Goal: Task Accomplishment & Management: Manage account settings

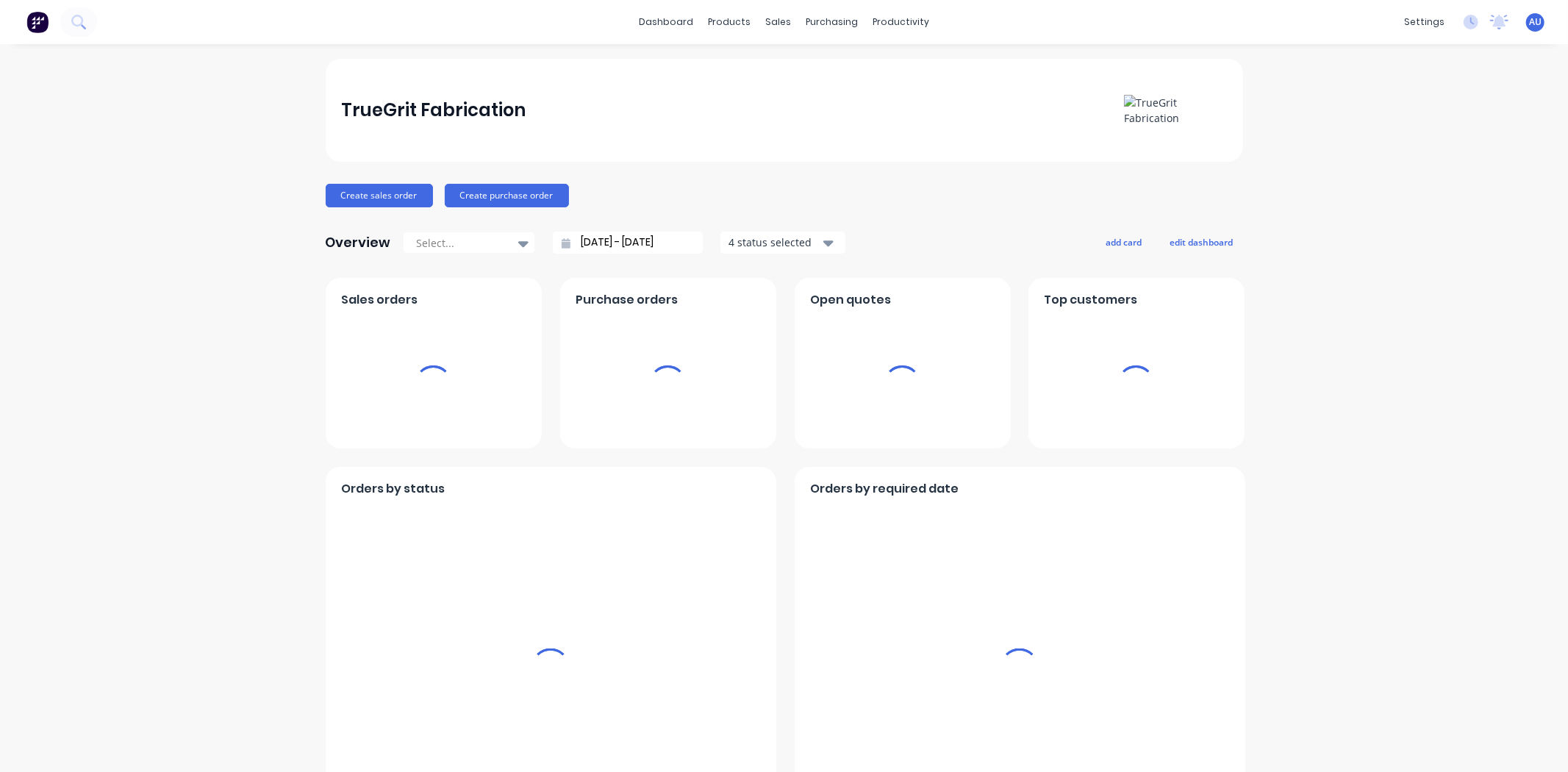
click at [204, 298] on div "TrueGrit Fabrication Create sales order Create purchase order Overview Select..…" at bounding box center [784, 726] width 1568 height 1334
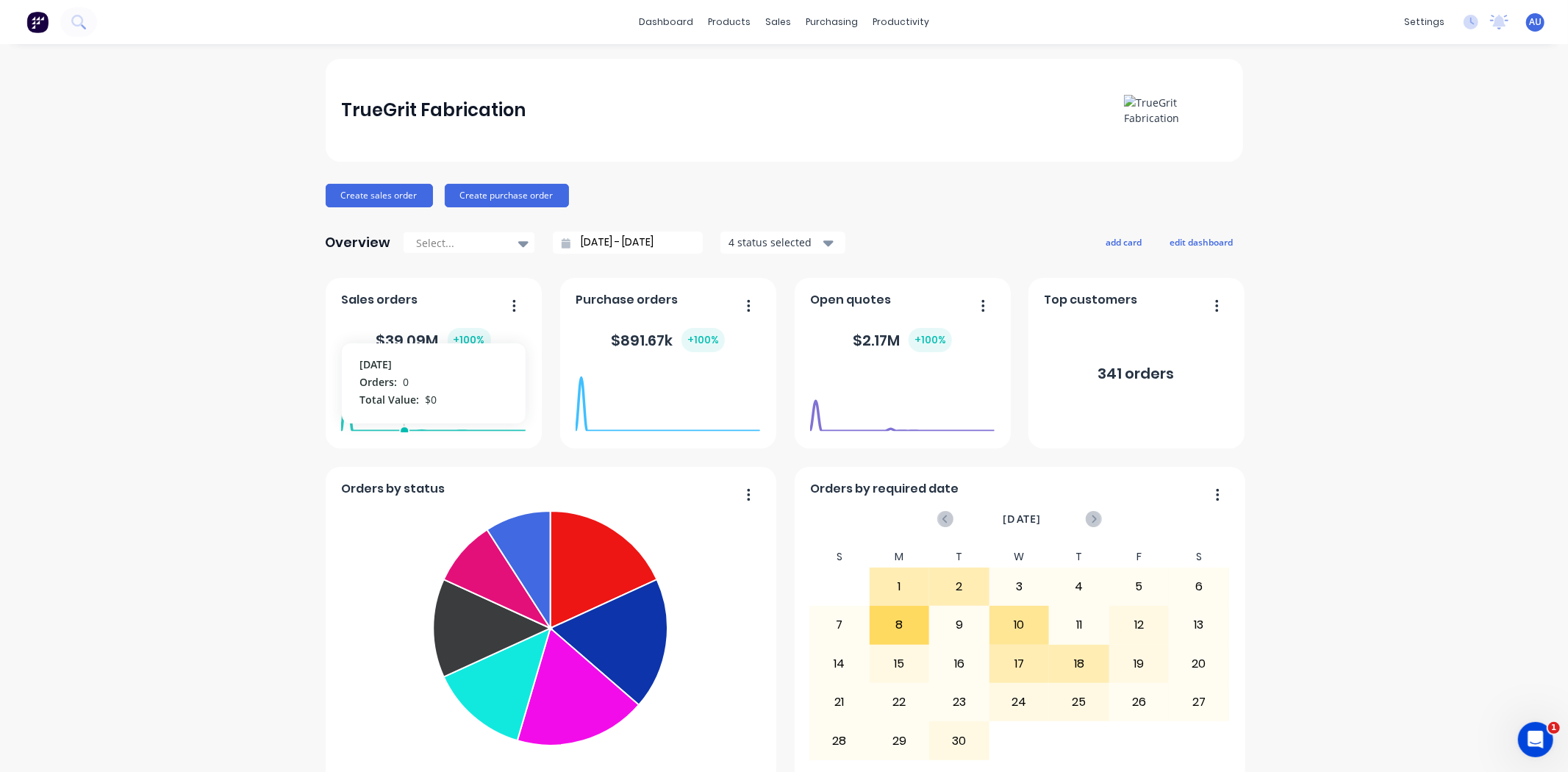
click at [203, 306] on div "TrueGrit Fabrication Create sales order Create purchase order Overview Select..…" at bounding box center [784, 726] width 1568 height 1334
click at [216, 354] on div "TrueGrit Fabrication Create sales order Create purchase order Overview Select..…" at bounding box center [784, 726] width 1568 height 1334
drag, startPoint x: 897, startPoint y: 210, endPoint x: 931, endPoint y: 204, distance: 34.5
click at [897, 210] on div "TrueGrit Fabrication Create sales order Create purchase order Overview Select..…" at bounding box center [784, 726] width 917 height 1334
click at [928, 206] on div "Create sales order Create purchase order" at bounding box center [784, 195] width 917 height 24
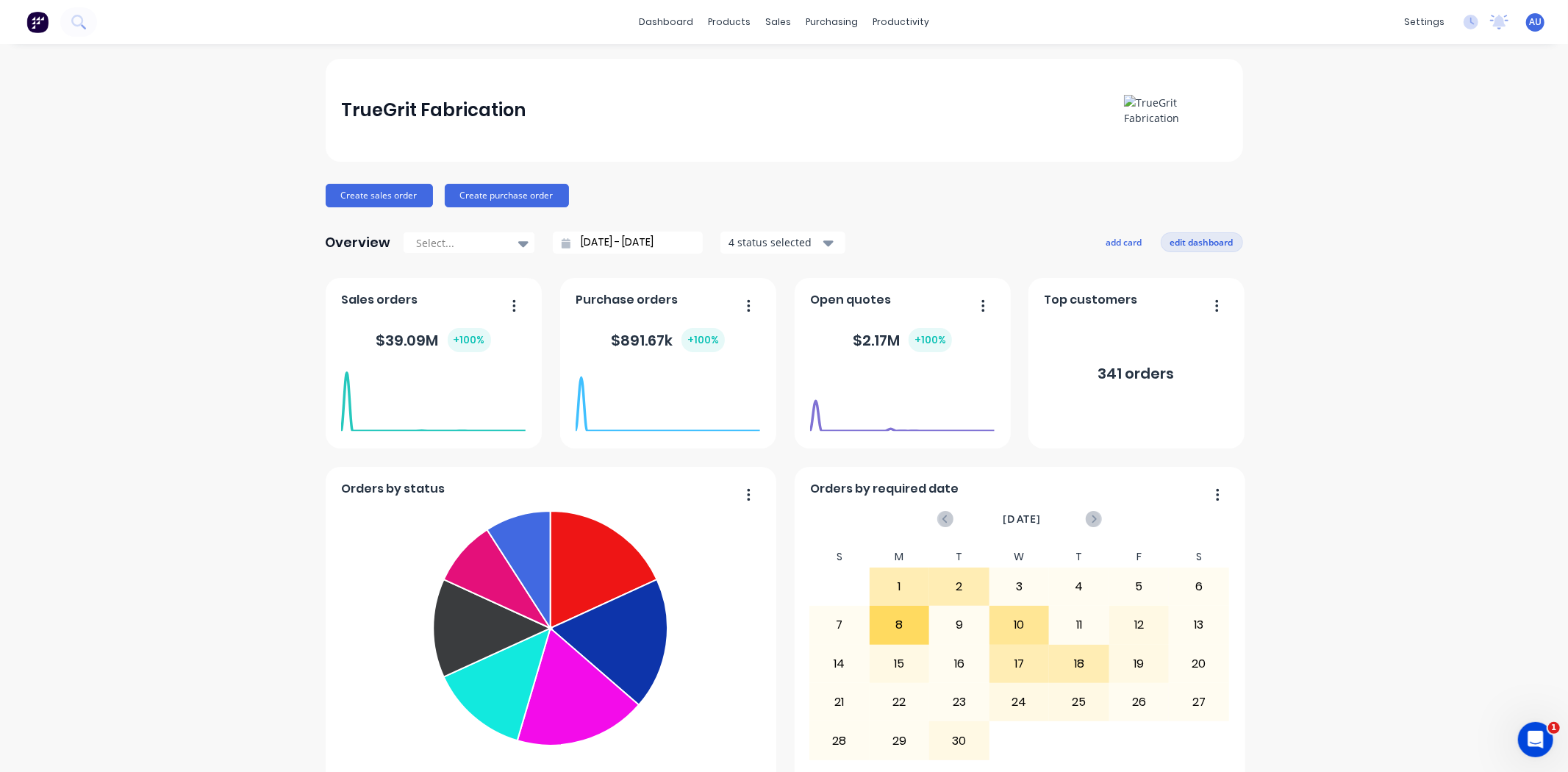
click at [1180, 243] on button "edit dashboard" at bounding box center [1202, 242] width 82 height 19
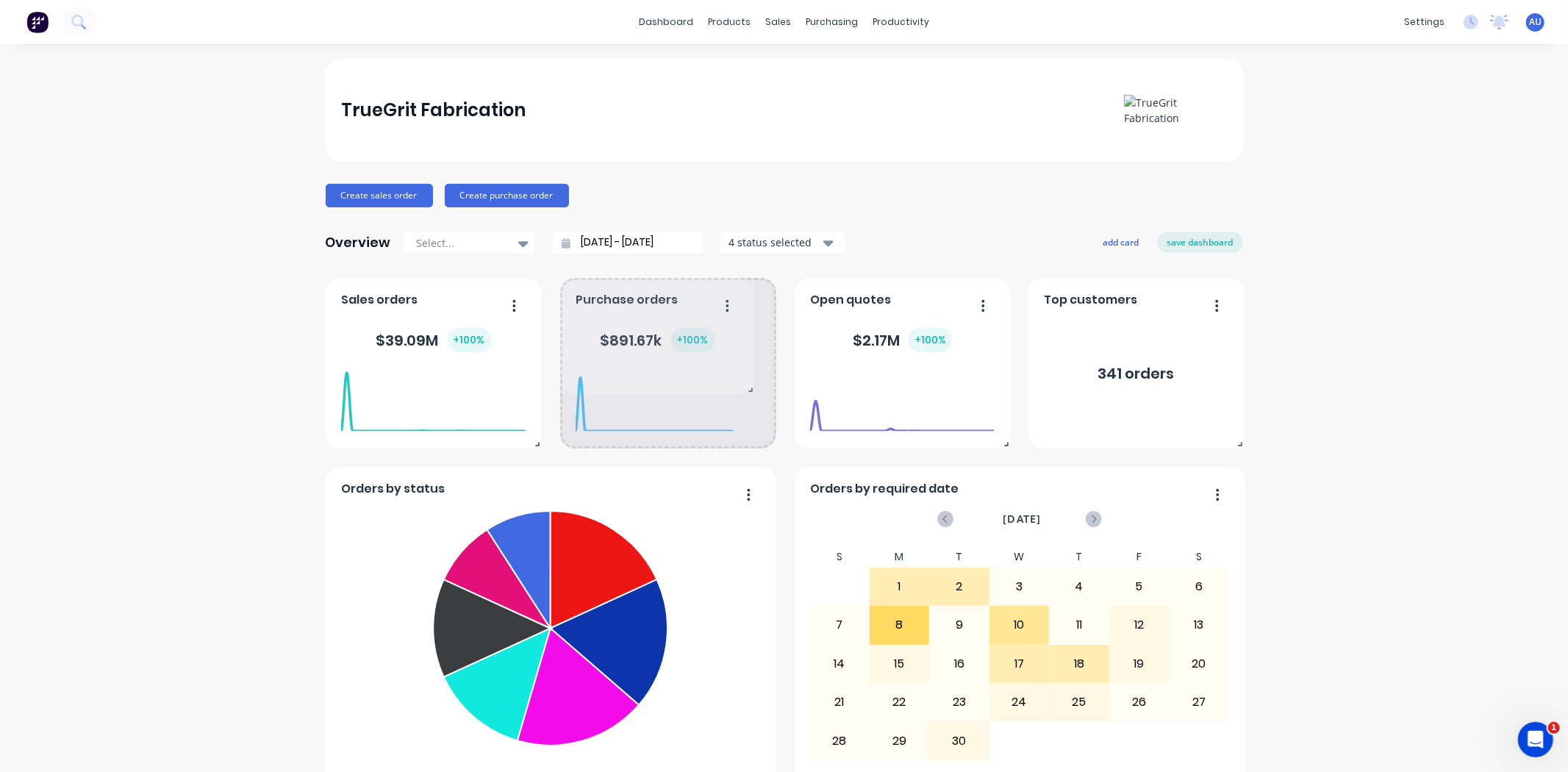
drag, startPoint x: 767, startPoint y: 446, endPoint x: 749, endPoint y: 399, distance: 50.3
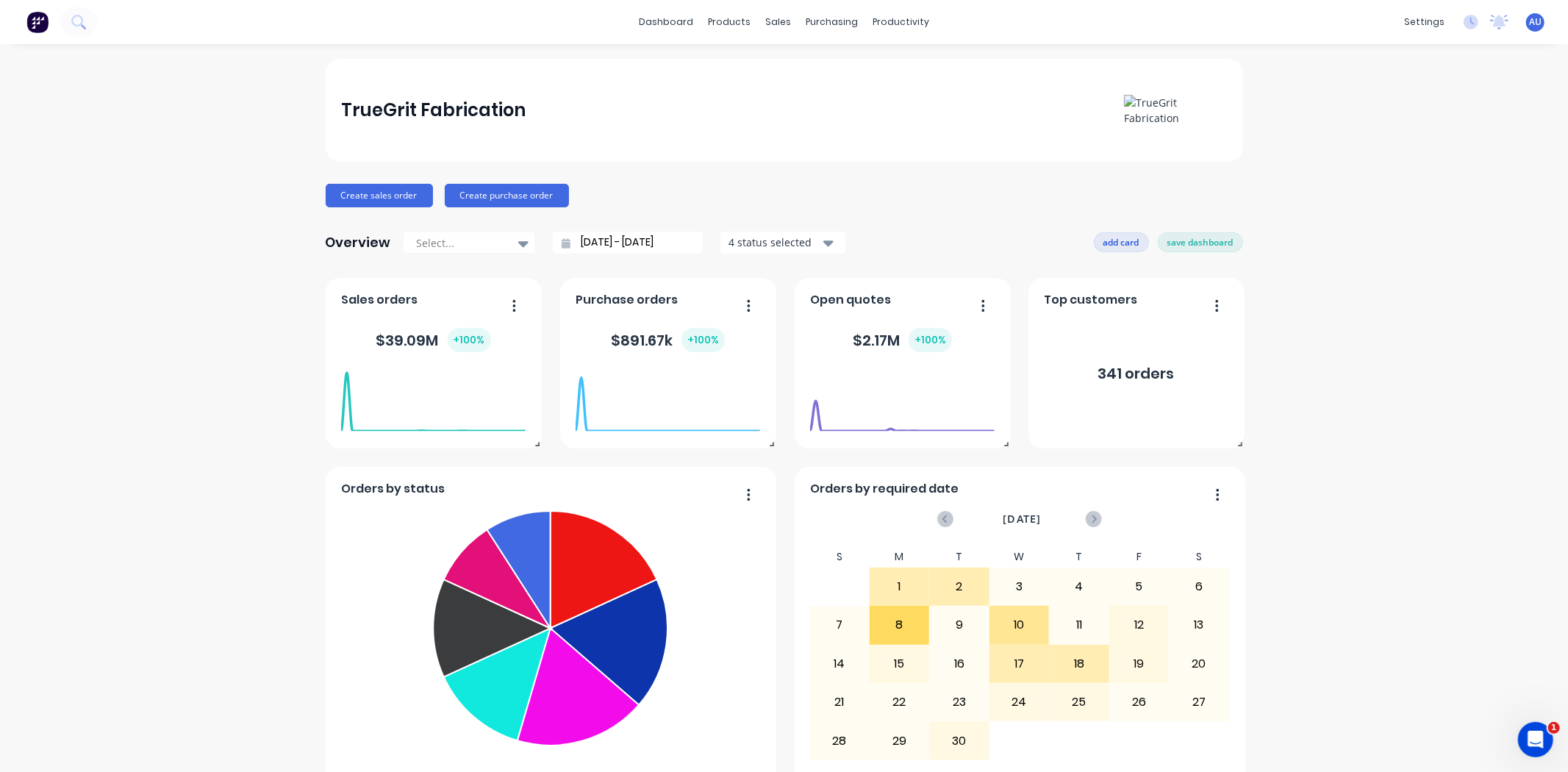
click at [1120, 241] on button "add card" at bounding box center [1121, 242] width 55 height 19
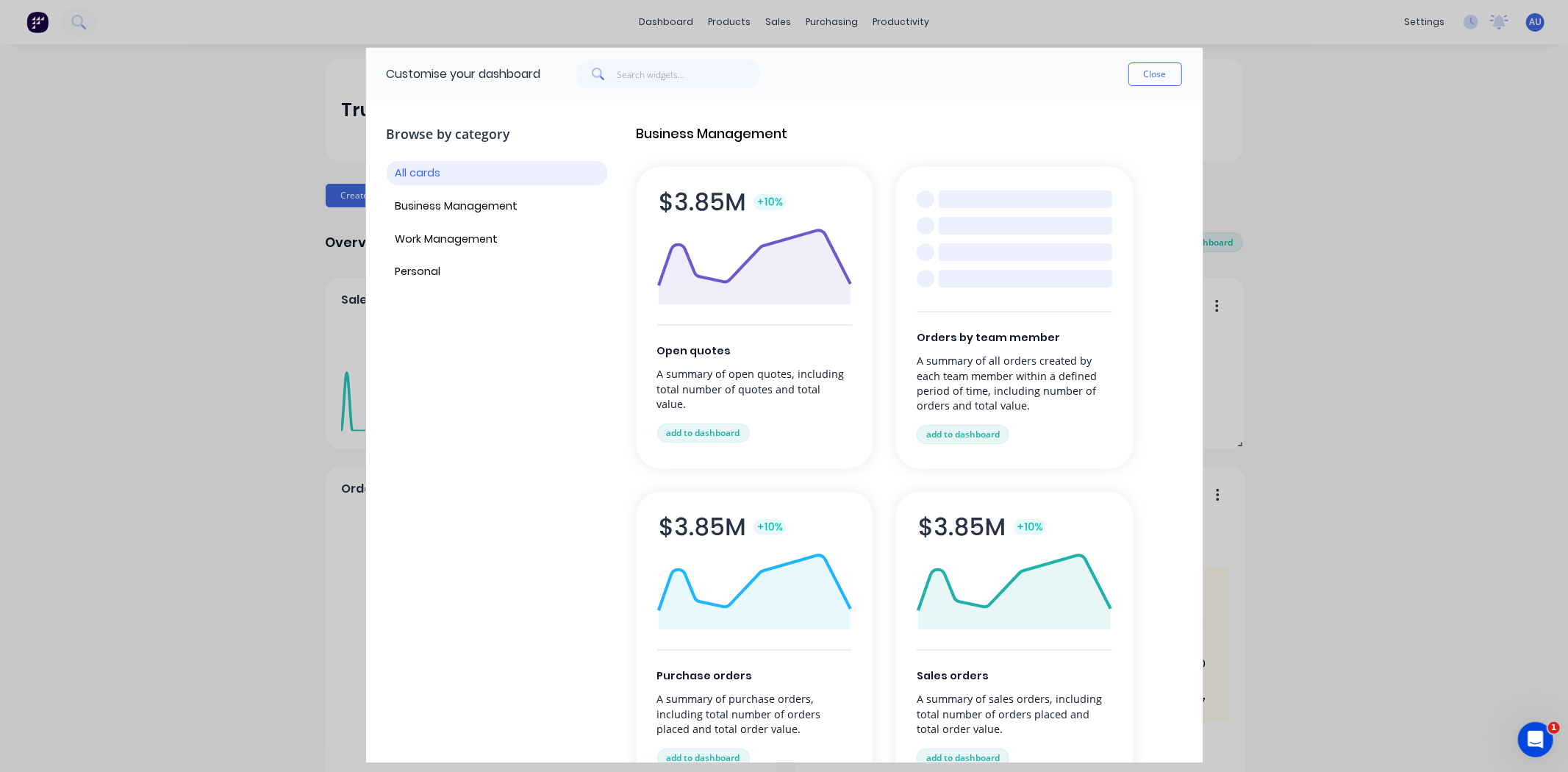
click at [1154, 73] on button "Close" at bounding box center [1155, 74] width 54 height 24
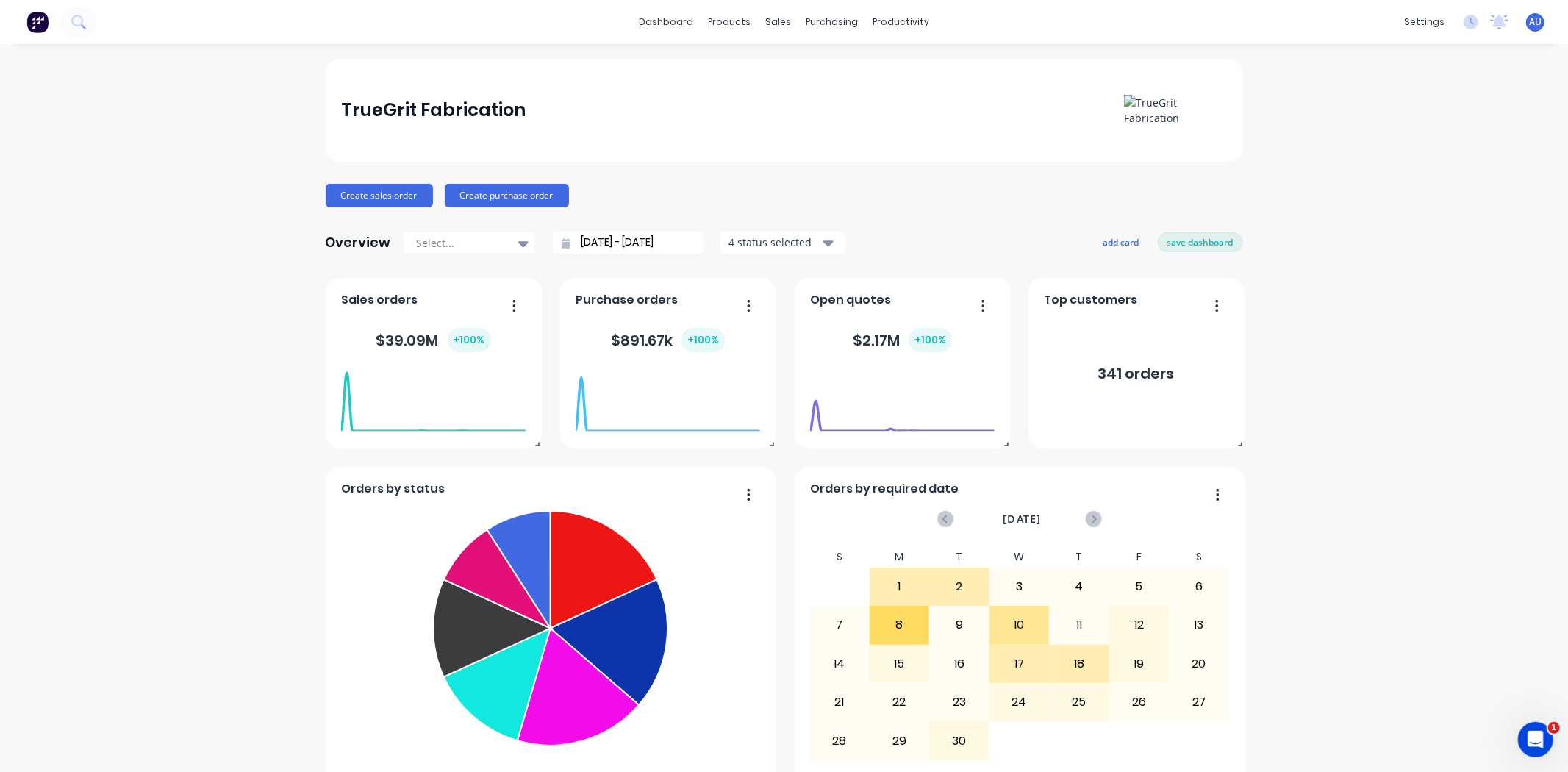
drag, startPoint x: 1362, startPoint y: 39, endPoint x: 1376, endPoint y: 28, distance: 17.8
click at [1362, 39] on div "dashboard products sales purchasing productivity dashboard products Product Cat…" at bounding box center [784, 22] width 1568 height 44
click at [1403, 20] on div "settings" at bounding box center [1425, 22] width 55 height 22
click at [1303, 97] on div "Team" at bounding box center [1302, 99] width 28 height 13
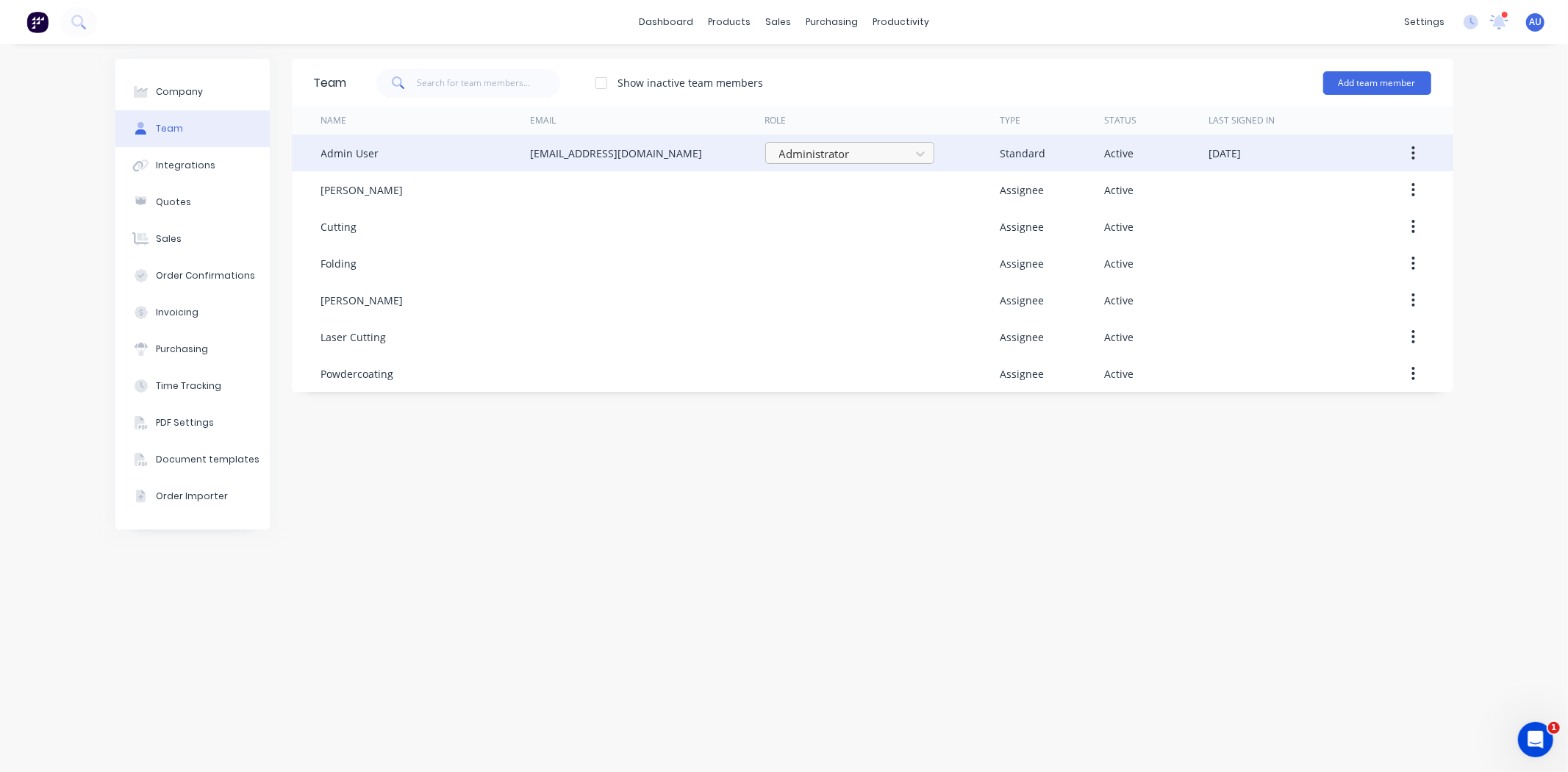
click at [828, 147] on div at bounding box center [840, 154] width 125 height 18
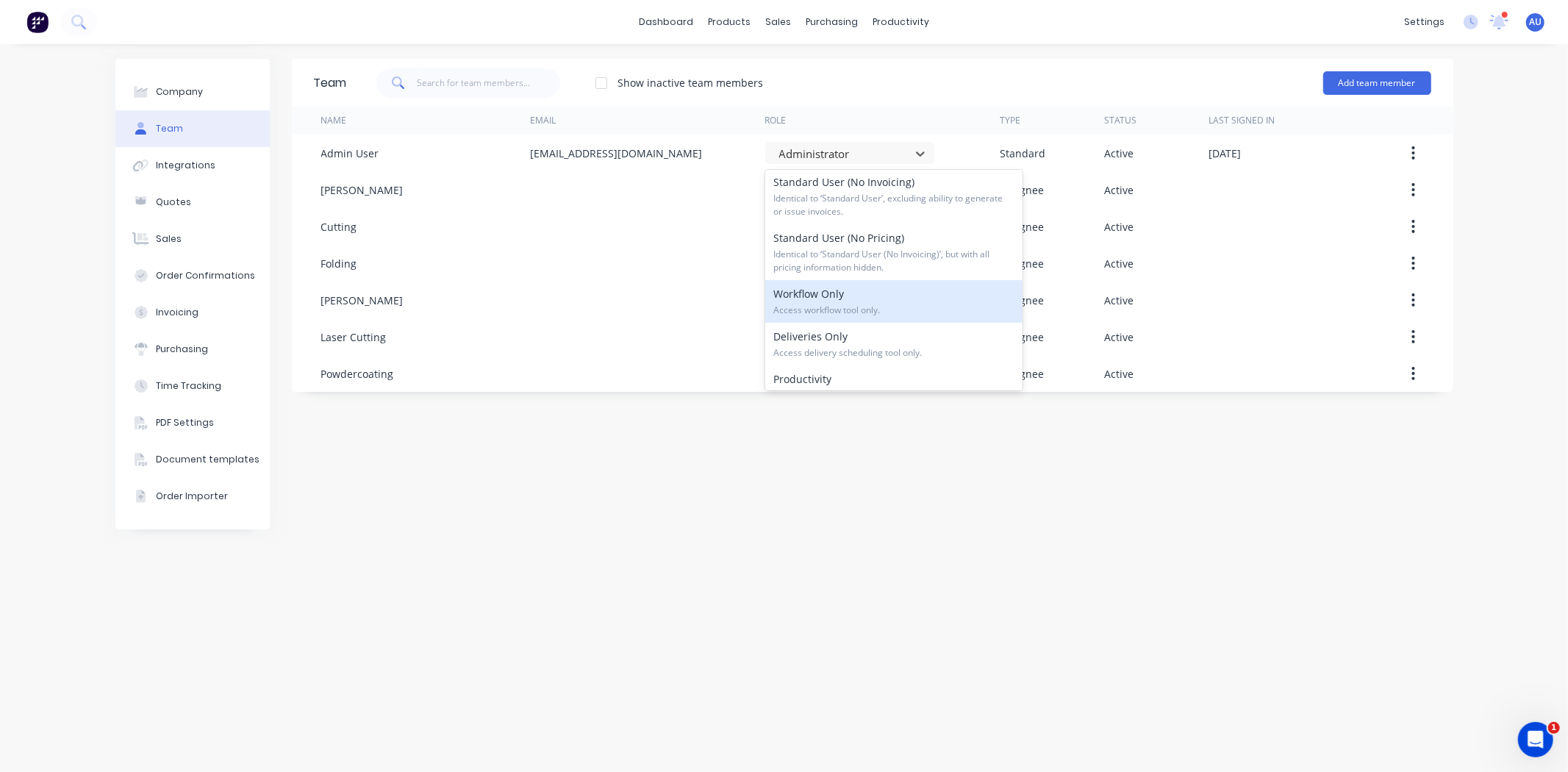
scroll to position [163, 0]
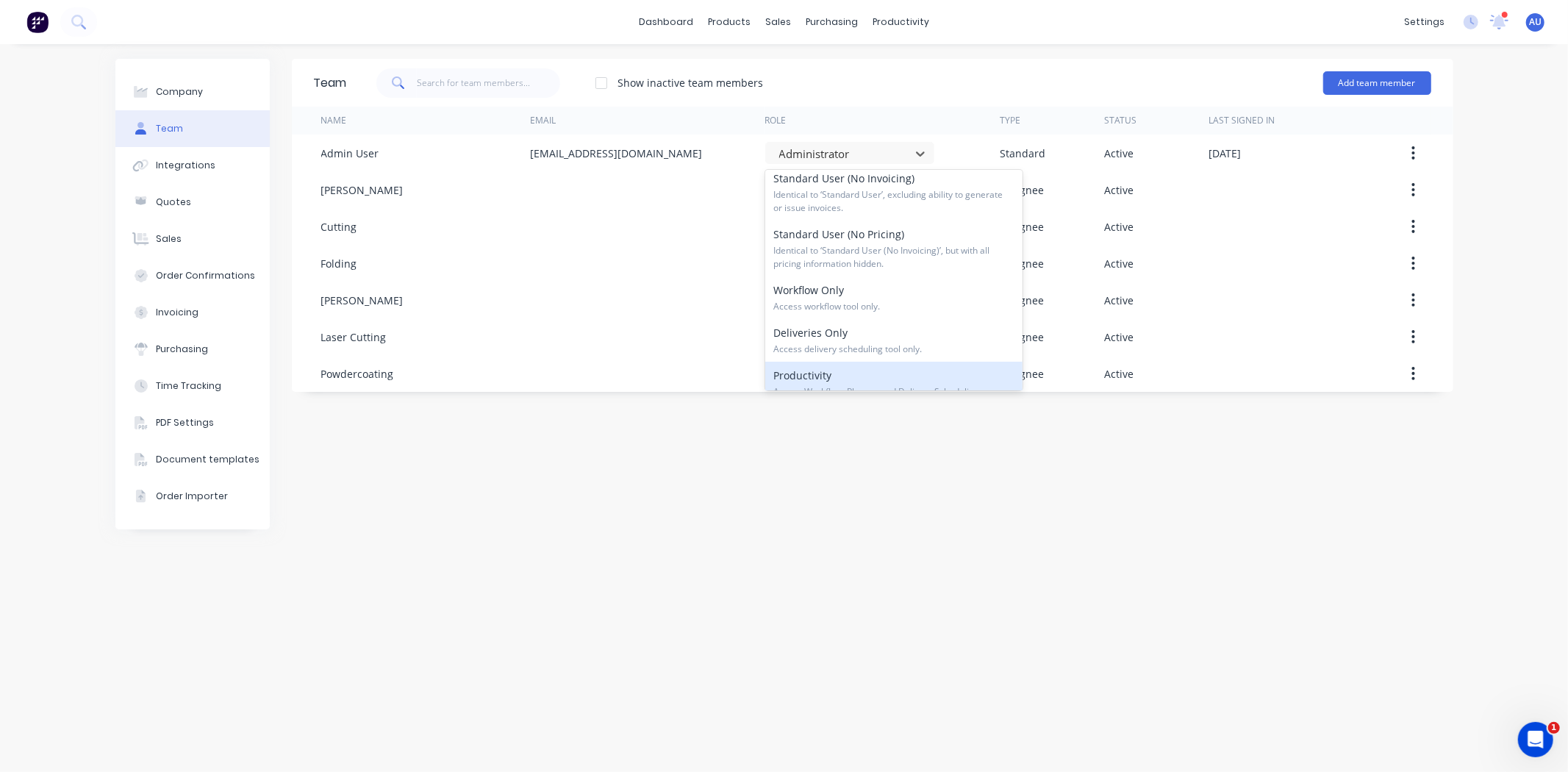
click at [1018, 533] on div "Team Show inactive team members Add team member Name Email Role Type Status Las…" at bounding box center [872, 408] width 1161 height 698
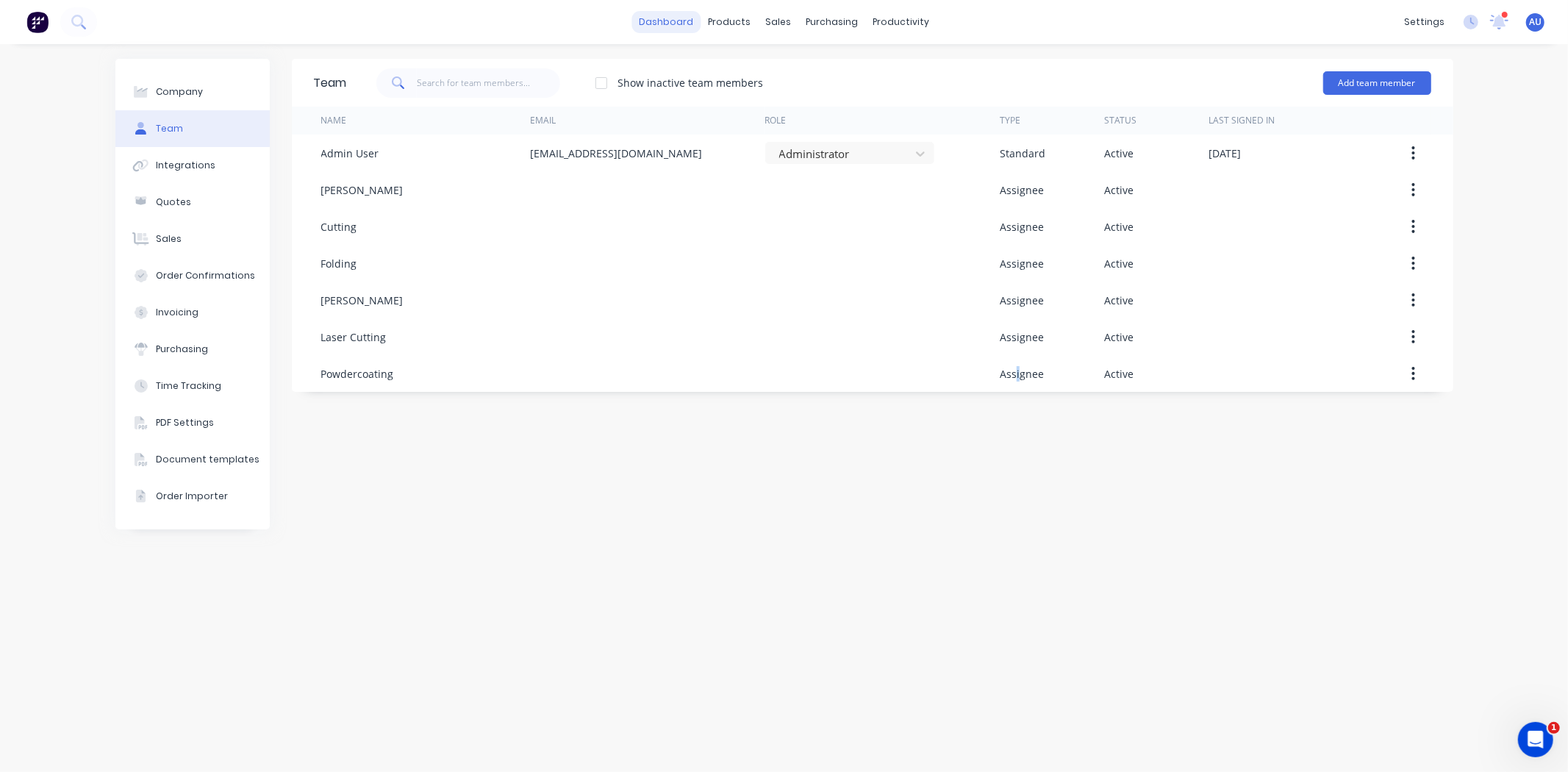
click at [651, 22] on link "dashboard" at bounding box center [666, 22] width 69 height 22
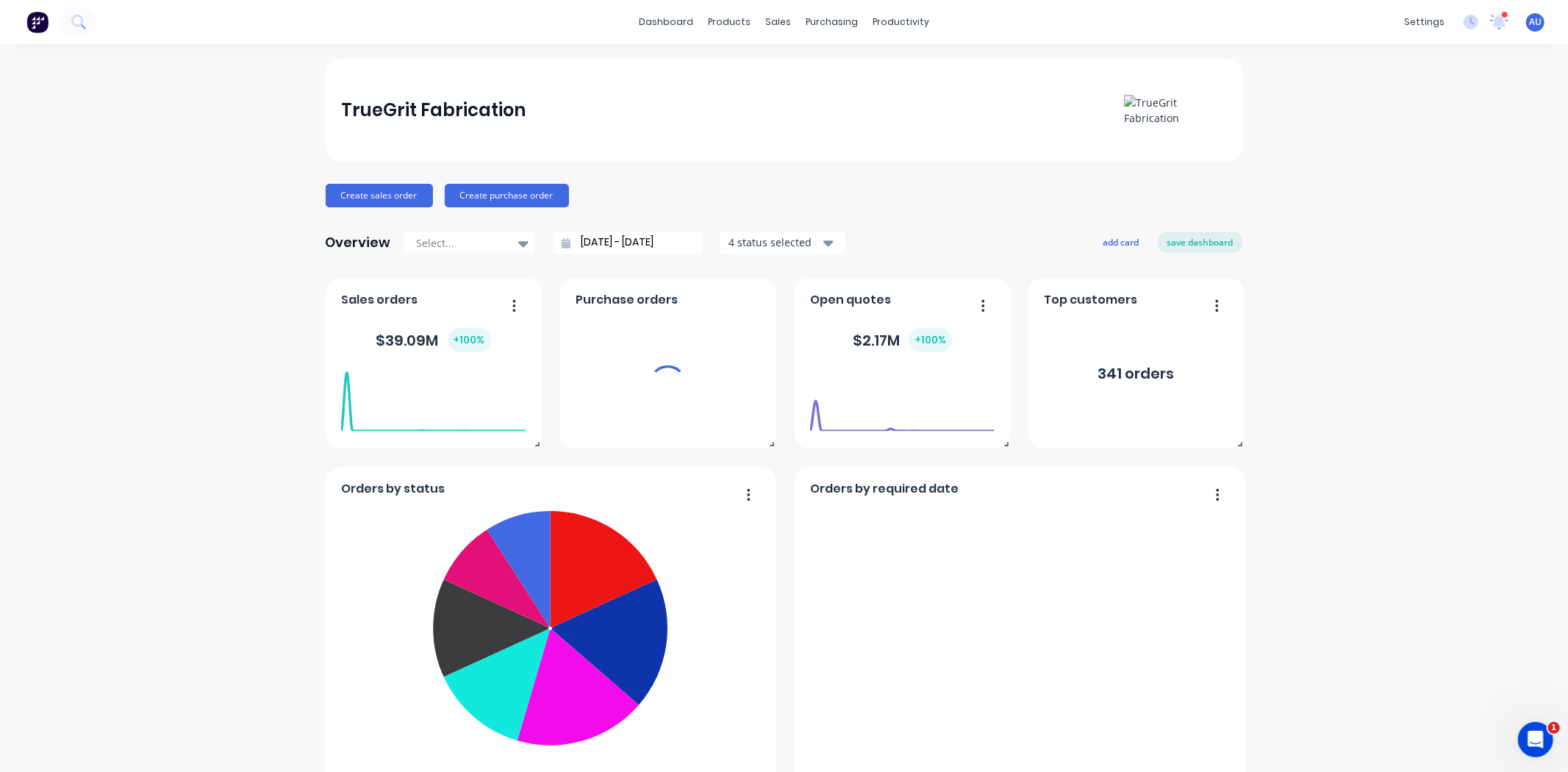
drag, startPoint x: 886, startPoint y: 210, endPoint x: 903, endPoint y: 214, distance: 17.5
click at [886, 210] on div "TrueGrit Fabrication Create sales order Create purchase order Overview Select..…" at bounding box center [784, 726] width 917 height 1334
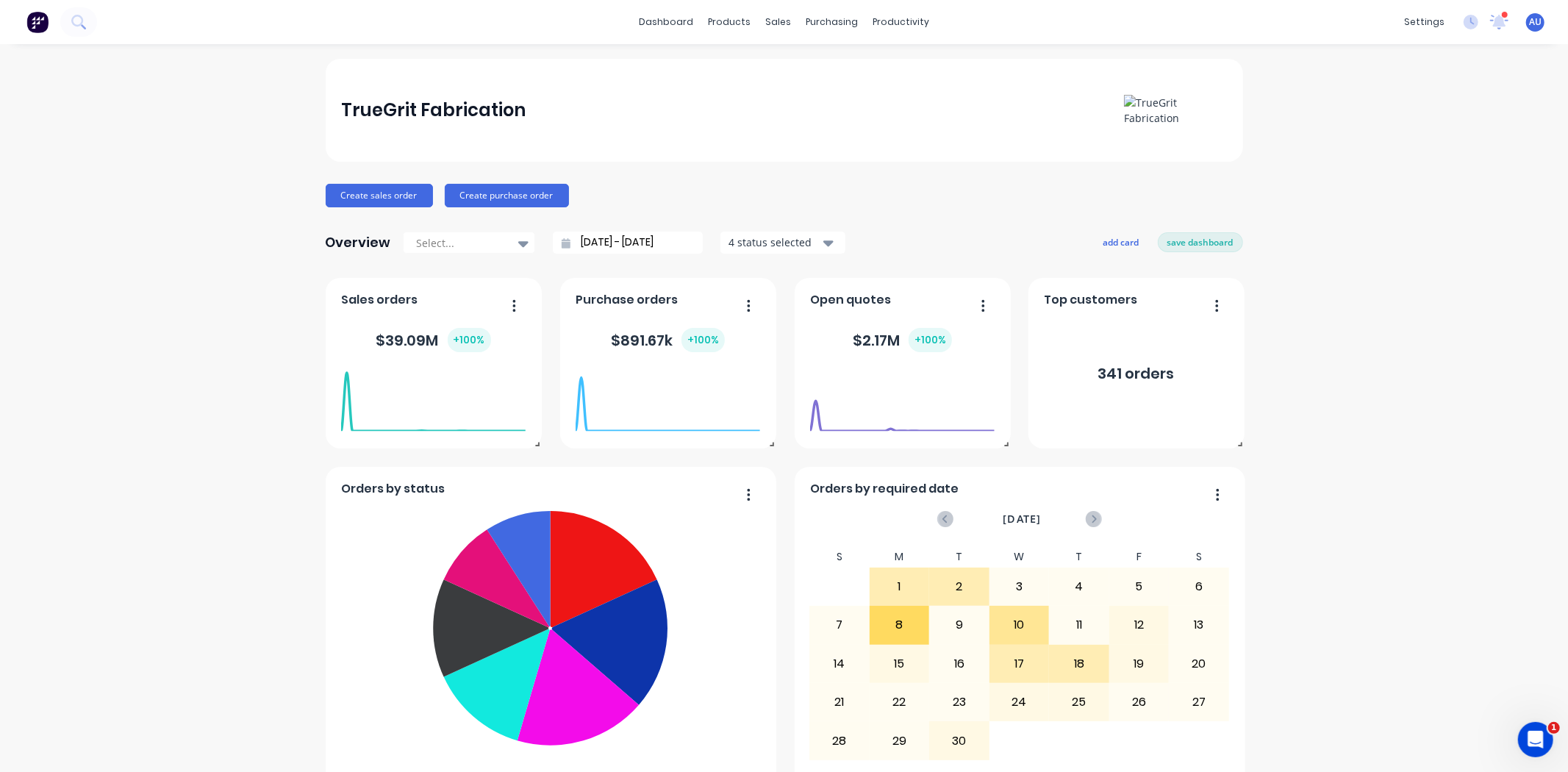
click at [901, 212] on div "TrueGrit Fabrication Create sales order Create purchase order Overview Select..…" at bounding box center [784, 726] width 917 height 1334
click at [941, 232] on div "Overview Select... [DATE] - [DATE] 4 status selected add card save dashboard" at bounding box center [784, 242] width 917 height 29
click at [905, 213] on div "TrueGrit Fabrication Create sales order Create purchase order Overview Select..…" at bounding box center [784, 726] width 917 height 1334
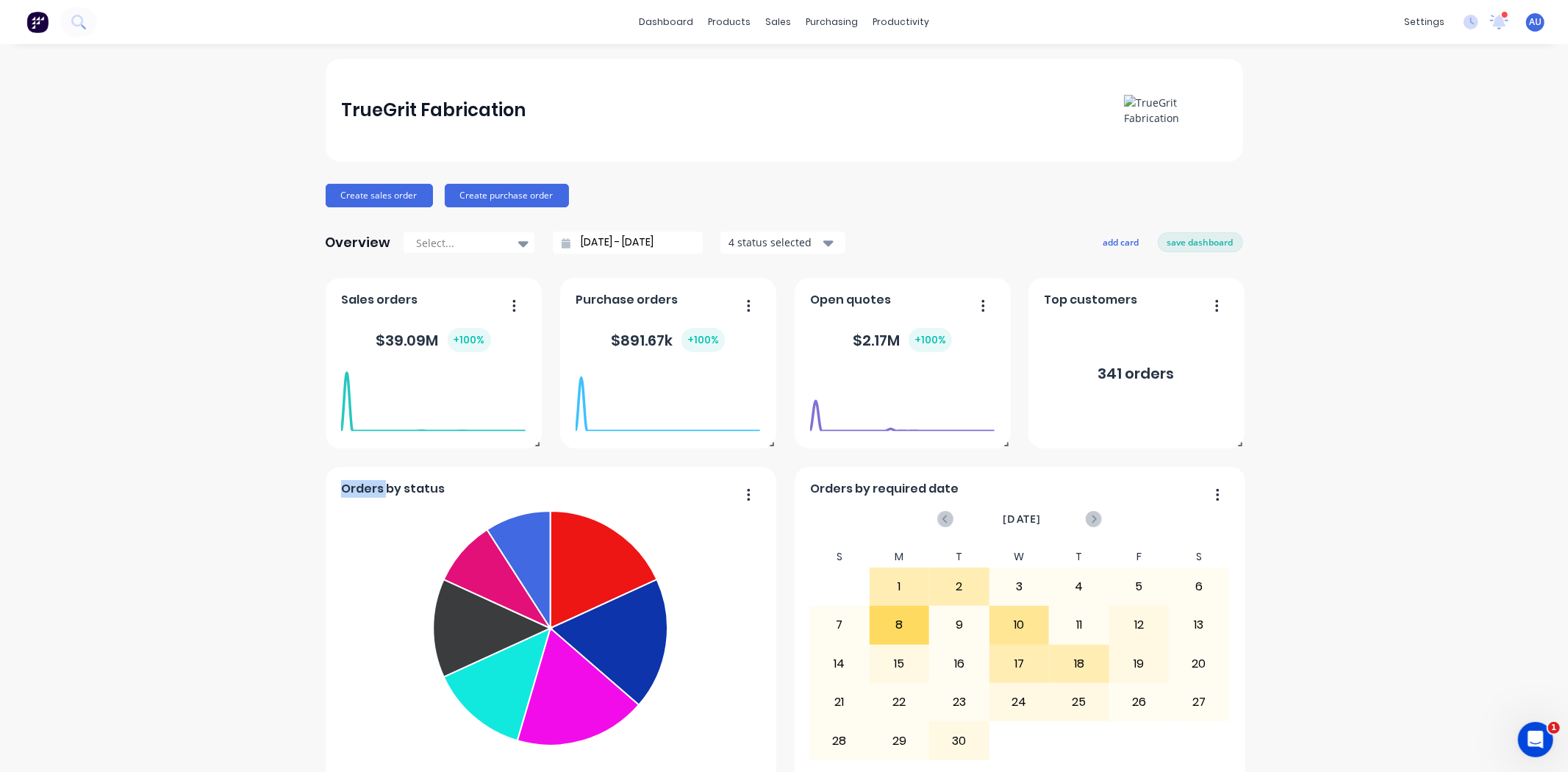
click at [905, 213] on div "TrueGrit Fabrication Create sales order Create purchase order Overview Select..…" at bounding box center [784, 726] width 917 height 1334
click at [1184, 244] on button "save dashboard" at bounding box center [1200, 242] width 85 height 19
click at [956, 210] on div "TrueGrit Fabrication Create sales order Create purchase order Overview Select..…" at bounding box center [784, 726] width 917 height 1334
click at [798, 65] on div "Sales Orders" at bounding box center [827, 70] width 61 height 13
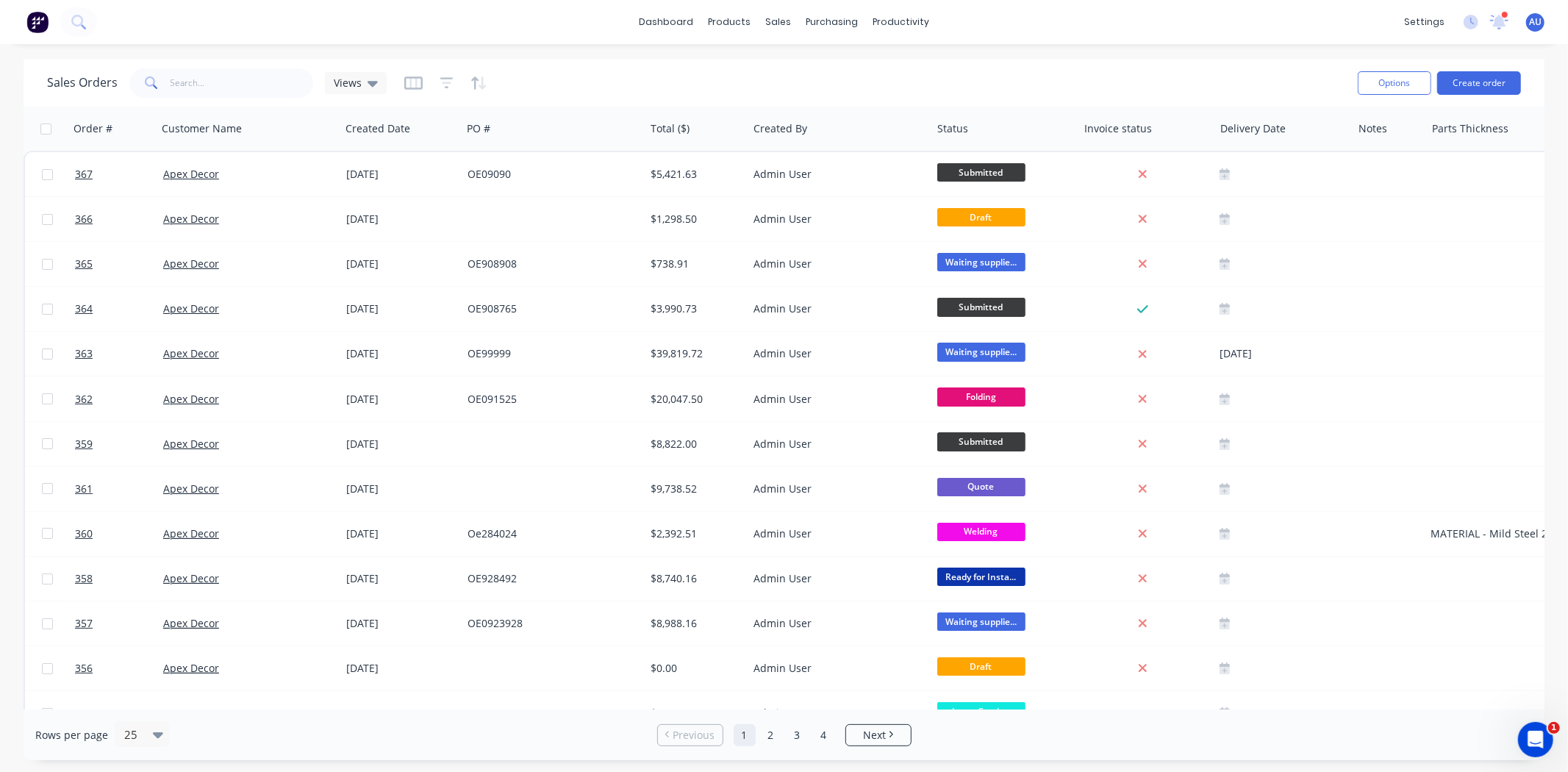
click at [555, 84] on div "Sales Orders Views" at bounding box center [697, 83] width 1299 height 36
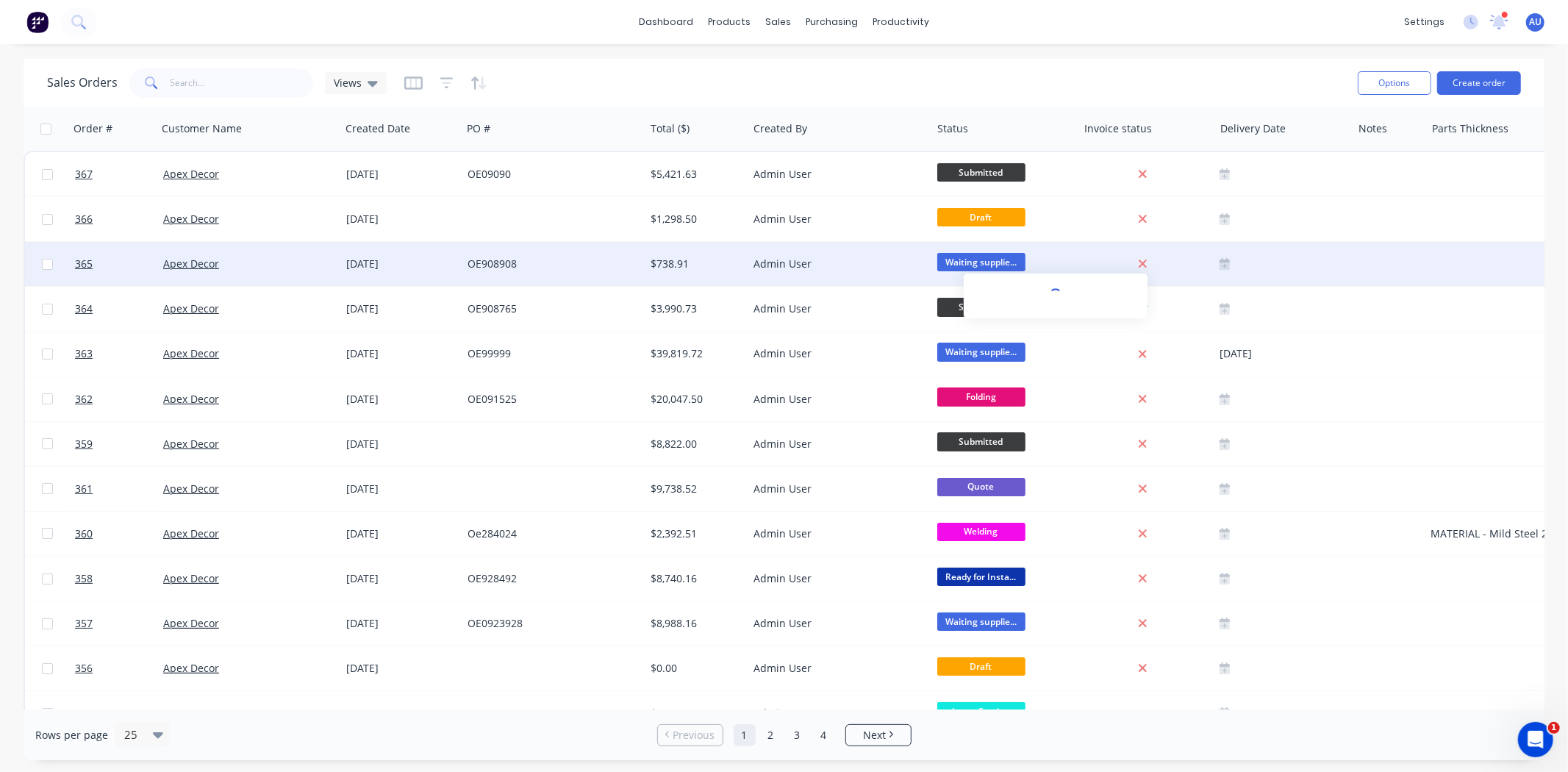
click at [1142, 267] on icon at bounding box center [1143, 264] width 9 height 13
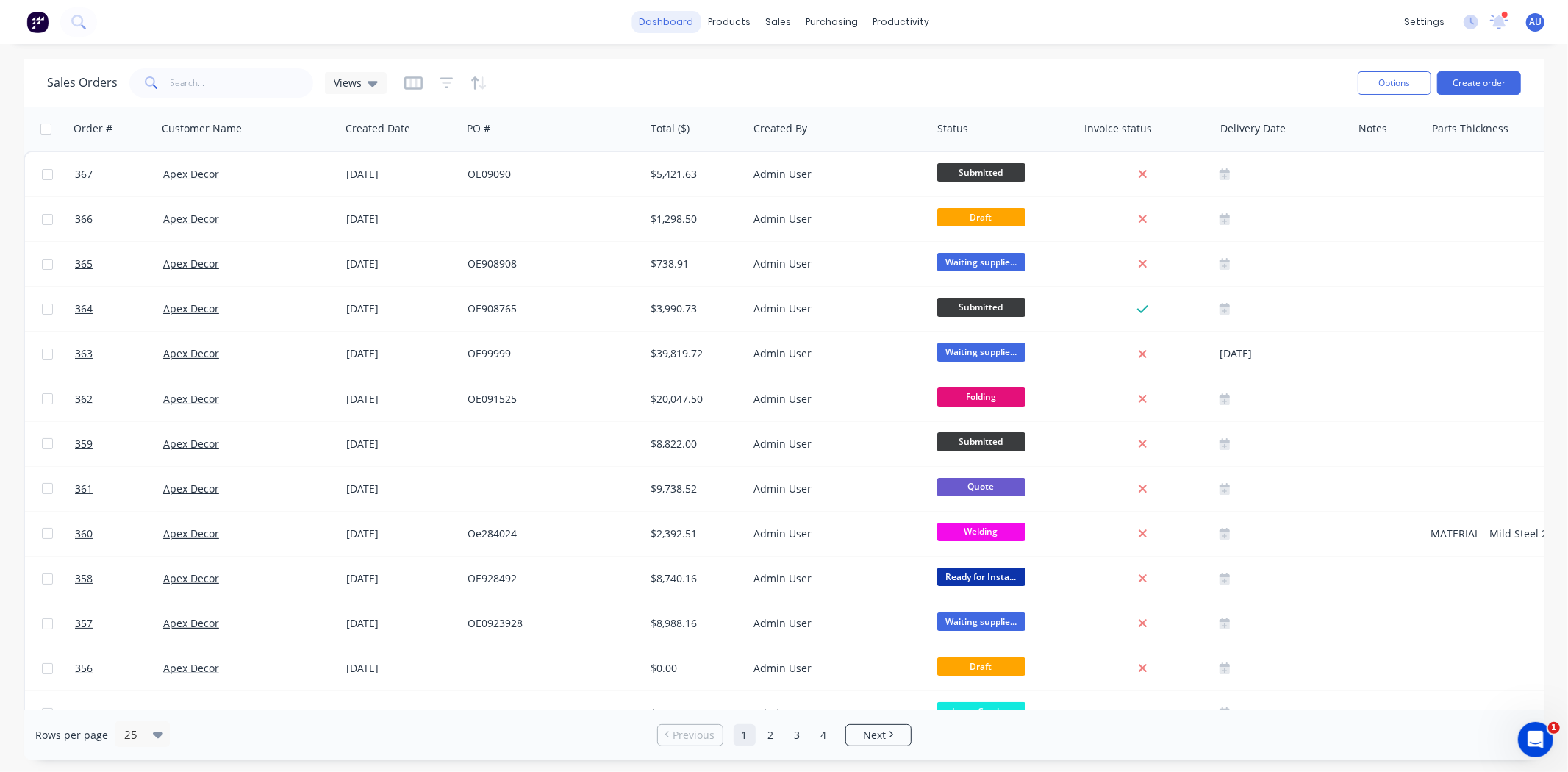
click at [670, 20] on link "dashboard" at bounding box center [666, 22] width 69 height 22
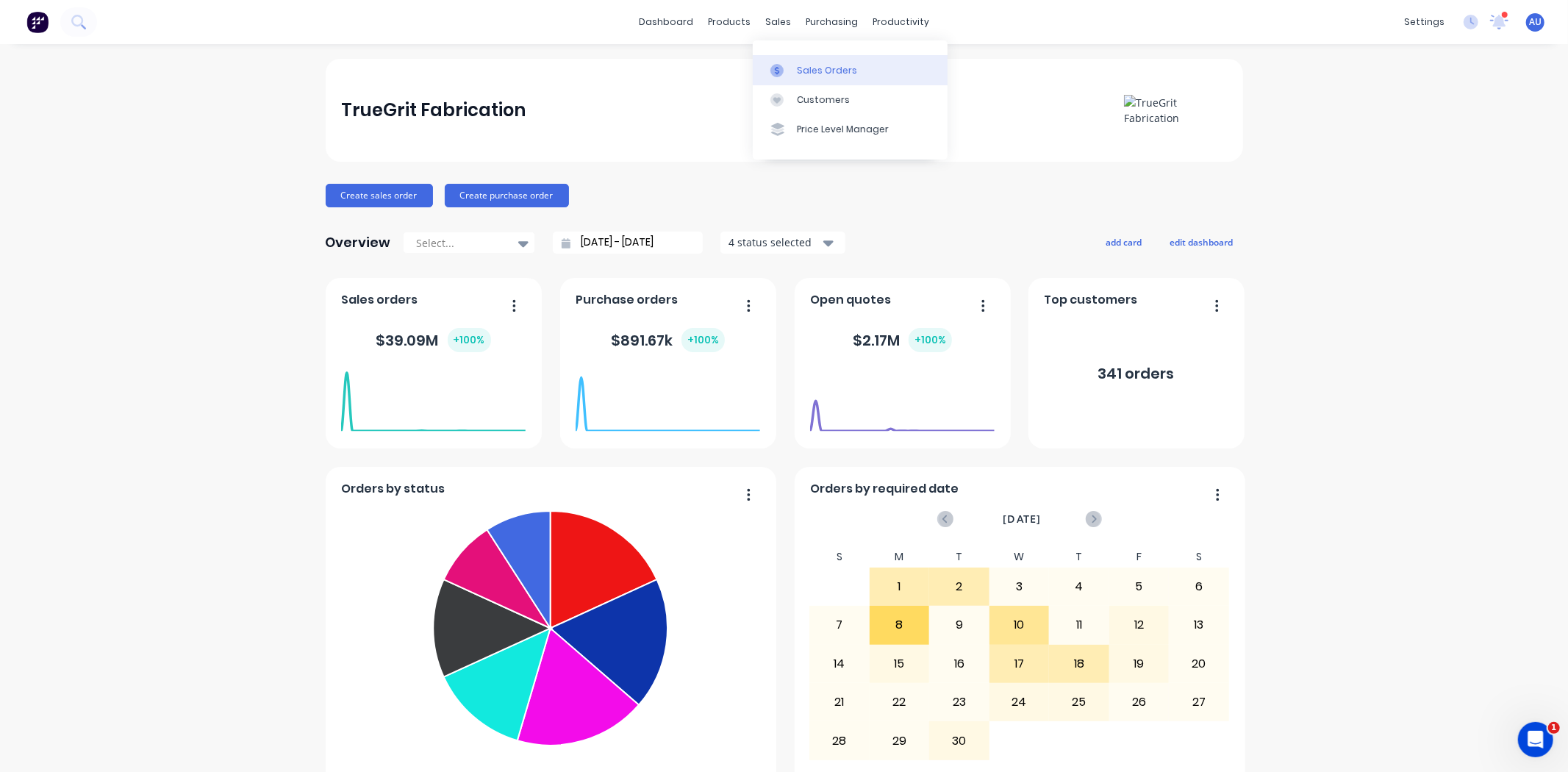
click at [797, 72] on div "Sales Orders" at bounding box center [827, 70] width 61 height 13
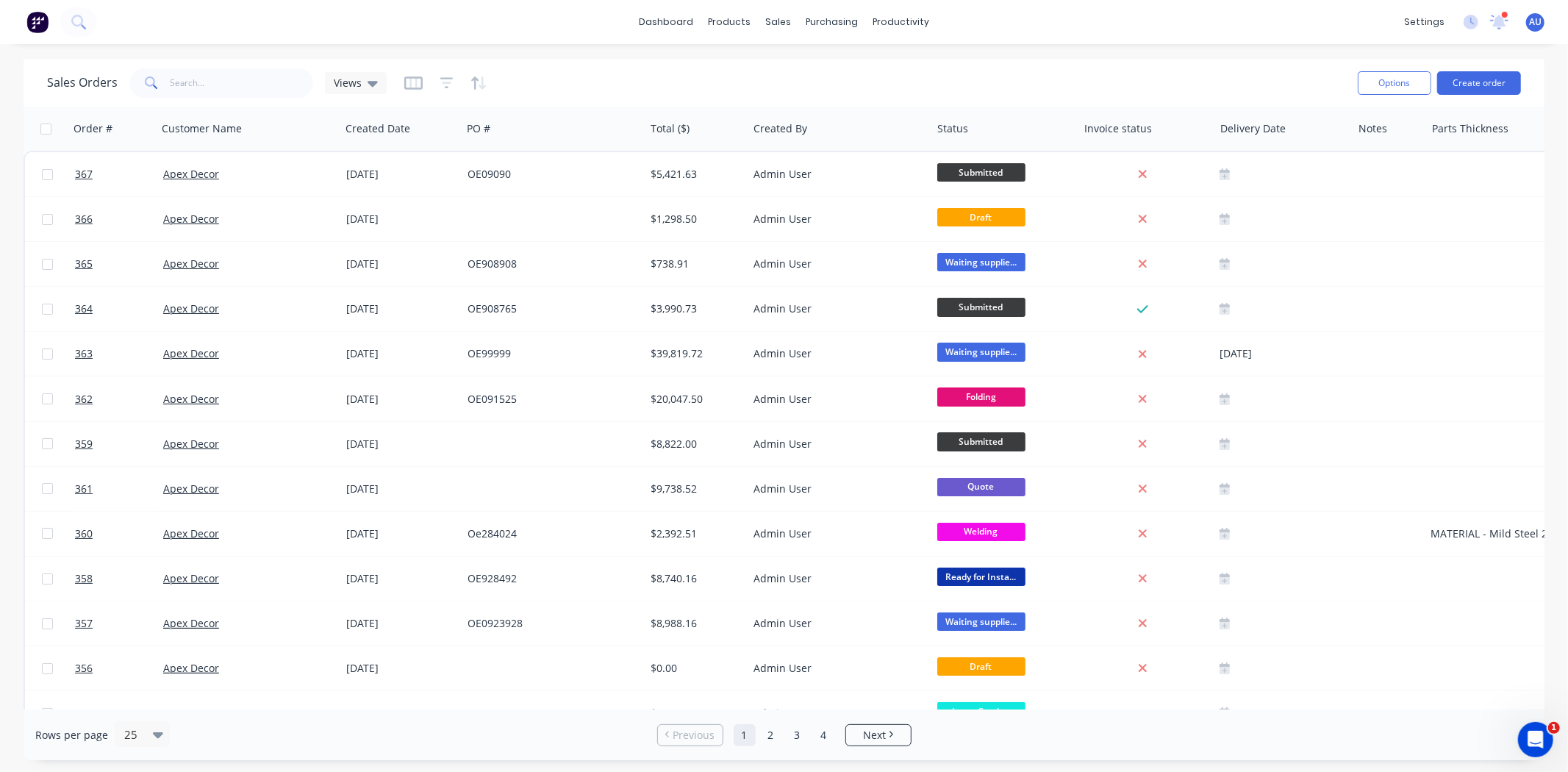
click at [1122, 82] on div "Sales Orders Views" at bounding box center [697, 83] width 1299 height 36
click at [936, 78] on div "Sales Orders Views" at bounding box center [697, 83] width 1299 height 36
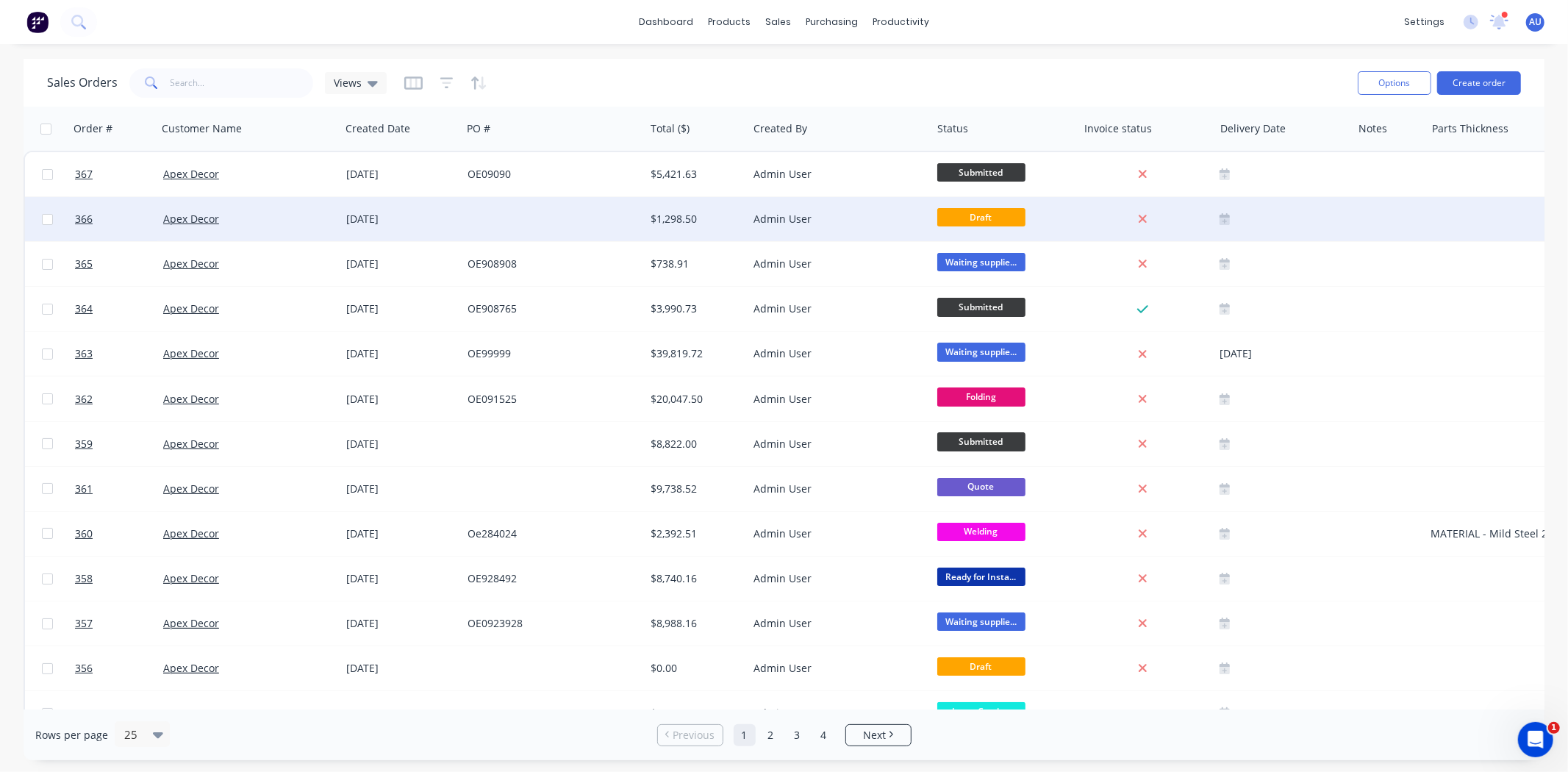
click at [994, 218] on span "Draft" at bounding box center [982, 217] width 88 height 18
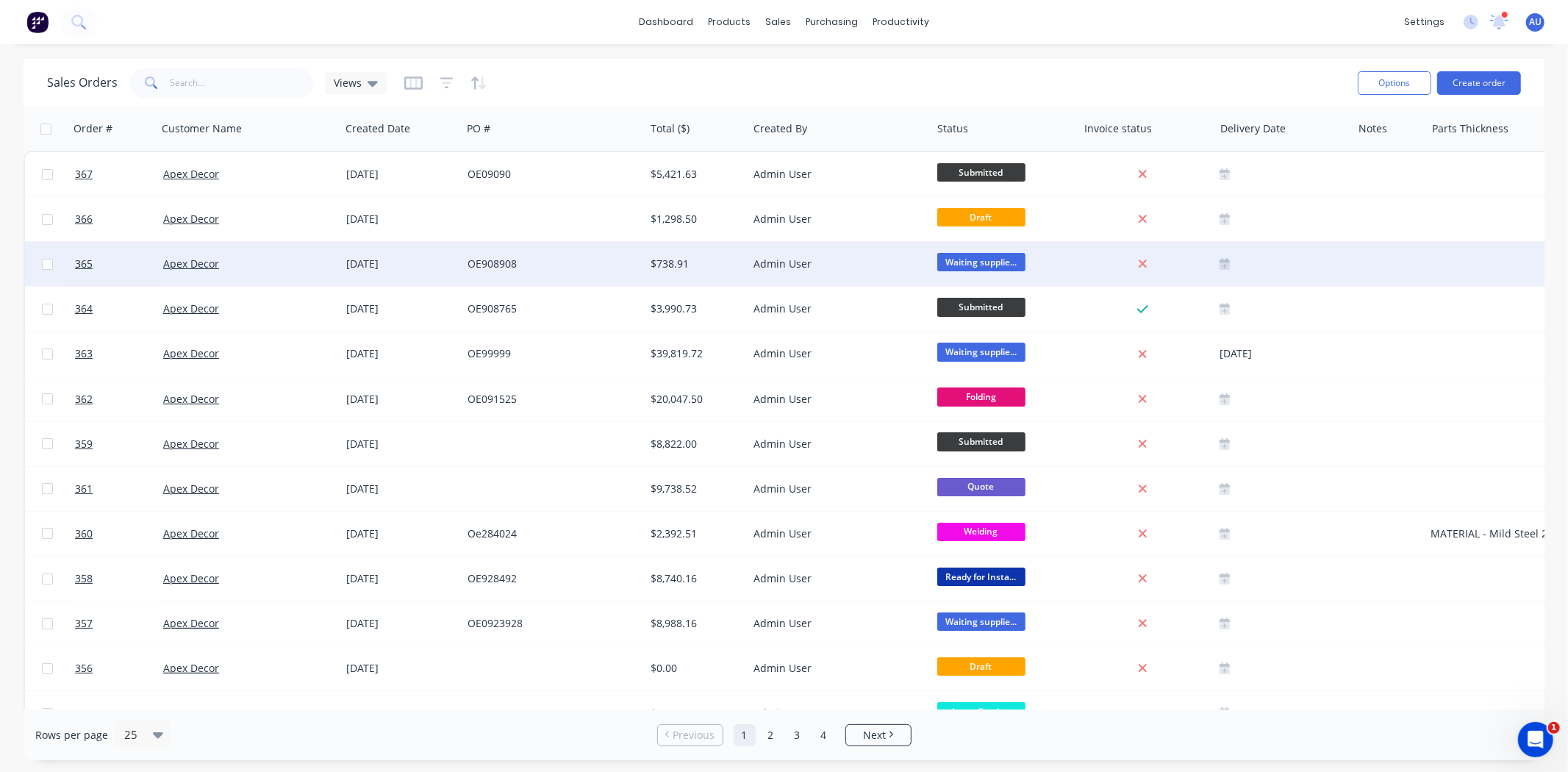
click at [998, 263] on span "Waiting supplie..." at bounding box center [982, 262] width 88 height 18
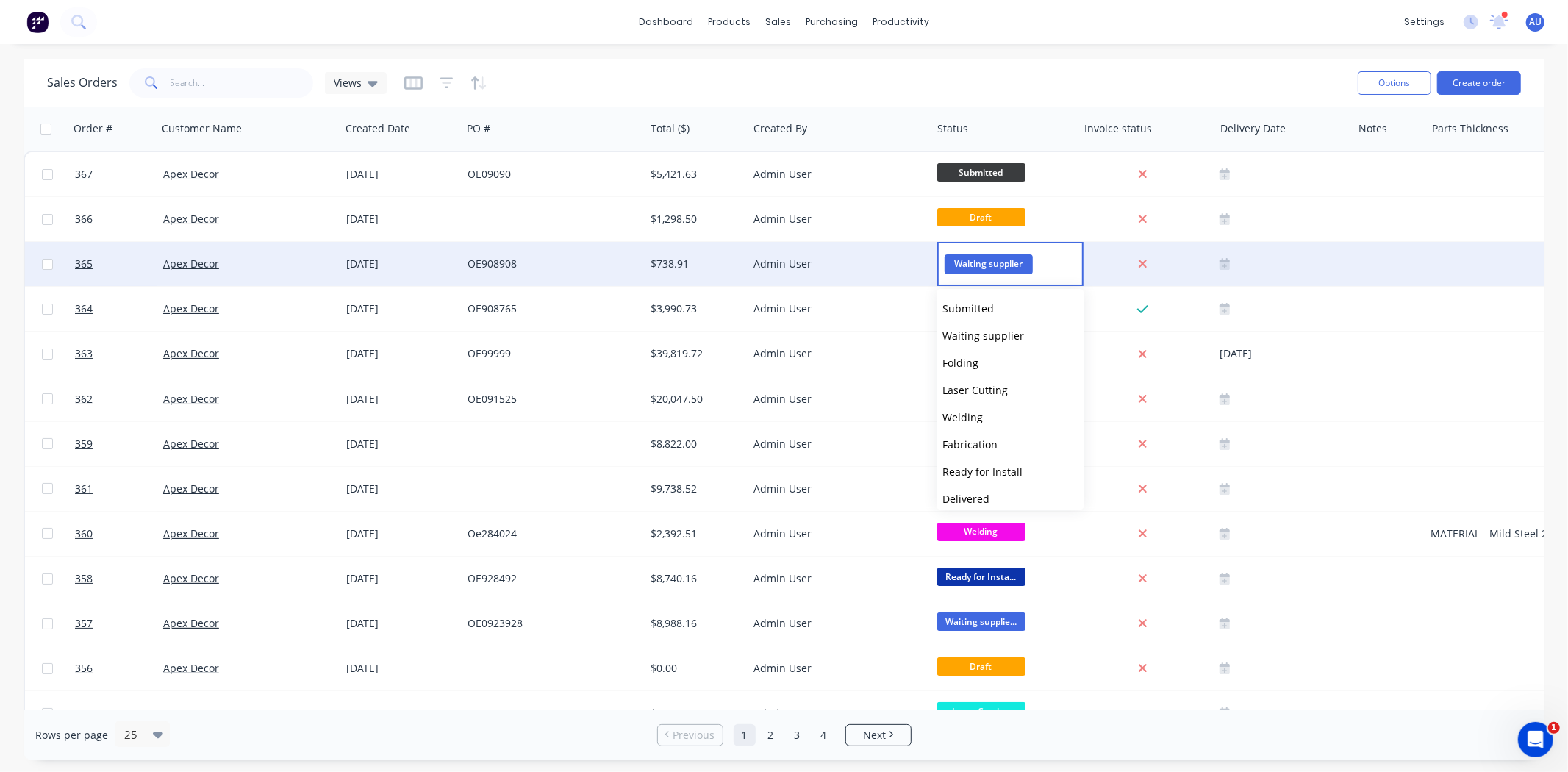
click at [560, 82] on div "Sales Orders Views" at bounding box center [697, 83] width 1299 height 36
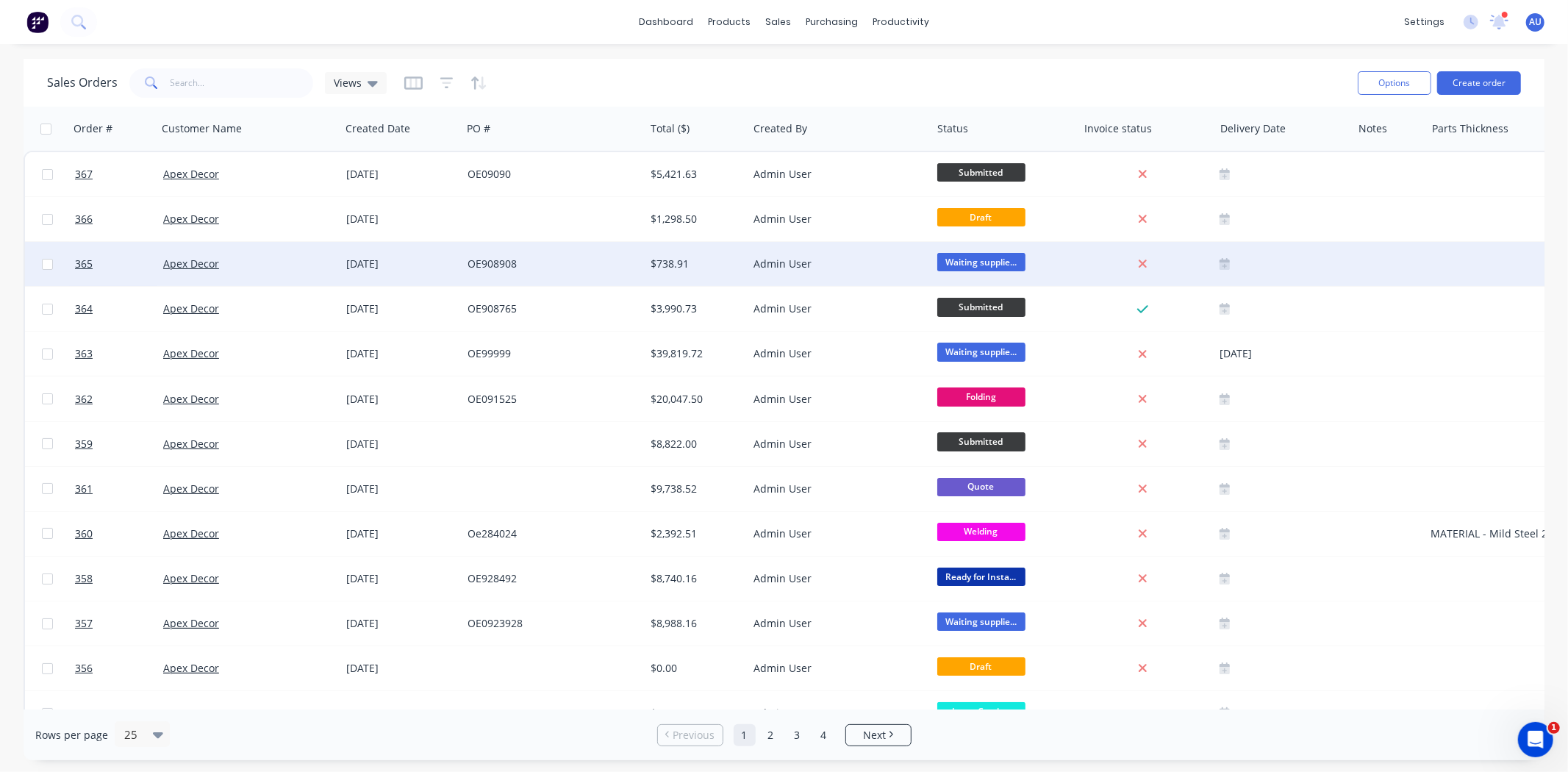
click at [972, 261] on span "Waiting supplie..." at bounding box center [982, 262] width 88 height 18
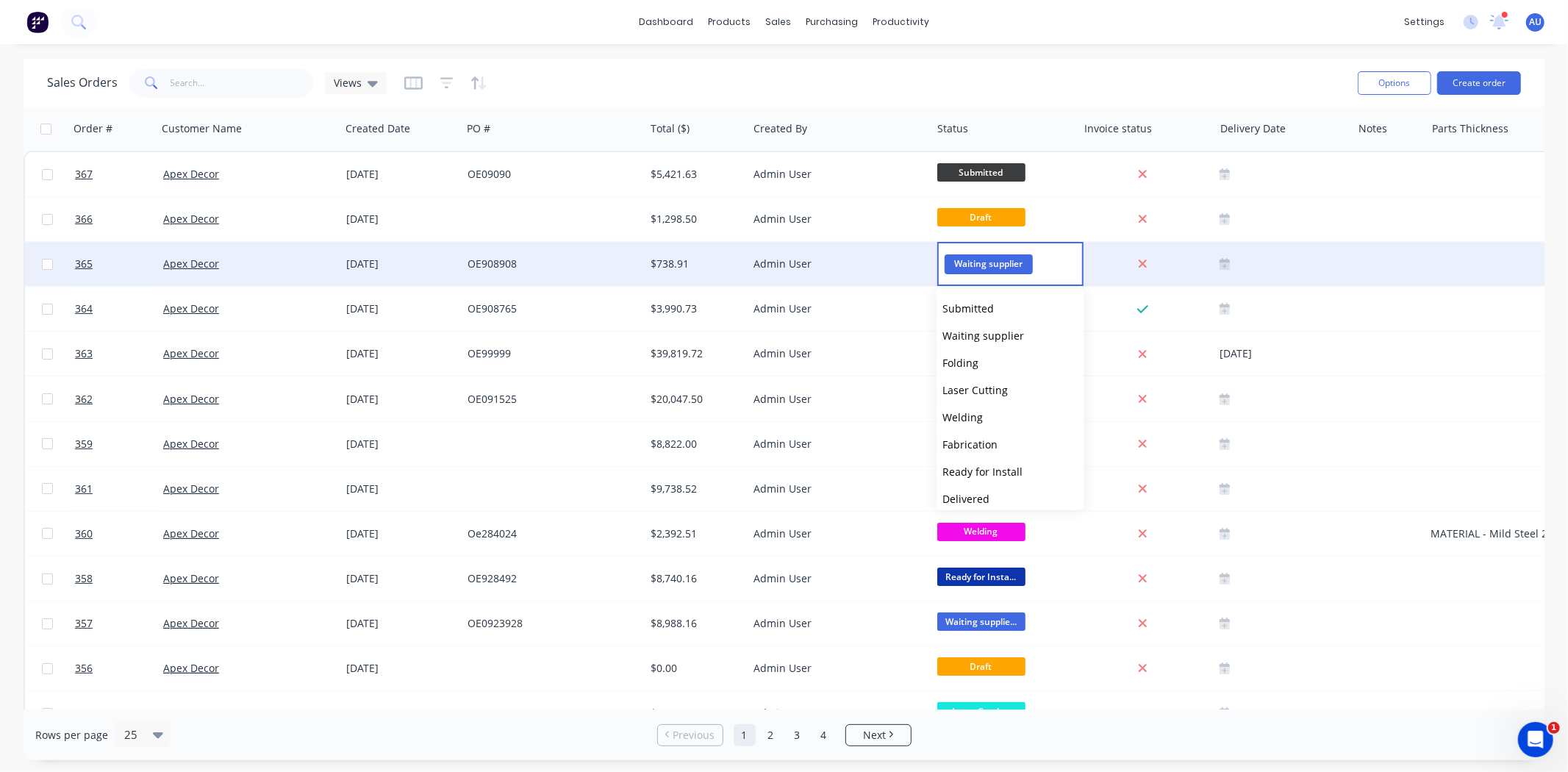
click at [983, 71] on div "Sales Orders Views" at bounding box center [697, 83] width 1299 height 36
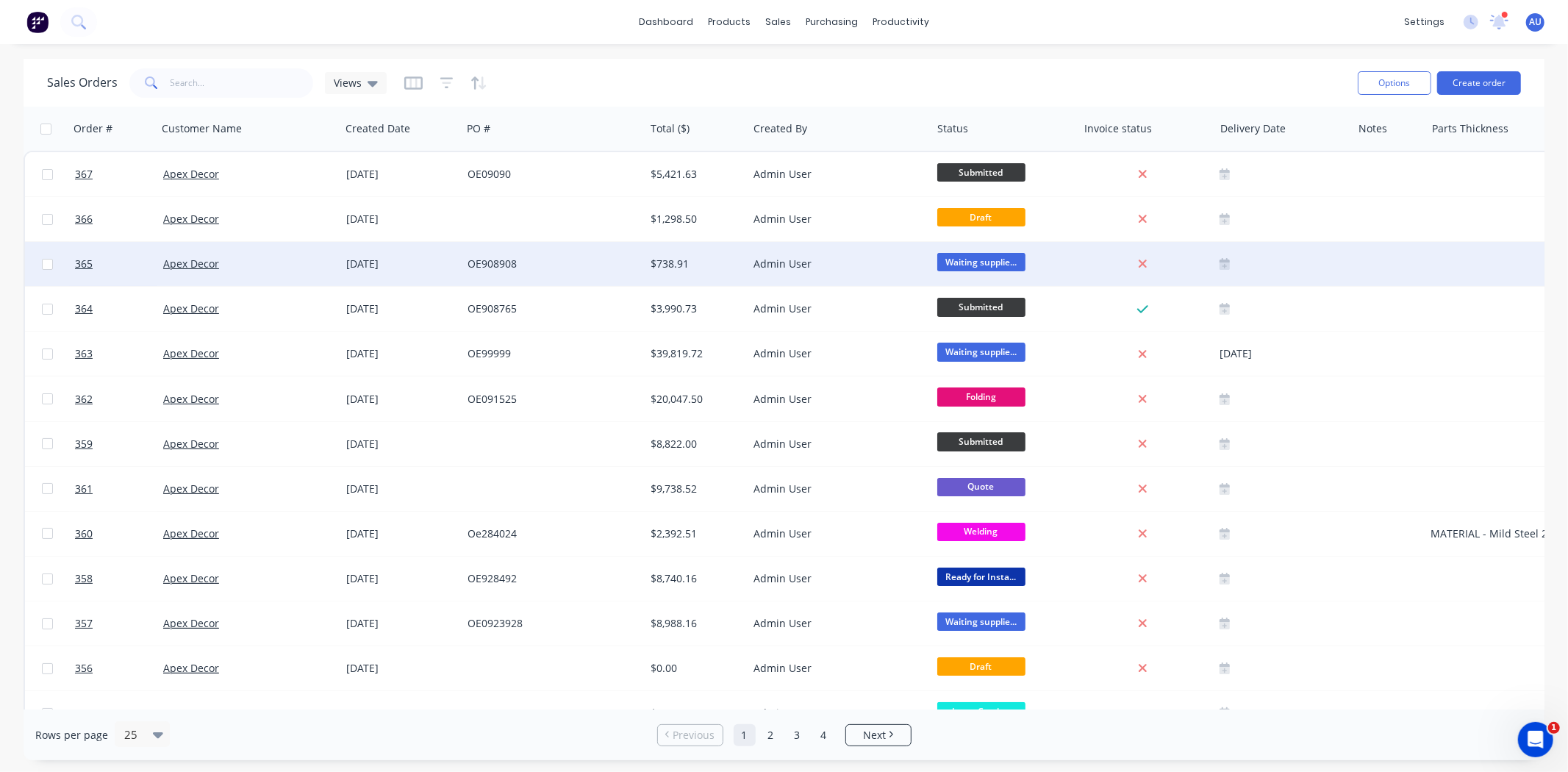
click at [987, 260] on span "Waiting supplie..." at bounding box center [982, 262] width 88 height 18
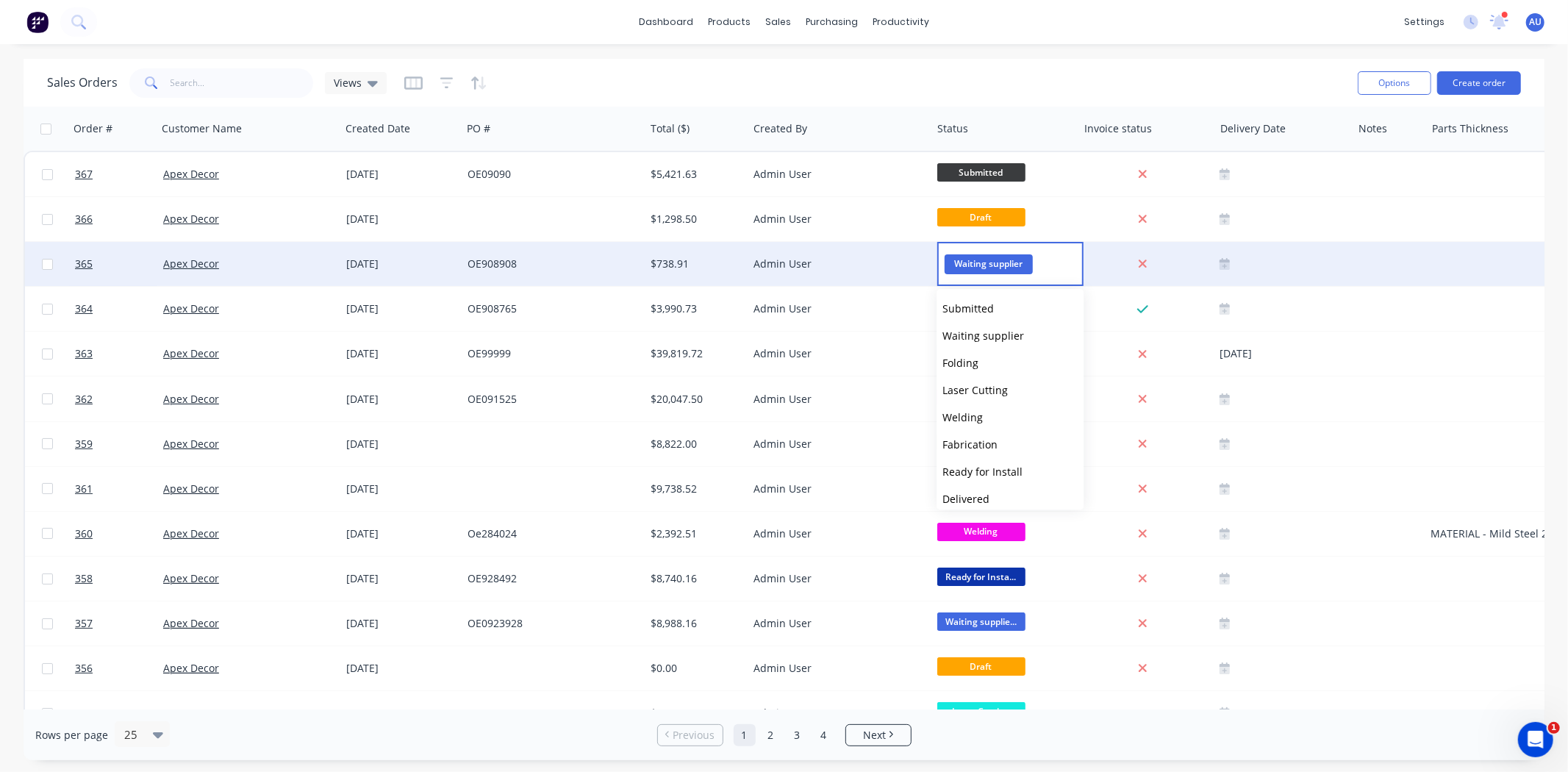
click at [876, 82] on div "Sales Orders Views" at bounding box center [697, 83] width 1299 height 36
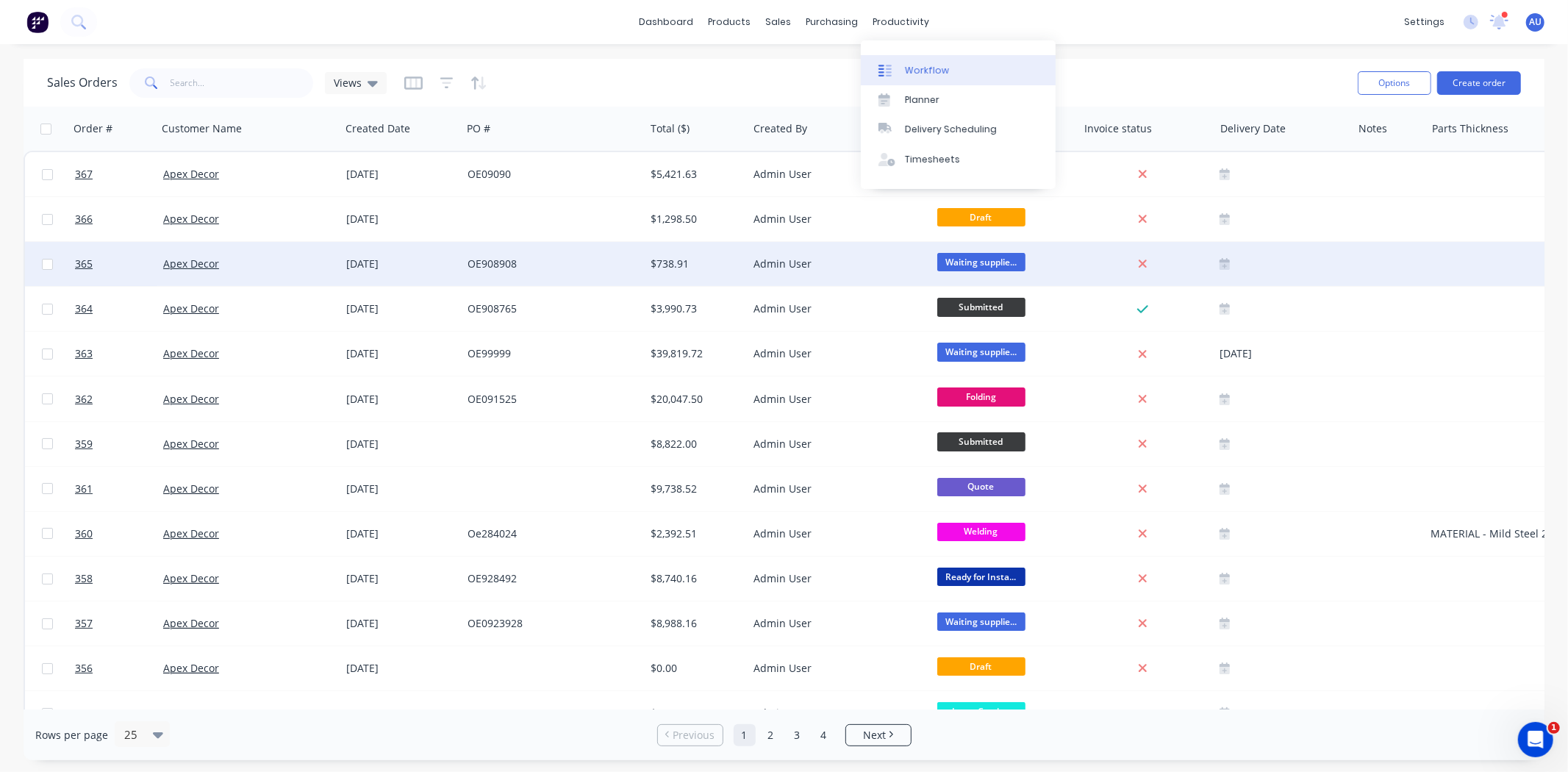
click at [919, 67] on div "Workflow" at bounding box center [927, 70] width 44 height 13
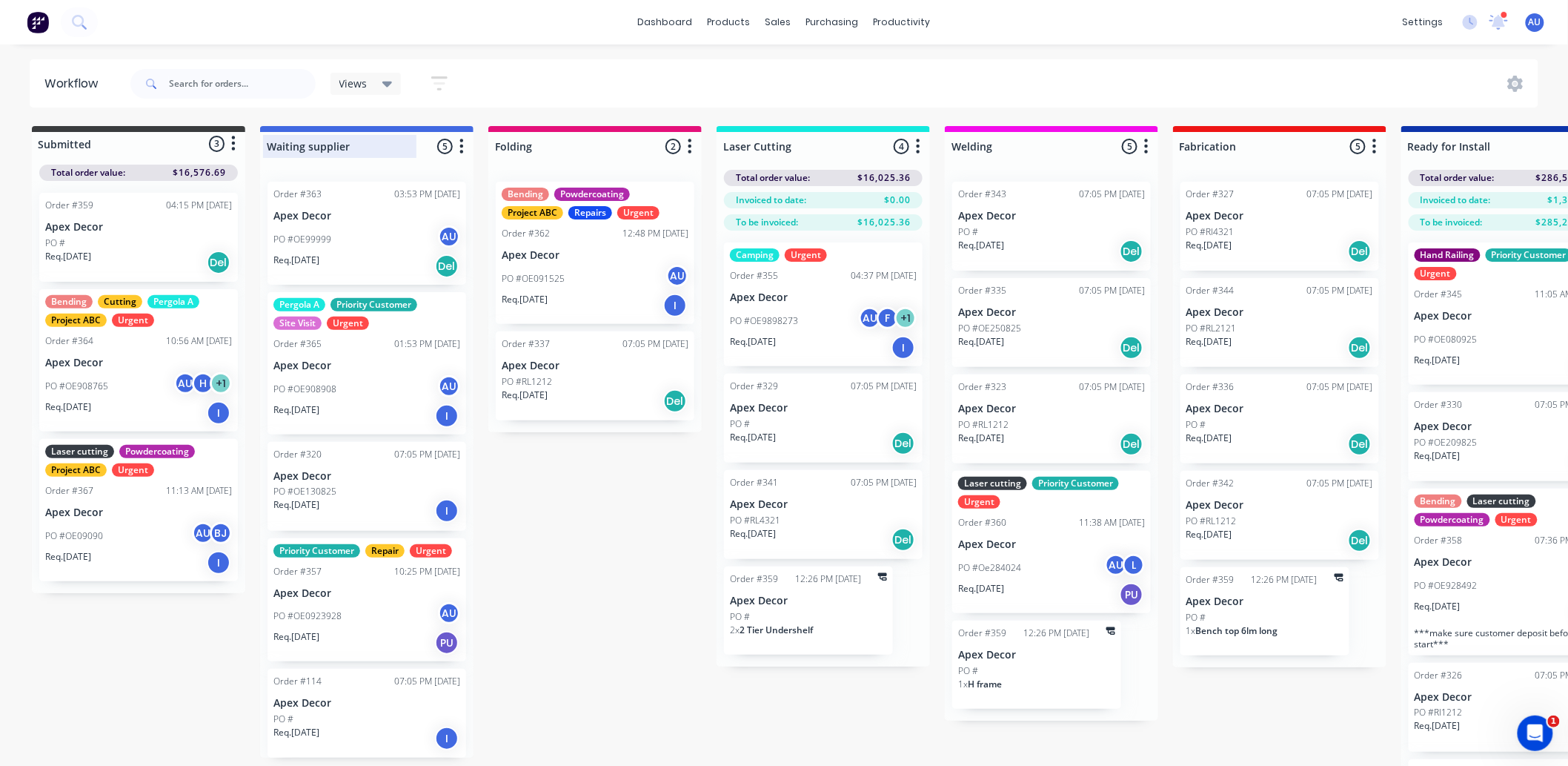
click at [352, 150] on div at bounding box center [366, 146] width 214 height 29
drag, startPoint x: 353, startPoint y: 143, endPoint x: 262, endPoint y: 141, distance: 91.0
click at [263, 141] on div "Waiting supplier" at bounding box center [339, 146] width 153 height 23
click at [369, 137] on div "Waiting supplier" at bounding box center [343, 146] width 160 height 23
click at [365, 139] on input "Waiting supplier" at bounding box center [340, 146] width 146 height 16
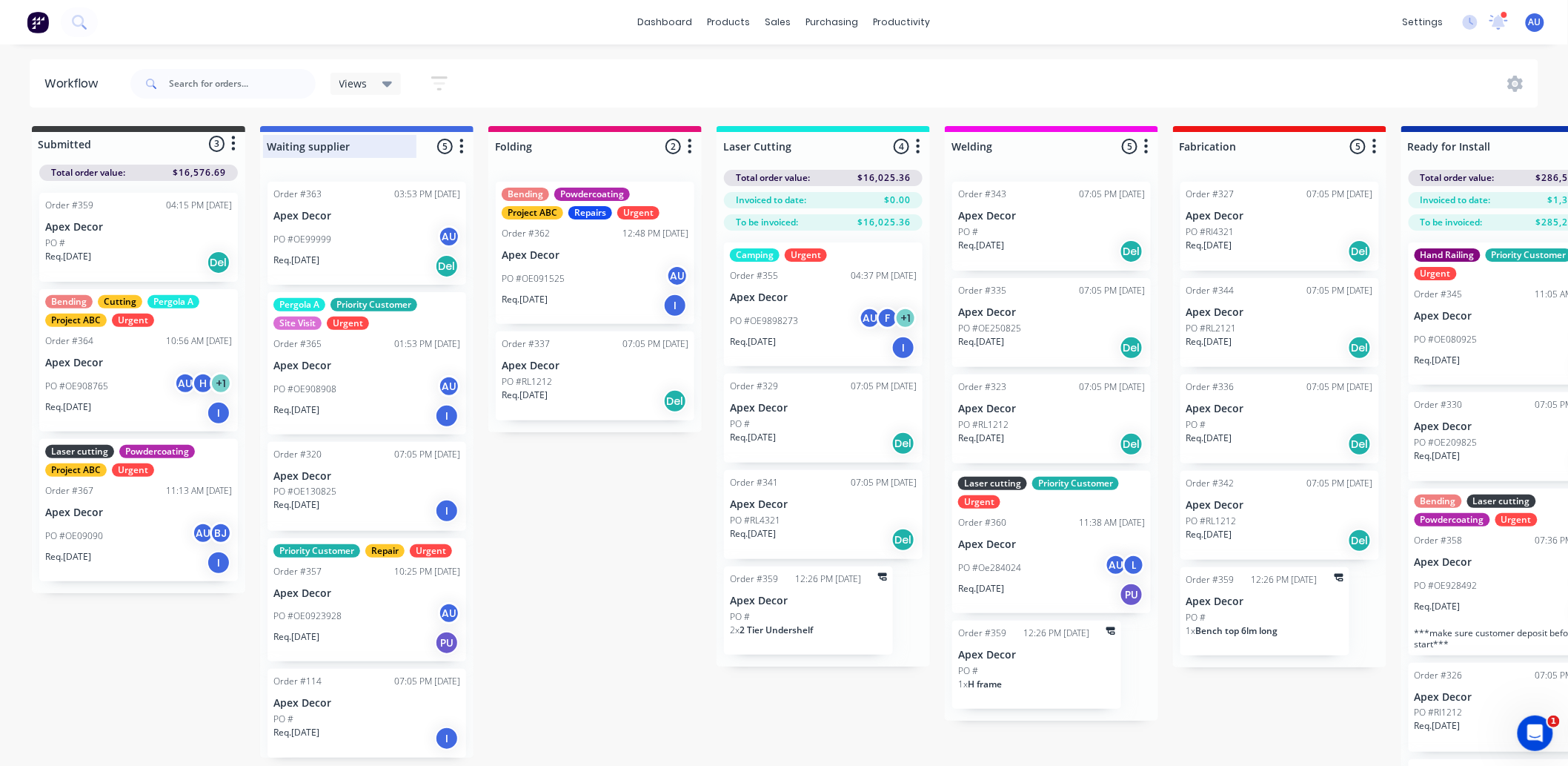
drag, startPoint x: 358, startPoint y: 141, endPoint x: 271, endPoint y: 149, distance: 87.4
click at [271, 149] on input "Waiting supplier" at bounding box center [340, 146] width 146 height 16
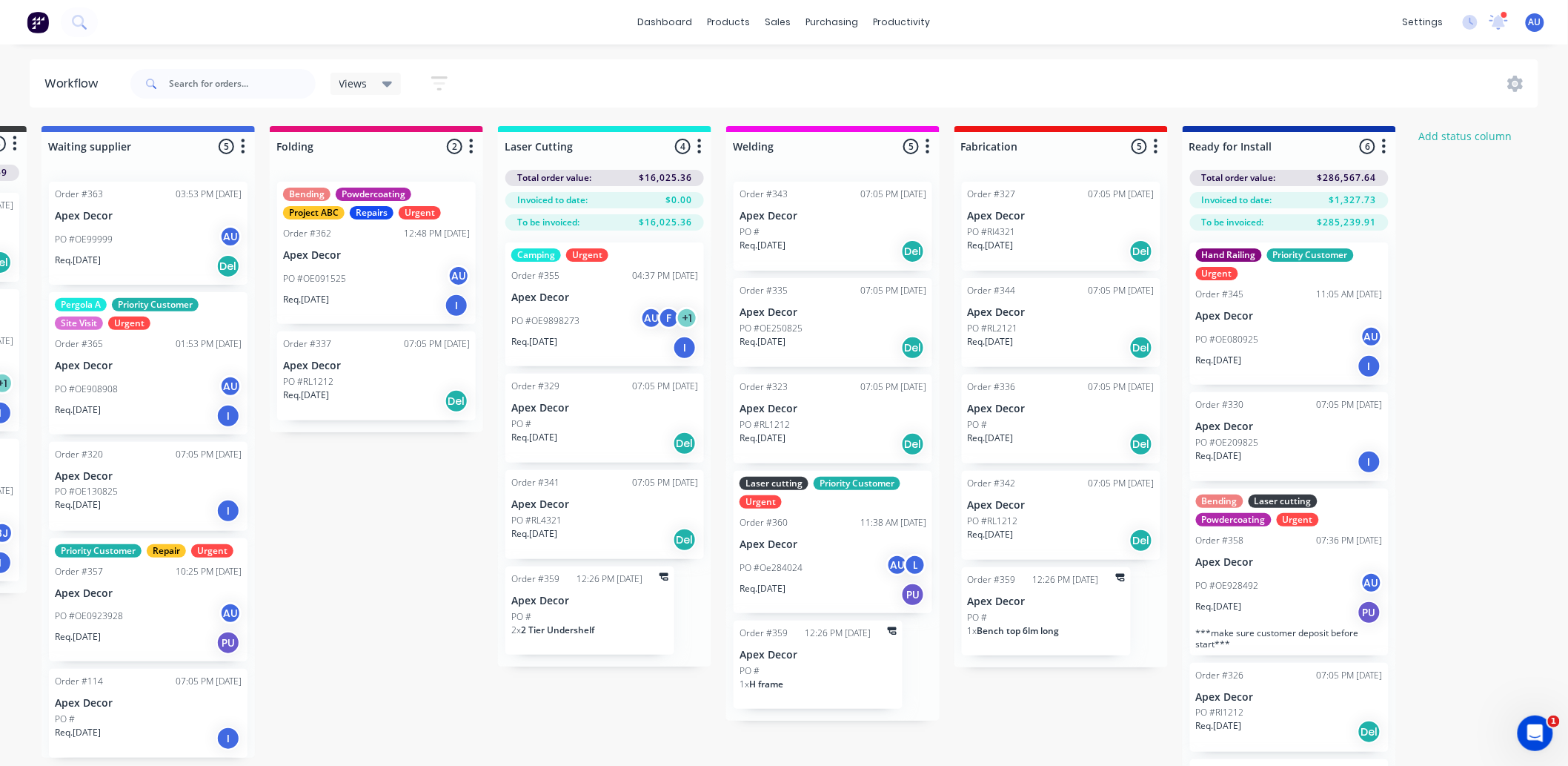
scroll to position [0, 216]
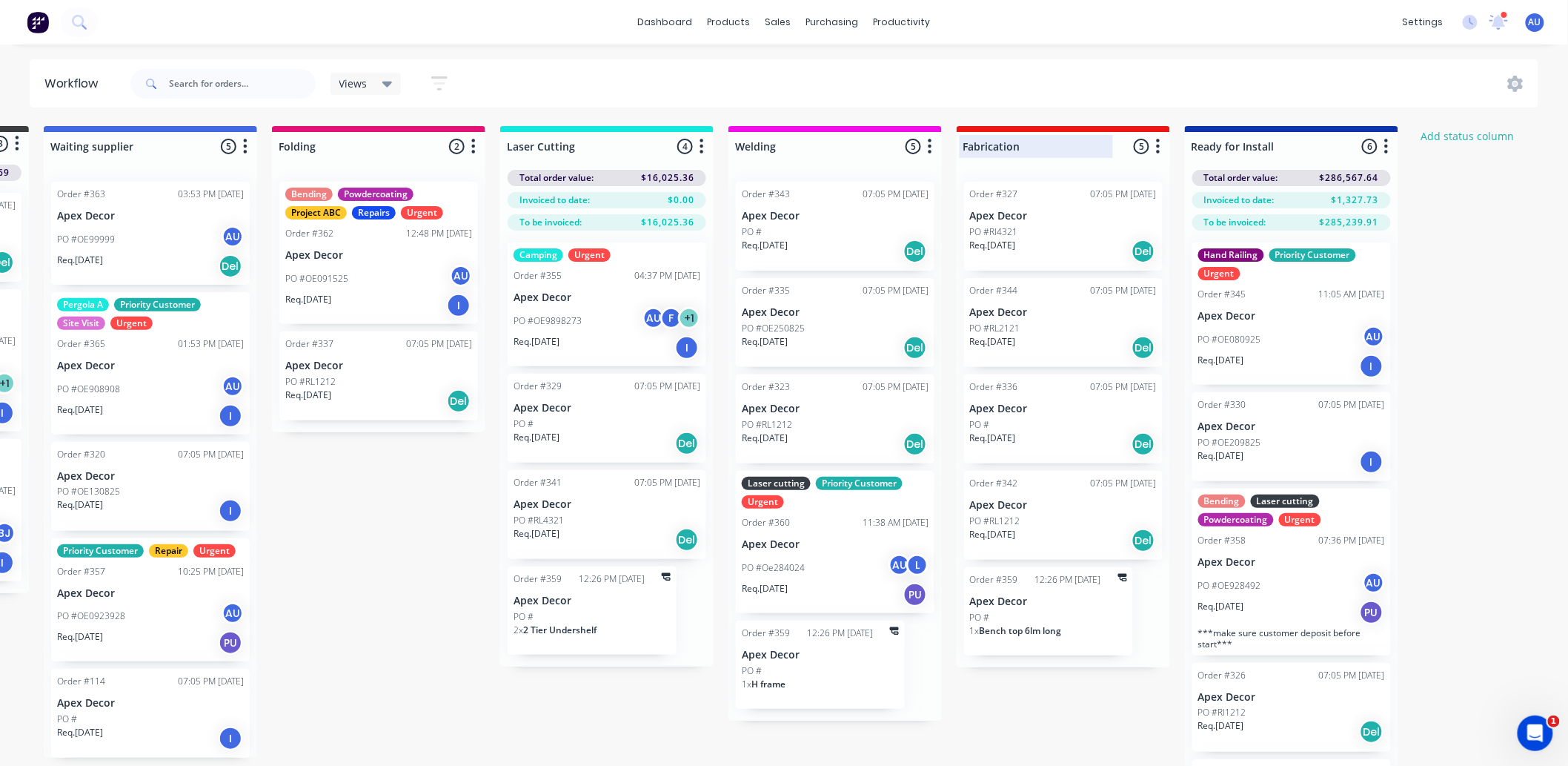
click at [1026, 149] on div at bounding box center [1063, 146] width 214 height 29
drag, startPoint x: 1028, startPoint y: 146, endPoint x: 971, endPoint y: 143, distance: 57.1
click at [971, 143] on input "Fabrication" at bounding box center [1037, 146] width 146 height 16
click at [1158, 149] on icon "button" at bounding box center [1158, 146] width 5 height 18
click at [1110, 179] on button "Status colour" at bounding box center [1093, 178] width 149 height 25
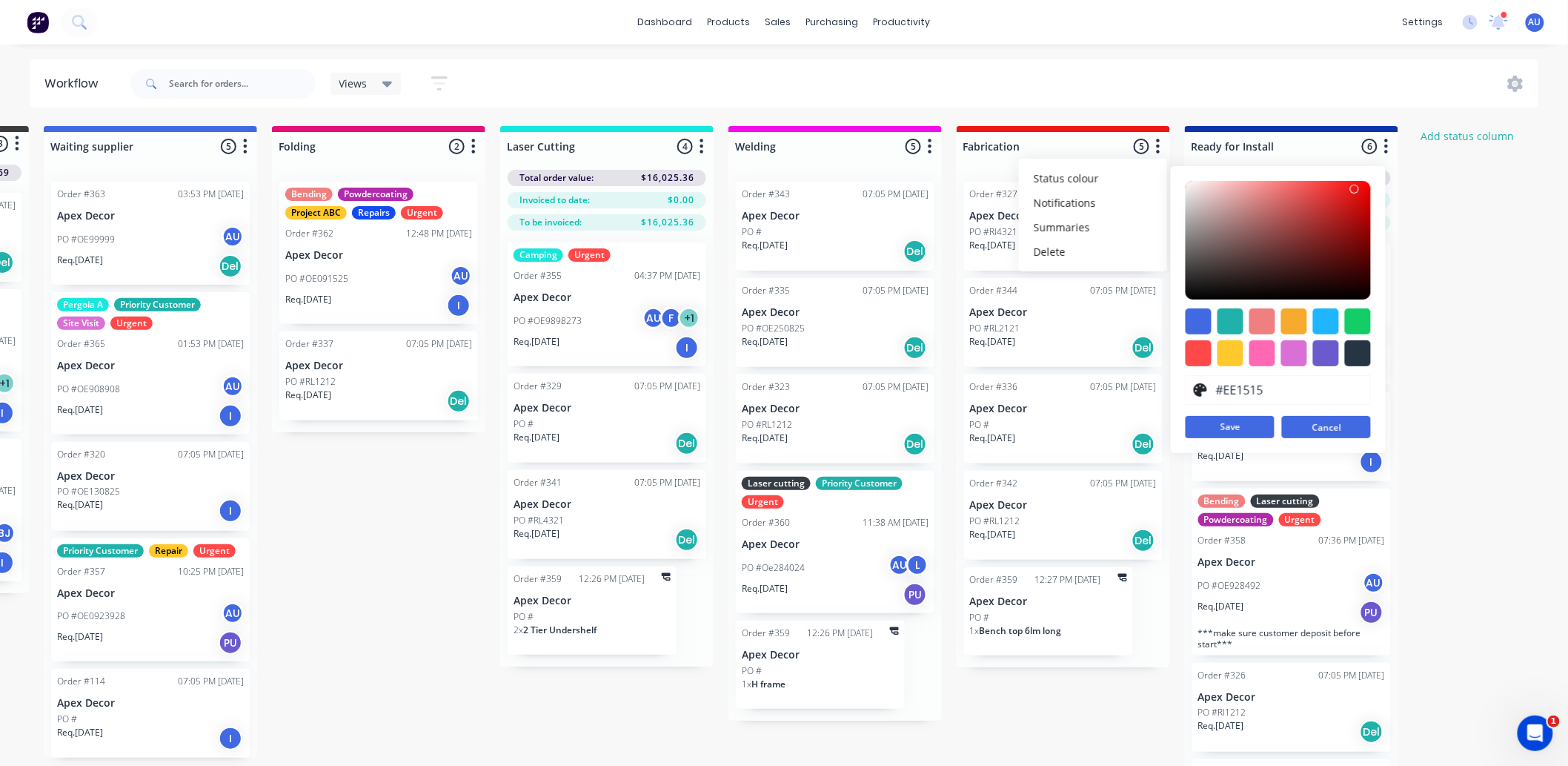
click at [1298, 419] on button "Cancel" at bounding box center [1327, 427] width 89 height 22
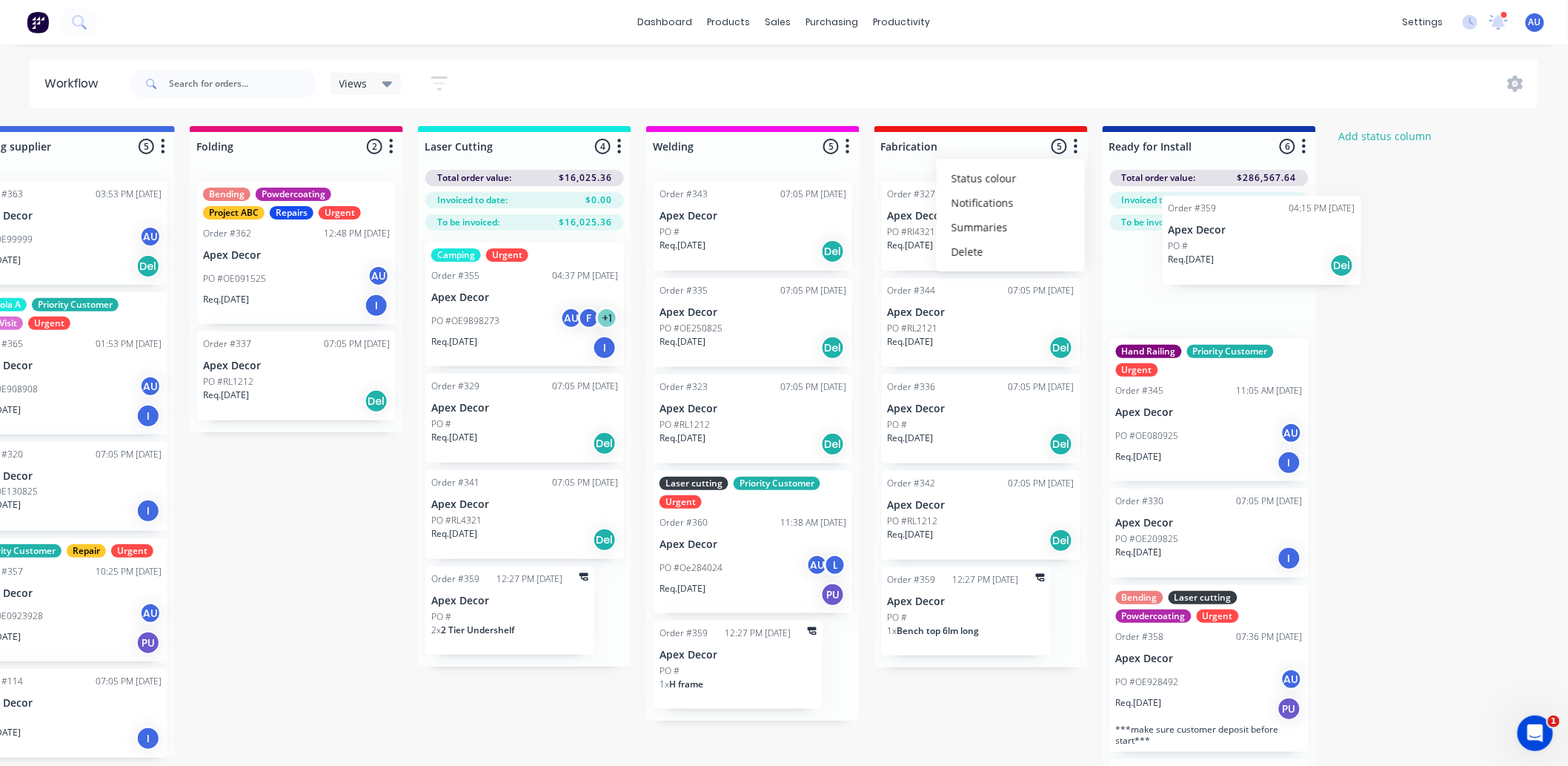
scroll to position [0, 303]
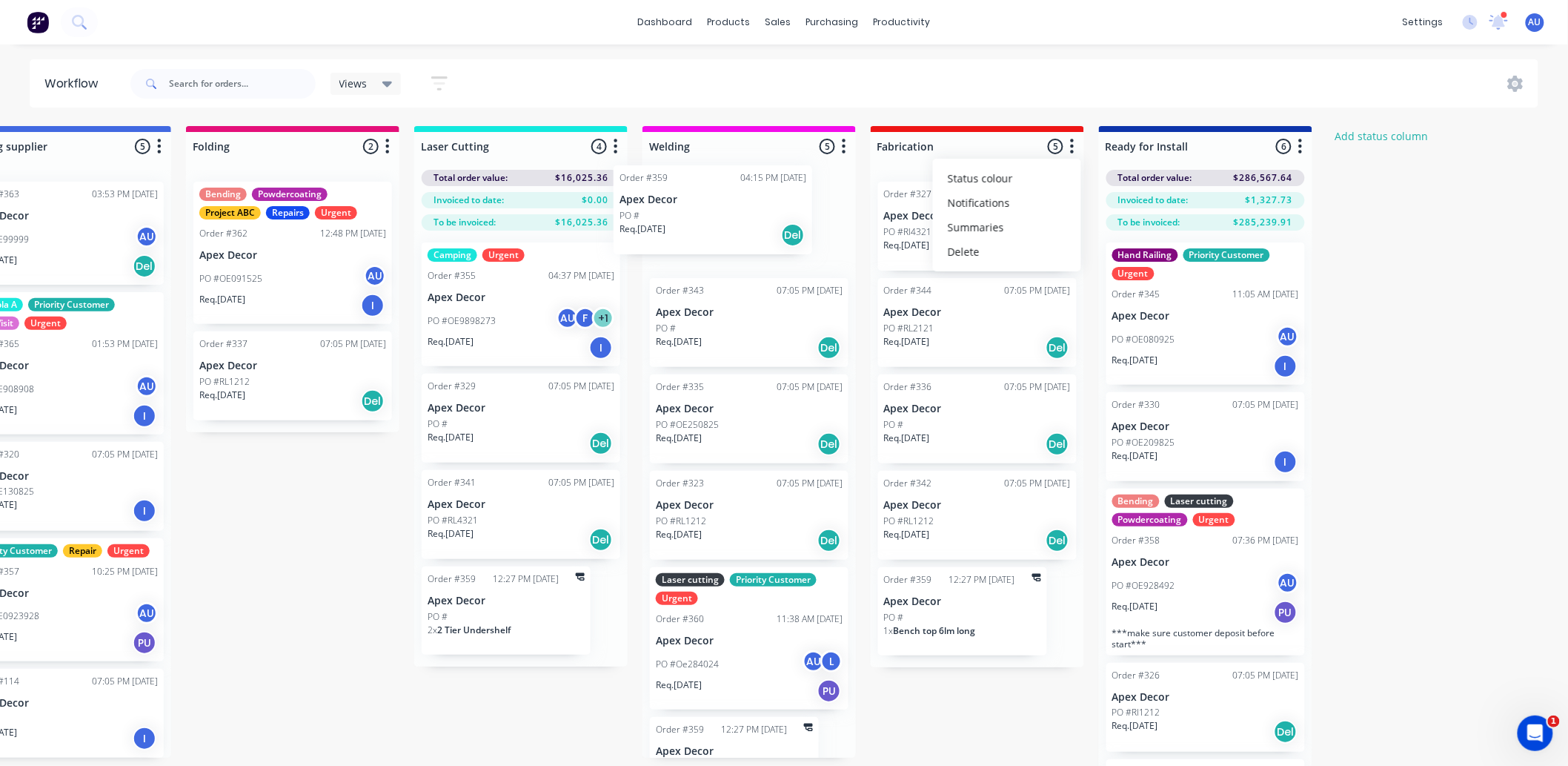
drag, startPoint x: 121, startPoint y: 250, endPoint x: 729, endPoint y: 224, distance: 608.6
click at [729, 224] on div "Submitted 3 Status colour #3A3C3E hex #3A3C3E Save Cancel Summaries Total order…" at bounding box center [707, 472] width 2041 height 692
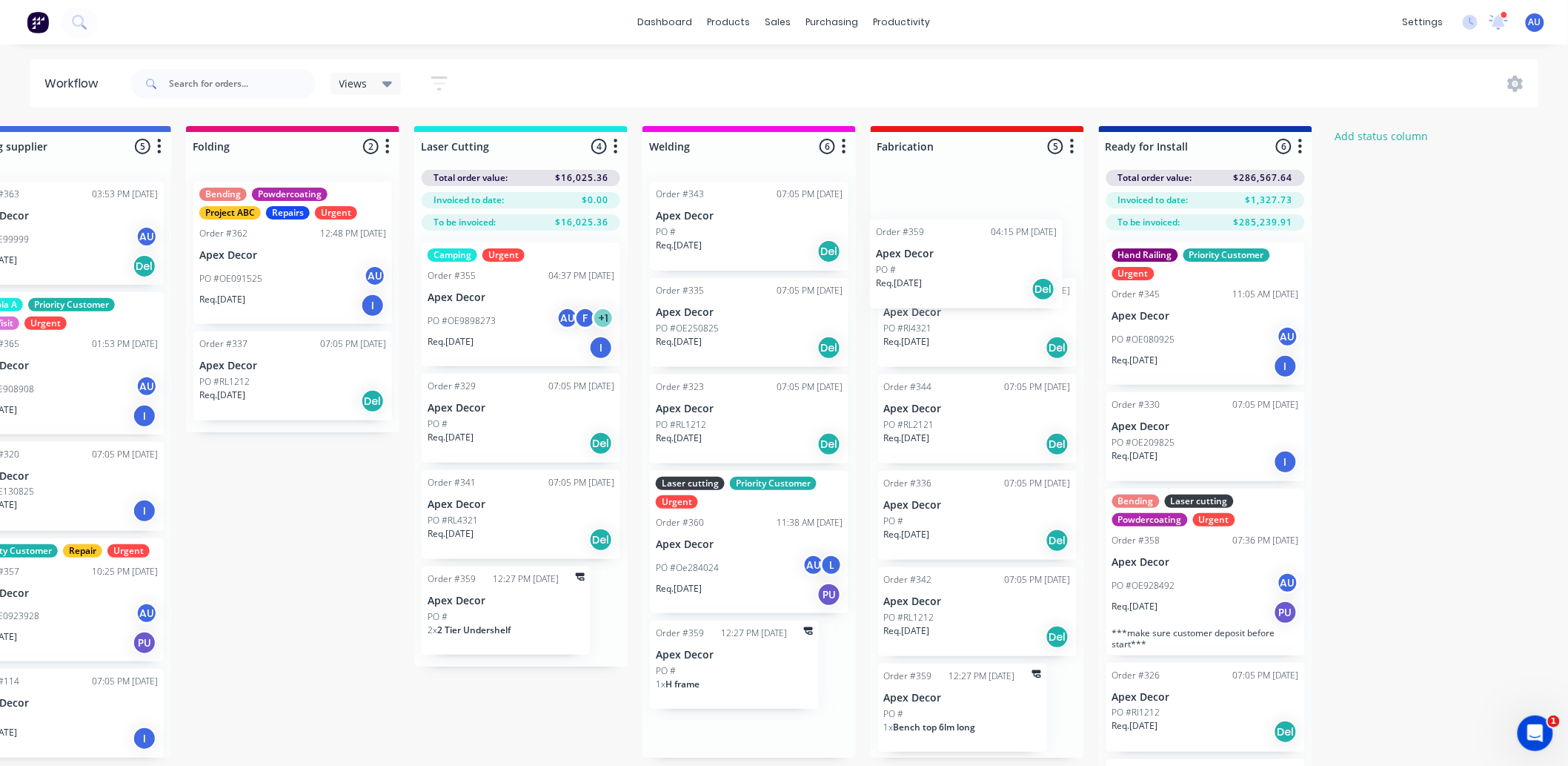
drag, startPoint x: 701, startPoint y: 241, endPoint x: 956, endPoint y: 308, distance: 263.7
click at [956, 308] on div "Submitted 2 Status colour #3A3C3E hex #3A3C3E Save Cancel Summaries Total order…" at bounding box center [707, 472] width 2041 height 692
drag, startPoint x: 942, startPoint y: 327, endPoint x: 937, endPoint y: 214, distance: 113.1
click at [937, 214] on div "Order #327 07:05 PM [DATE] Apex Decor PO #Rl4321 Req. [DATE] Del Order #359 04:…" at bounding box center [977, 464] width 214 height 588
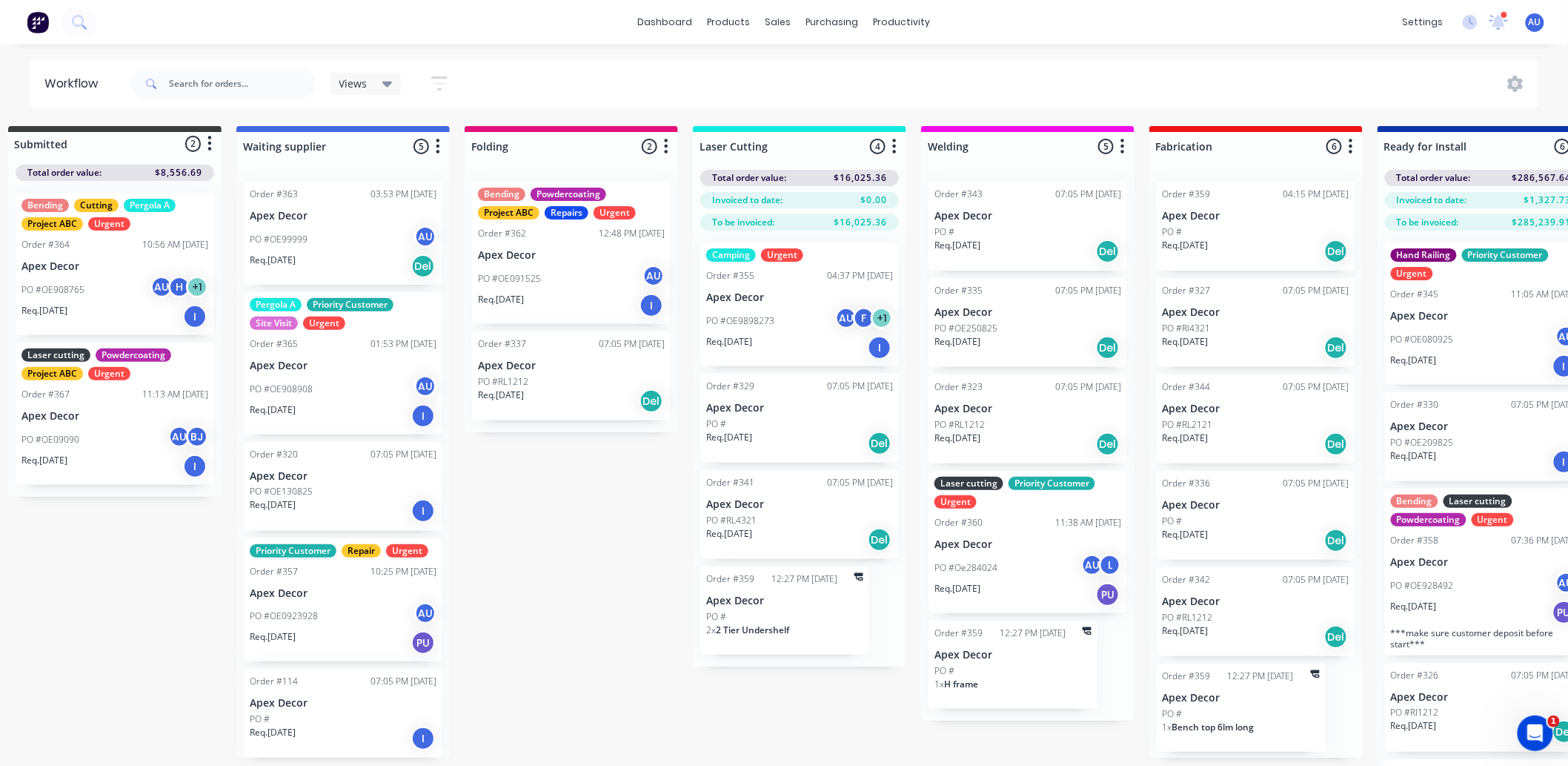
scroll to position [0, 0]
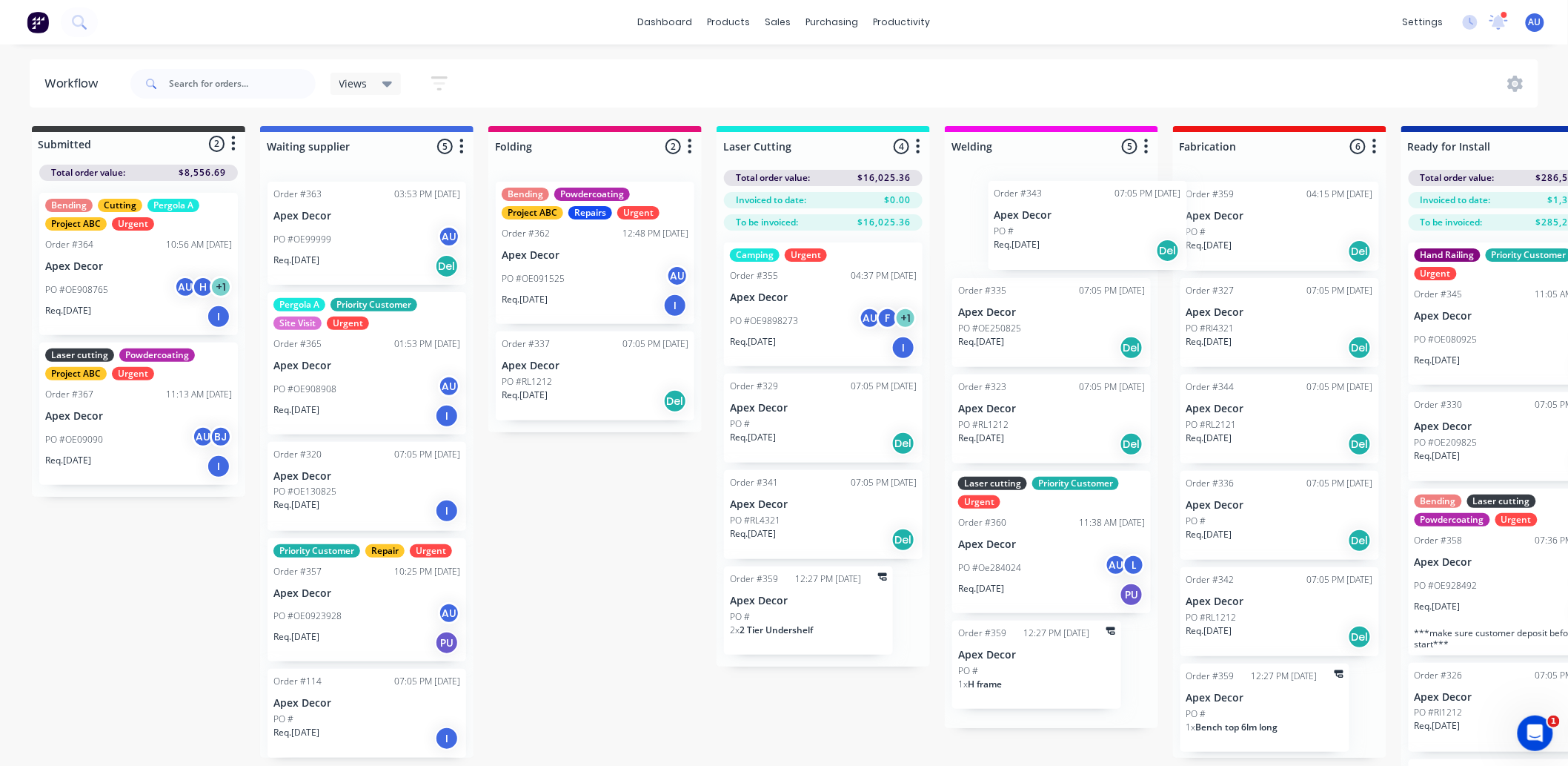
drag, startPoint x: 1031, startPoint y: 235, endPoint x: 1058, endPoint y: 234, distance: 27.0
click at [1058, 234] on div "Order #343 07:05 PM [DATE] Apex Decor PO # Req. [DATE] Del Order #335 07:05 PM …" at bounding box center [1052, 449] width 214 height 559
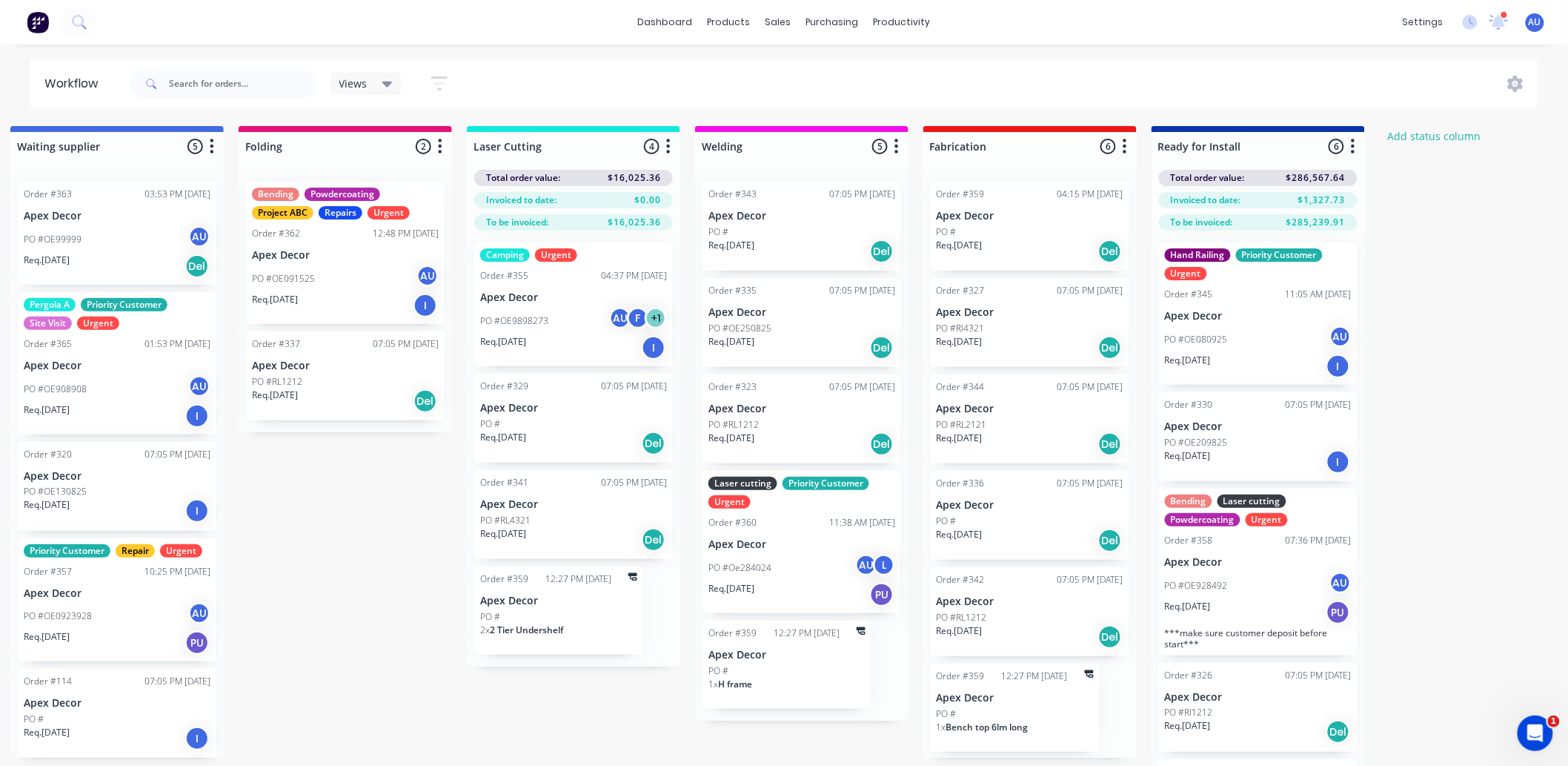
click at [895, 154] on icon "button" at bounding box center [897, 146] width 5 height 18
click at [875, 195] on button "Notifications" at bounding box center [832, 203] width 149 height 25
click at [920, 343] on div "Submitted 2 Status colour #3A3C3E hex #3A3C3E Save Cancel Summaries Total order…" at bounding box center [760, 472] width 2041 height 692
click at [666, 147] on icon "button" at bounding box center [669, 146] width 5 height 18
click at [633, 203] on button "Notifications" at bounding box center [603, 203] width 149 height 25
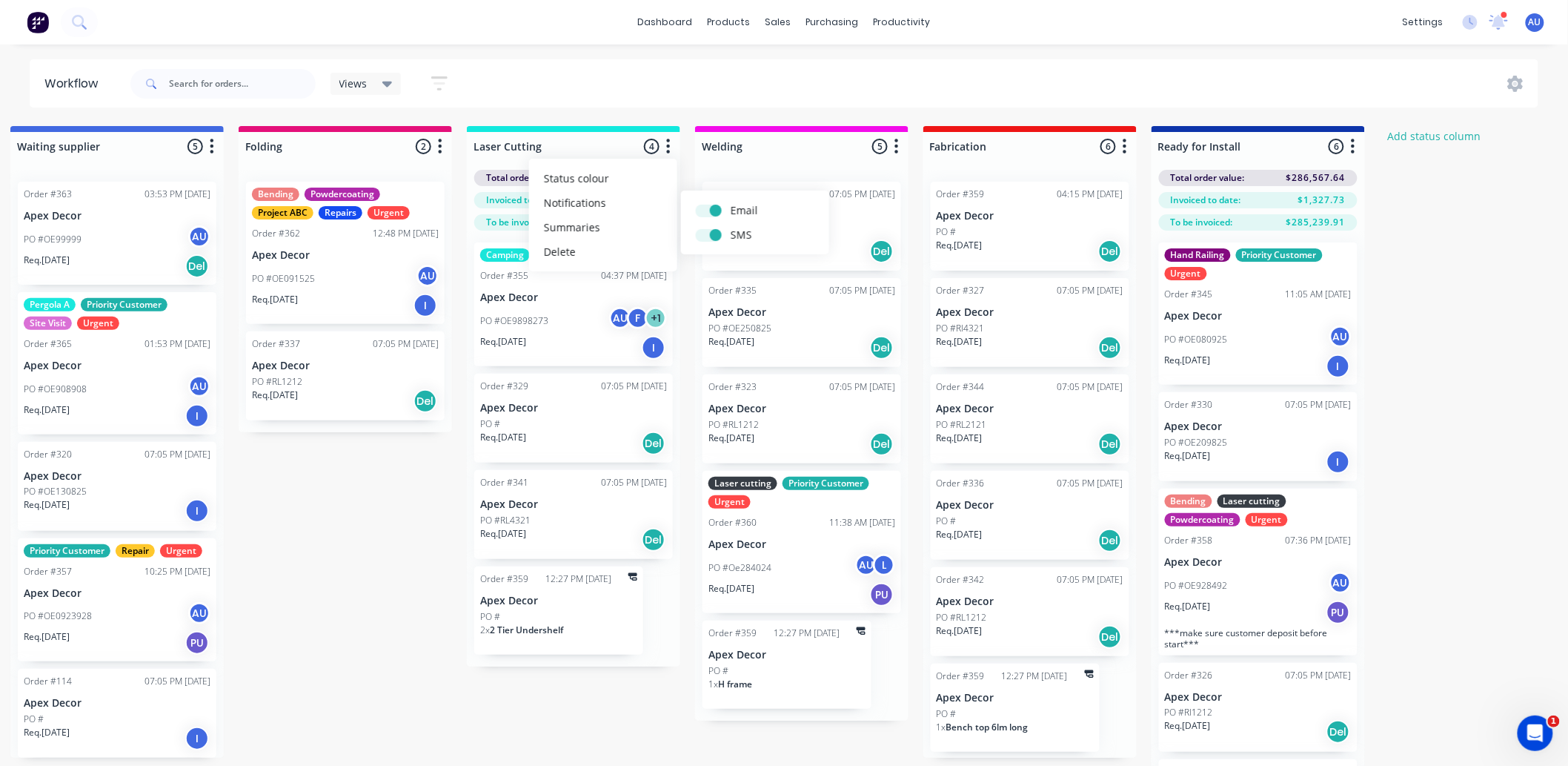
click at [379, 581] on div "Submitted 2 Status colour #3A3C3E hex #3A3C3E Save Cancel Summaries Total order…" at bounding box center [760, 472] width 2041 height 692
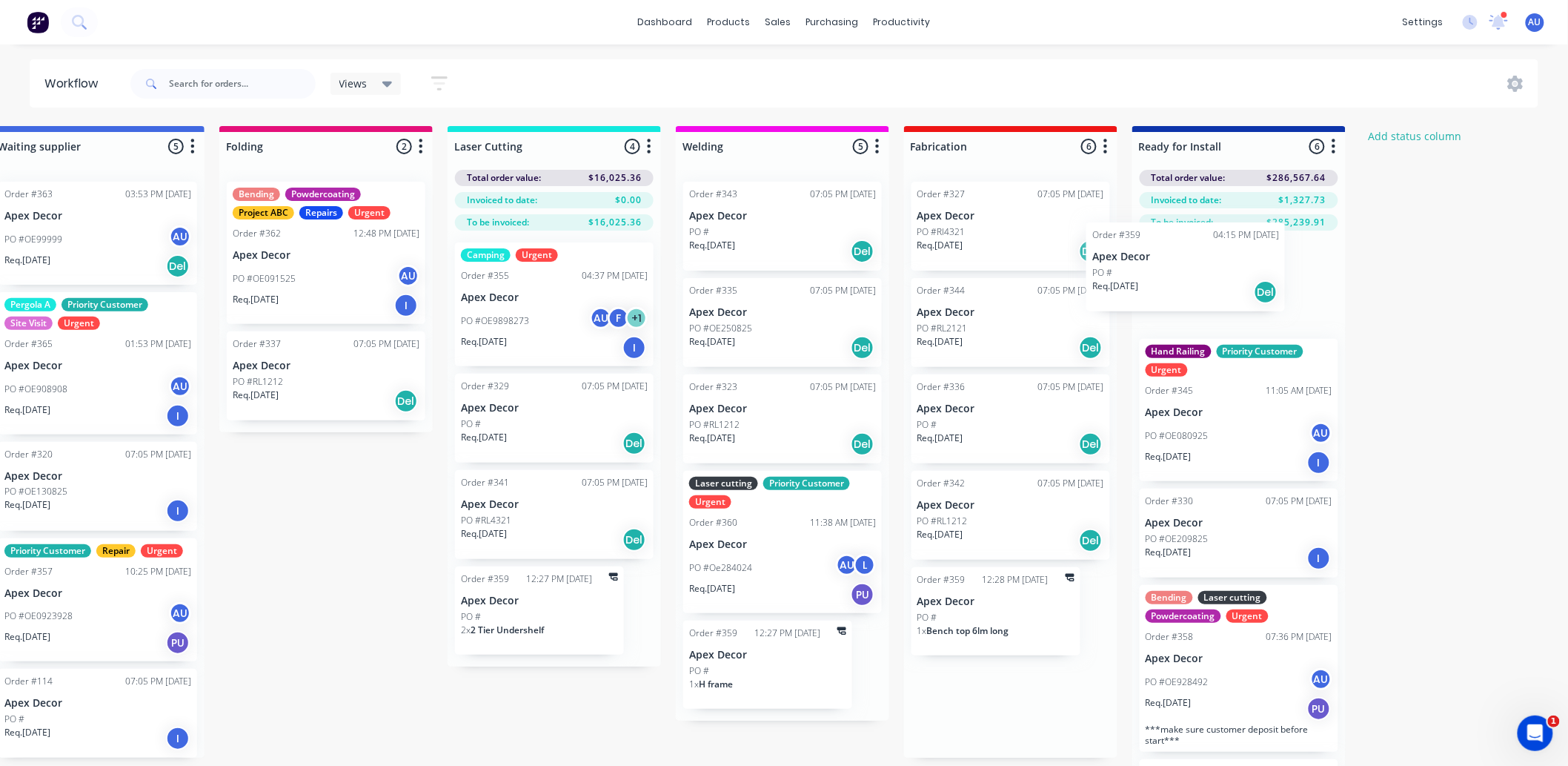
scroll to position [0, 275]
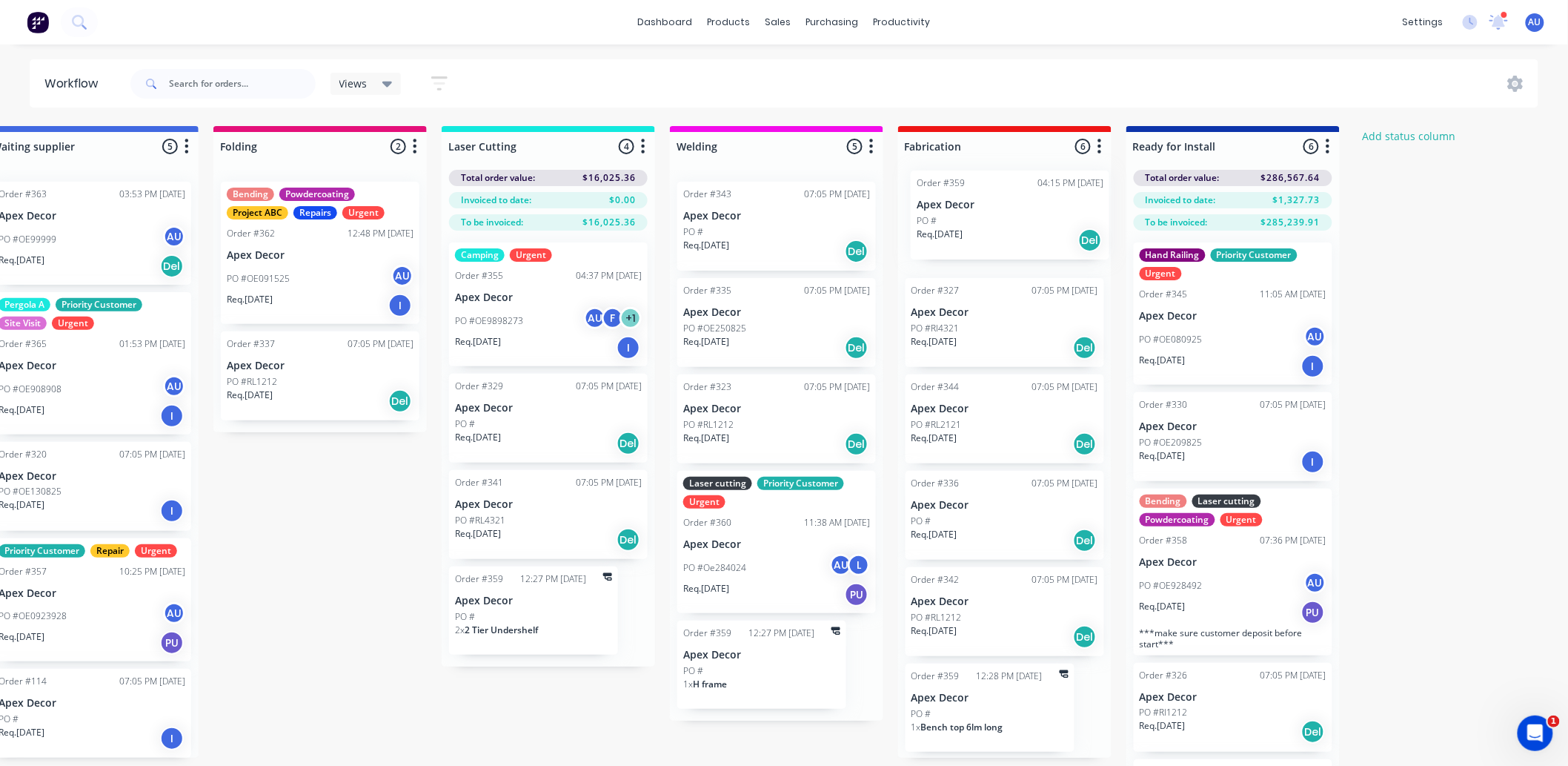
drag, startPoint x: 1026, startPoint y: 219, endPoint x: 1012, endPoint y: 212, distance: 15.7
click at [1012, 212] on div "Order #359 04:15 PM [DATE] Apex Decor PO # Req. [DATE] Del Order #327 07:05 PM …" at bounding box center [1005, 464] width 214 height 588
click at [873, 149] on icon "button" at bounding box center [871, 146] width 5 height 18
click at [821, 197] on button "Notifications" at bounding box center [806, 203] width 149 height 25
click at [364, 554] on div "Submitted 2 Status colour #3A3C3E hex #3A3C3E Save Cancel Summaries Total order…" at bounding box center [735, 472] width 2041 height 692
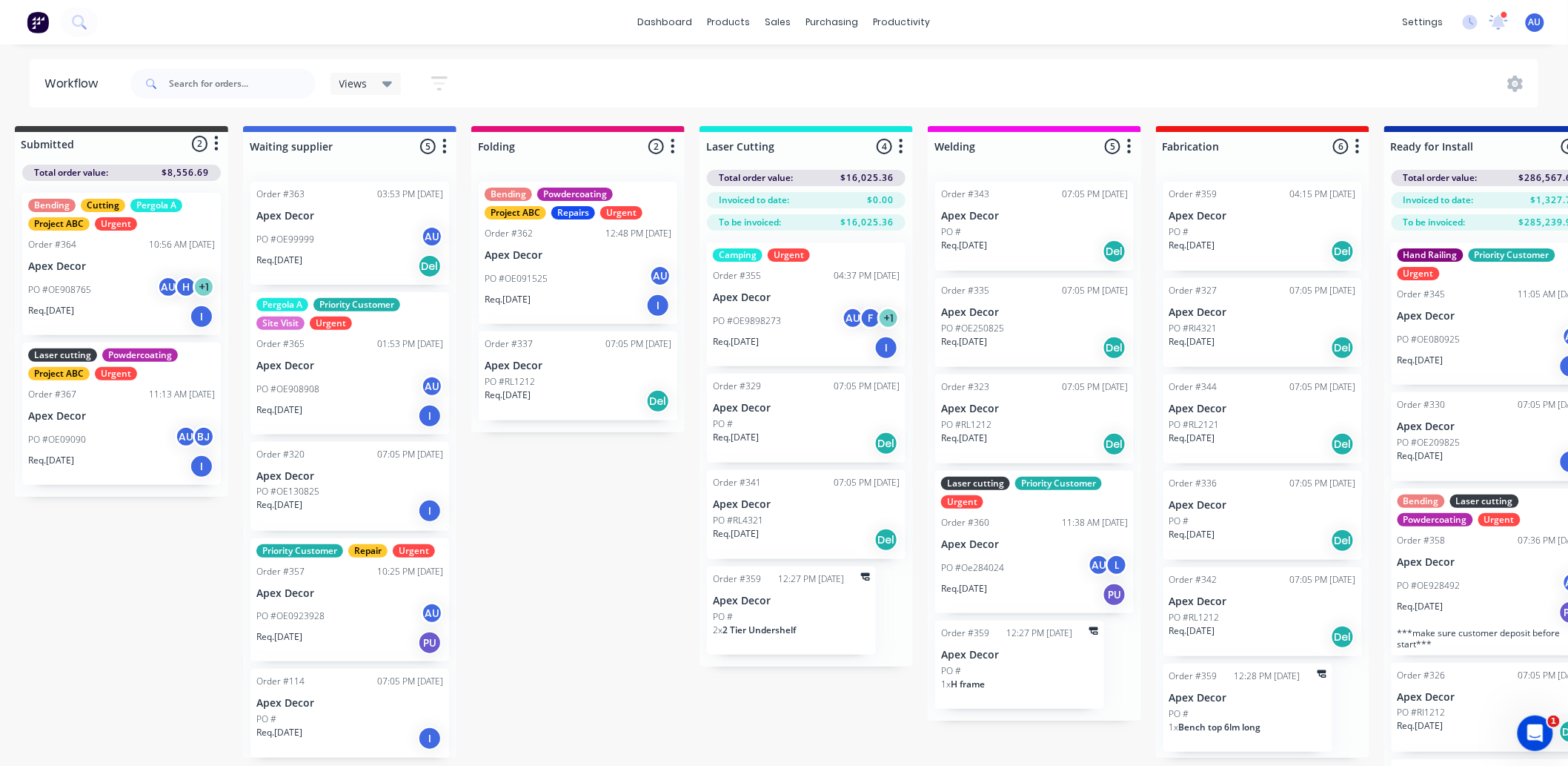
scroll to position [0, 0]
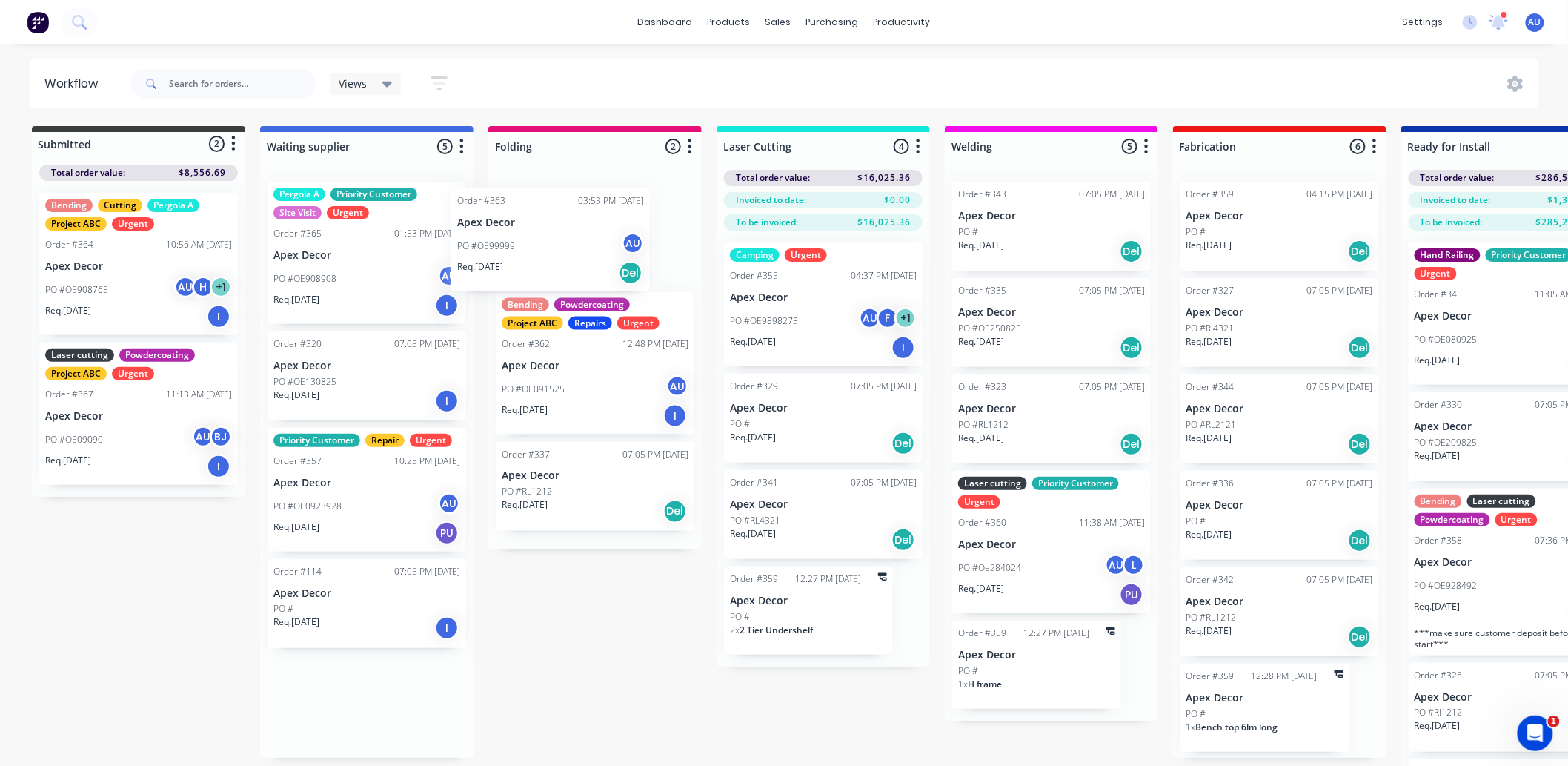
drag, startPoint x: 351, startPoint y: 240, endPoint x: 543, endPoint y: 252, distance: 192.4
click at [543, 252] on div "Submitted 2 Status colour #3A3C3E hex #3A3C3E Save Cancel Summaries Total order…" at bounding box center [1010, 472] width 2041 height 692
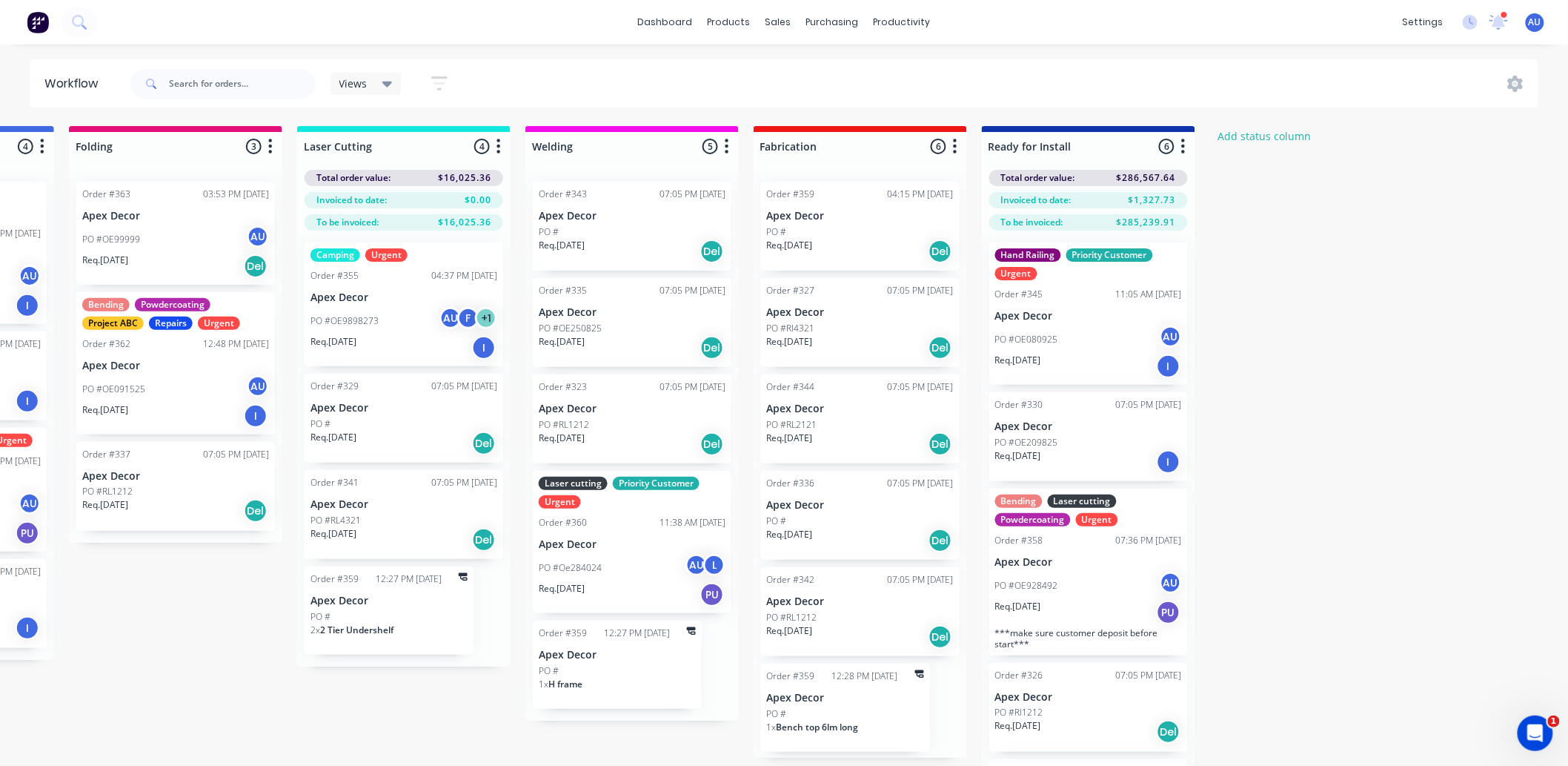
scroll to position [0, 420]
click at [1183, 146] on icon "button" at bounding box center [1183, 145] width 4 height 15
click at [1145, 203] on button "Notifications" at bounding box center [1118, 203] width 149 height 25
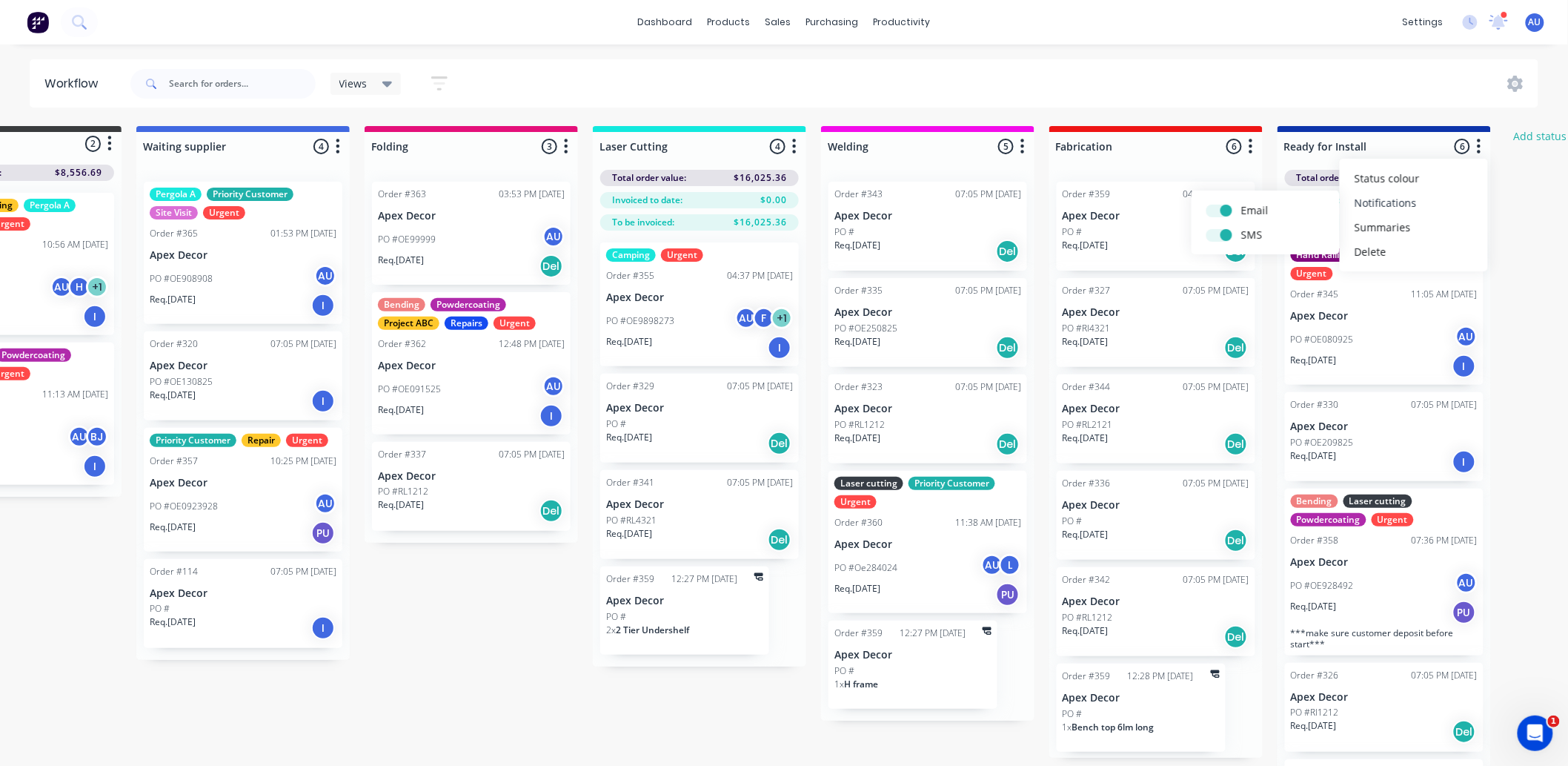
scroll to position [0, 0]
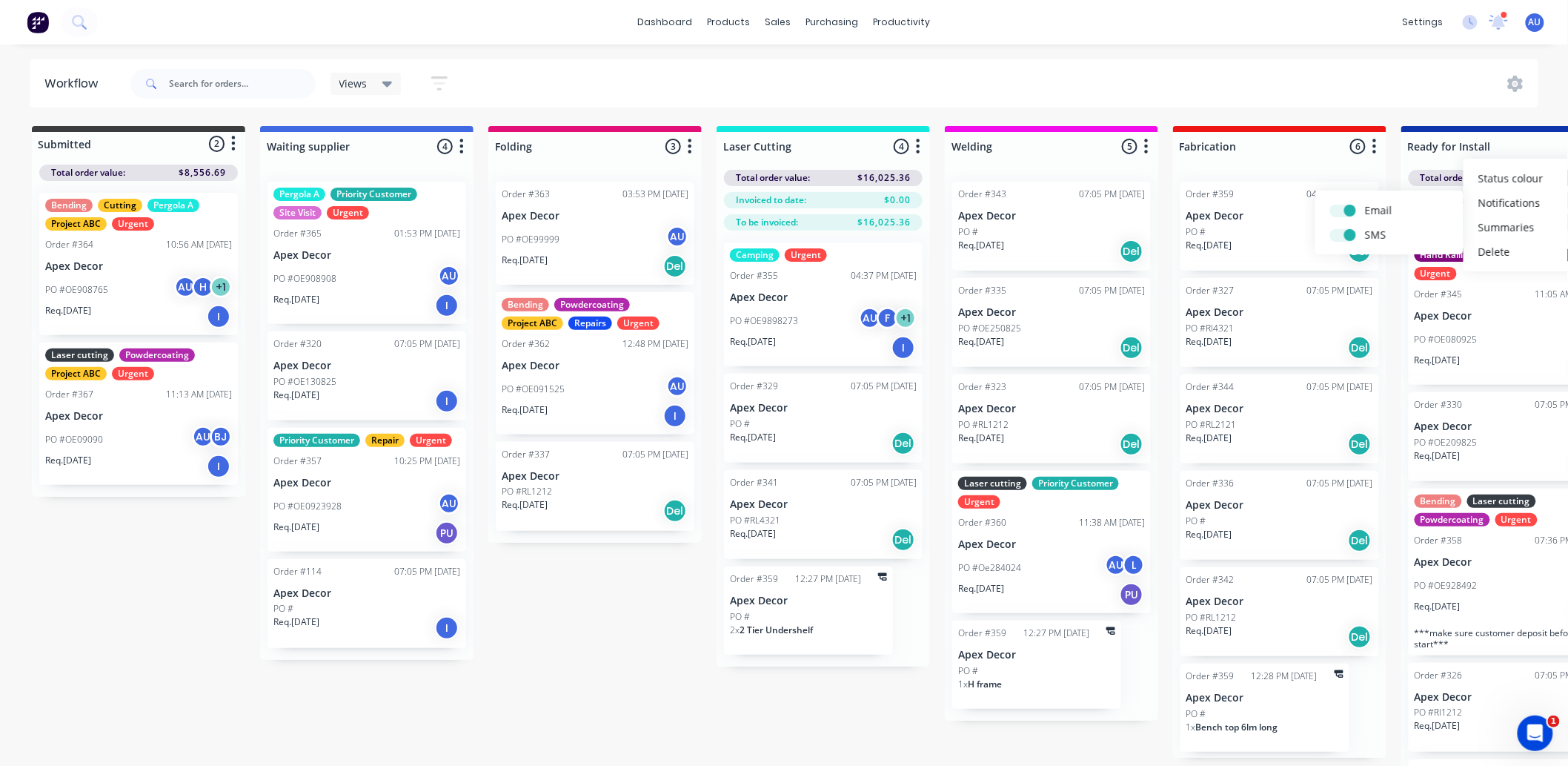
click at [609, 666] on div "Submitted 2 Status colour #3A3C3E hex #3A3C3E Save Cancel Summaries Total order…" at bounding box center [1010, 472] width 2041 height 692
click at [174, 618] on div "Submitted 2 Status colour #3A3C3E hex #3A3C3E Save Cancel Summaries Total order…" at bounding box center [1010, 472] width 2041 height 692
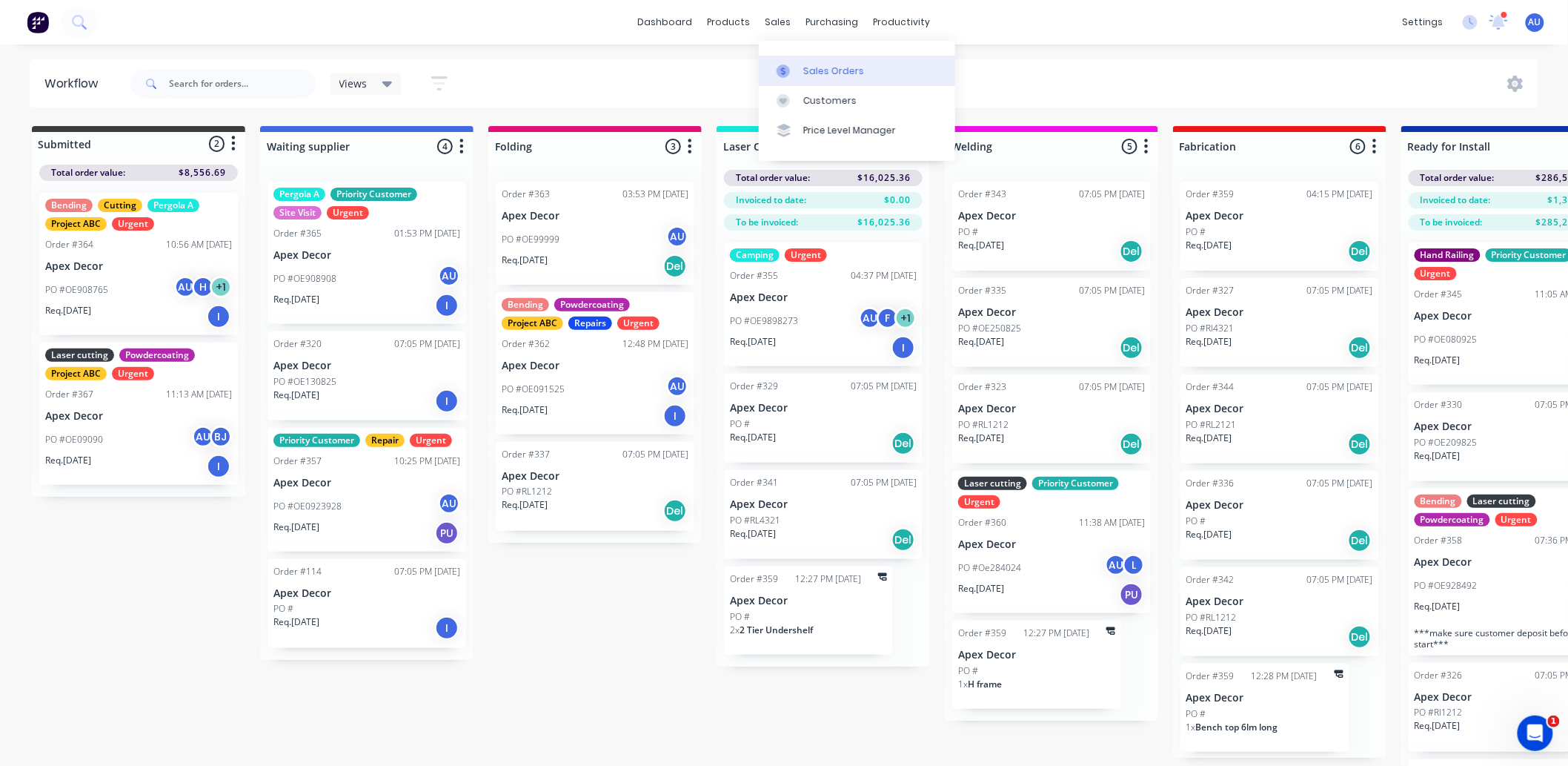
click at [824, 67] on div "Sales Orders" at bounding box center [833, 71] width 61 height 14
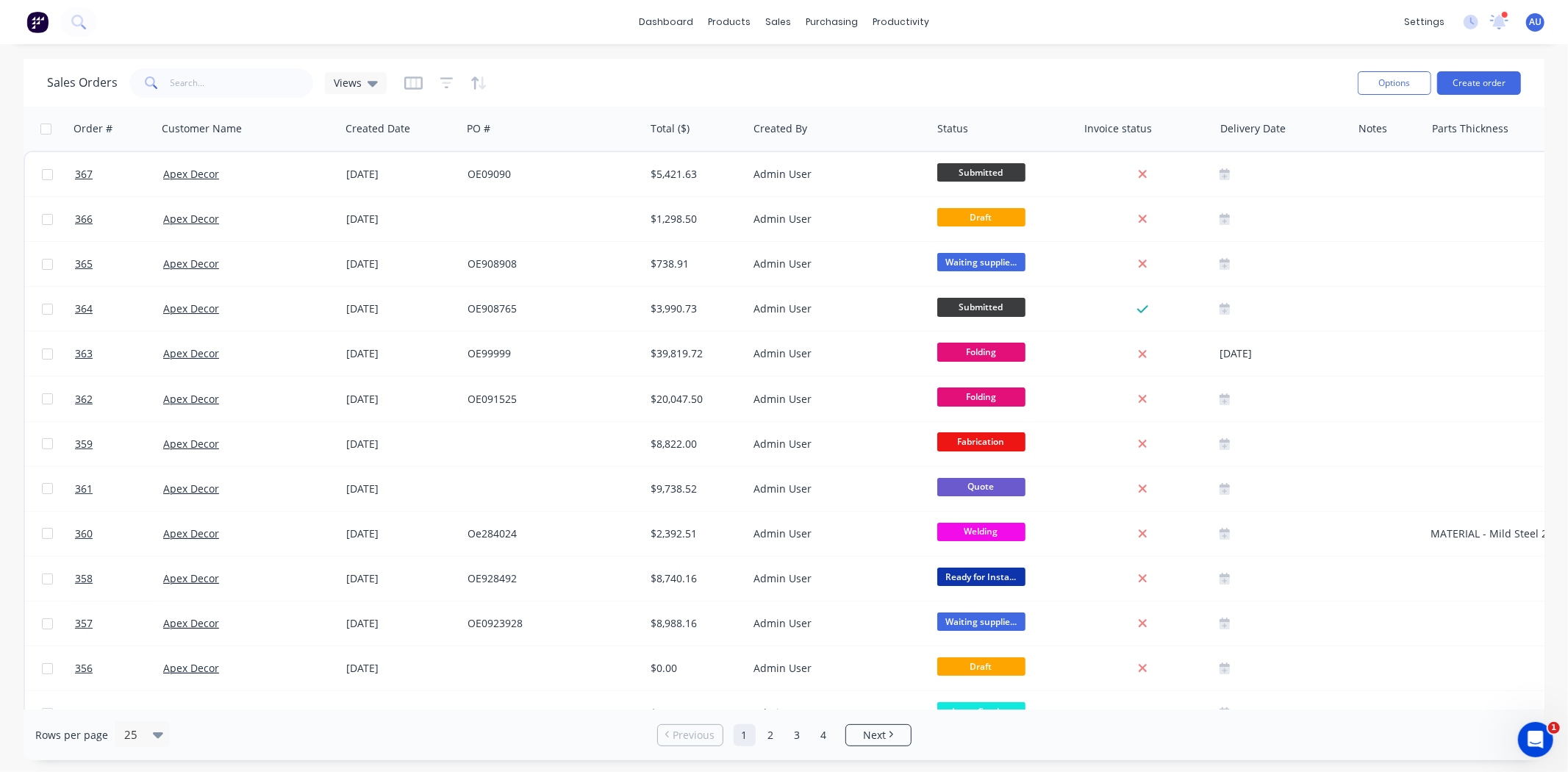
click at [665, 69] on div "Sales Orders Views" at bounding box center [697, 83] width 1299 height 36
click at [686, 84] on div "Sales Orders Views" at bounding box center [697, 83] width 1299 height 36
click at [203, 141] on div at bounding box center [247, 128] width 163 height 29
click at [522, 225] on button "Hide column" at bounding box center [522, 224] width 110 height 29
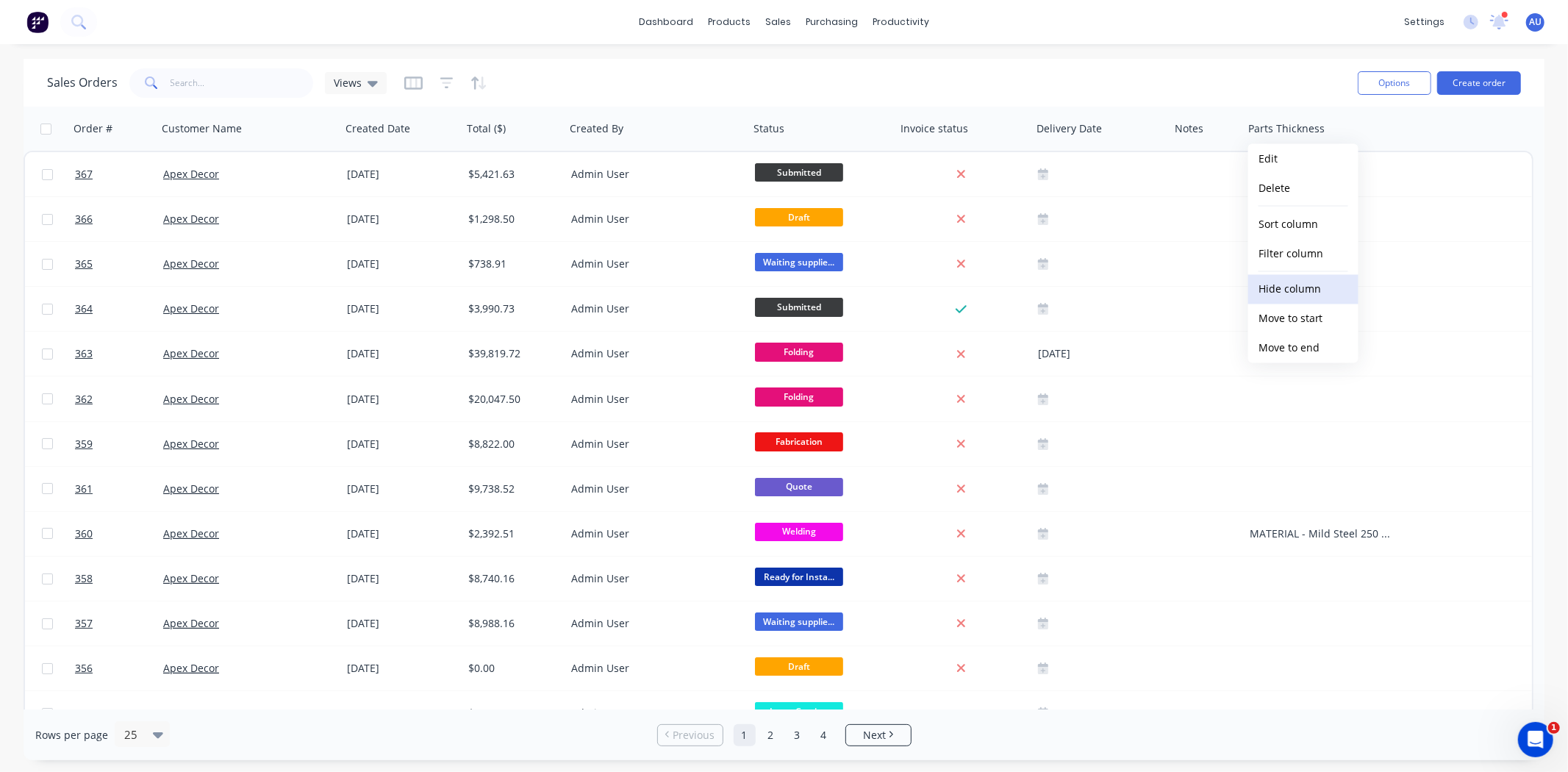
click at [1287, 289] on button "Hide column" at bounding box center [1303, 289] width 110 height 29
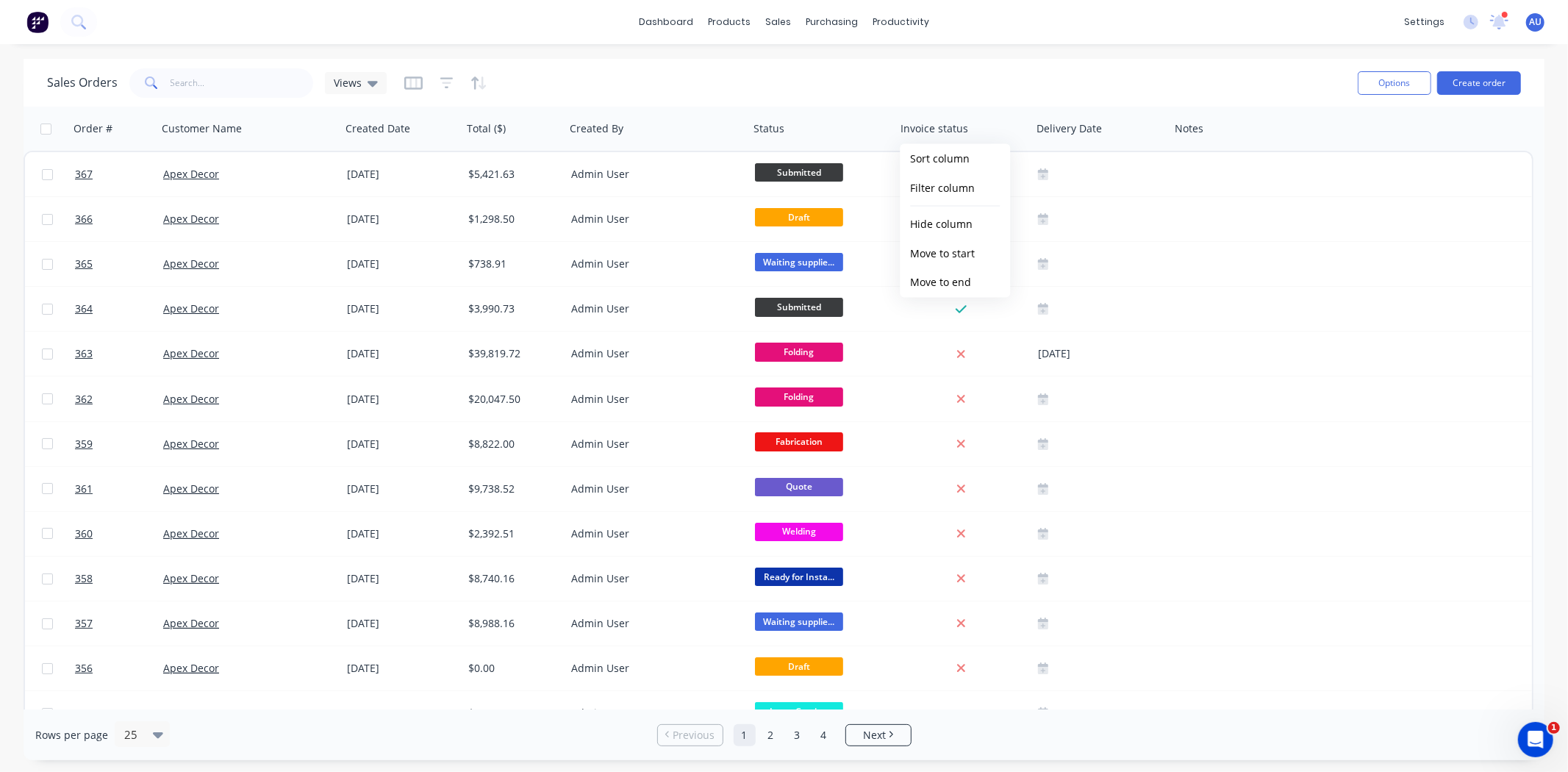
click at [957, 62] on div "Sales Orders Views Options Create order" at bounding box center [784, 83] width 1521 height 48
click at [1033, 76] on div "Sales Orders Views" at bounding box center [697, 83] width 1299 height 36
click at [576, 81] on div "Sales Orders Views" at bounding box center [697, 83] width 1299 height 36
click at [571, 86] on div "Sales Orders Views" at bounding box center [697, 83] width 1299 height 36
click at [410, 86] on icon "button" at bounding box center [413, 83] width 7 height 9
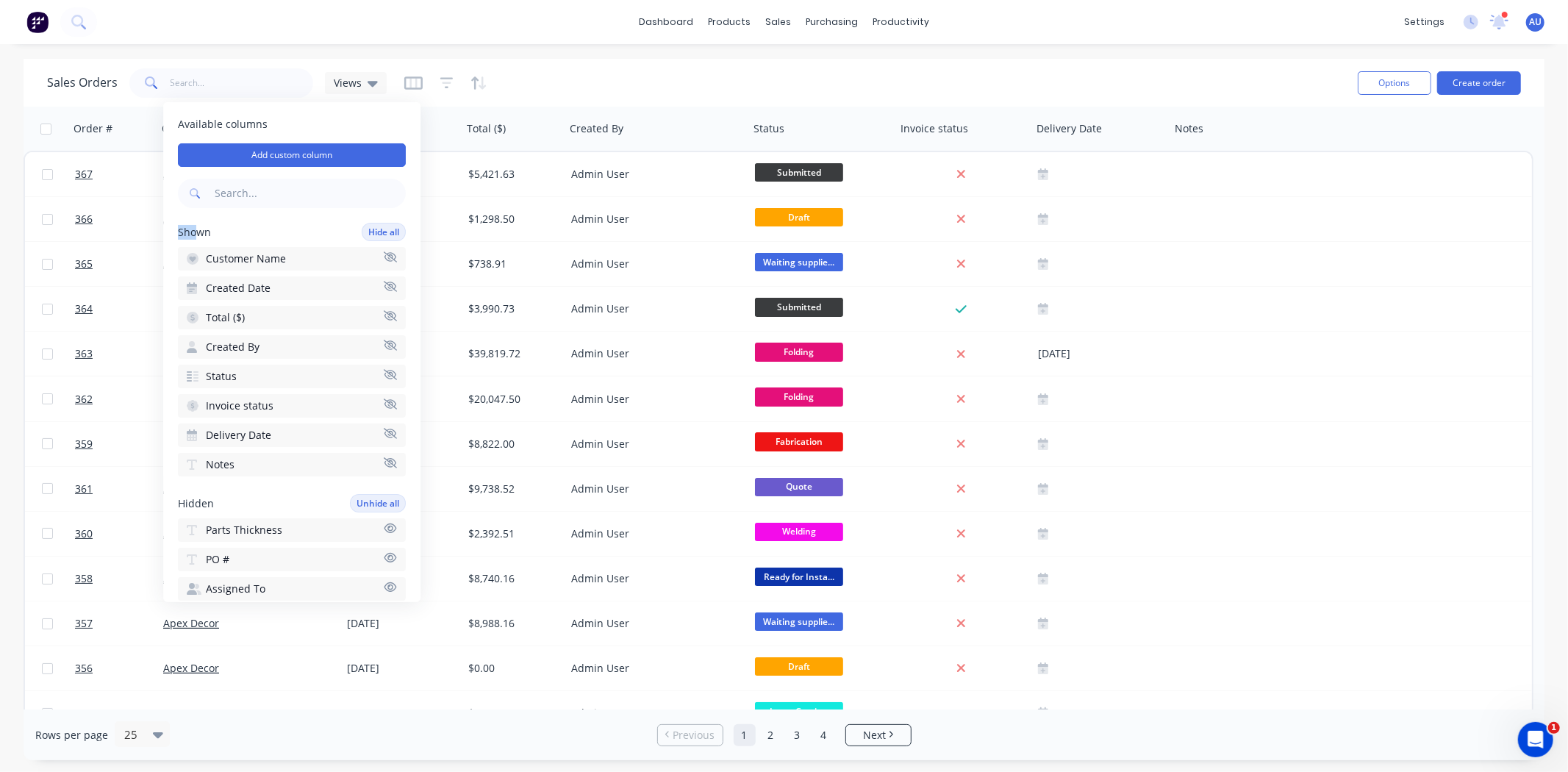
drag, startPoint x: 179, startPoint y: 231, endPoint x: 208, endPoint y: 236, distance: 29.4
click at [203, 236] on span "Shown" at bounding box center [195, 232] width 33 height 15
drag, startPoint x: 204, startPoint y: 232, endPoint x: 165, endPoint y: 228, distance: 39.2
click at [165, 228] on div "Available columns Add custom column Shown Hide all Customer Name Created Date T…" at bounding box center [292, 352] width 258 height 499
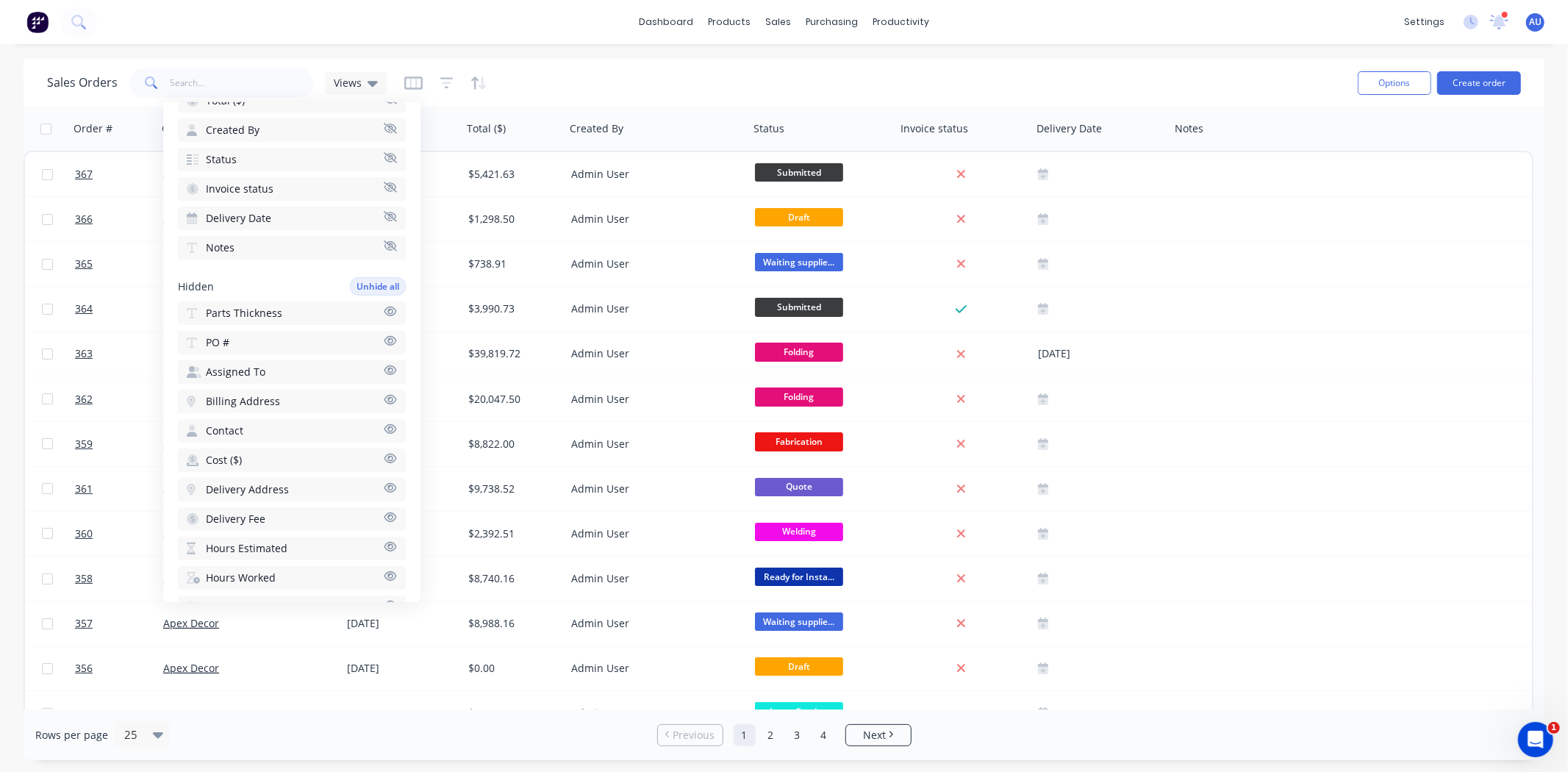
scroll to position [245, 0]
drag, startPoint x: 215, startPoint y: 247, endPoint x: 170, endPoint y: 247, distance: 45.0
click at [170, 247] on div "Available columns Add custom column Shown Hide all Customer Name Created Date T…" at bounding box center [292, 352] width 258 height 499
click at [258, 573] on span "Required Date" at bounding box center [241, 580] width 71 height 15
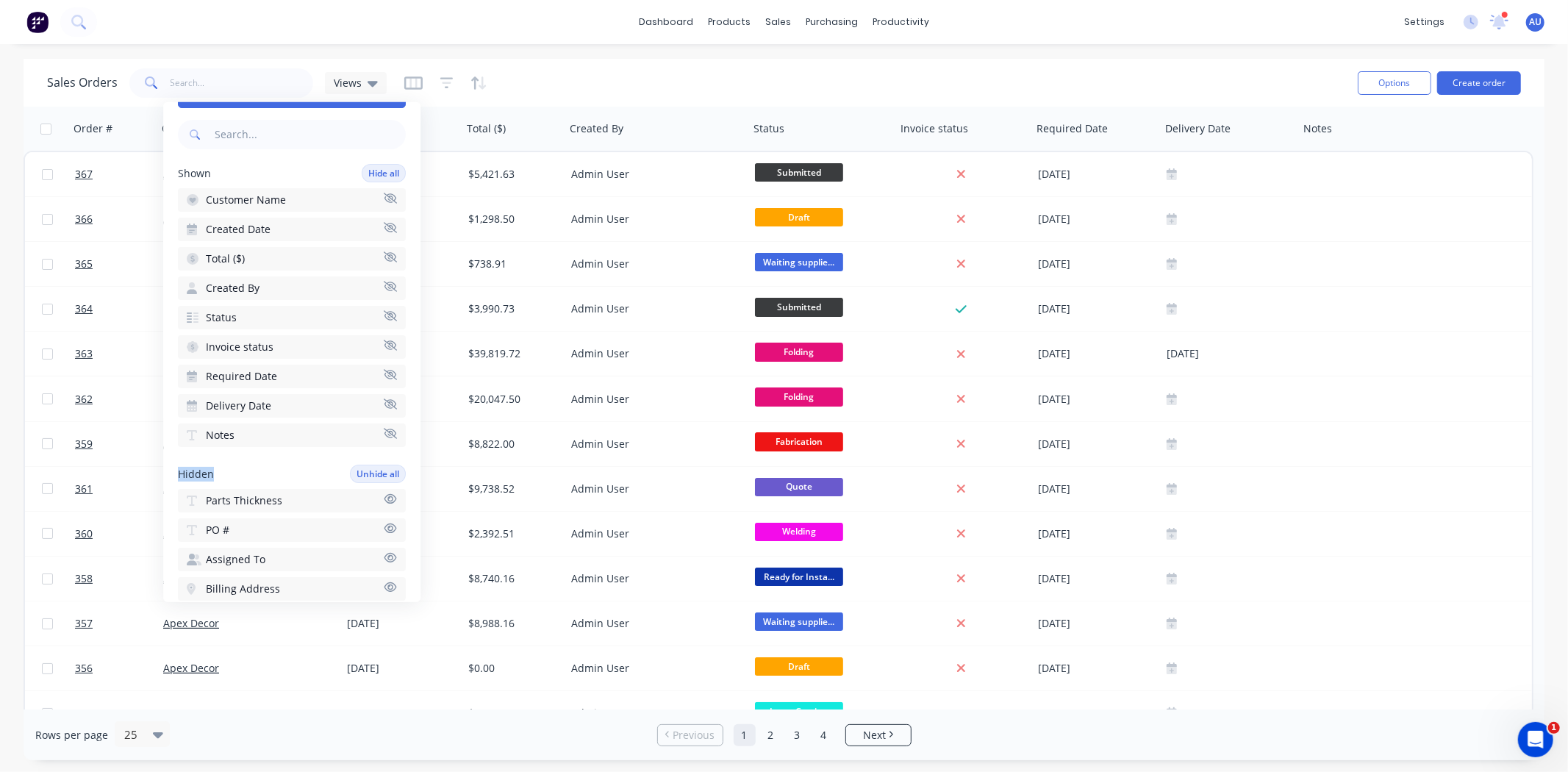
scroll to position [0, 0]
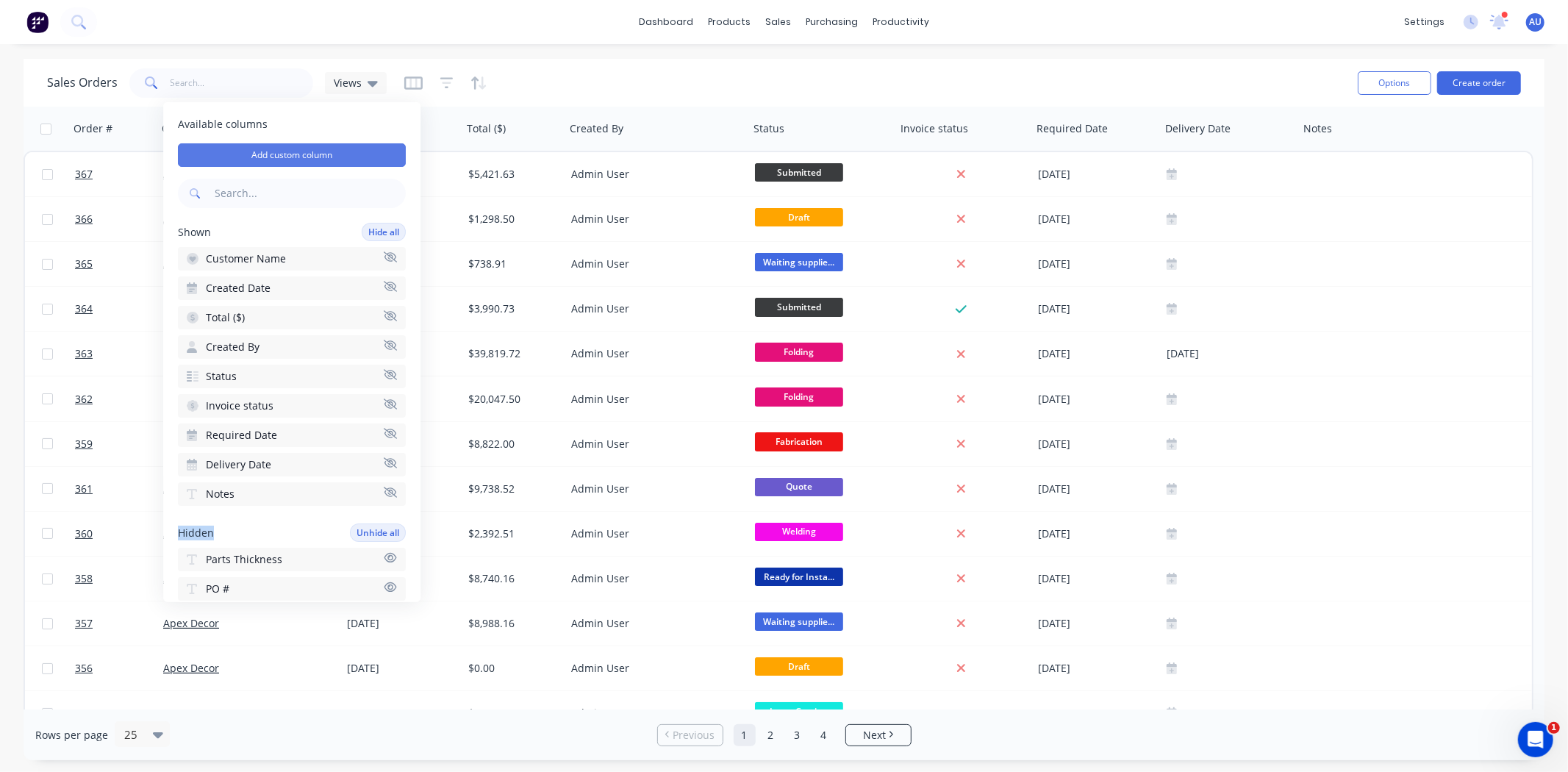
click at [292, 159] on button "Add custom column" at bounding box center [292, 155] width 228 height 24
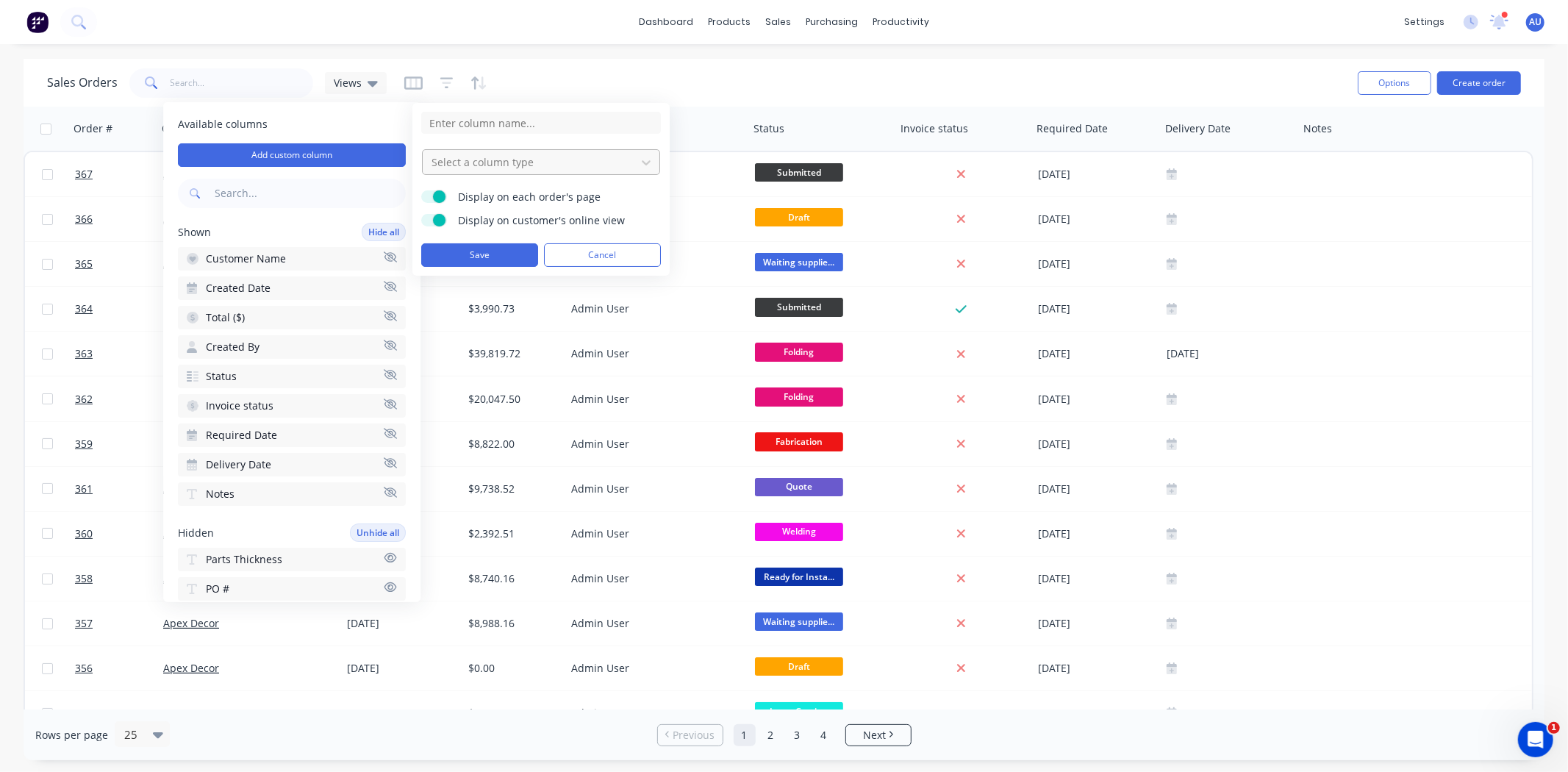
click at [492, 154] on div at bounding box center [529, 161] width 199 height 18
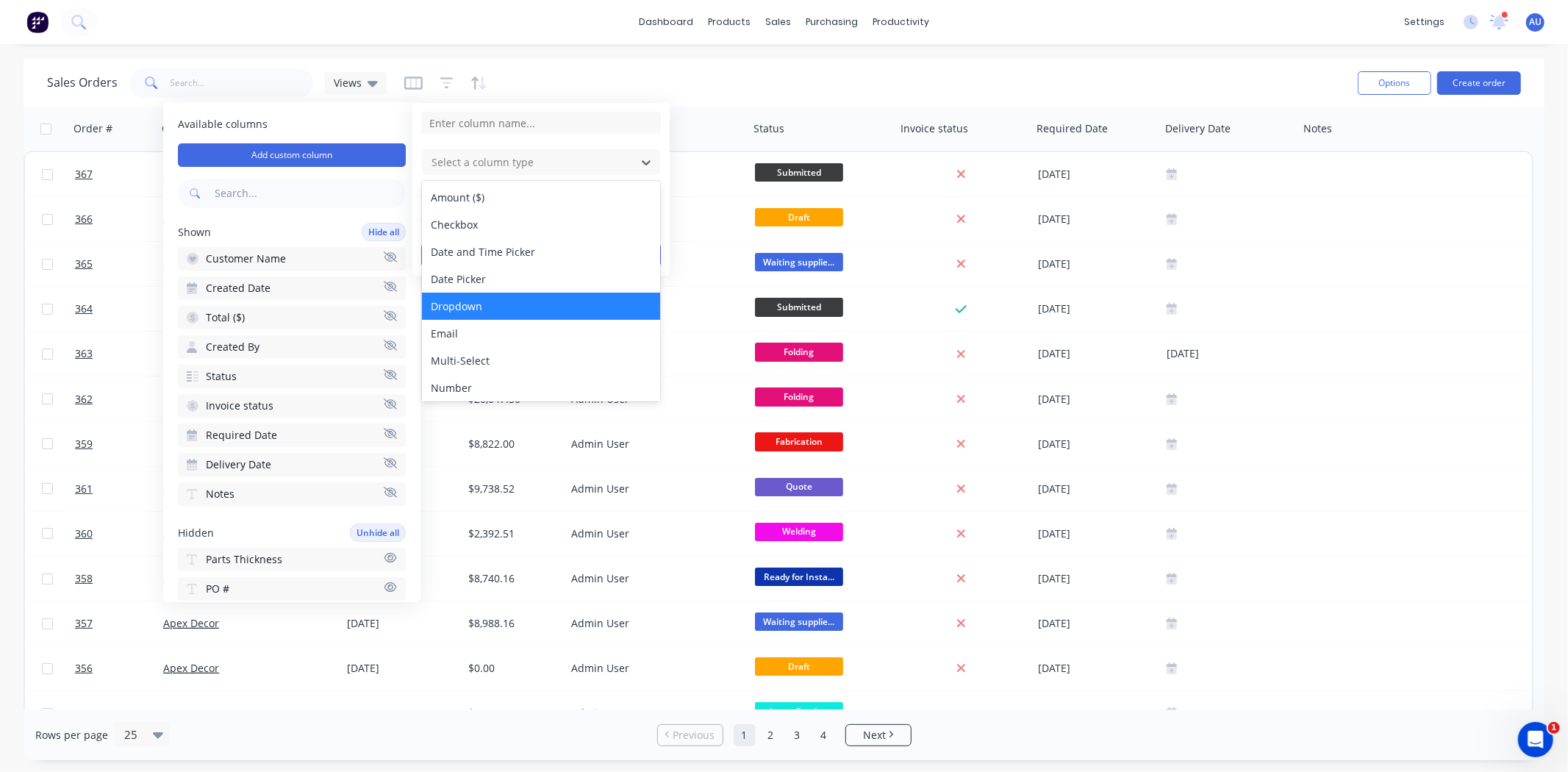
click at [466, 306] on div "Dropdown" at bounding box center [541, 306] width 238 height 28
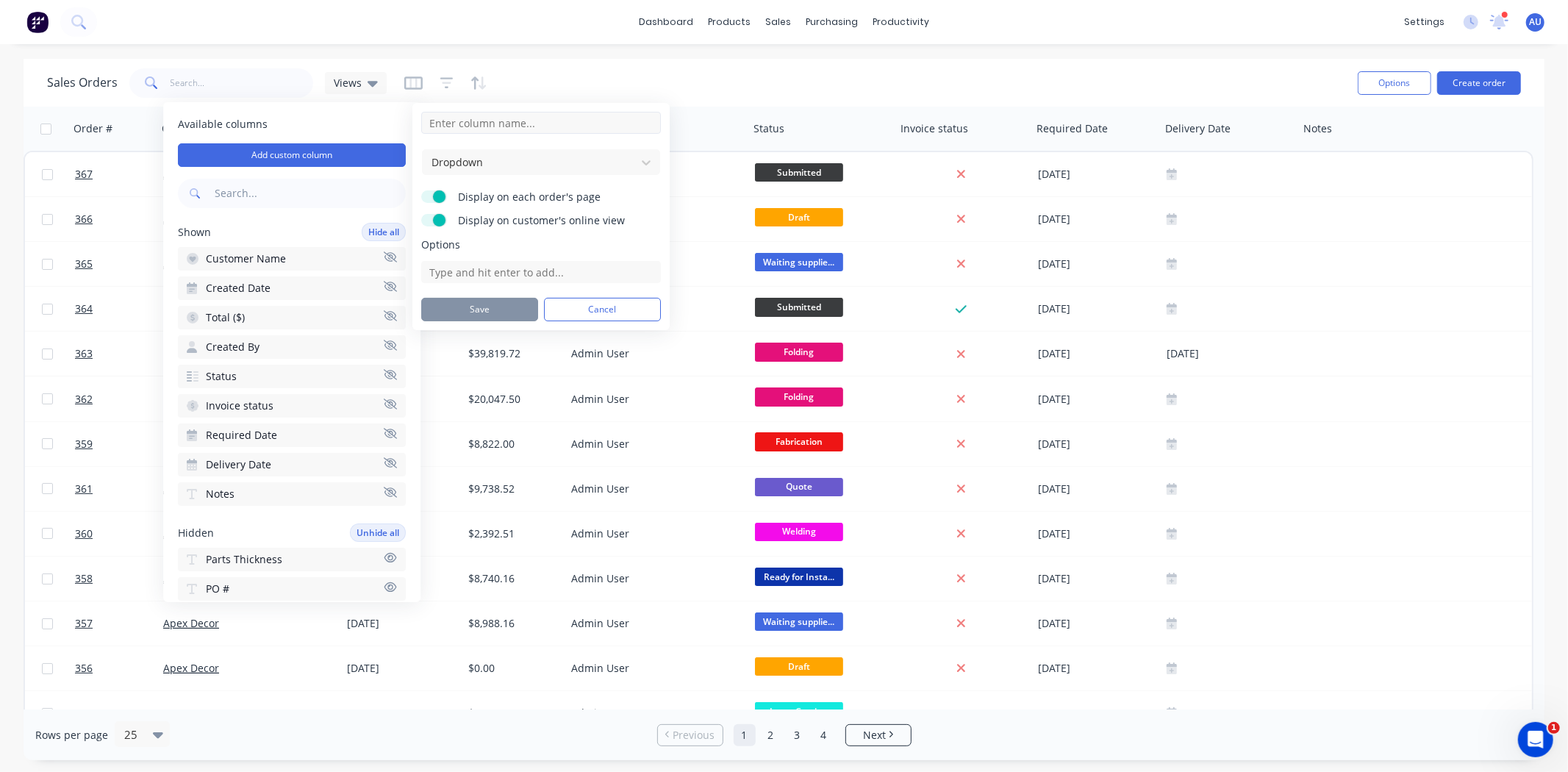
click at [467, 125] on input at bounding box center [541, 123] width 240 height 22
type input "Time for completion"
click at [459, 272] on input at bounding box center [541, 272] width 240 height 22
type input "4 weeks"
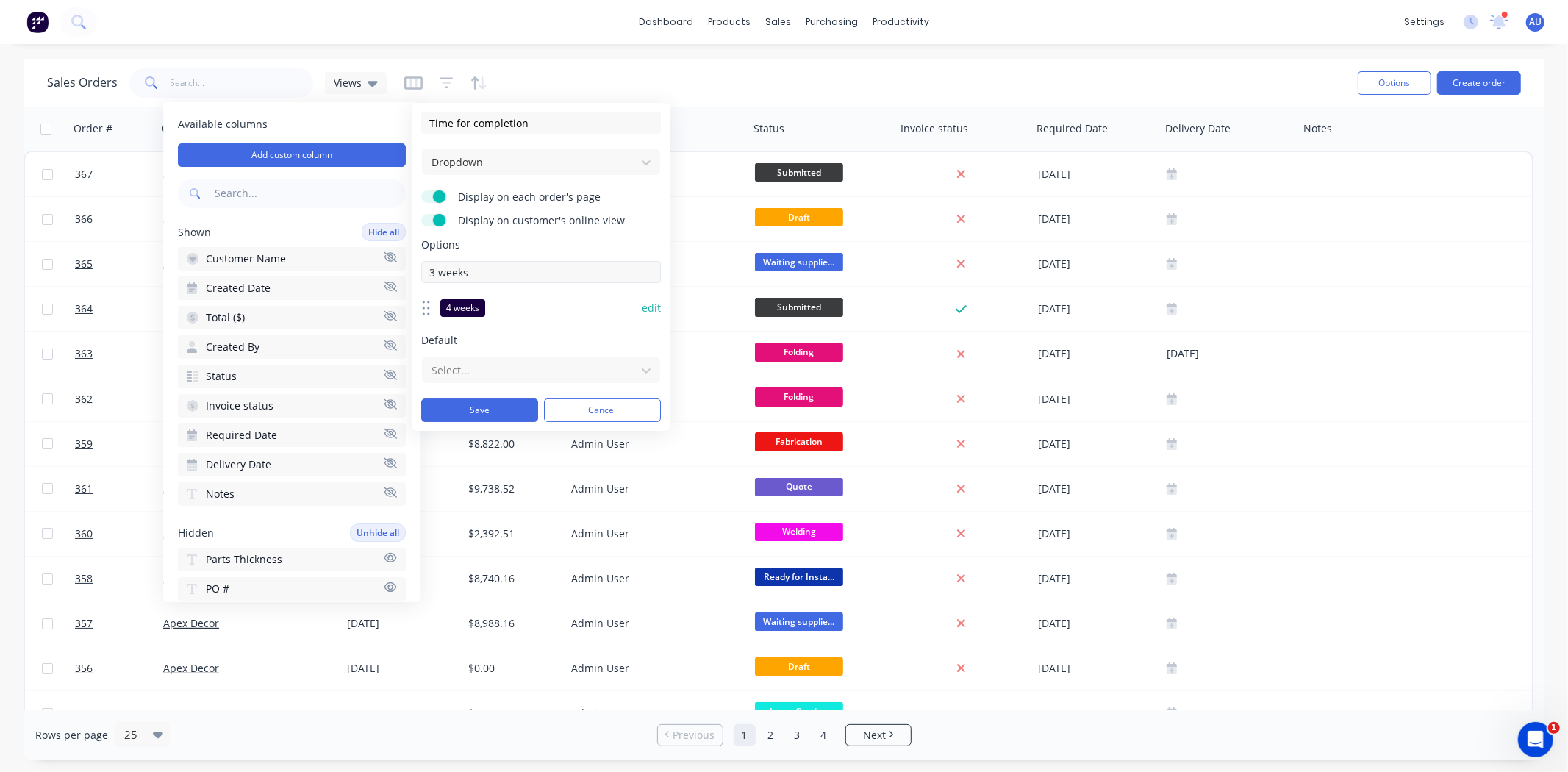
type input "3 weeks"
type input "2 weeks"
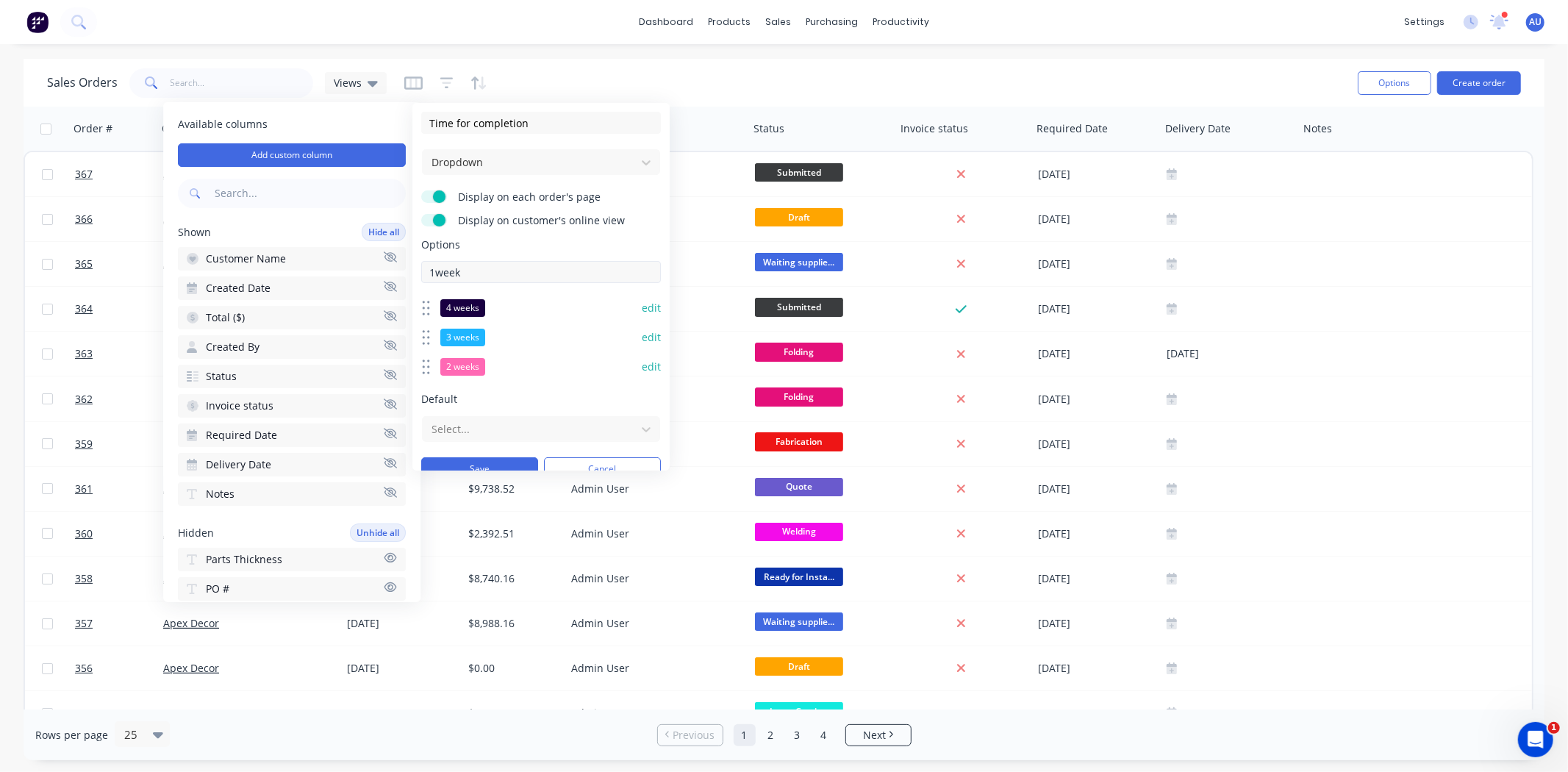
scroll to position [19, 0]
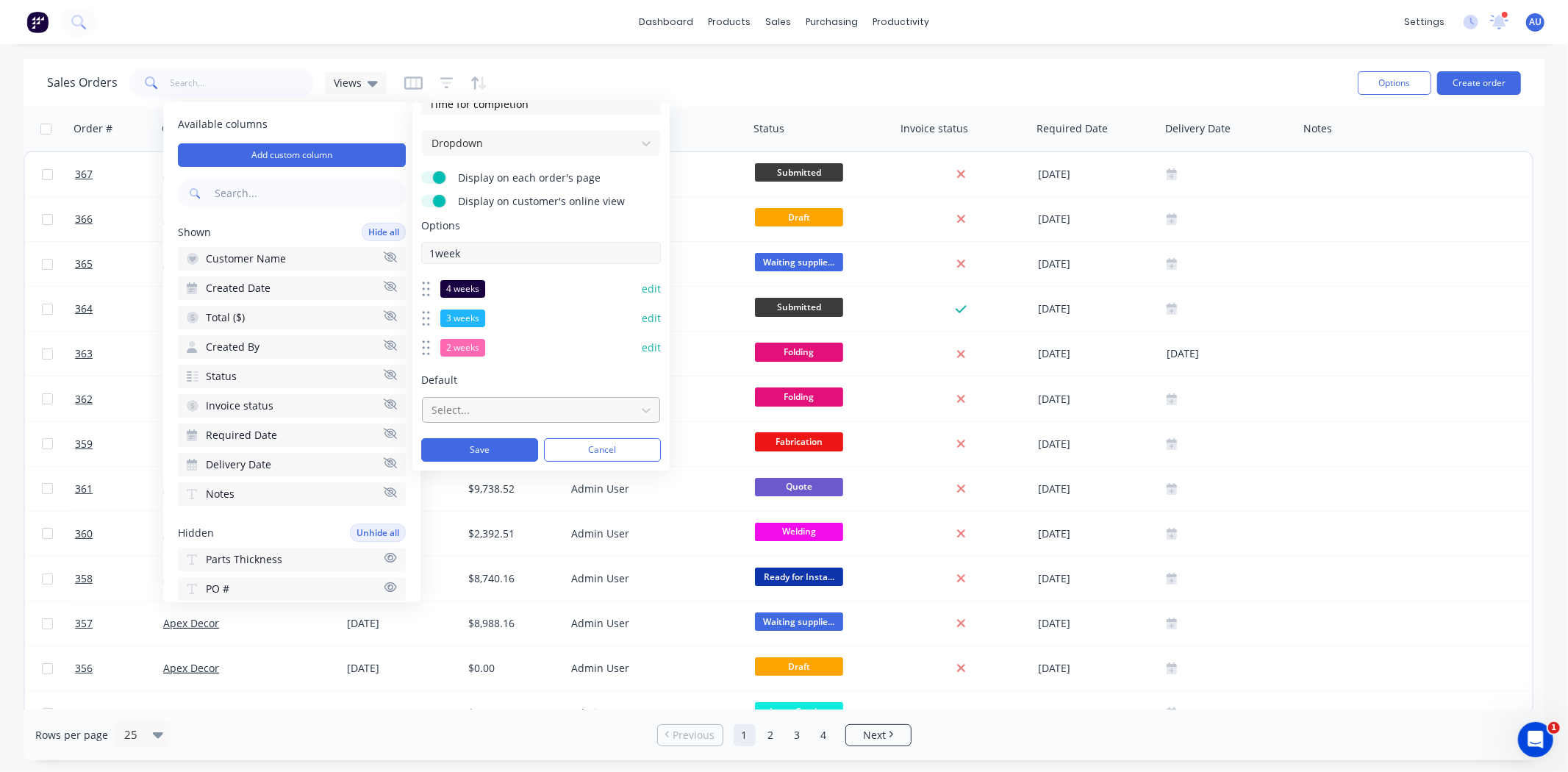
type input "1week"
click at [489, 442] on button "Save" at bounding box center [480, 450] width 117 height 24
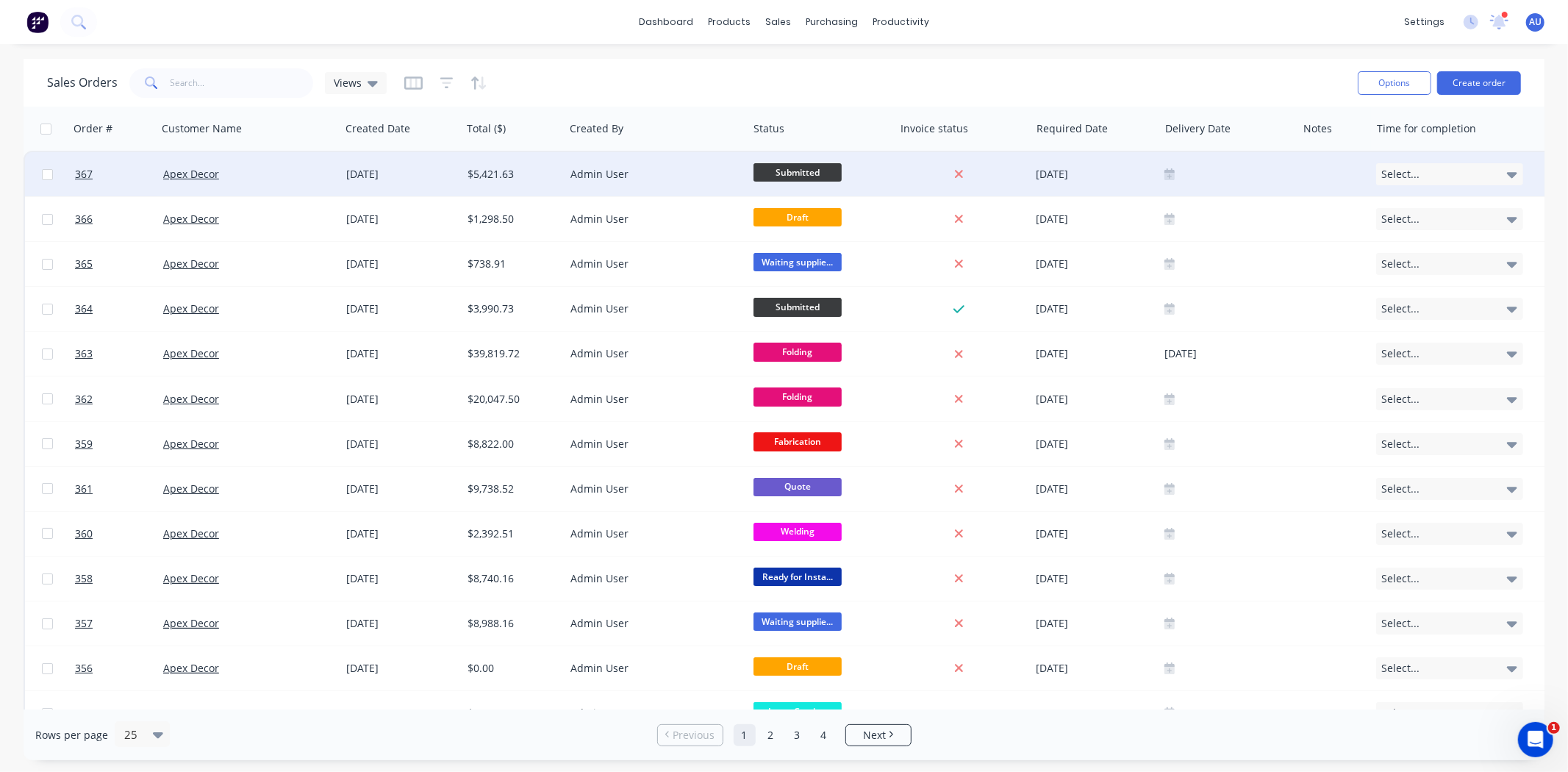
click at [1445, 173] on div "Select..." at bounding box center [1450, 174] width 147 height 22
click at [1416, 280] on div "3 weeks" at bounding box center [1406, 281] width 45 height 20
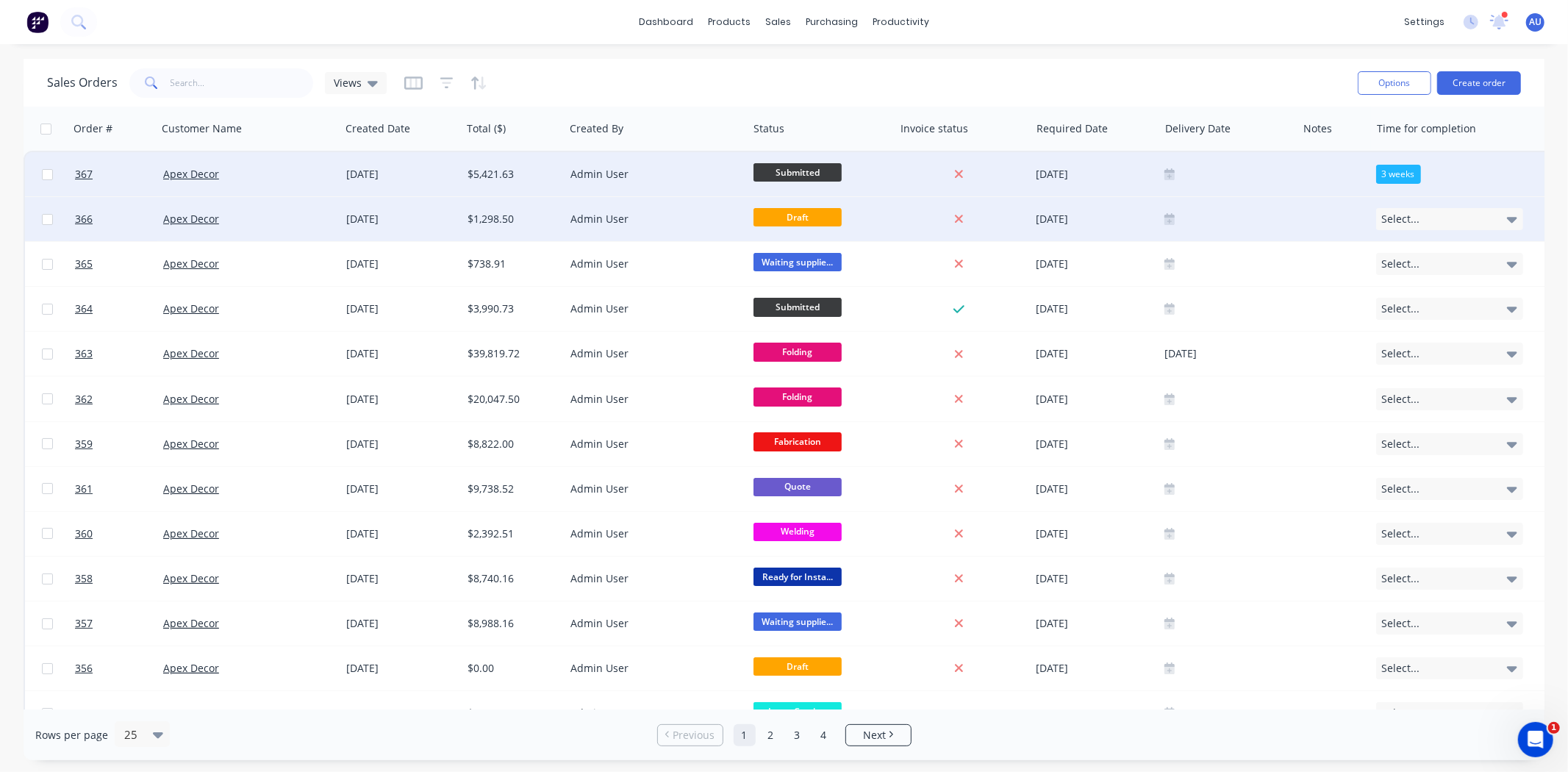
click at [1420, 225] on div "Select..." at bounding box center [1450, 219] width 147 height 22
click at [1421, 357] on div "2 weeks" at bounding box center [1406, 356] width 45 height 20
drag, startPoint x: 1369, startPoint y: 128, endPoint x: 1048, endPoint y: 129, distance: 321.0
click at [1180, 128] on div "Order # Customer Name Created Date Total ($) Created By Status Invoice status R…" at bounding box center [793, 128] width 1539 height 44
click at [728, 84] on div "Sales Orders Views" at bounding box center [697, 83] width 1299 height 36
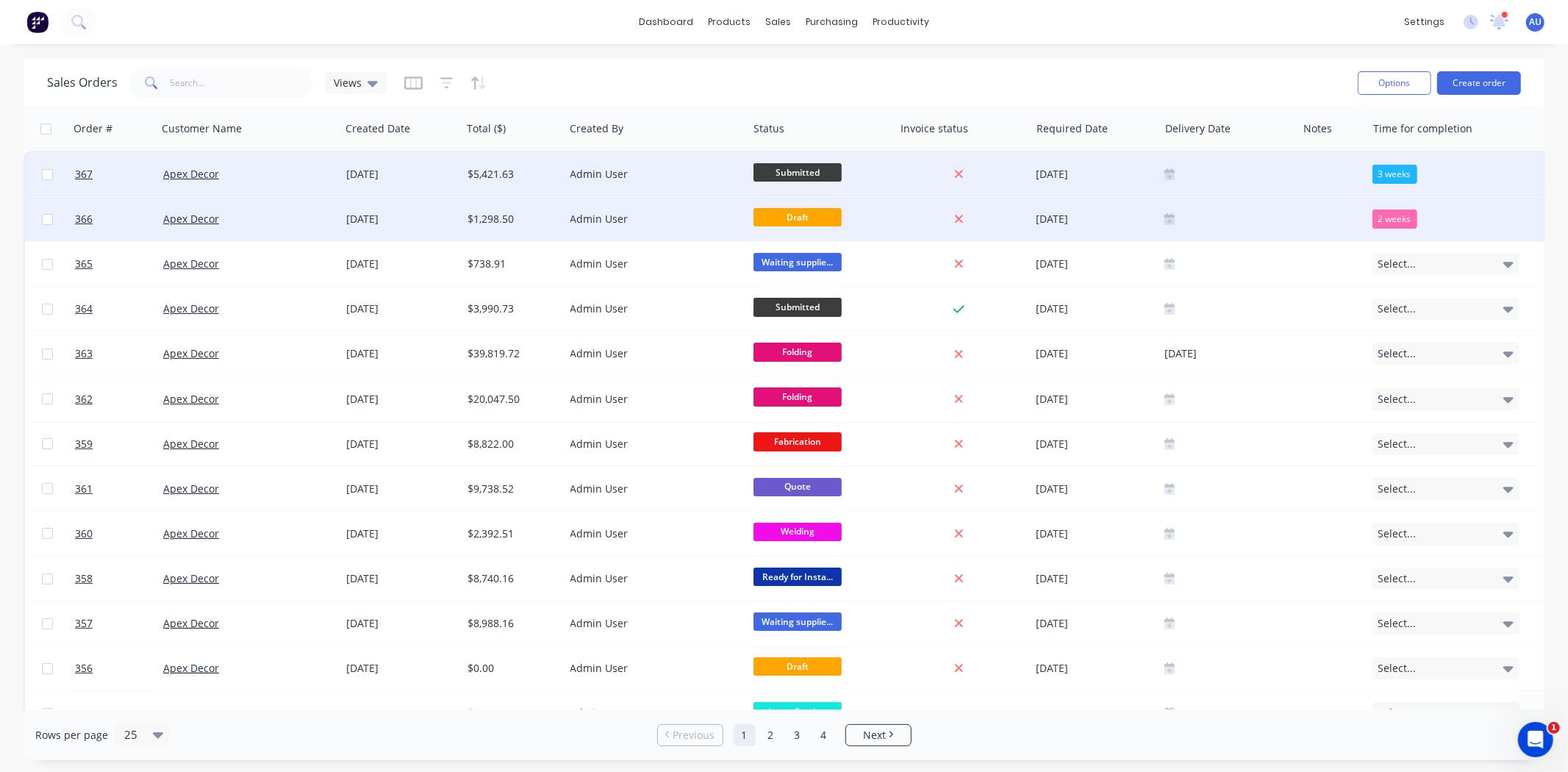
click at [672, 81] on div "Sales Orders Views" at bounding box center [697, 83] width 1299 height 36
click at [443, 85] on icon "button" at bounding box center [447, 83] width 13 height 15
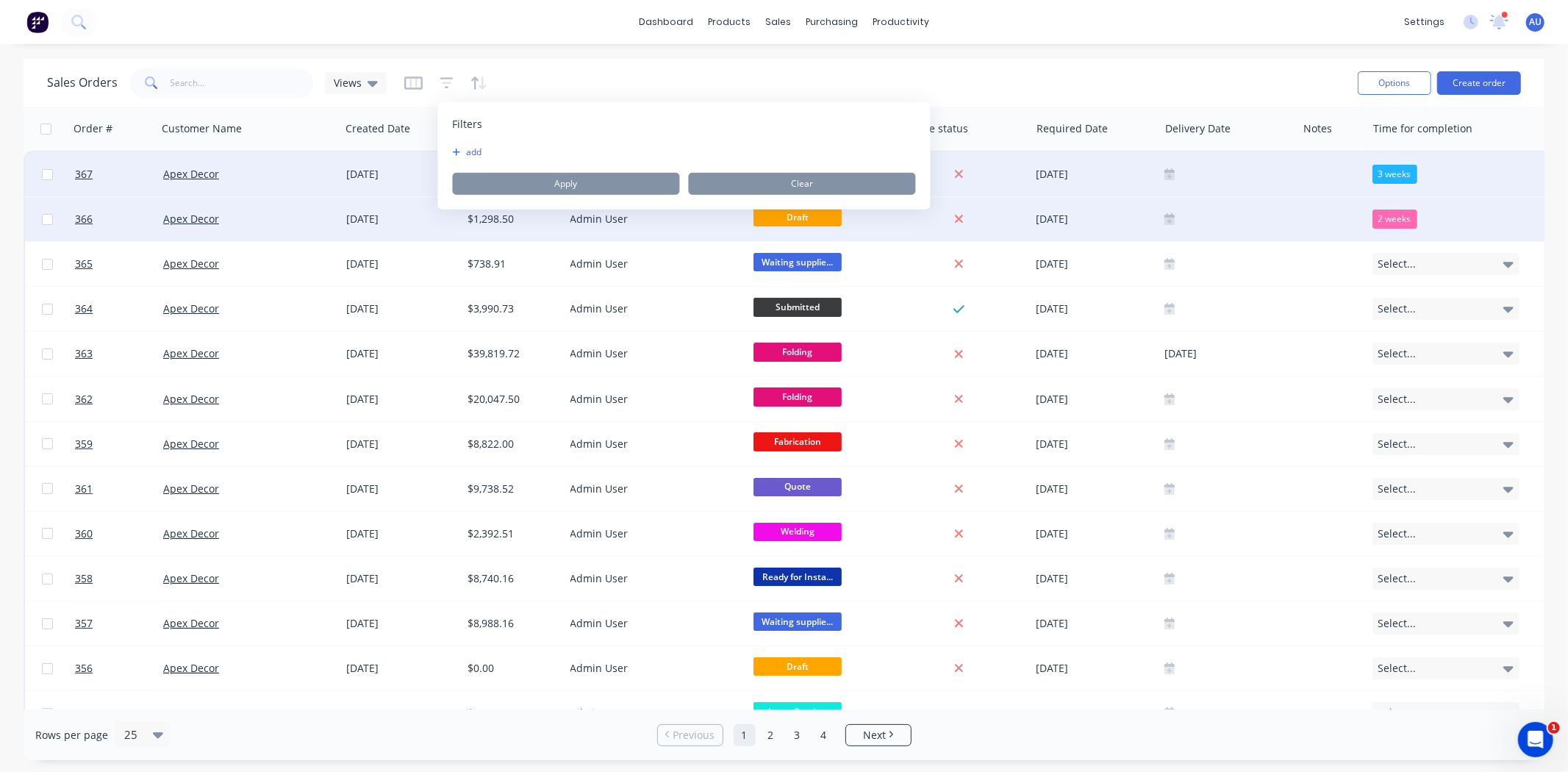
click at [516, 69] on div "Sales Orders Views" at bounding box center [697, 83] width 1299 height 36
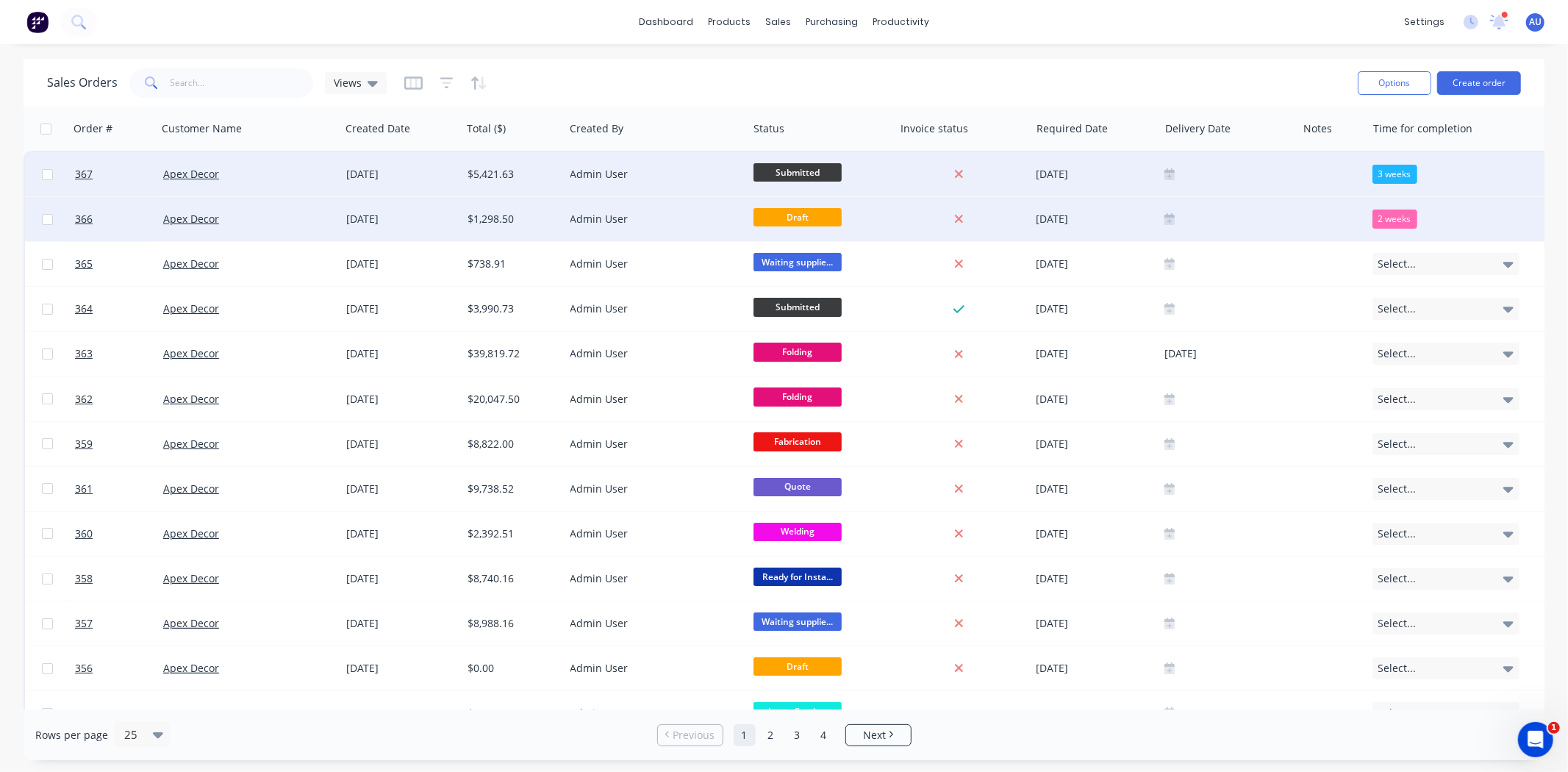
click at [1155, 76] on div "Sales Orders Views" at bounding box center [697, 83] width 1299 height 36
drag, startPoint x: 1365, startPoint y: 122, endPoint x: 1272, endPoint y: 137, distance: 94.2
click at [1287, 123] on div "Order # Customer Name Created Date Total ($) Created By Status Invoice status R…" at bounding box center [793, 128] width 1539 height 44
drag, startPoint x: 1295, startPoint y: 128, endPoint x: 1268, endPoint y: 128, distance: 27.0
click at [1268, 128] on div "Delivery Date" at bounding box center [1223, 128] width 128 height 44
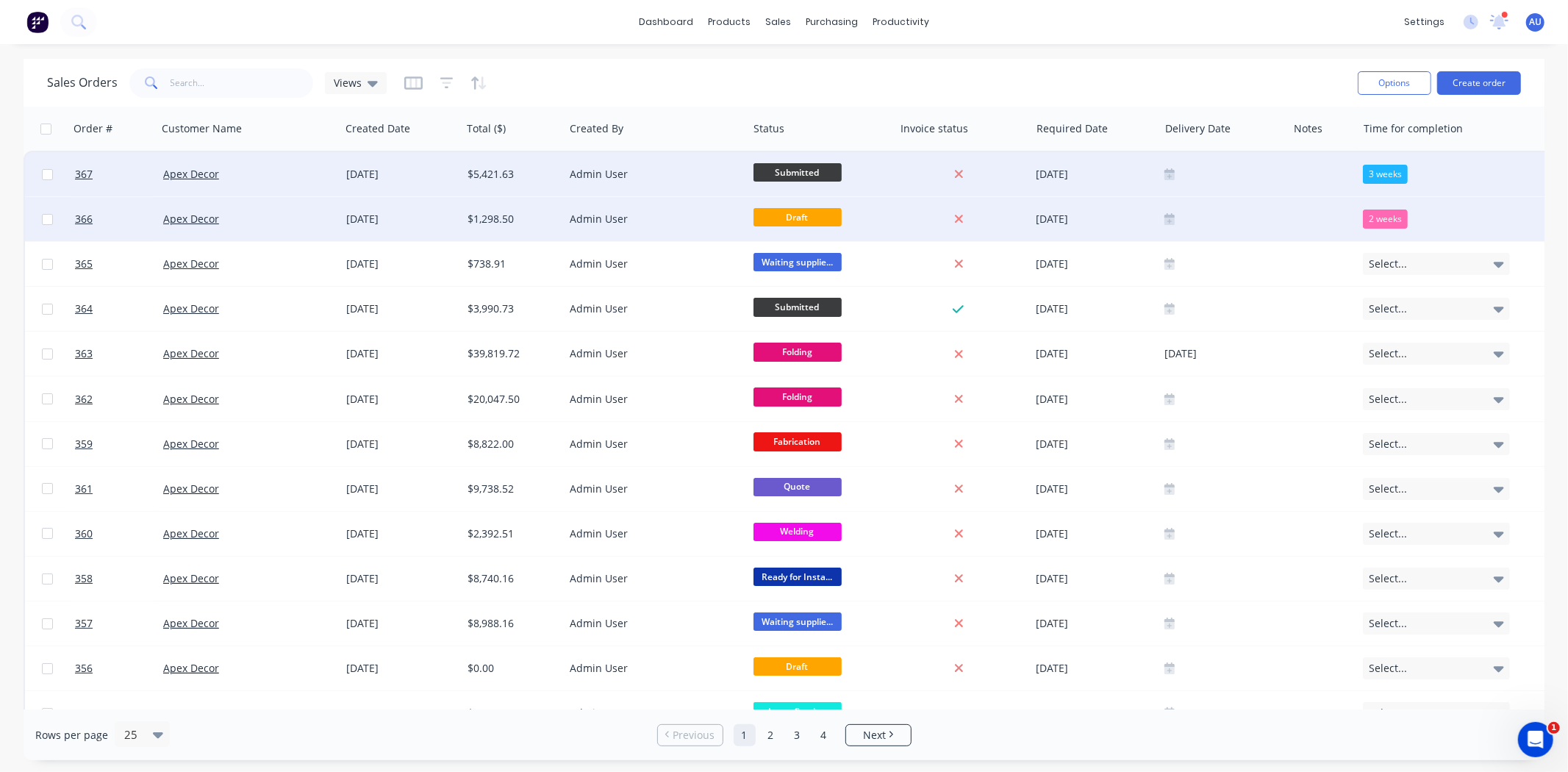
click at [1209, 81] on div "Sales Orders Views" at bounding box center [697, 83] width 1299 height 36
click at [1105, 138] on div at bounding box center [1092, 128] width 111 height 29
click at [1137, 132] on icon "button" at bounding box center [1139, 128] width 6 height 10
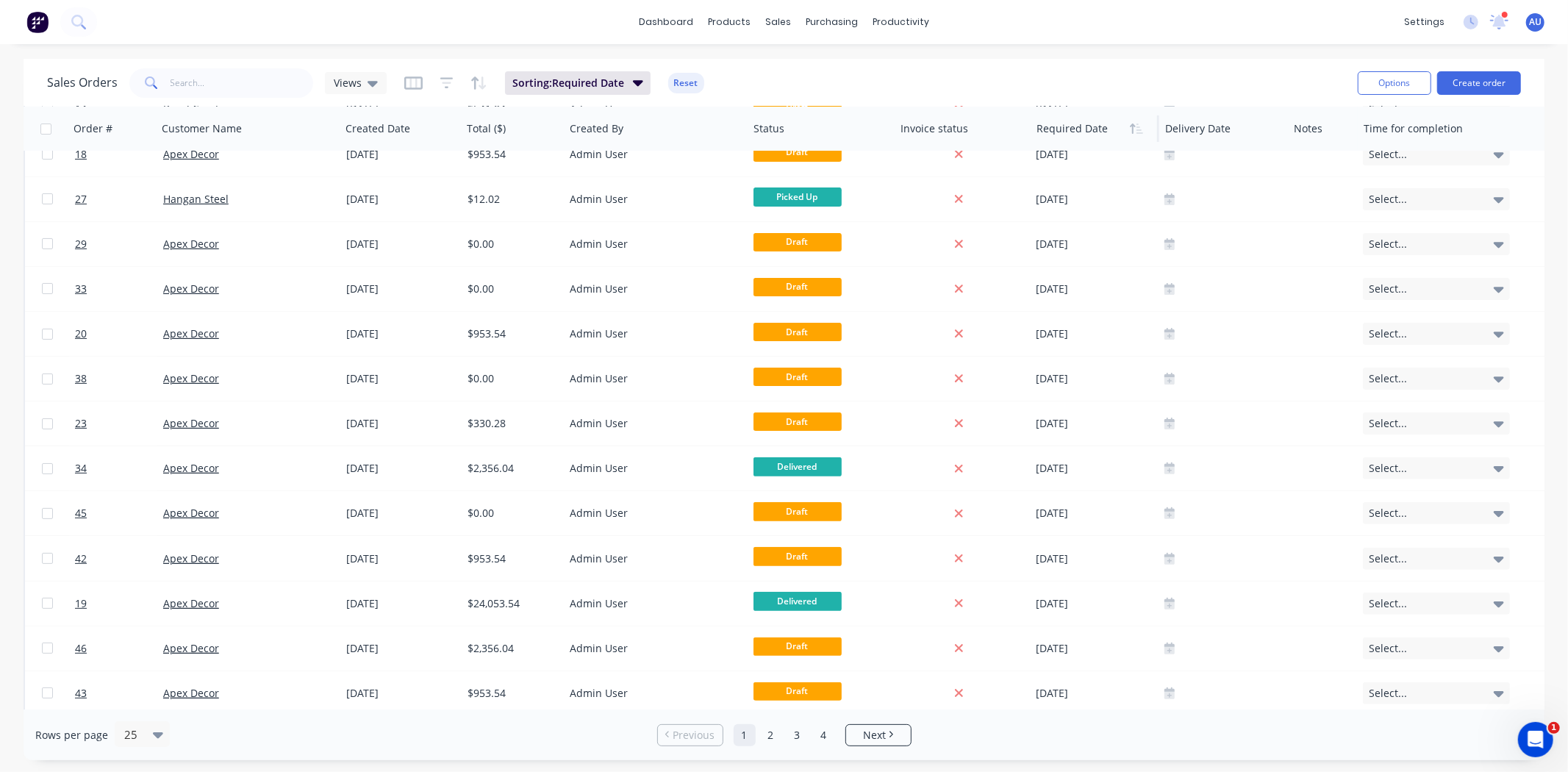
scroll to position [0, 0]
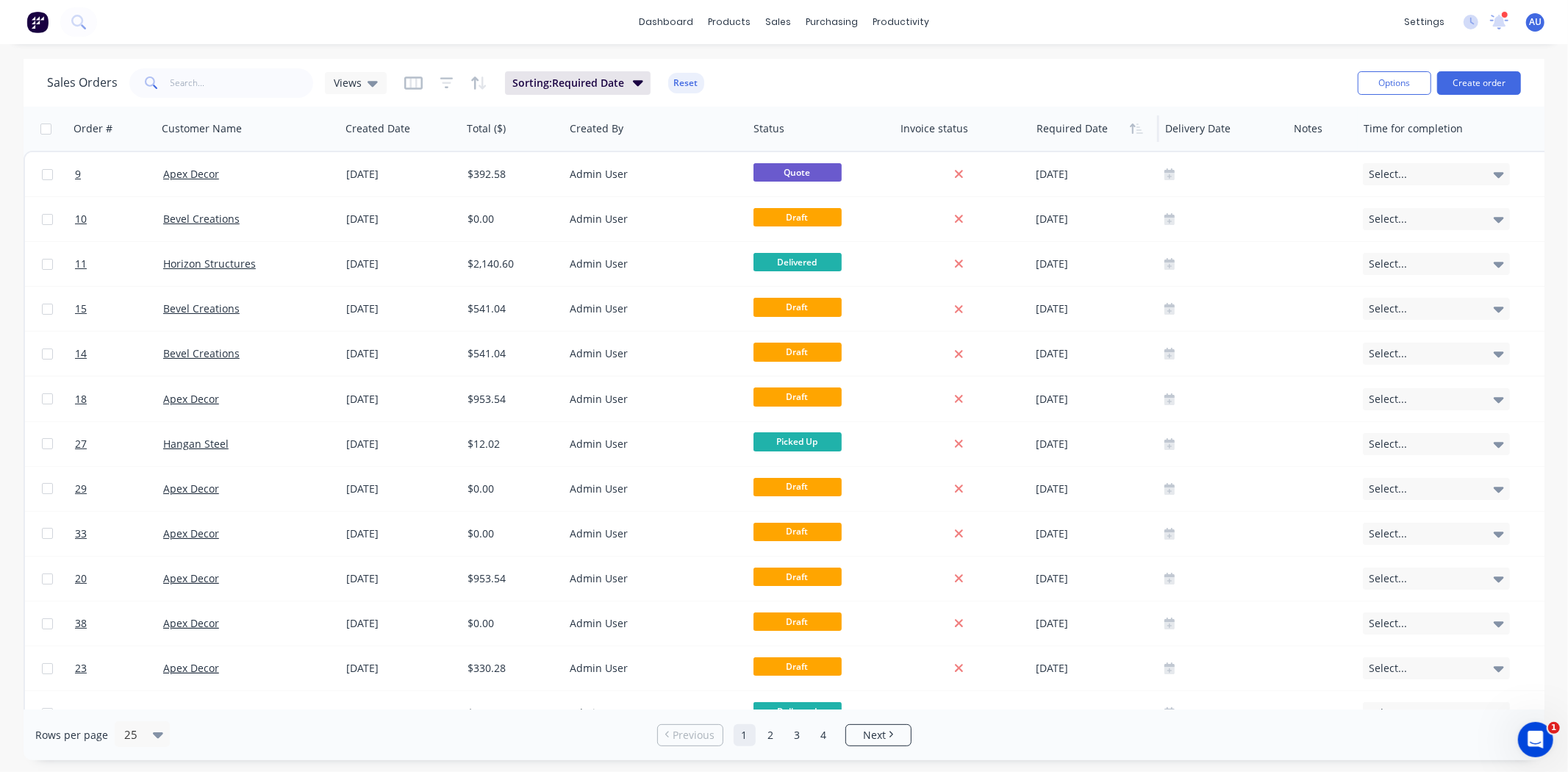
click at [1052, 79] on div "Sales Orders Views Sorting: Required Date Reset" at bounding box center [697, 83] width 1299 height 36
click at [606, 90] on span "Sorting: Required Date" at bounding box center [568, 83] width 112 height 15
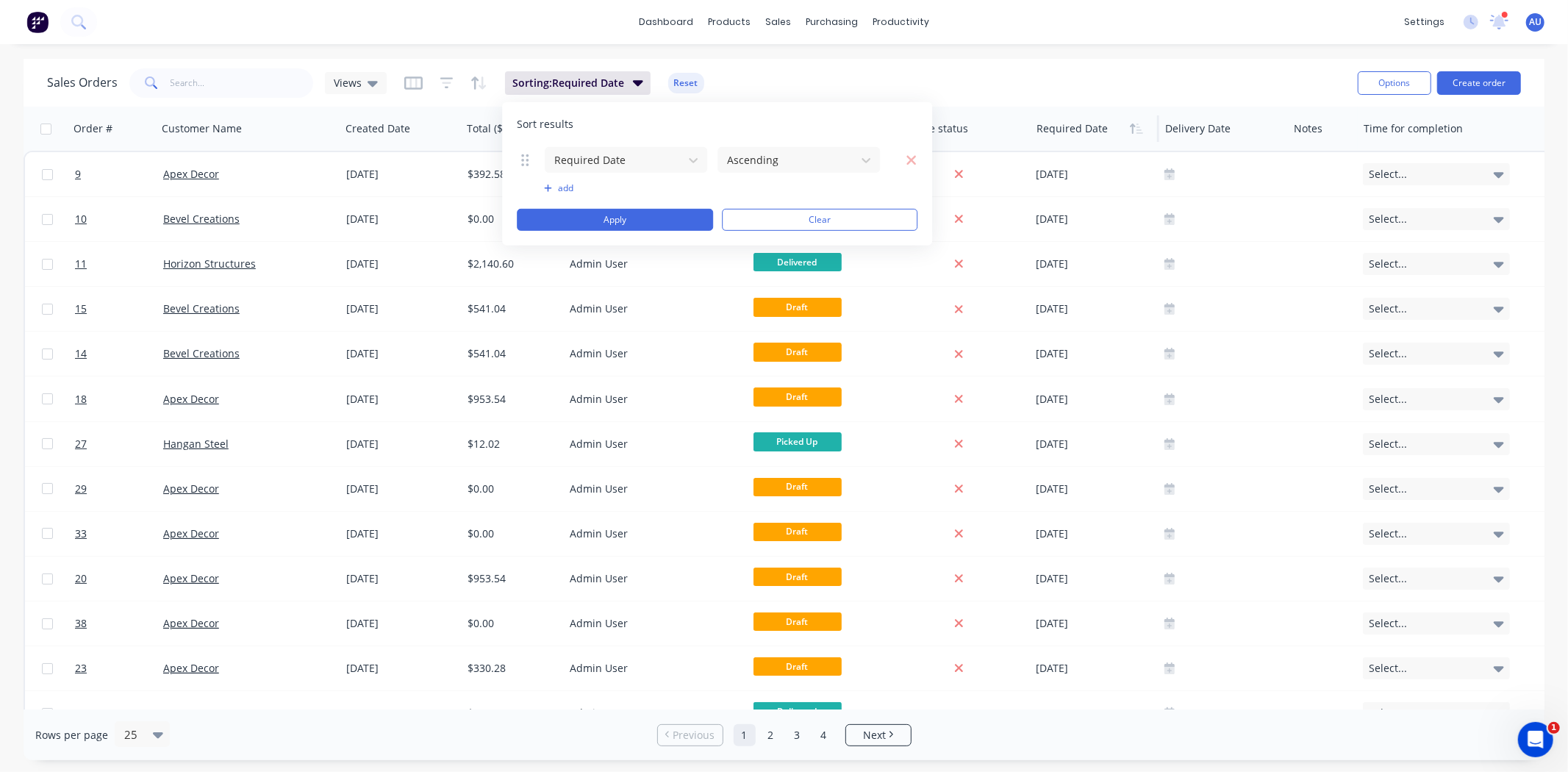
click at [766, 78] on div "Sales Orders Views Sorting: Required Date Reset" at bounding box center [697, 83] width 1299 height 36
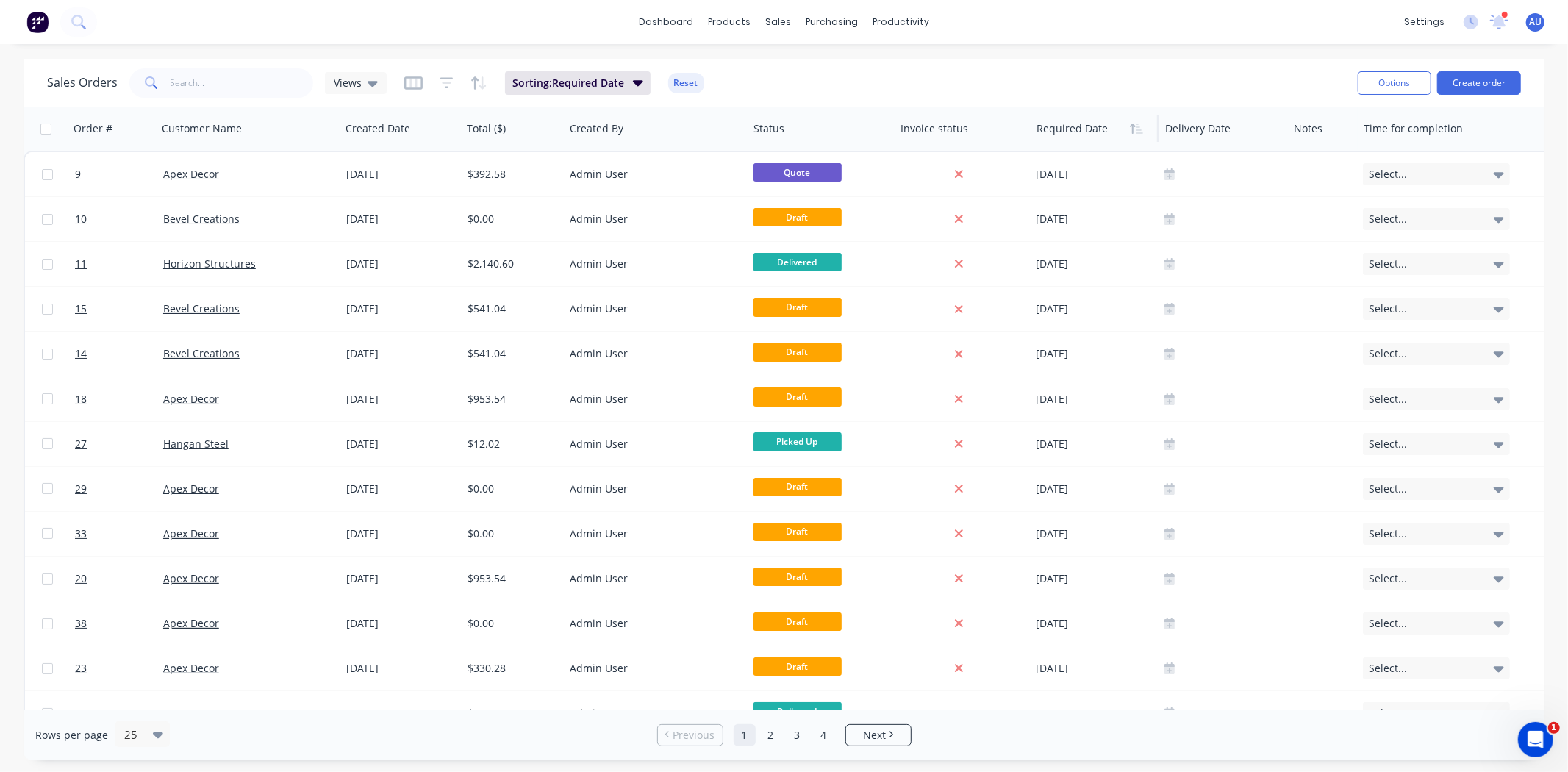
click at [762, 78] on div "Sales Orders Views Sorting: Required Date Reset" at bounding box center [697, 83] width 1299 height 36
click at [406, 88] on icon "button" at bounding box center [413, 83] width 18 height 13
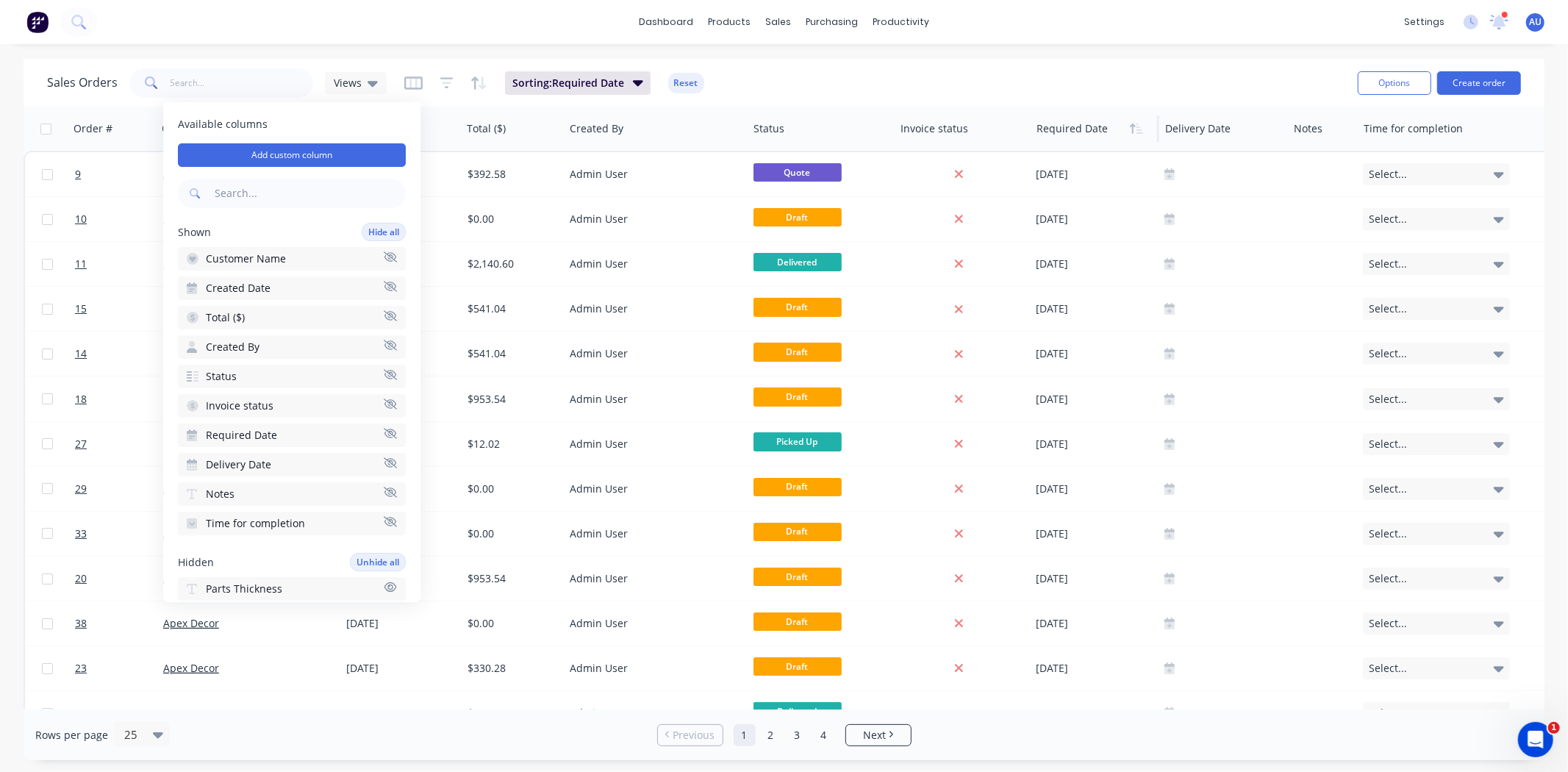
click at [813, 69] on div "Sales Orders Views Sorting: Required Date Reset" at bounding box center [697, 83] width 1299 height 36
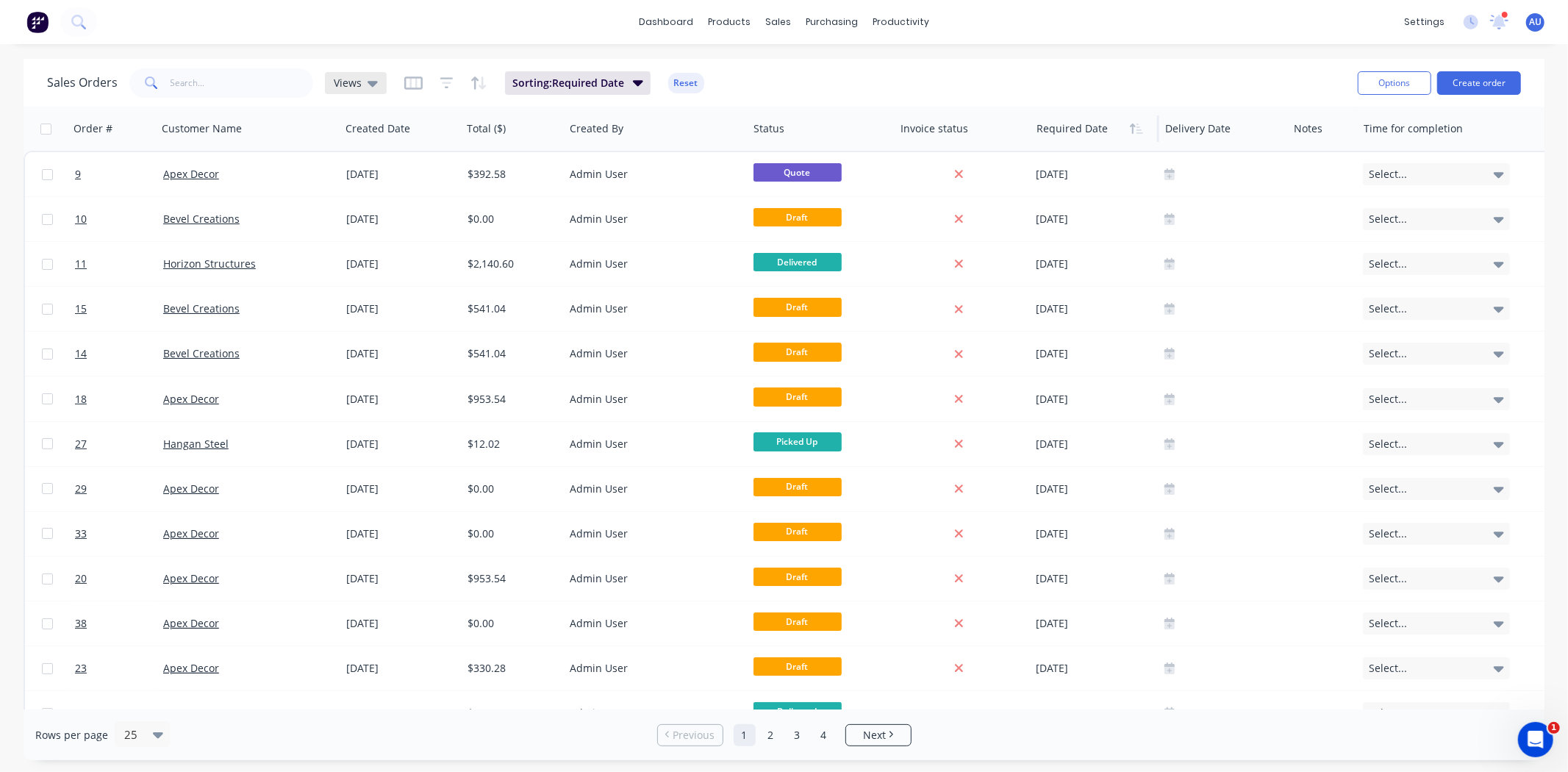
click at [356, 90] on div "Views" at bounding box center [355, 83] width 61 height 22
click at [861, 68] on div "Sales Orders Views Sorting: Required Date Reset" at bounding box center [697, 83] width 1299 height 36
click at [357, 87] on span "Views" at bounding box center [347, 83] width 28 height 16
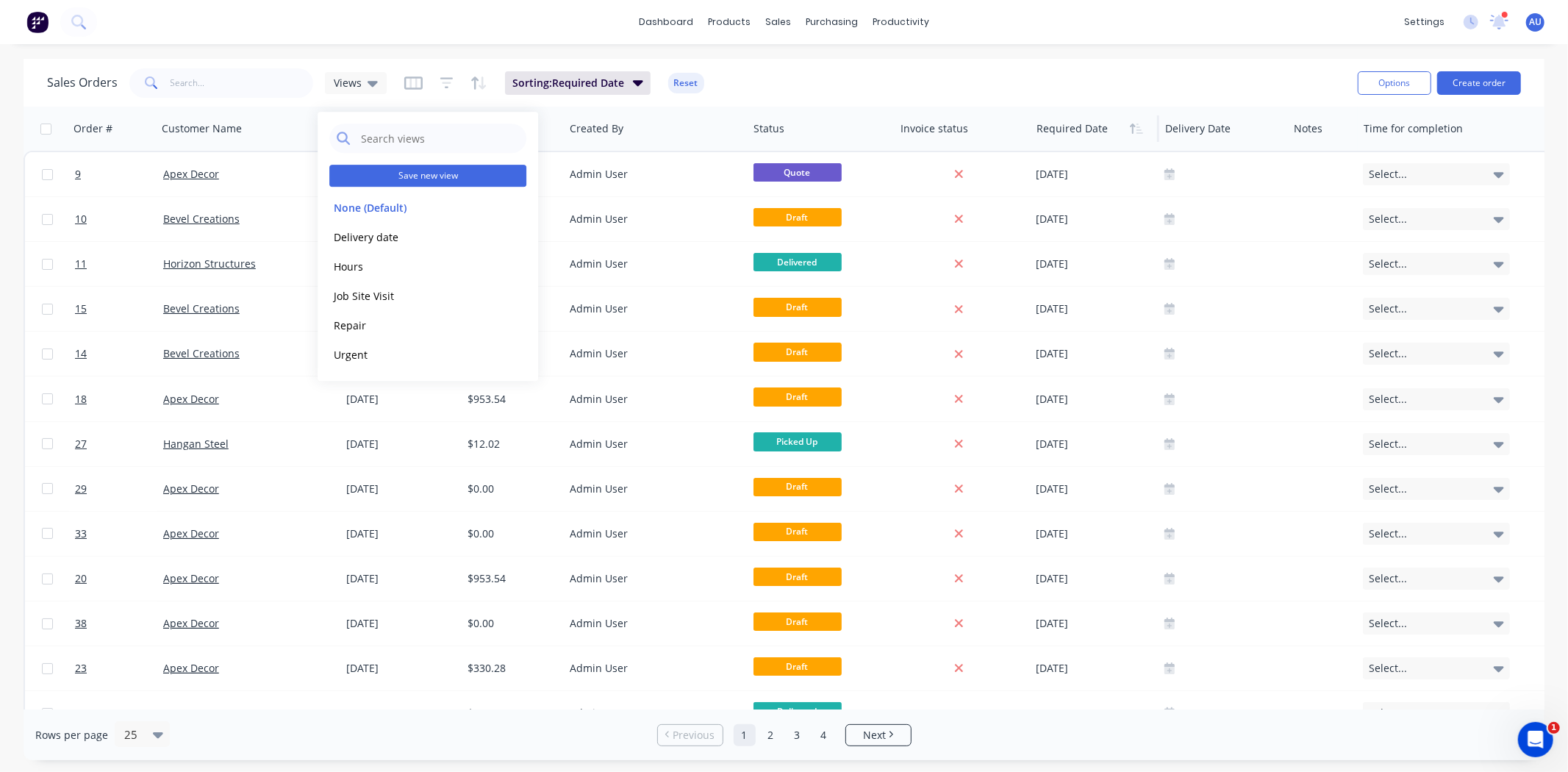
click at [395, 177] on button "Save new view" at bounding box center [428, 176] width 197 height 22
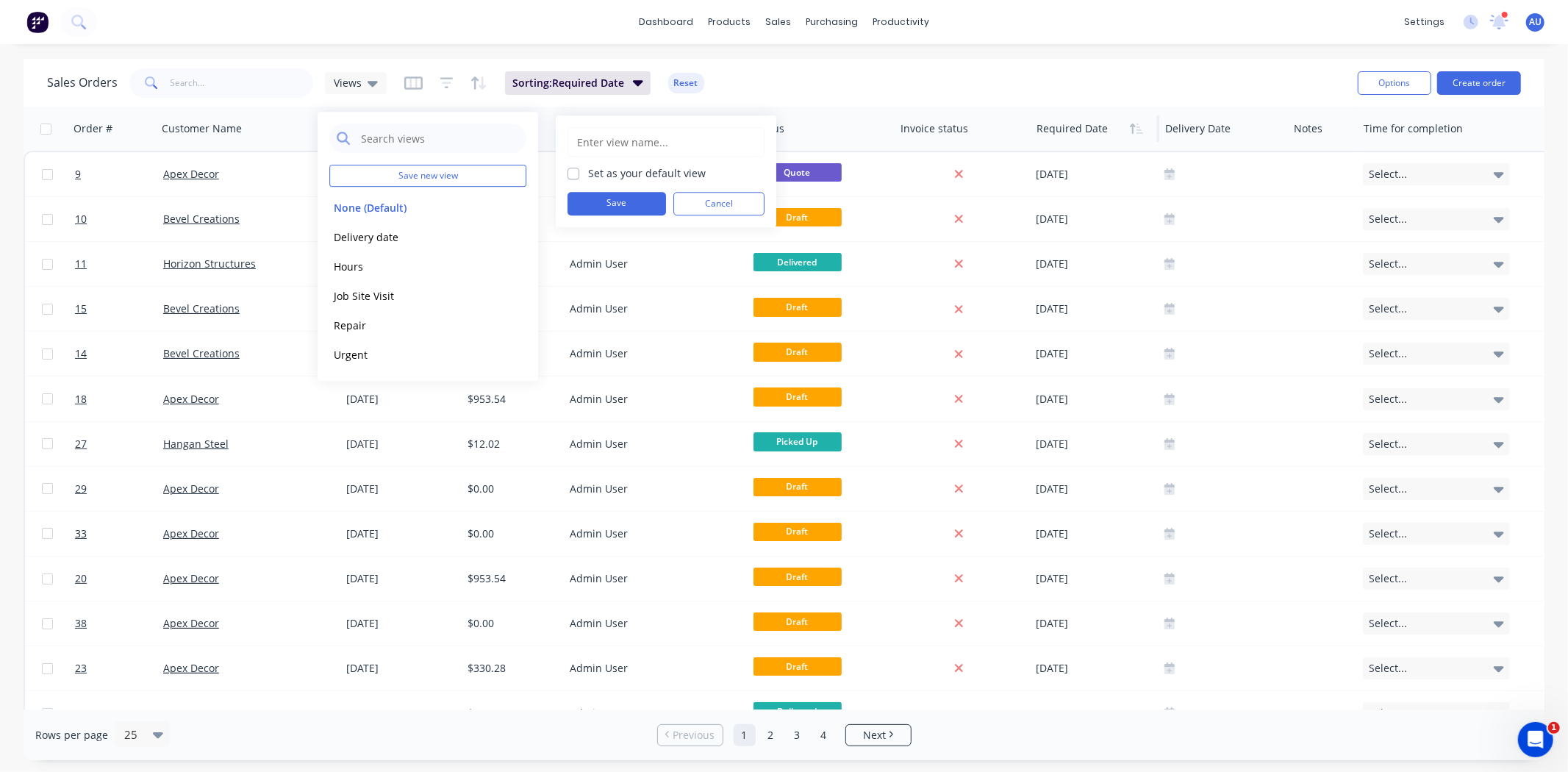
click at [599, 147] on input "text" at bounding box center [667, 141] width 181 height 28
type input "Due Date"
click at [620, 208] on button "Save" at bounding box center [616, 204] width 98 height 24
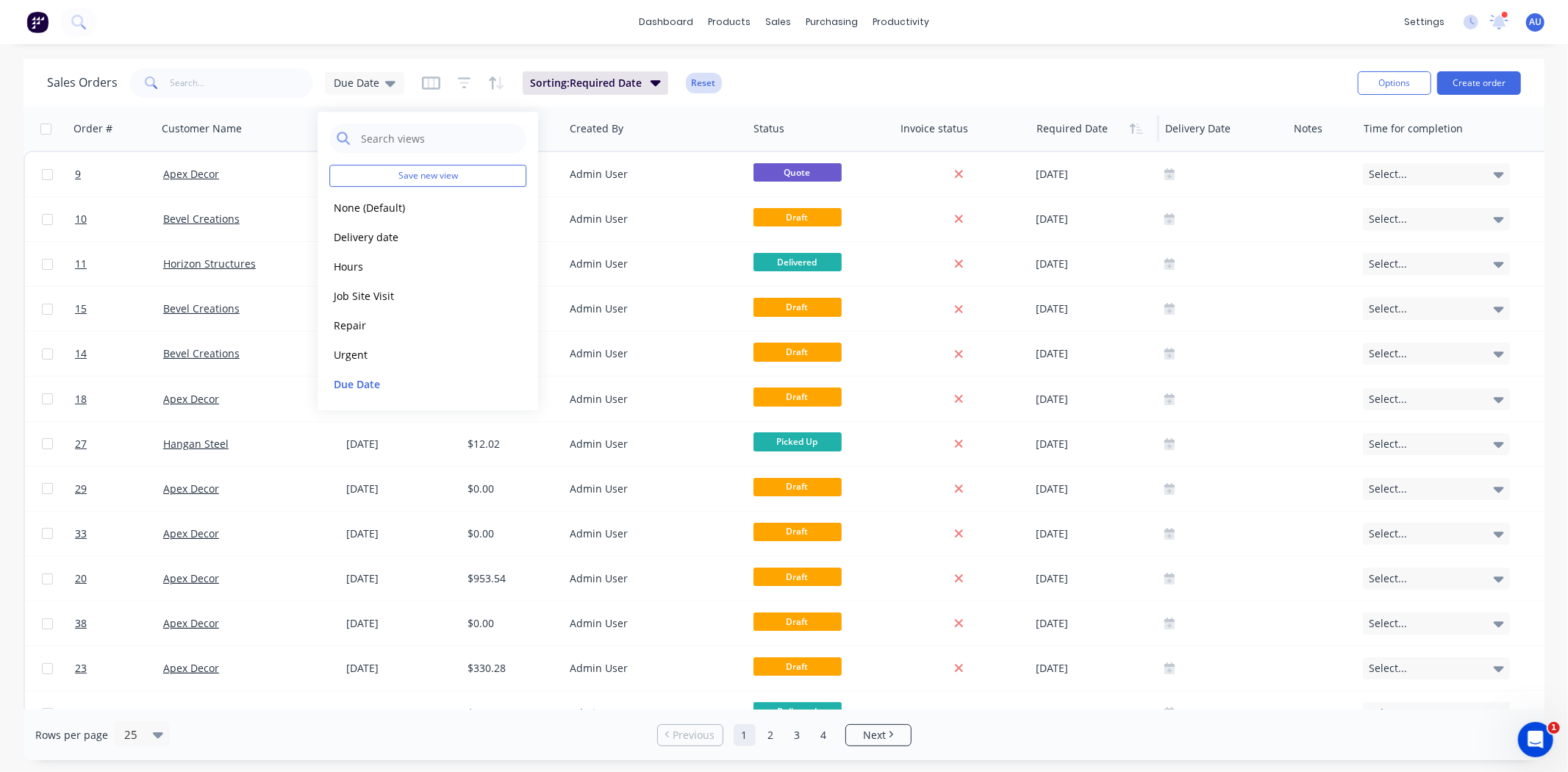
click at [701, 82] on button "Reset" at bounding box center [704, 83] width 36 height 20
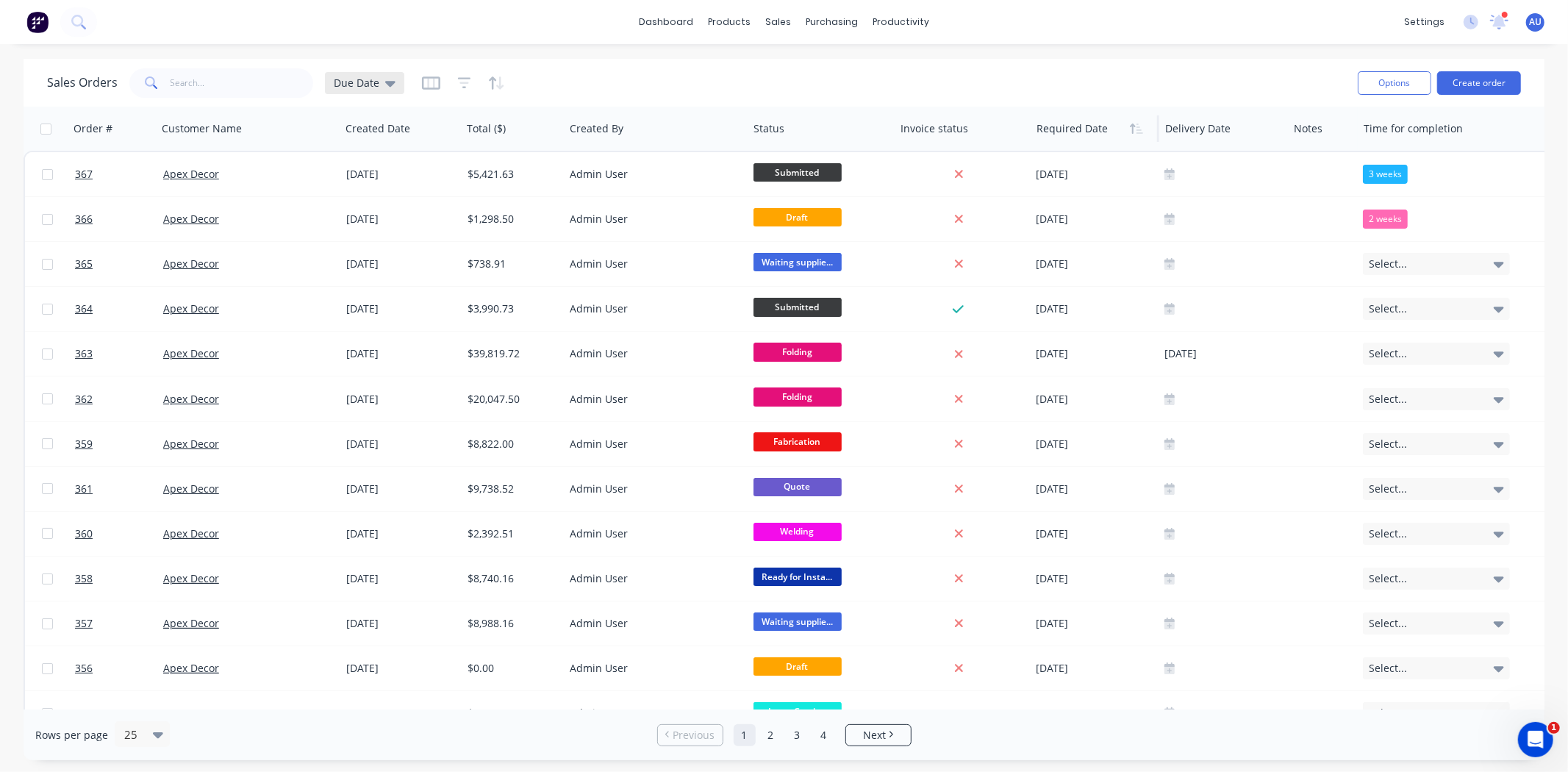
click at [389, 83] on icon at bounding box center [390, 84] width 10 height 6
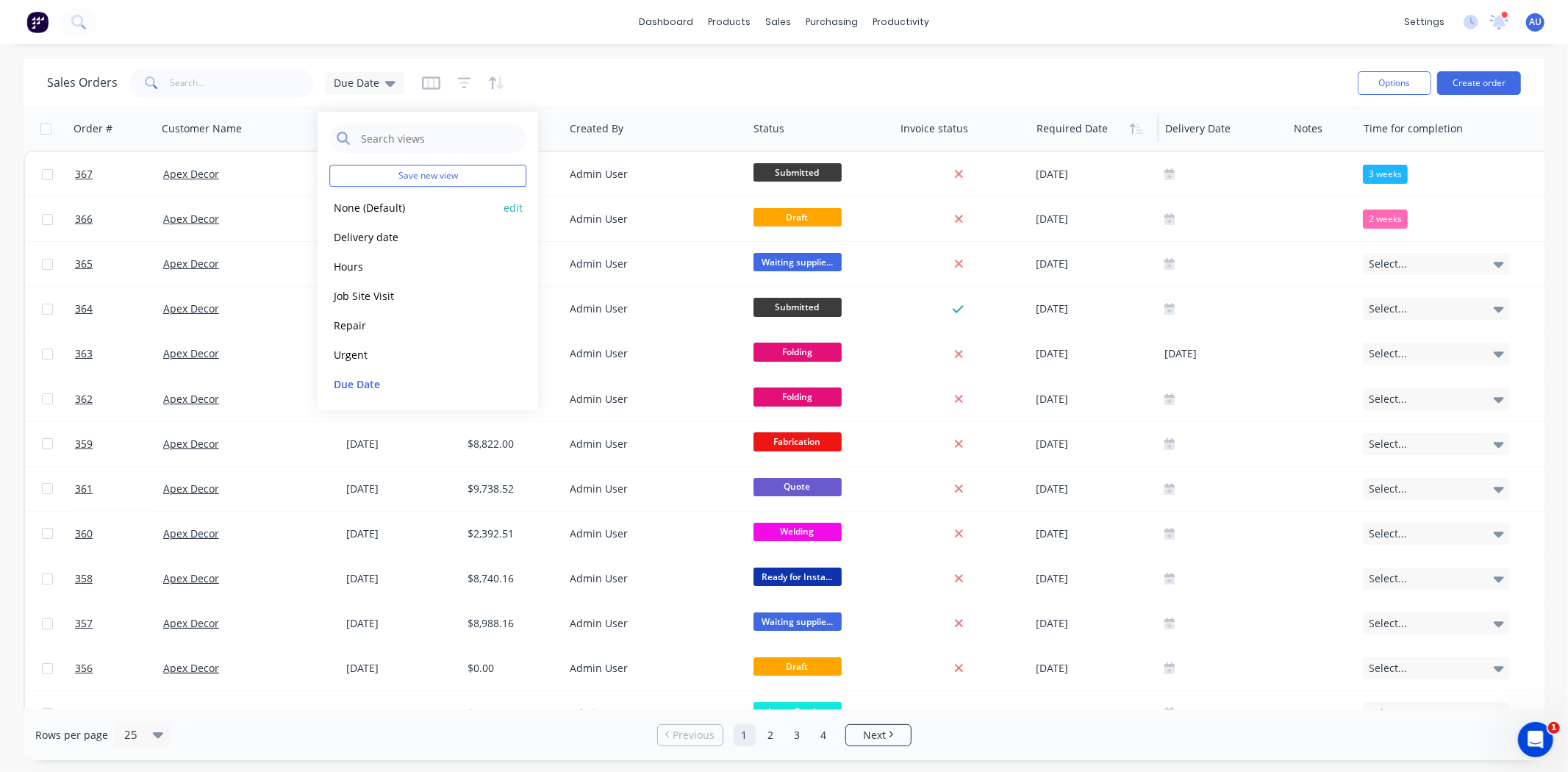
click at [406, 203] on button "None (Default)" at bounding box center [413, 207] width 168 height 17
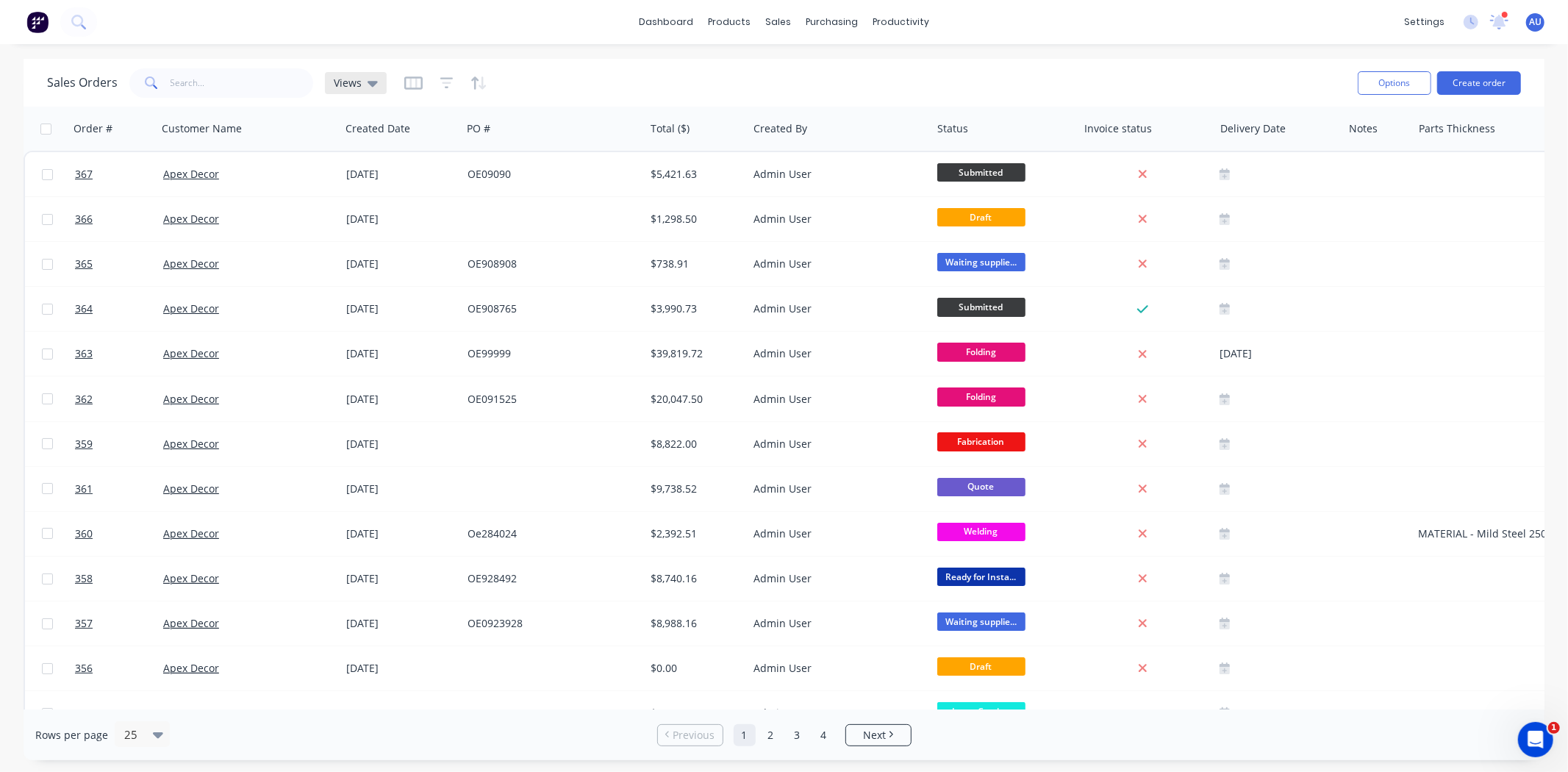
click at [346, 80] on span "Views" at bounding box center [347, 83] width 28 height 16
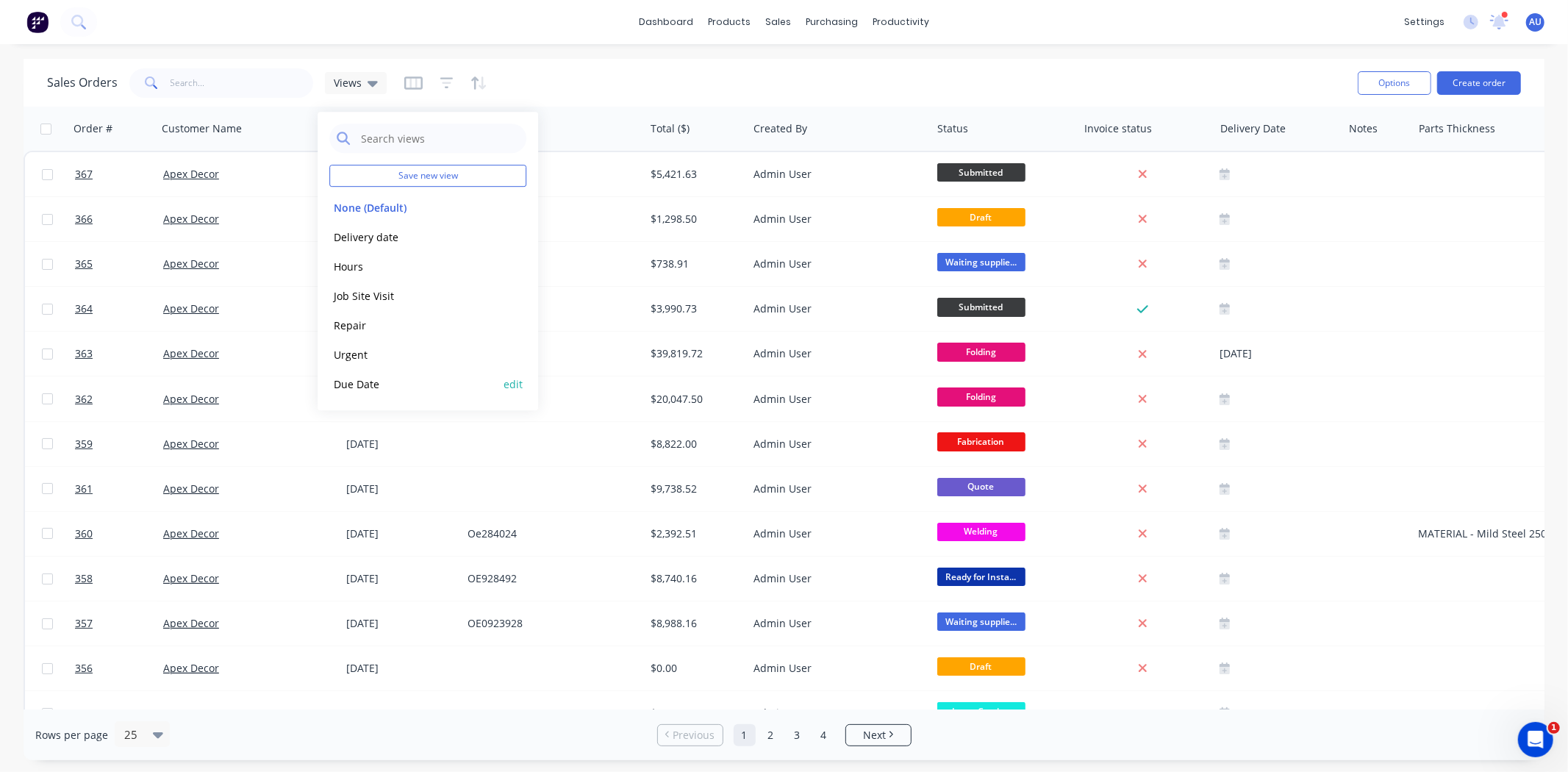
click at [370, 384] on button "Due Date" at bounding box center [413, 384] width 168 height 17
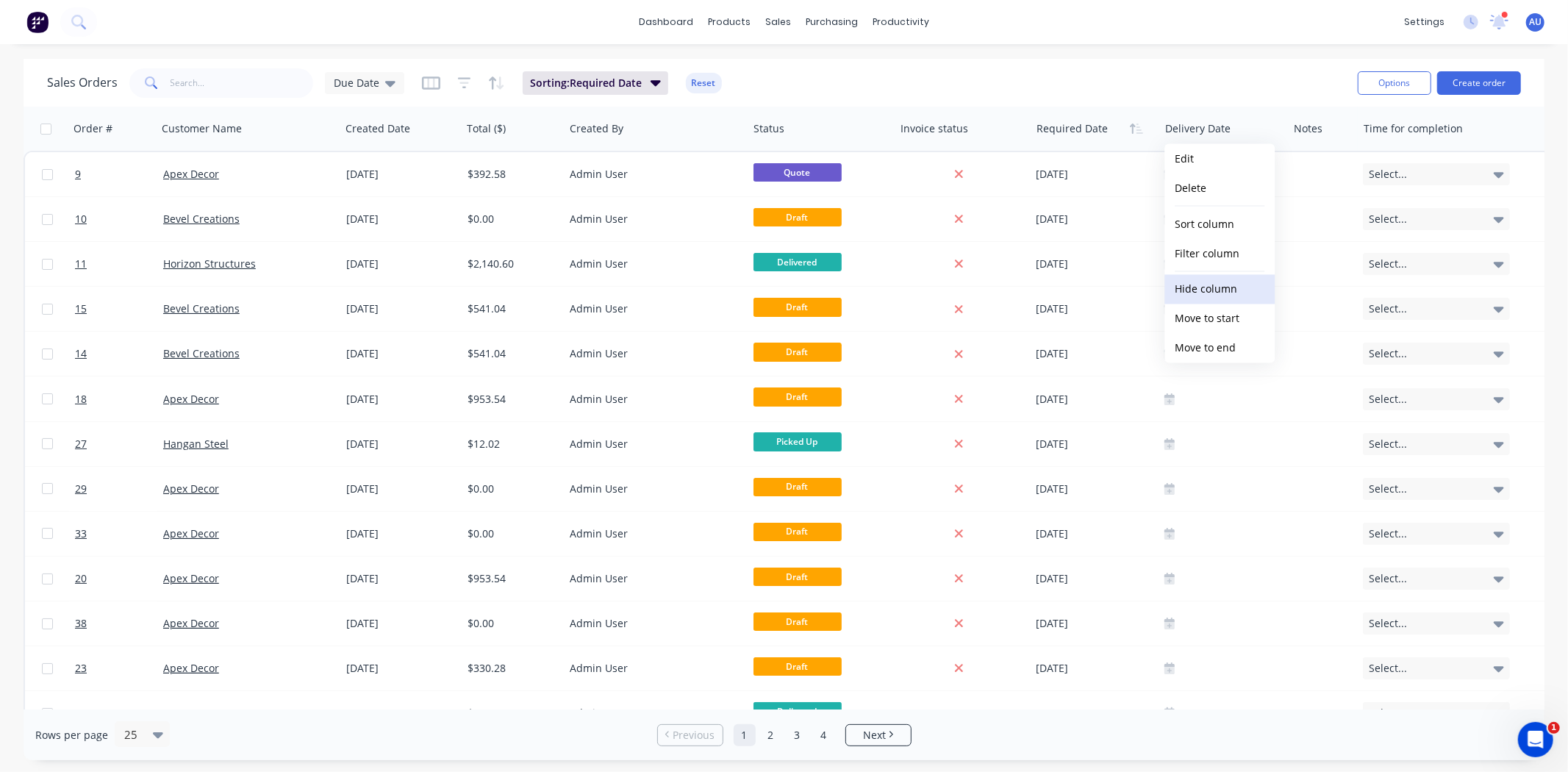
click at [1232, 297] on button "Hide column" at bounding box center [1220, 289] width 110 height 29
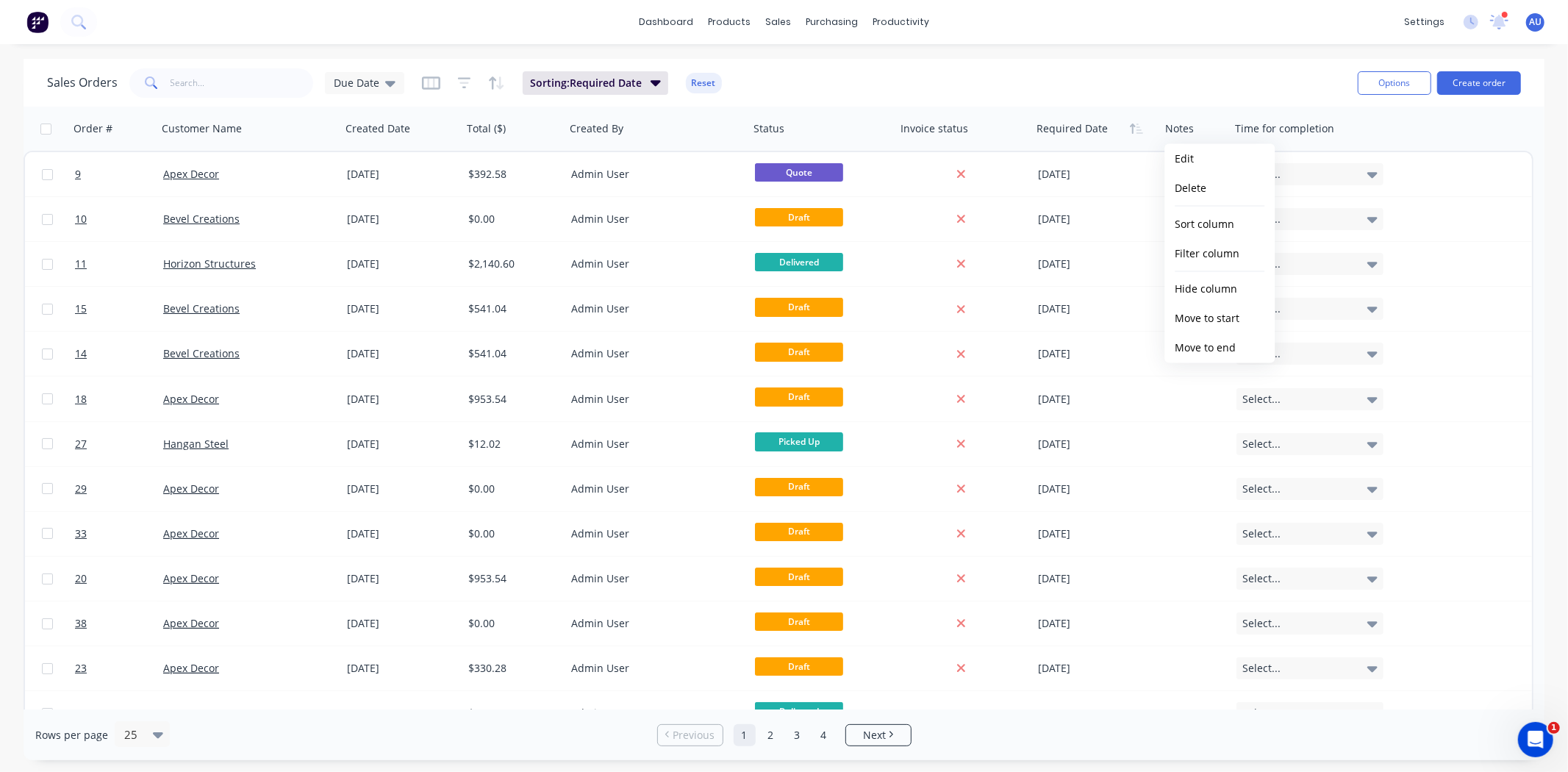
drag, startPoint x: 1209, startPoint y: 296, endPoint x: 1210, endPoint y: 282, distance: 14.0
click at [1210, 297] on button "Hide column" at bounding box center [1220, 289] width 110 height 29
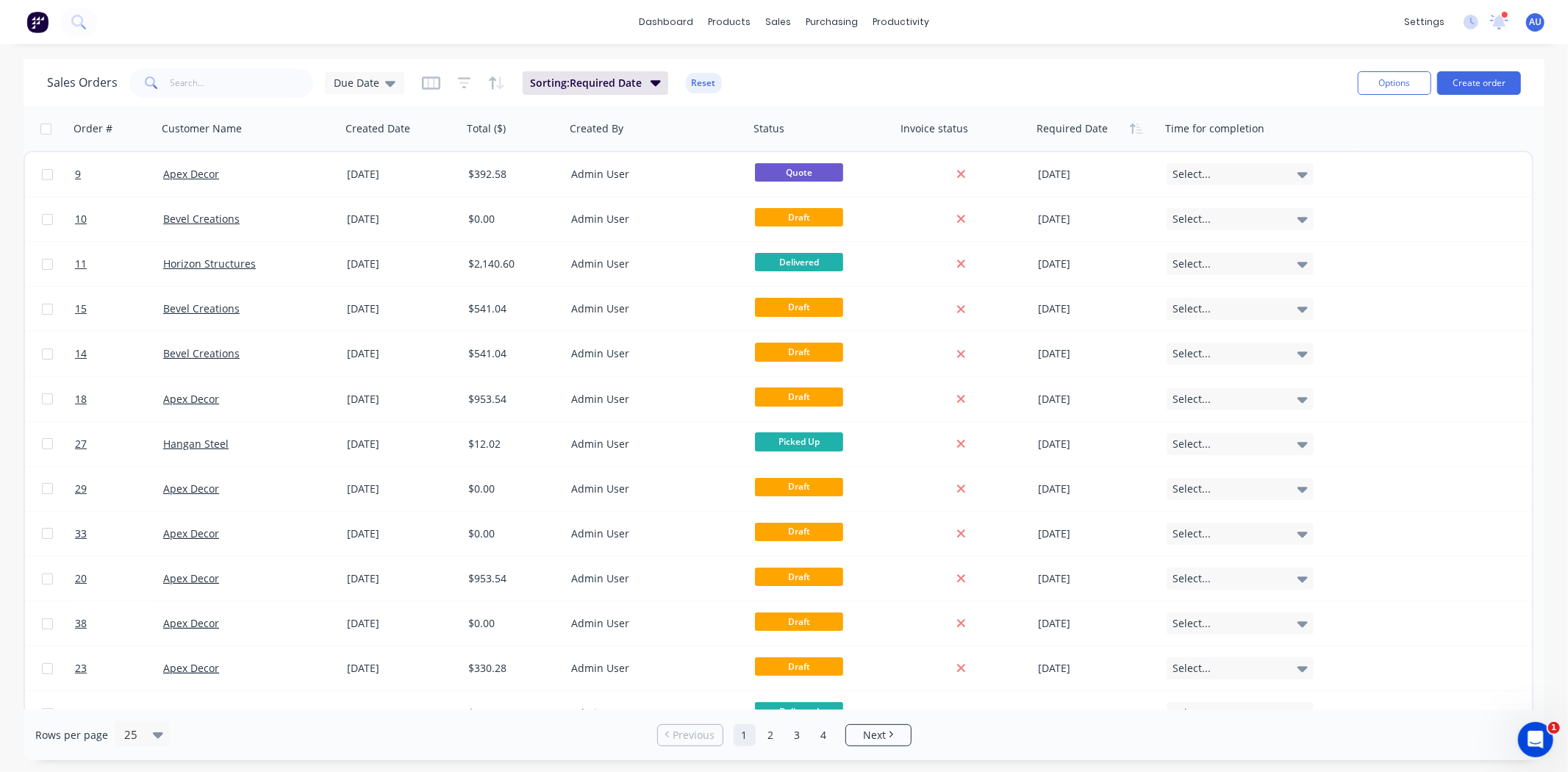
click at [1196, 79] on div "Sales Orders Due Date Sorting: Required Date Reset" at bounding box center [697, 83] width 1299 height 36
click at [828, 76] on div "Sales Orders Due Date Sorting: Required Date Reset" at bounding box center [697, 83] width 1299 height 36
click at [827, 76] on div "Sales Orders Due Date Sorting: Required Date Reset" at bounding box center [697, 83] width 1299 height 36
click at [713, 80] on button "Reset" at bounding box center [704, 83] width 36 height 20
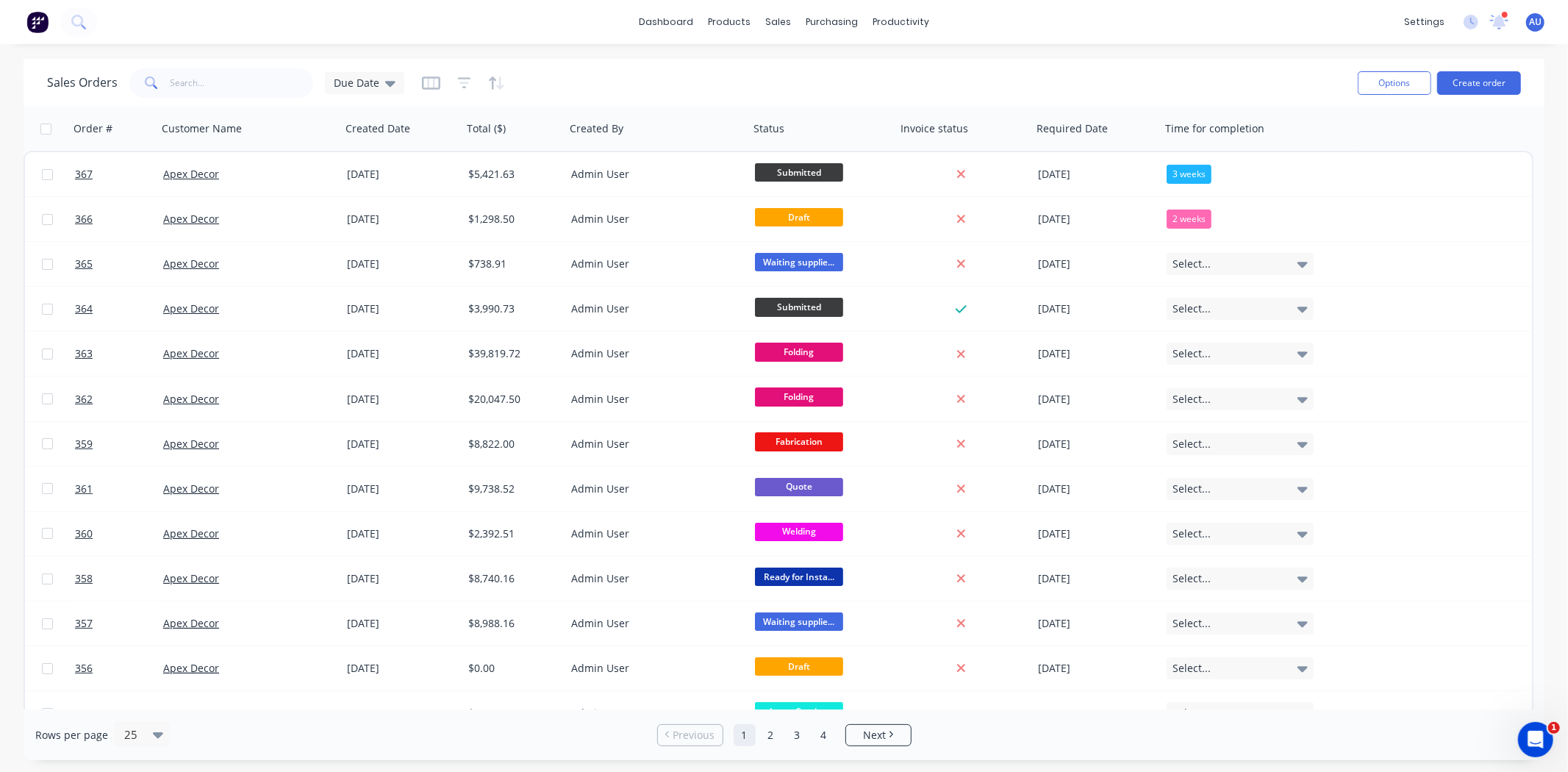
click at [853, 71] on div "Sales Orders Due Date" at bounding box center [697, 83] width 1299 height 36
click at [397, 82] on div "Due Date" at bounding box center [364, 83] width 80 height 22
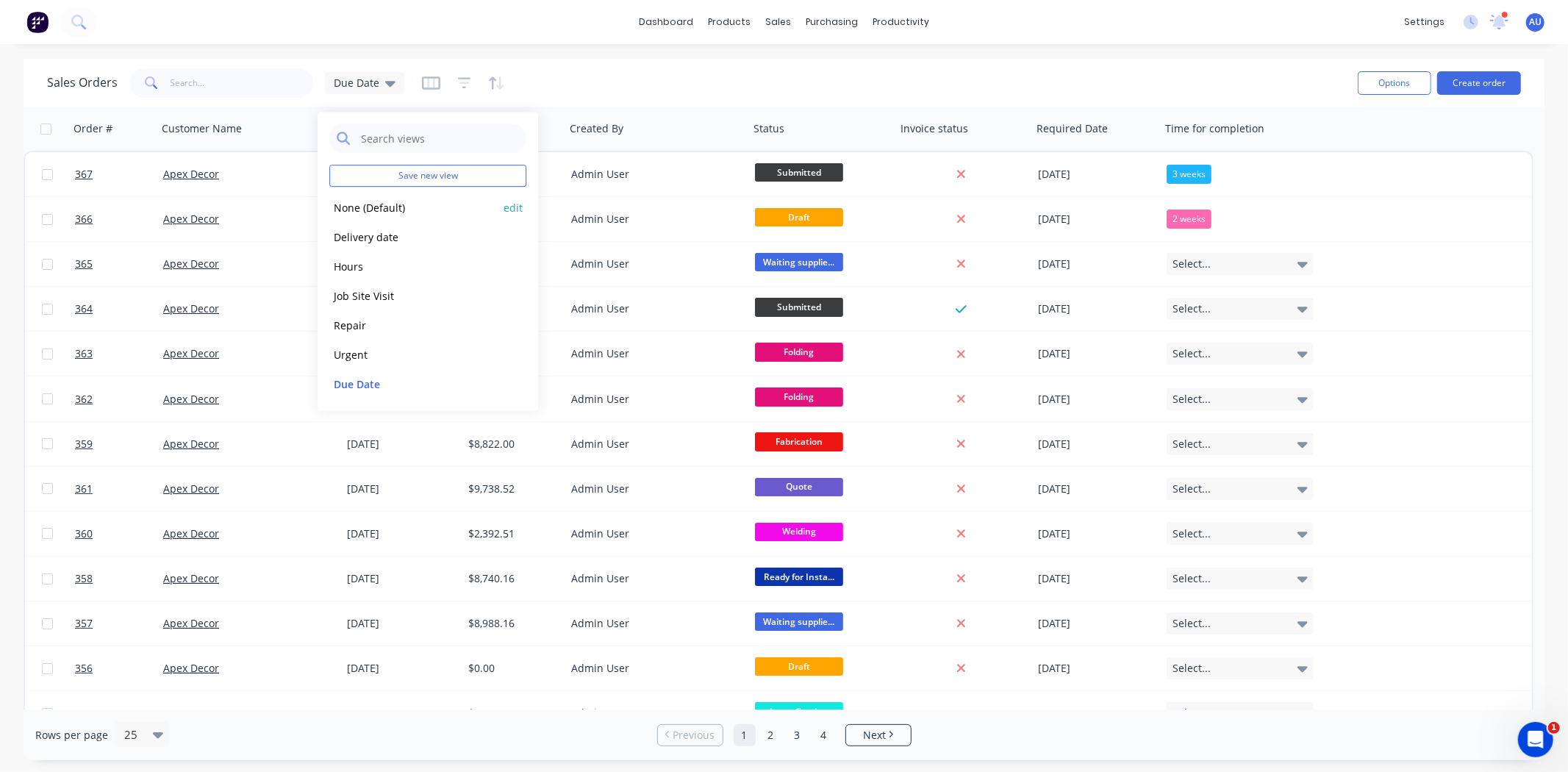
click at [417, 202] on button "None (Default)" at bounding box center [413, 207] width 168 height 17
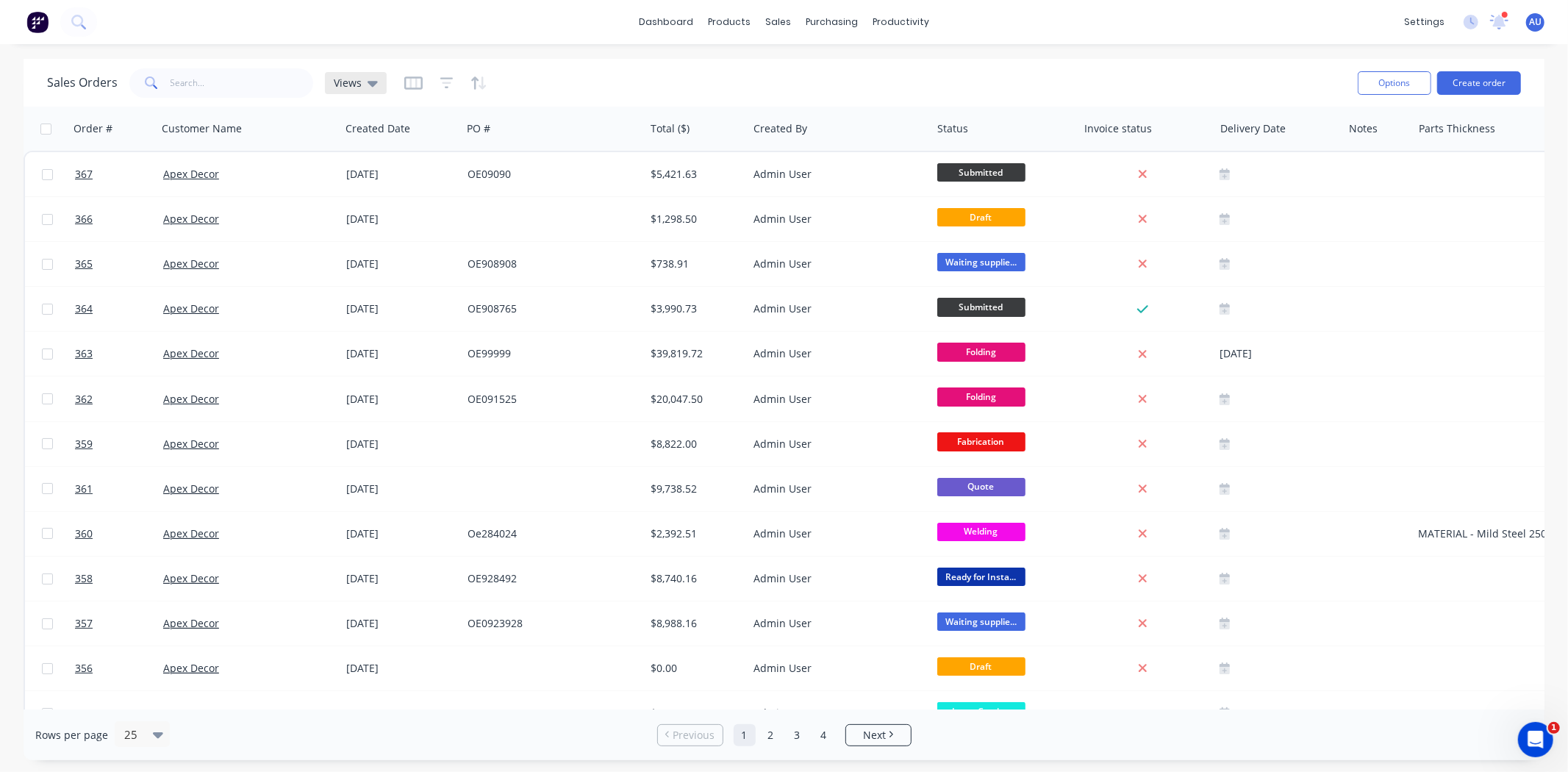
click at [367, 82] on icon at bounding box center [372, 83] width 10 height 17
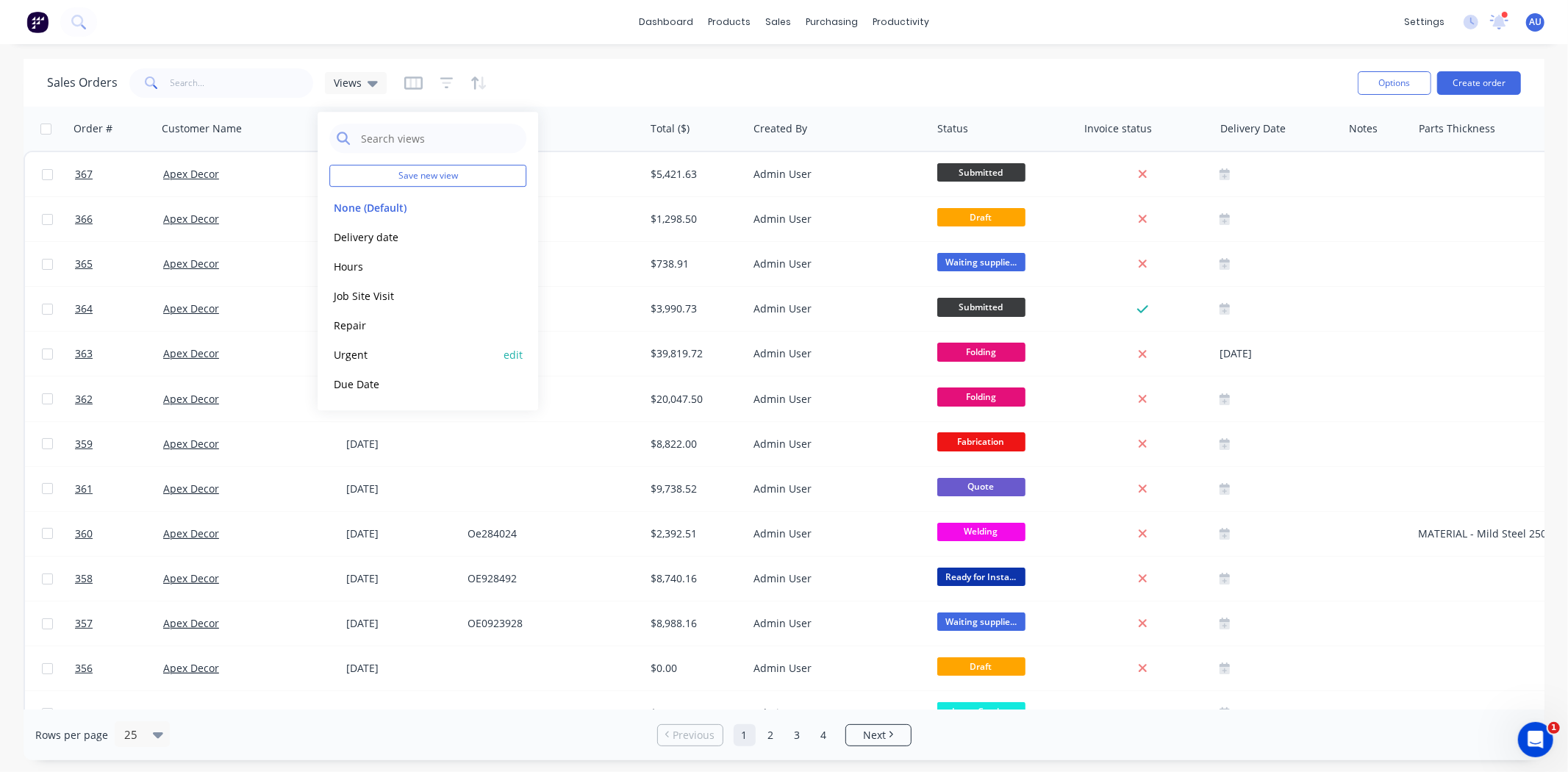
click at [359, 355] on button "Urgent" at bounding box center [413, 354] width 168 height 17
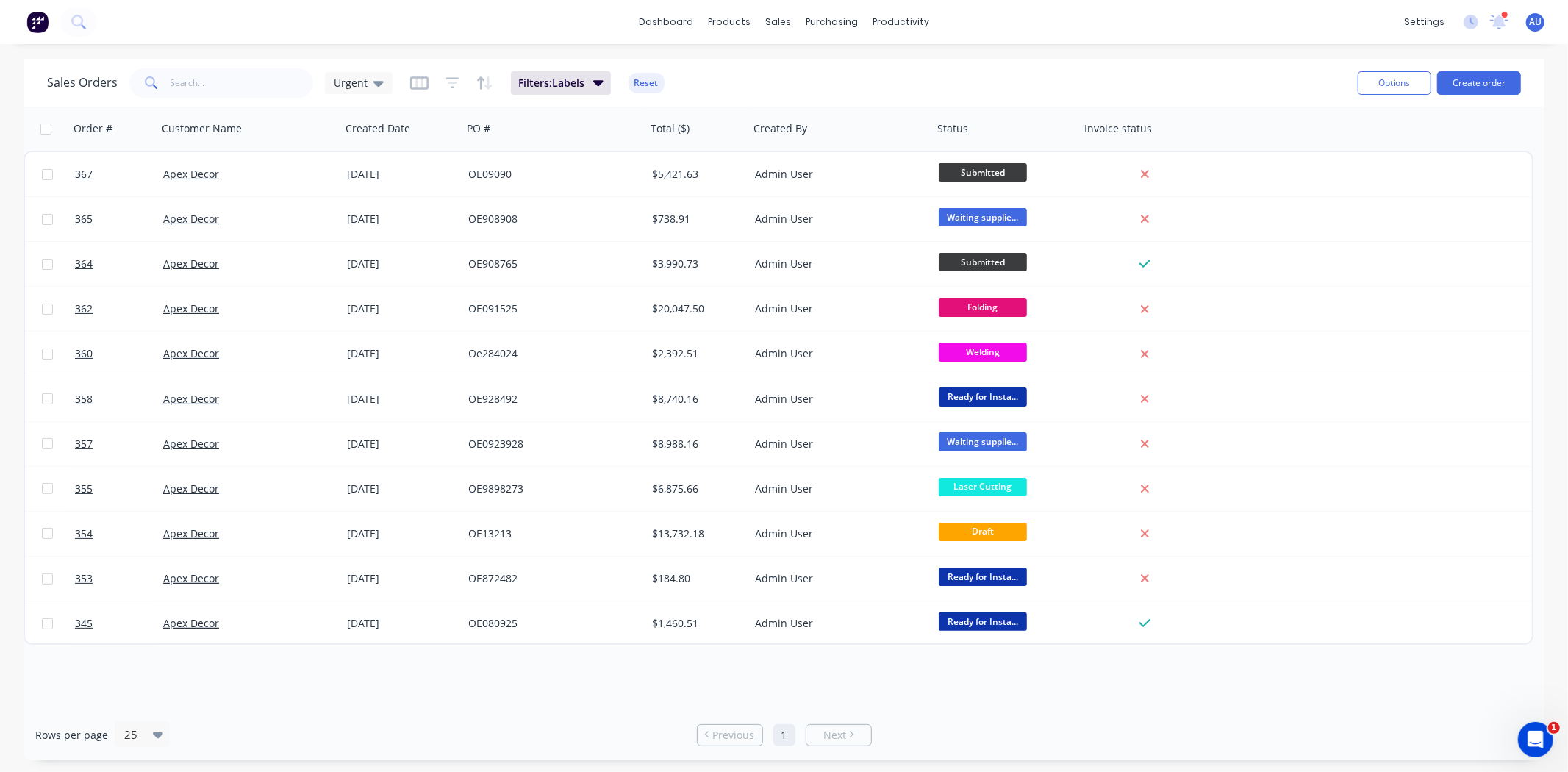
click at [730, 77] on div "Sales Orders Urgent Filters: Labels Reset" at bounding box center [697, 83] width 1299 height 36
click at [446, 88] on icon "button" at bounding box center [452, 83] width 13 height 15
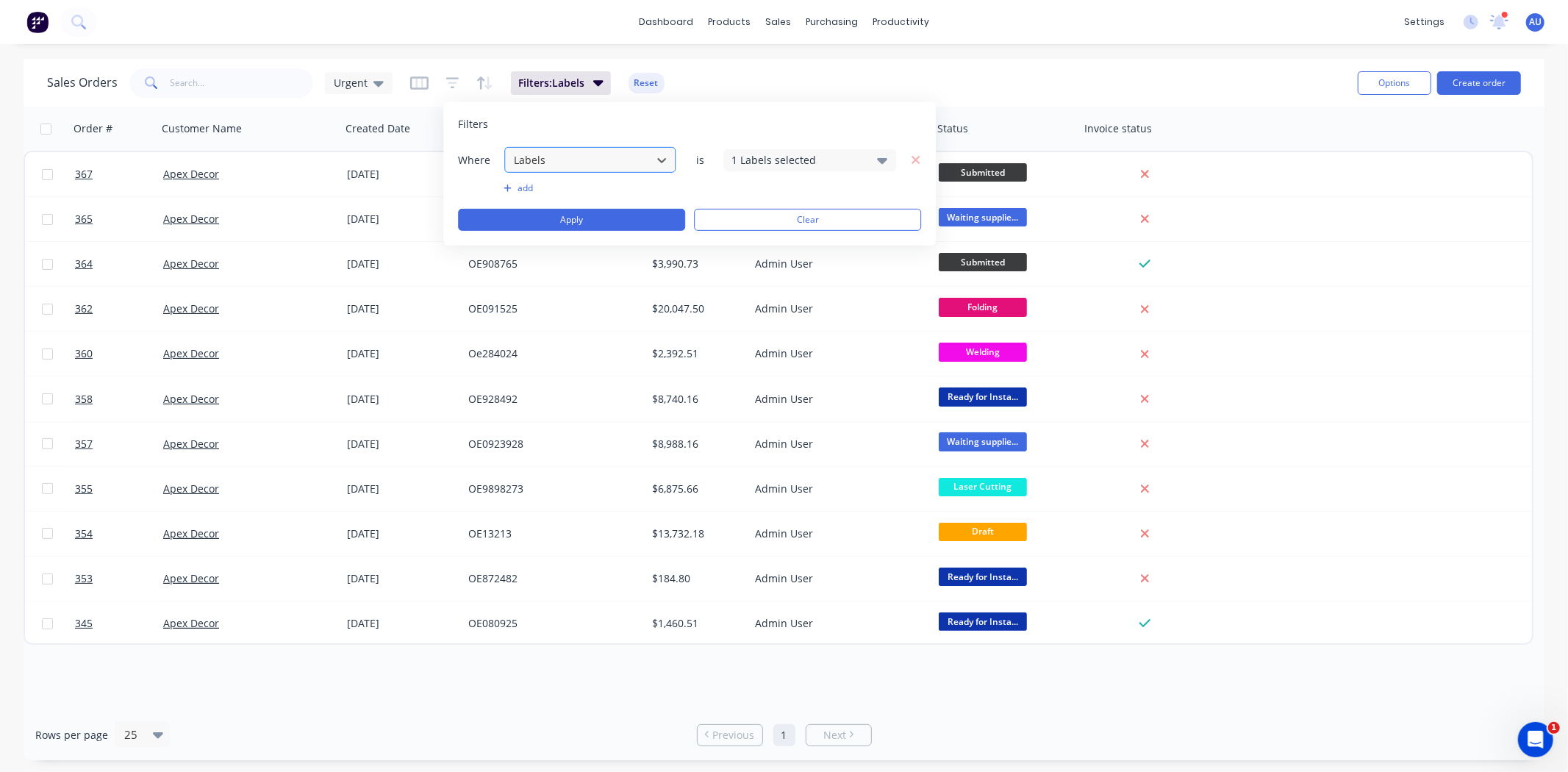
click at [548, 159] on div at bounding box center [578, 159] width 132 height 18
click at [542, 123] on div "Filters" at bounding box center [689, 124] width 463 height 15
click at [710, 67] on div "Sales Orders Urgent Filters: Labels Reset" at bounding box center [697, 83] width 1299 height 36
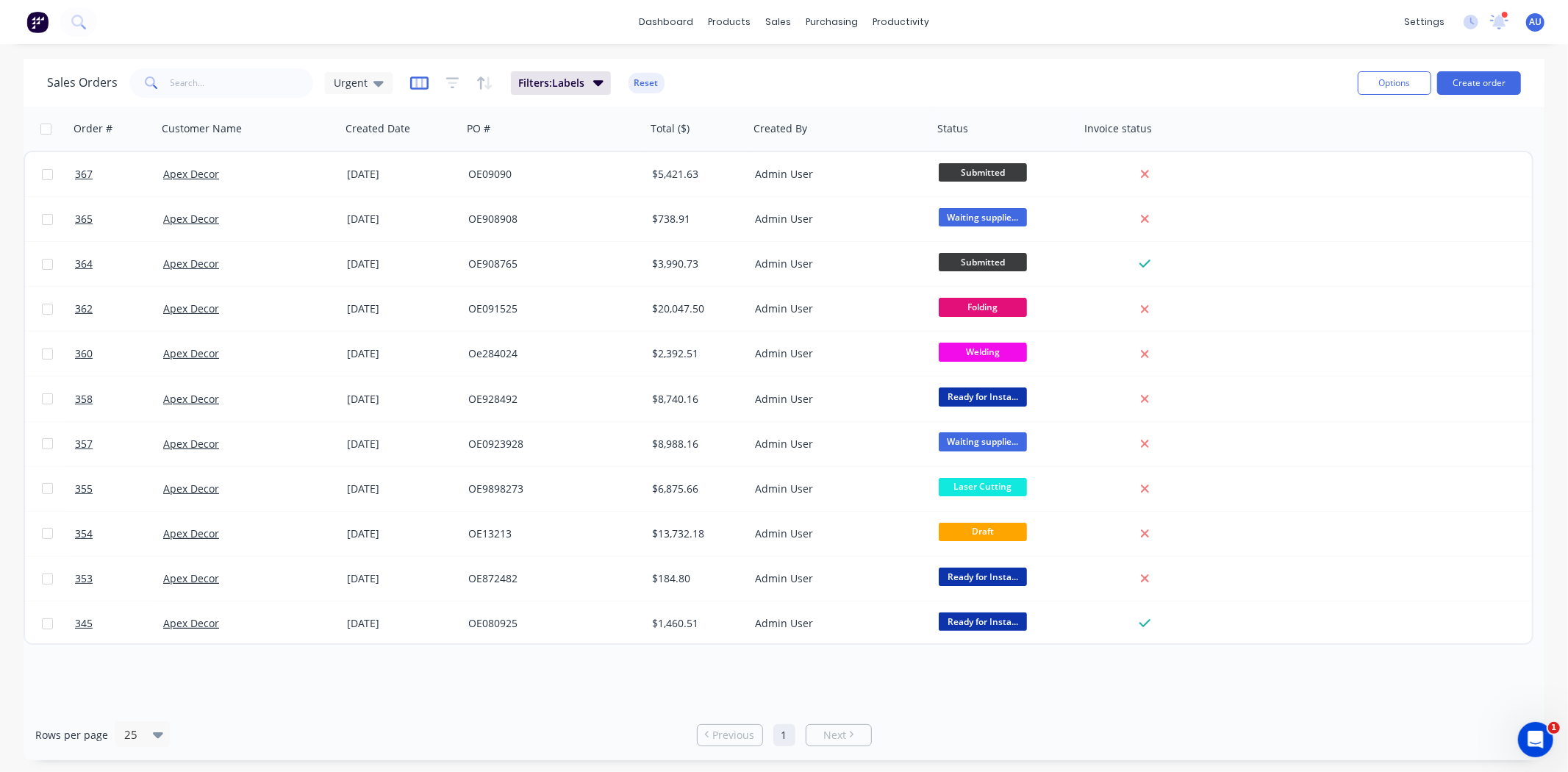
click at [416, 83] on icon "button" at bounding box center [419, 83] width 18 height 15
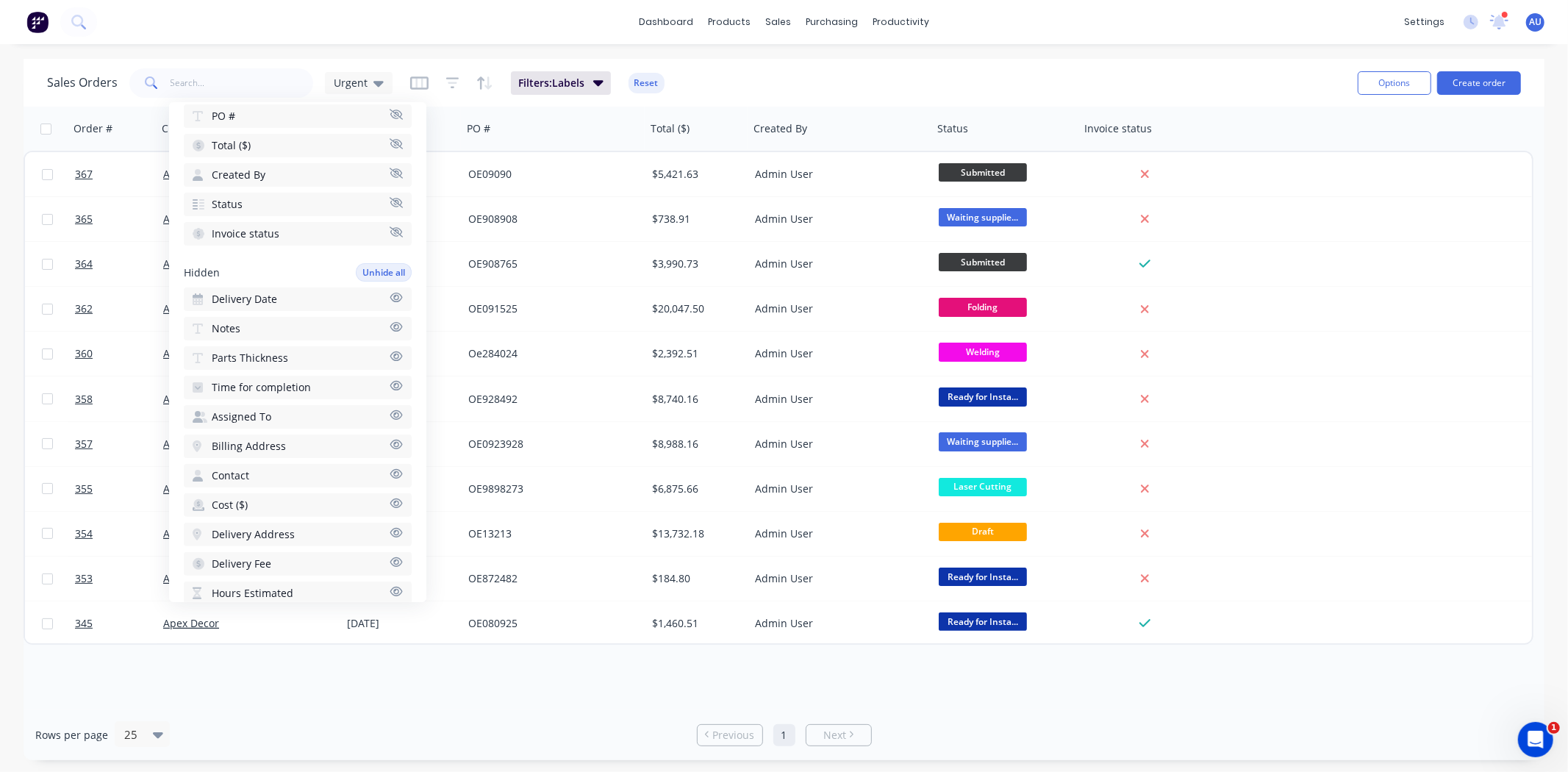
scroll to position [326, 0]
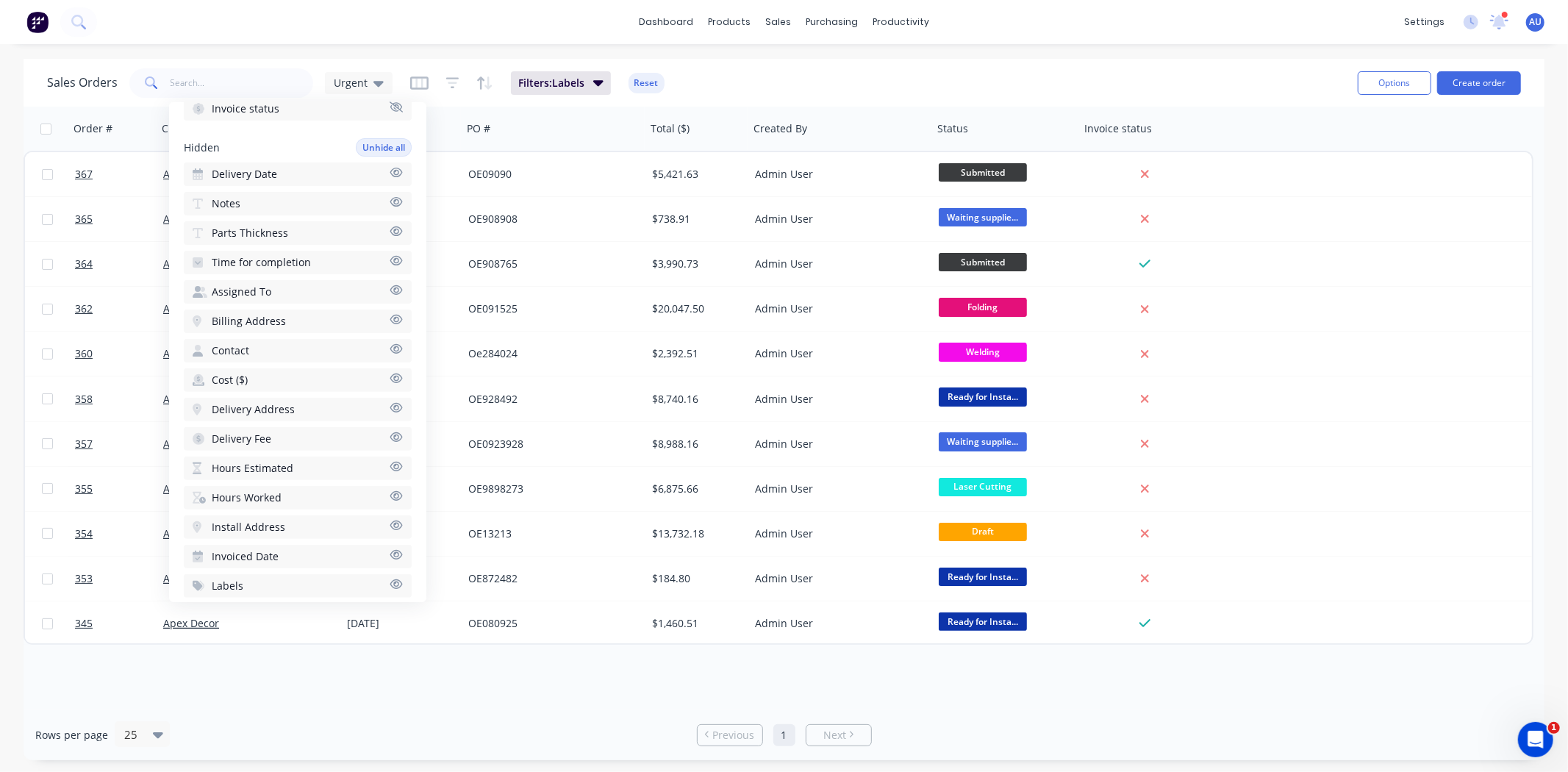
click at [262, 574] on button "Labels" at bounding box center [297, 586] width 228 height 24
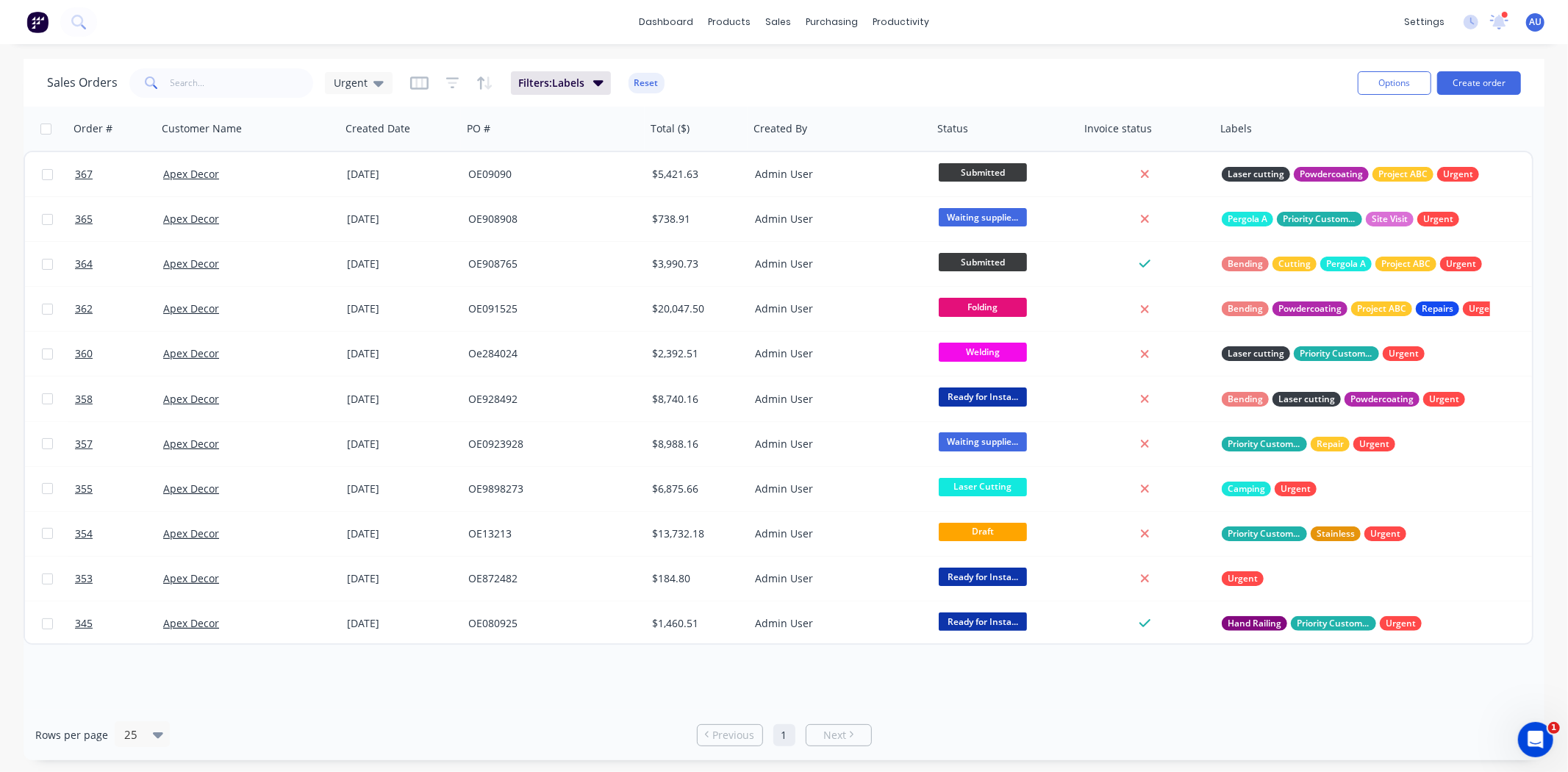
click at [1261, 706] on div "Order # Customer Name Created Date PO # Total ($) Created By Status Invoice sta…" at bounding box center [784, 407] width 1521 height 603
click at [1115, 691] on div "Order # Customer Name Created Date PO # Total ($) Created By Status Invoice sta…" at bounding box center [784, 407] width 1521 height 603
click at [1318, 679] on div "Order # Customer Name Created Date PO # Total ($) Created By Status Invoice sta…" at bounding box center [784, 407] width 1521 height 603
click at [1295, 726] on div "Rows per page 25 Previous 1 Next" at bounding box center [784, 734] width 1521 height 50
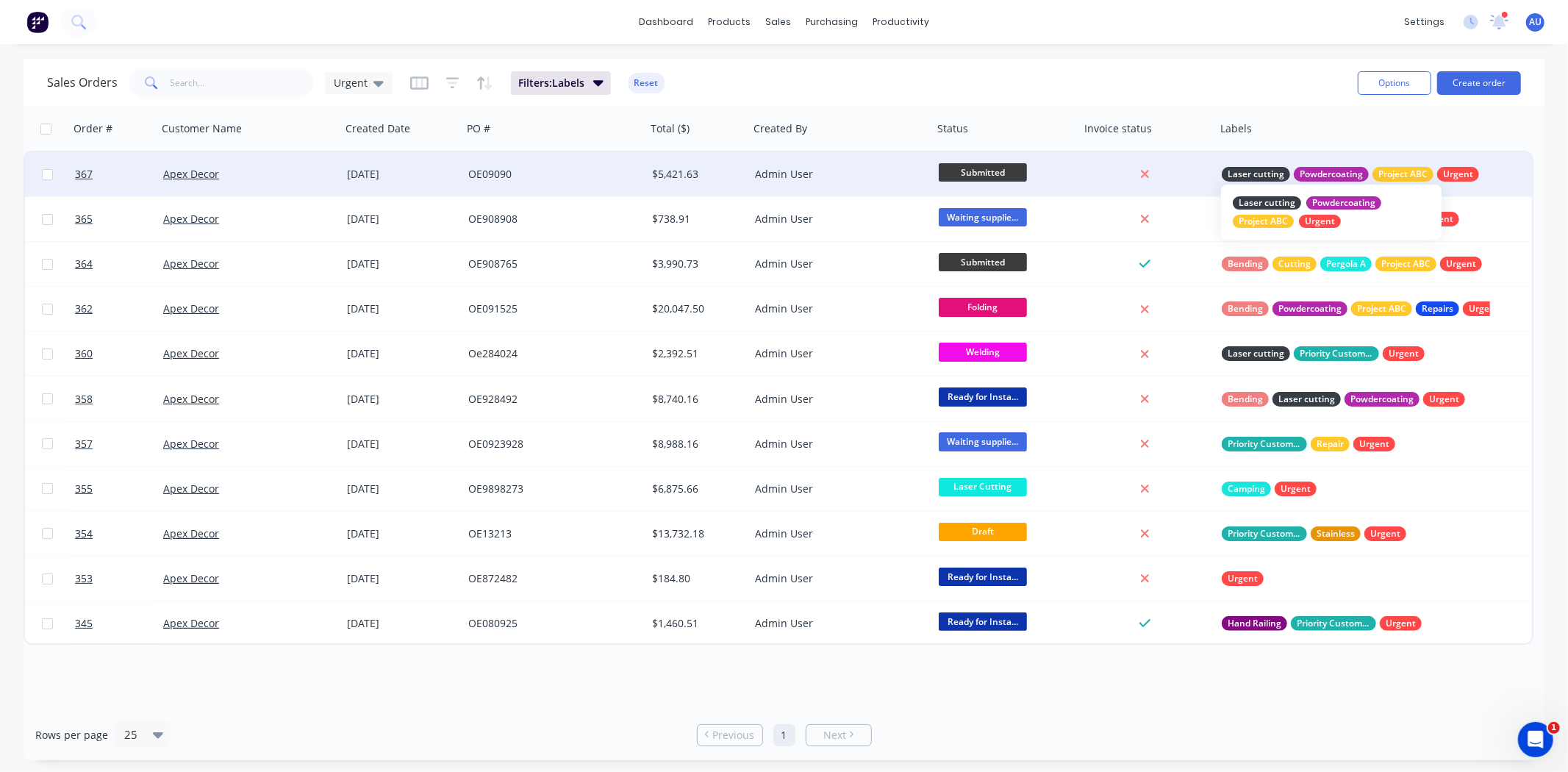
click at [1365, 175] on div "Powdercoating" at bounding box center [1331, 174] width 75 height 15
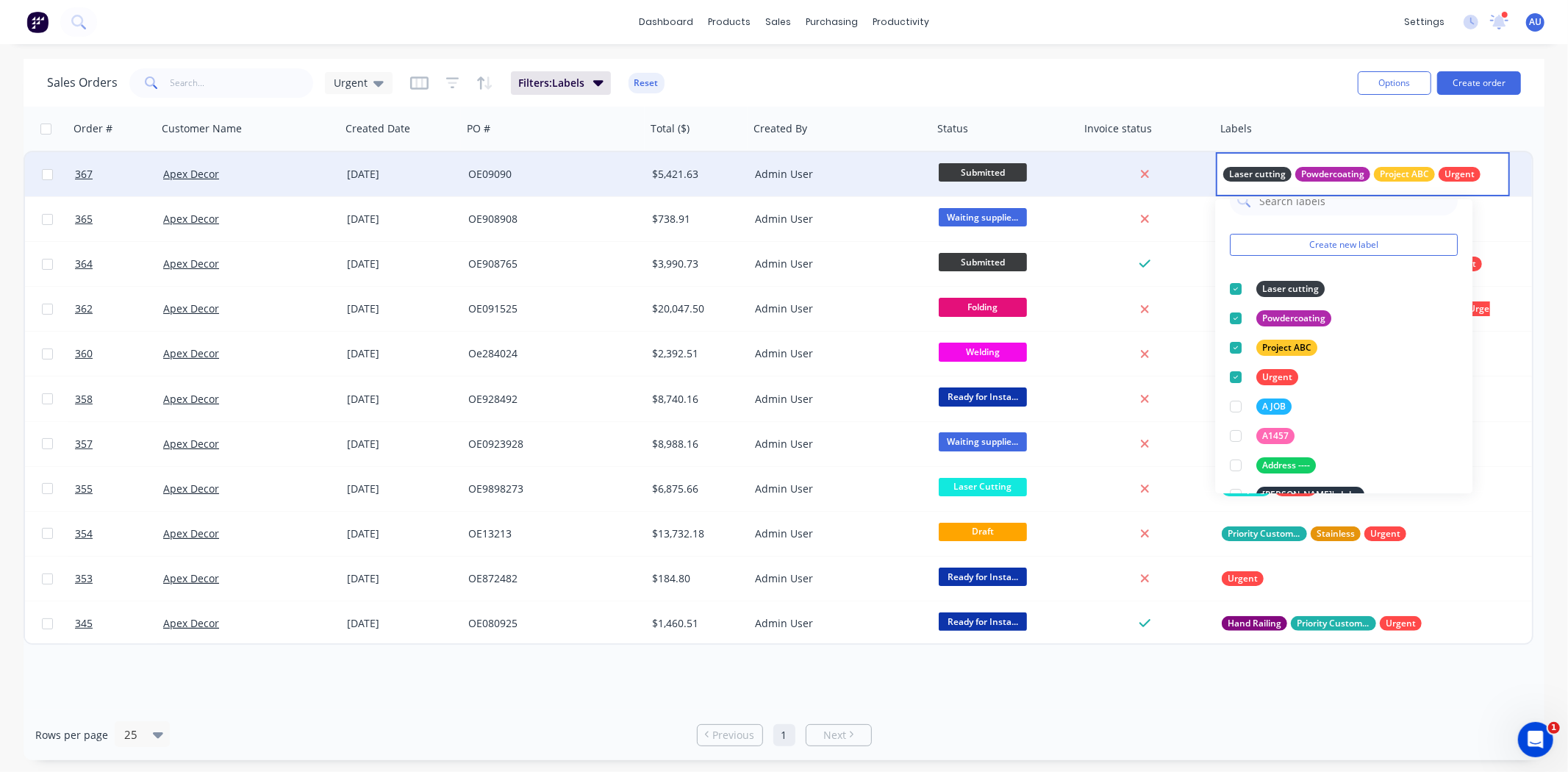
scroll to position [0, 0]
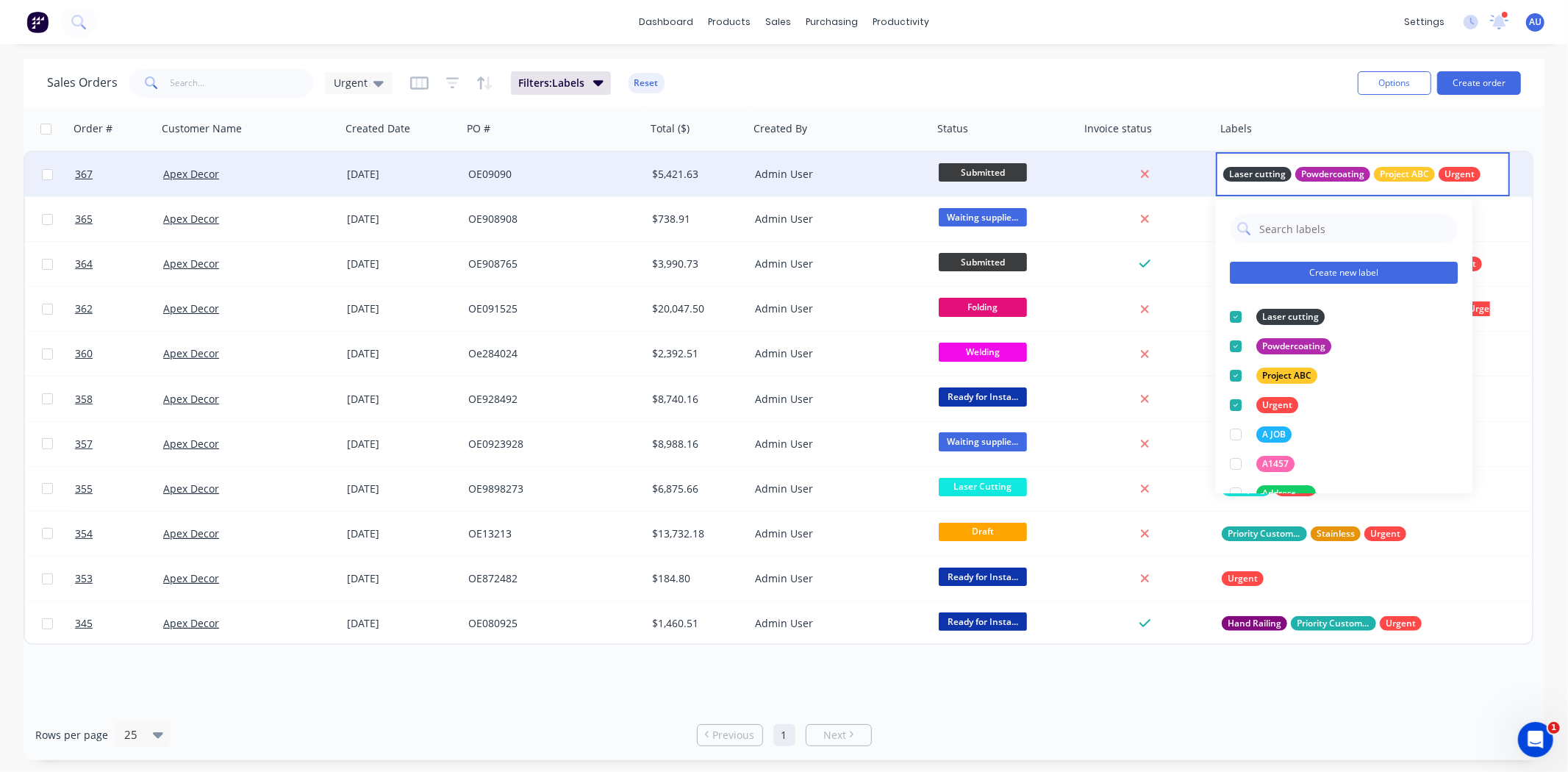
click at [1343, 273] on button "Create new label" at bounding box center [1343, 273] width 228 height 22
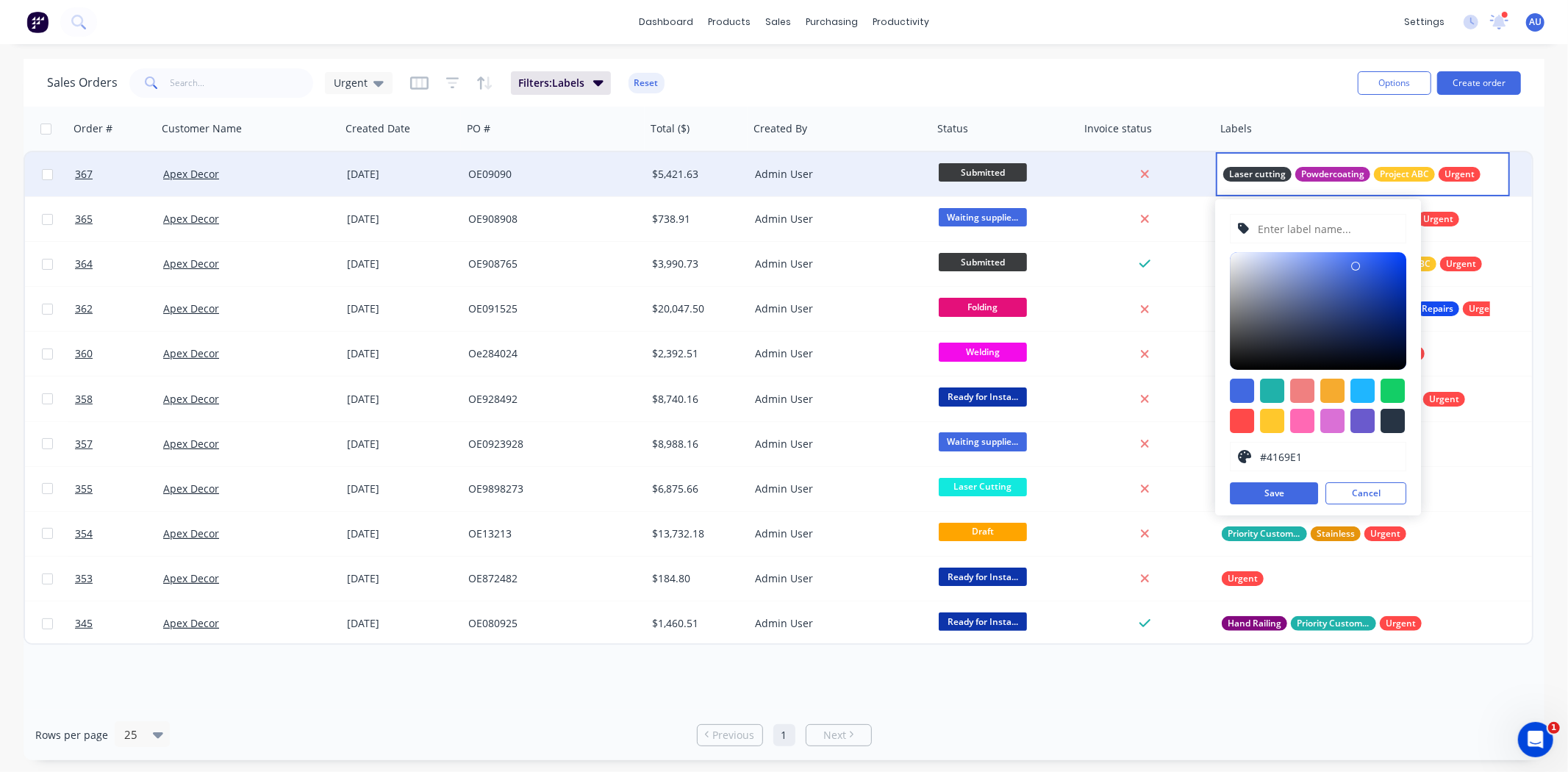
click at [1321, 233] on input "text" at bounding box center [1328, 228] width 142 height 28
click at [1276, 300] on div at bounding box center [1318, 310] width 176 height 117
click at [1335, 291] on div at bounding box center [1318, 310] width 176 height 117
drag, startPoint x: 1288, startPoint y: 334, endPoint x: 1288, endPoint y: 319, distance: 15.0
click at [1288, 331] on div at bounding box center [1318, 310] width 176 height 117
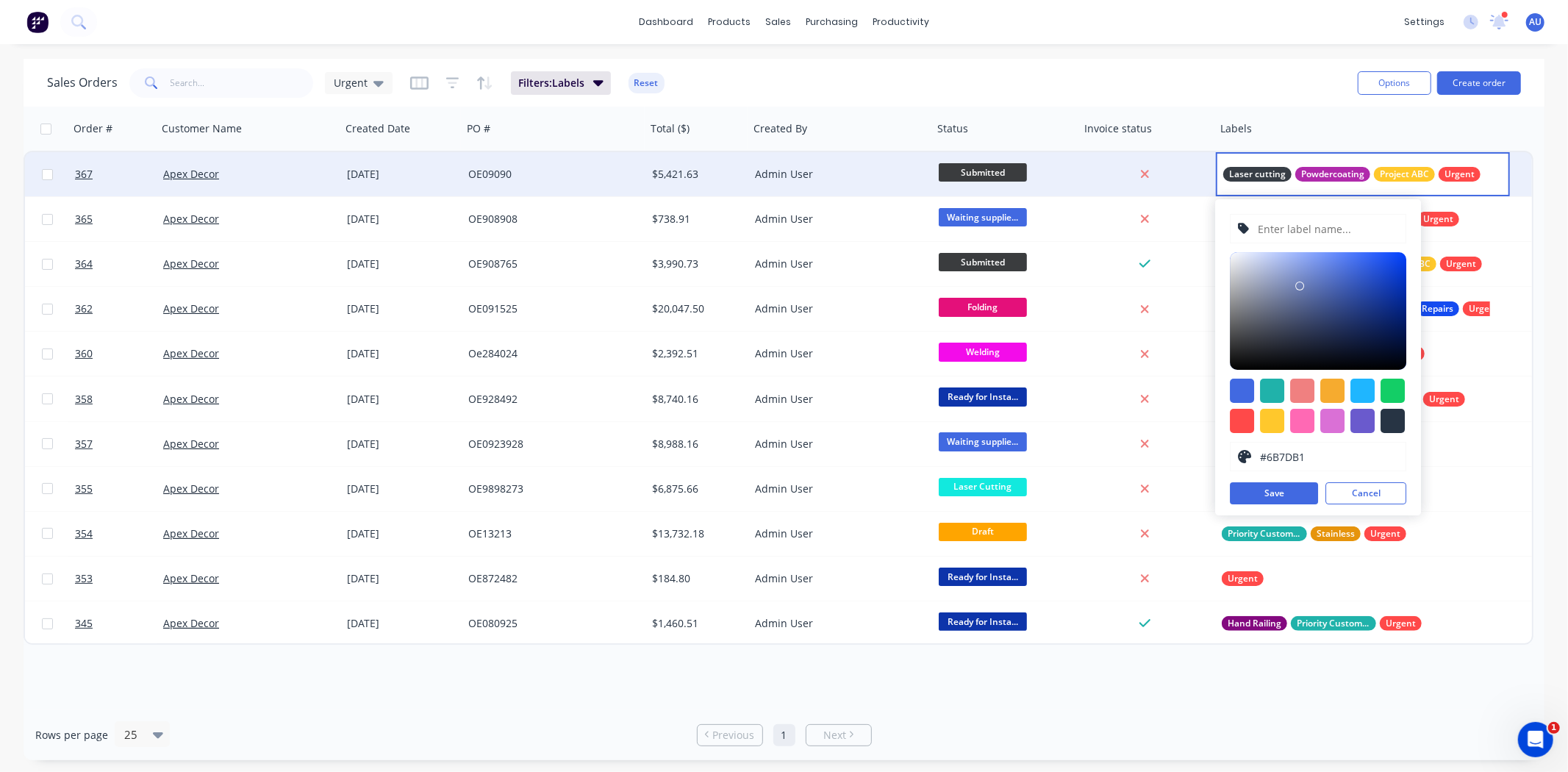
drag, startPoint x: 1300, startPoint y: 288, endPoint x: 1305, endPoint y: 294, distance: 7.8
click at [1302, 290] on div at bounding box center [1318, 310] width 176 height 117
drag, startPoint x: 1389, startPoint y: 346, endPoint x: 1332, endPoint y: 313, distance: 65.9
click at [1388, 346] on div at bounding box center [1318, 310] width 176 height 117
click at [1324, 294] on div at bounding box center [1318, 310] width 176 height 117
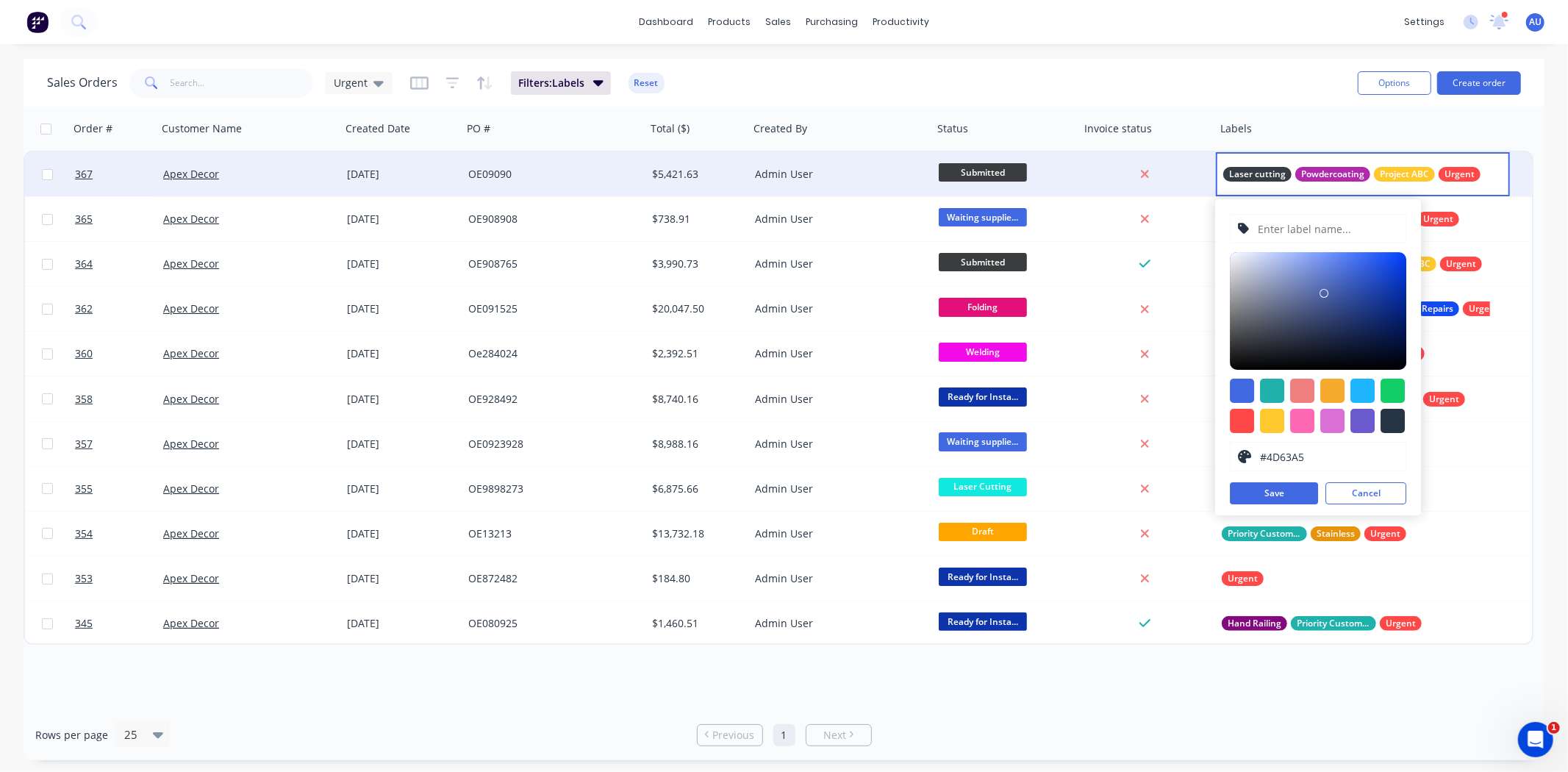
click at [1313, 250] on div "#4D63A5 hex #4D63A5 Save Cancel" at bounding box center [1317, 357] width 206 height 316
click at [1295, 294] on div at bounding box center [1318, 310] width 176 height 117
click at [1273, 302] on div at bounding box center [1318, 310] width 176 height 117
type input "#707995"
click at [1380, 492] on button "Cancel" at bounding box center [1365, 493] width 81 height 22
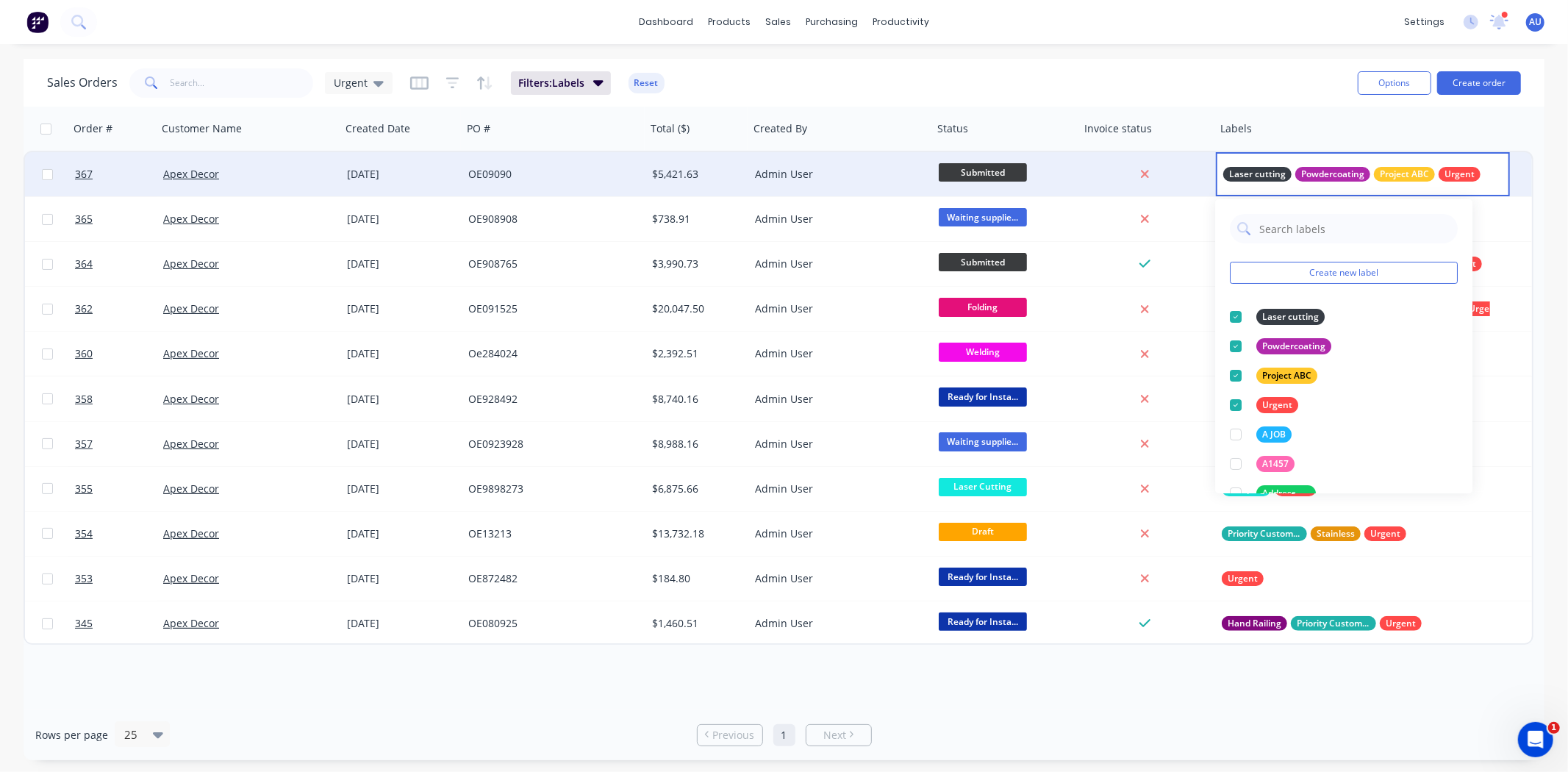
click at [1169, 89] on div "Sales Orders Urgent Filters: Labels Reset" at bounding box center [697, 83] width 1299 height 36
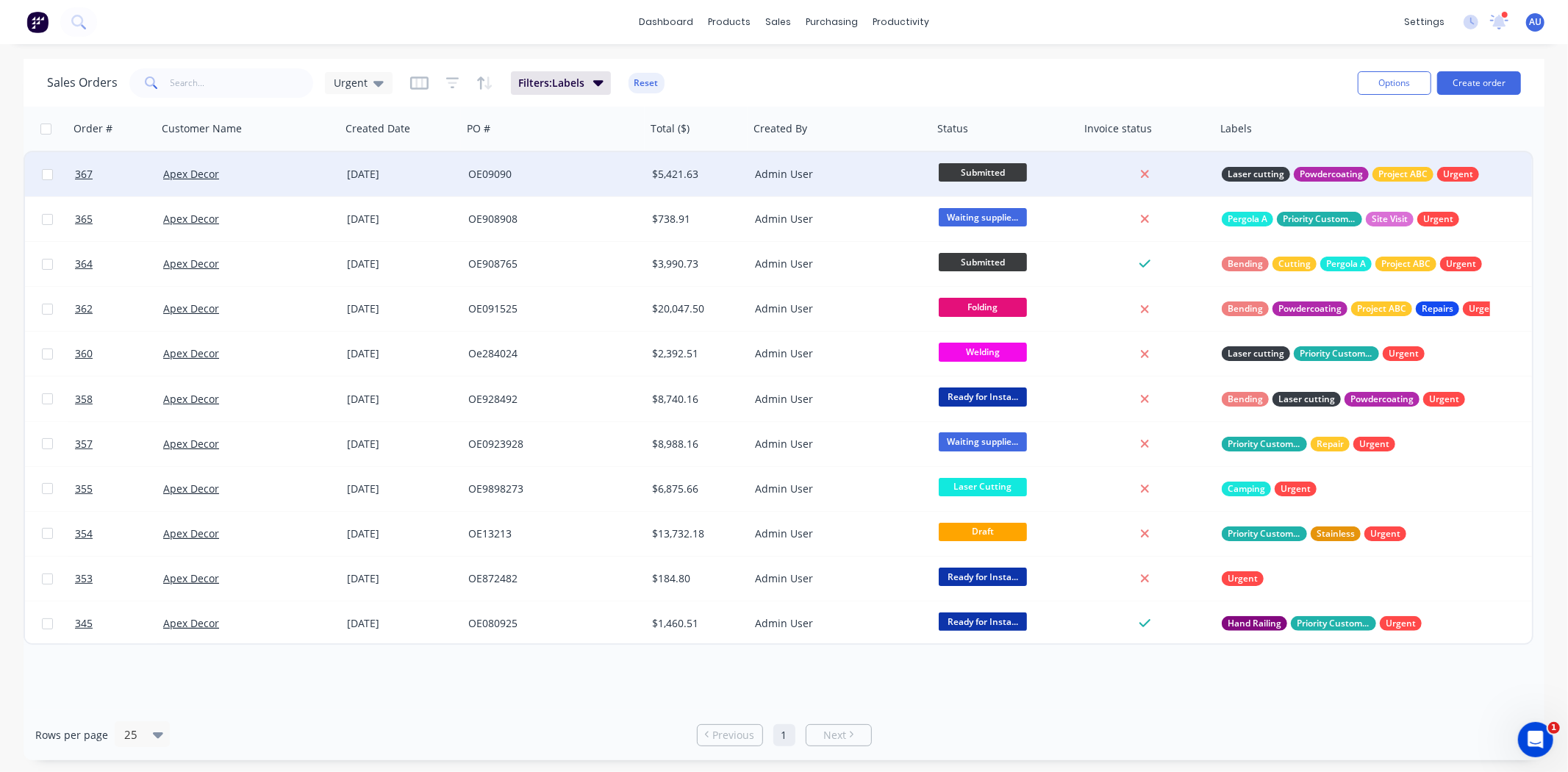
click at [927, 84] on div "Sales Orders Urgent Filters: Labels Reset" at bounding box center [697, 83] width 1299 height 36
click at [449, 80] on icon "button" at bounding box center [452, 83] width 13 height 15
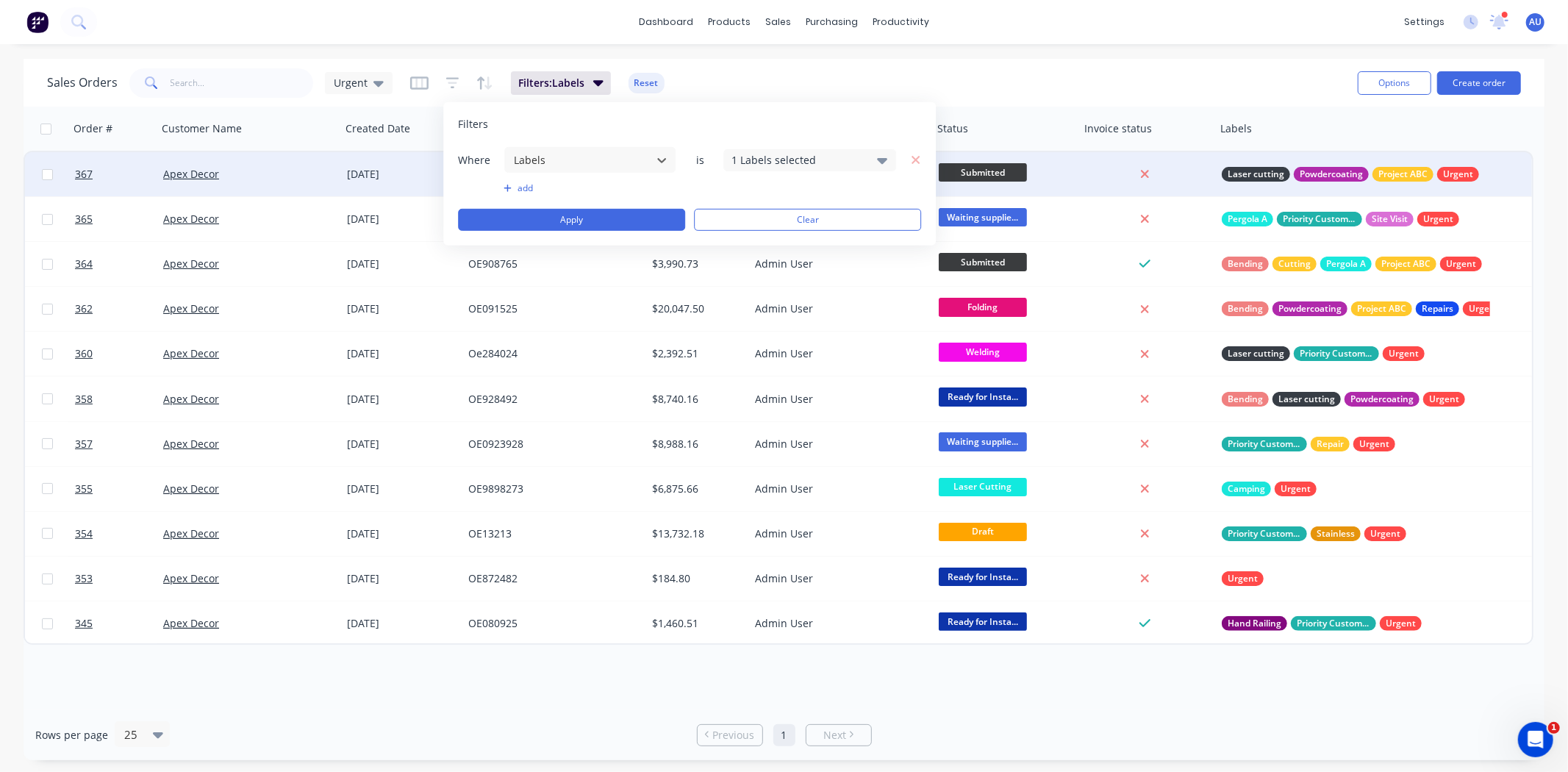
click at [779, 150] on div "1 Labels selected" at bounding box center [809, 159] width 173 height 22
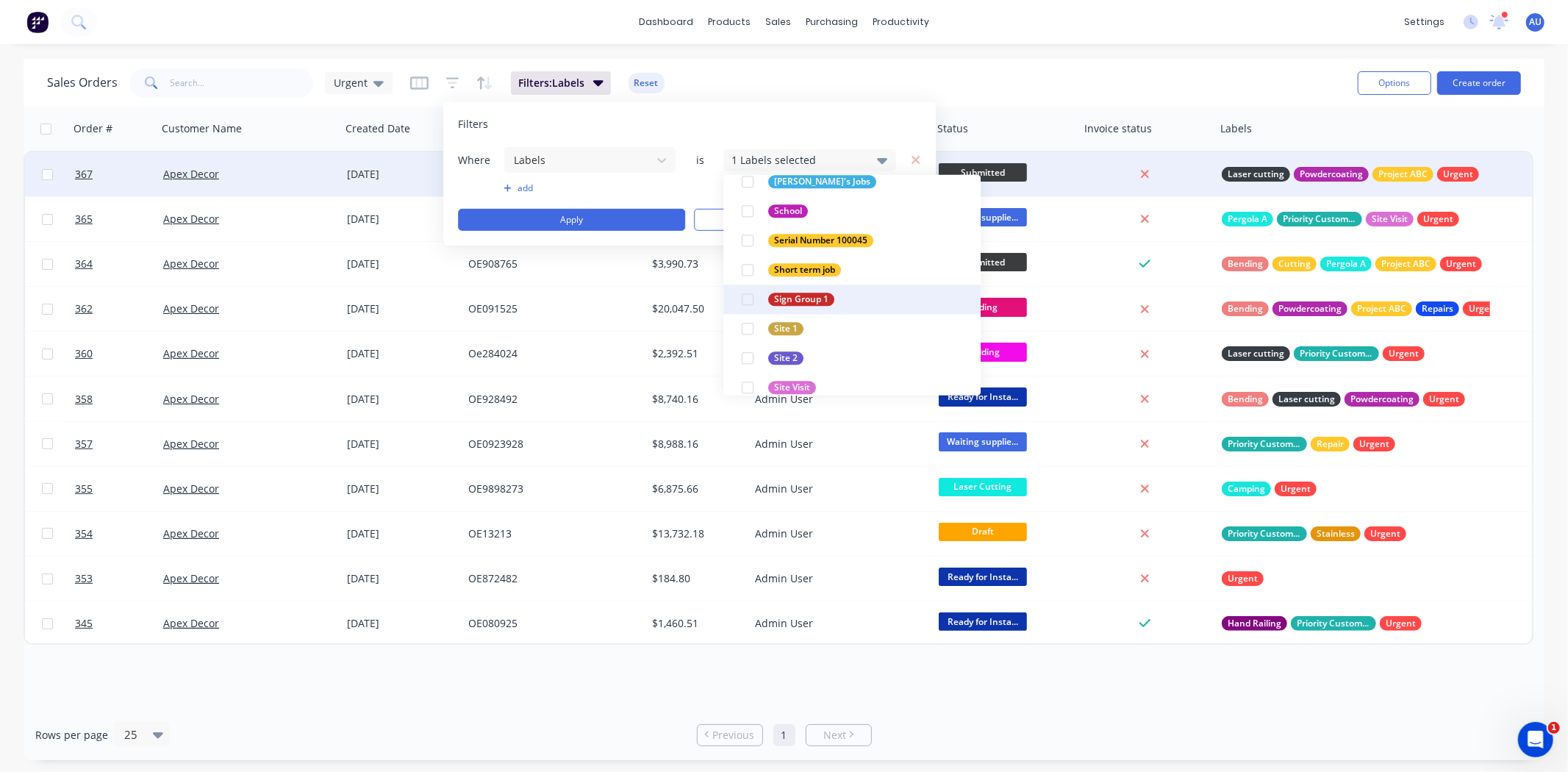
scroll to position [3021, 0]
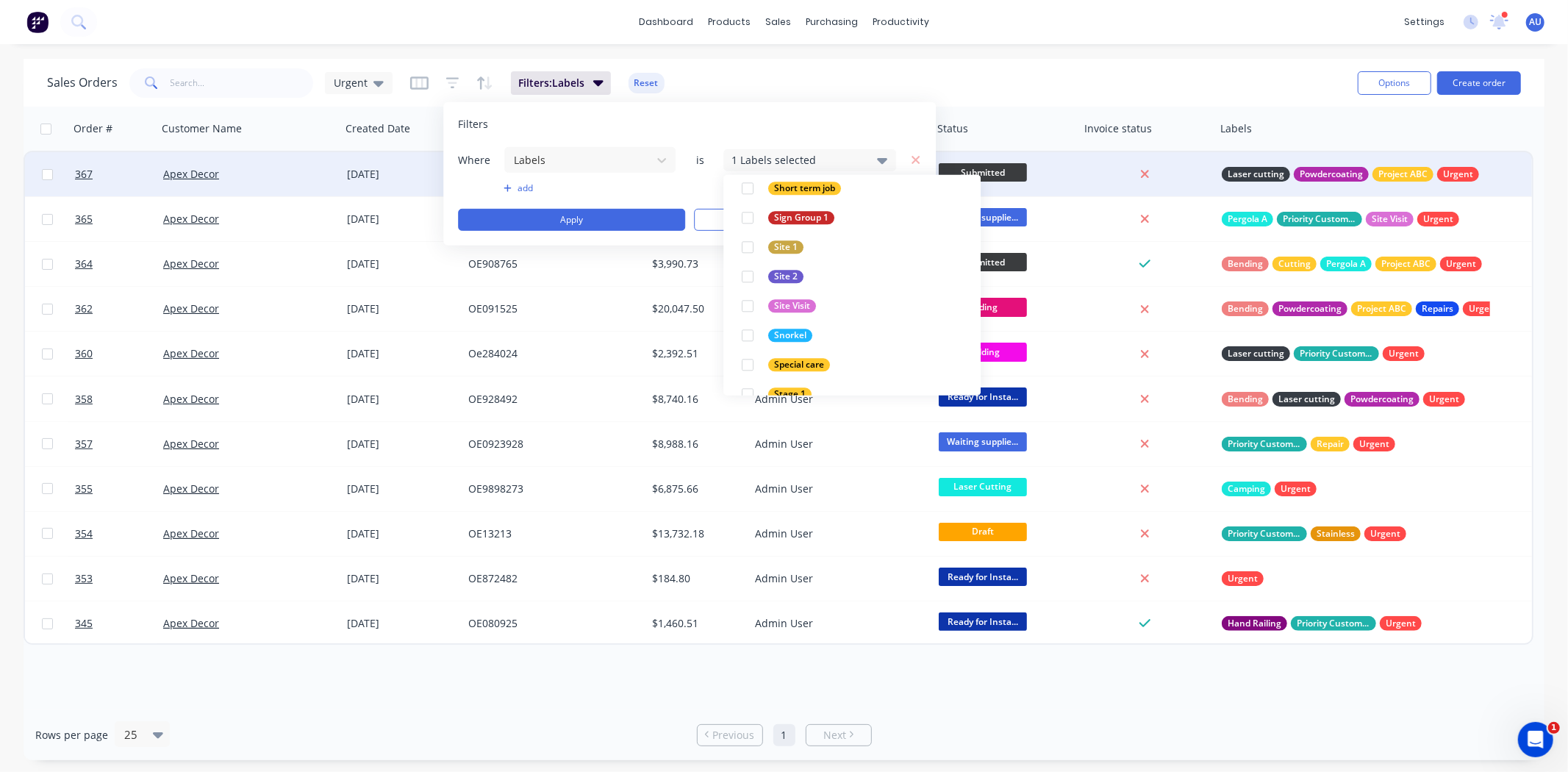
click at [855, 78] on div "Sales Orders Urgent Filters: Labels Reset" at bounding box center [697, 83] width 1299 height 36
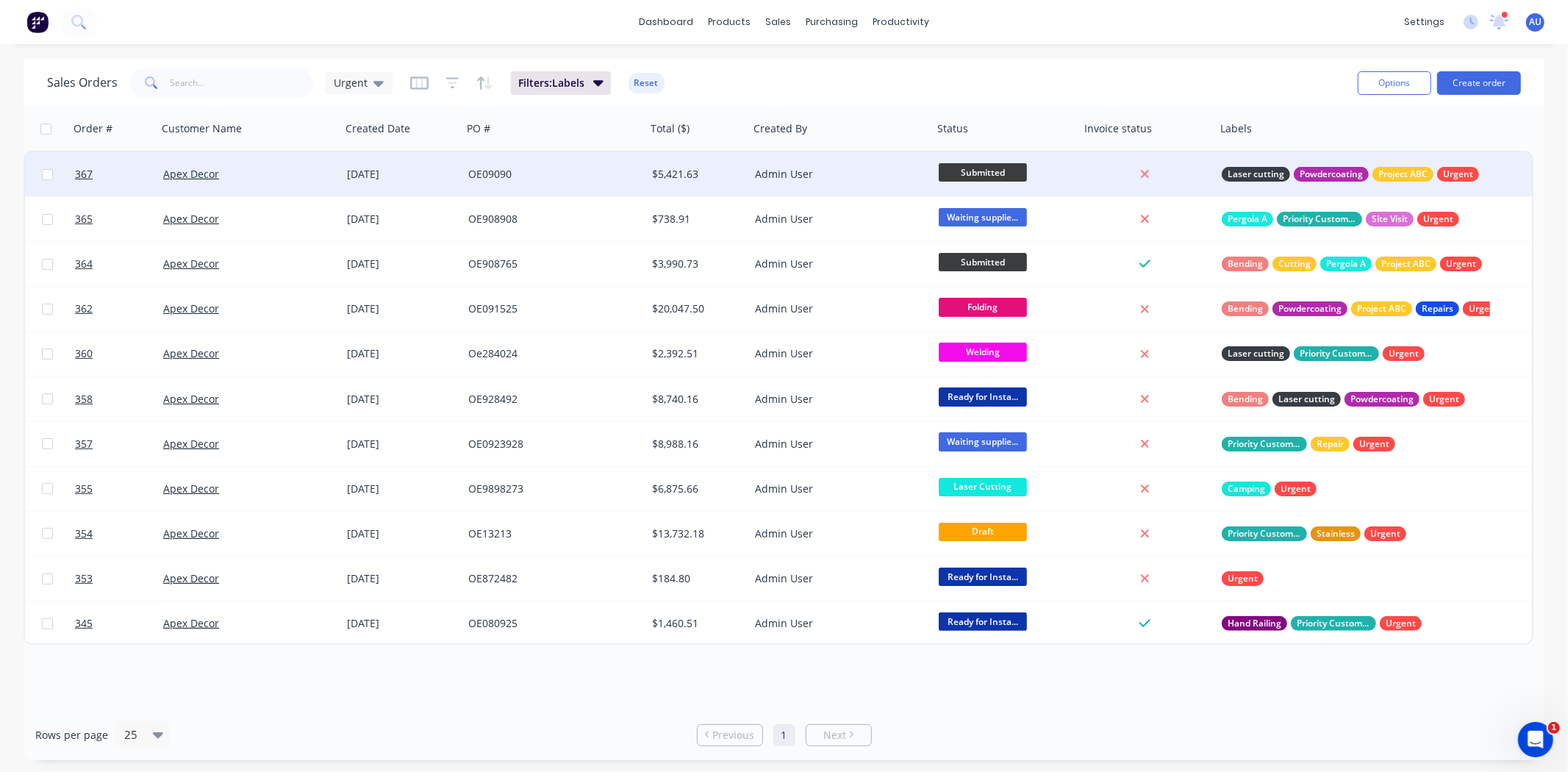
click at [770, 78] on div "Sales Orders Urgent Filters: Labels Reset" at bounding box center [697, 83] width 1299 height 36
click at [730, 83] on div "Sales Orders Urgent Filters: Labels Reset" at bounding box center [697, 83] width 1299 height 36
click at [448, 84] on icon "button" at bounding box center [452, 83] width 13 height 15
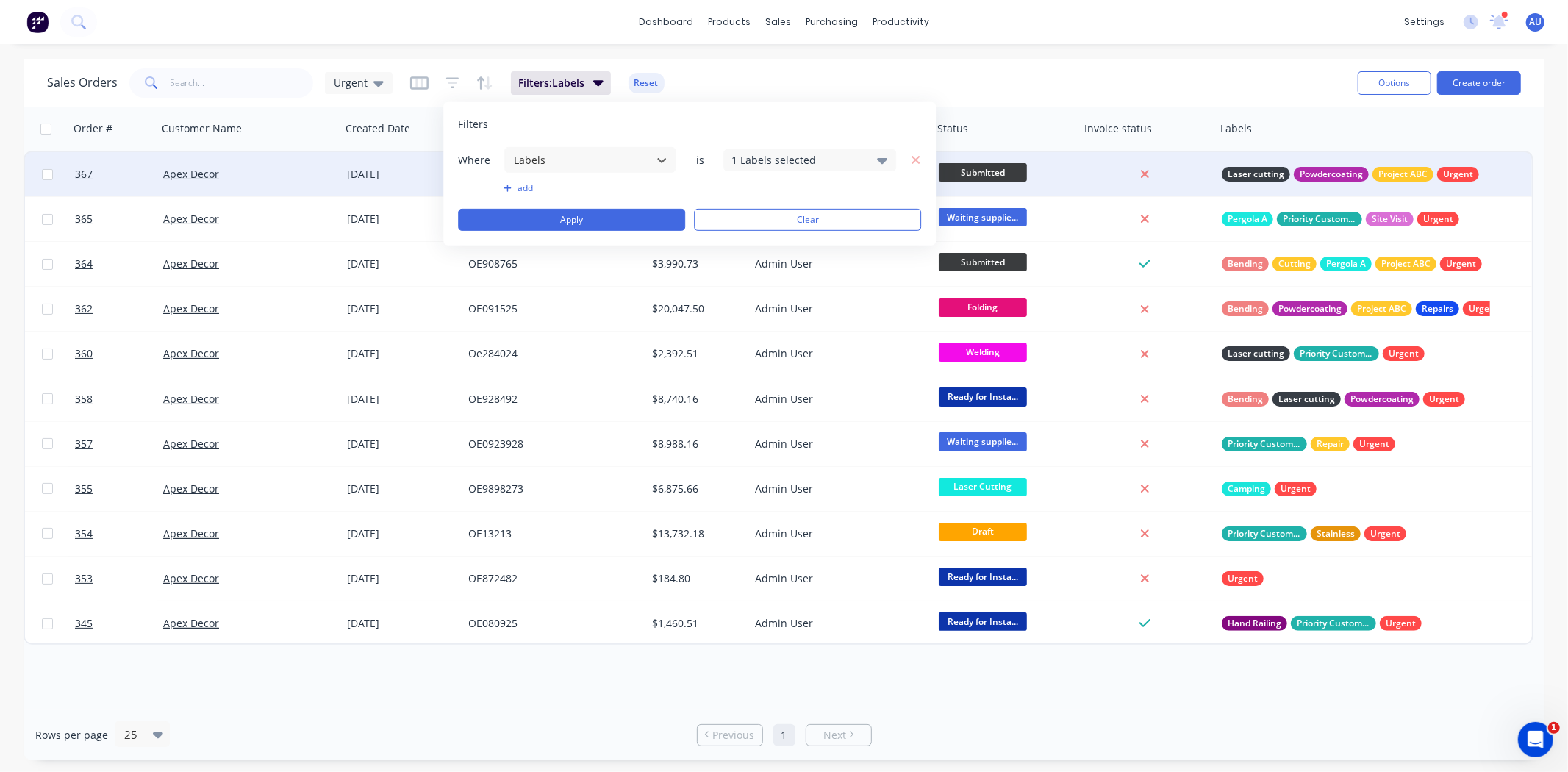
click at [733, 69] on div "Sales Orders Urgent Filters: Labels Reset" at bounding box center [697, 83] width 1299 height 36
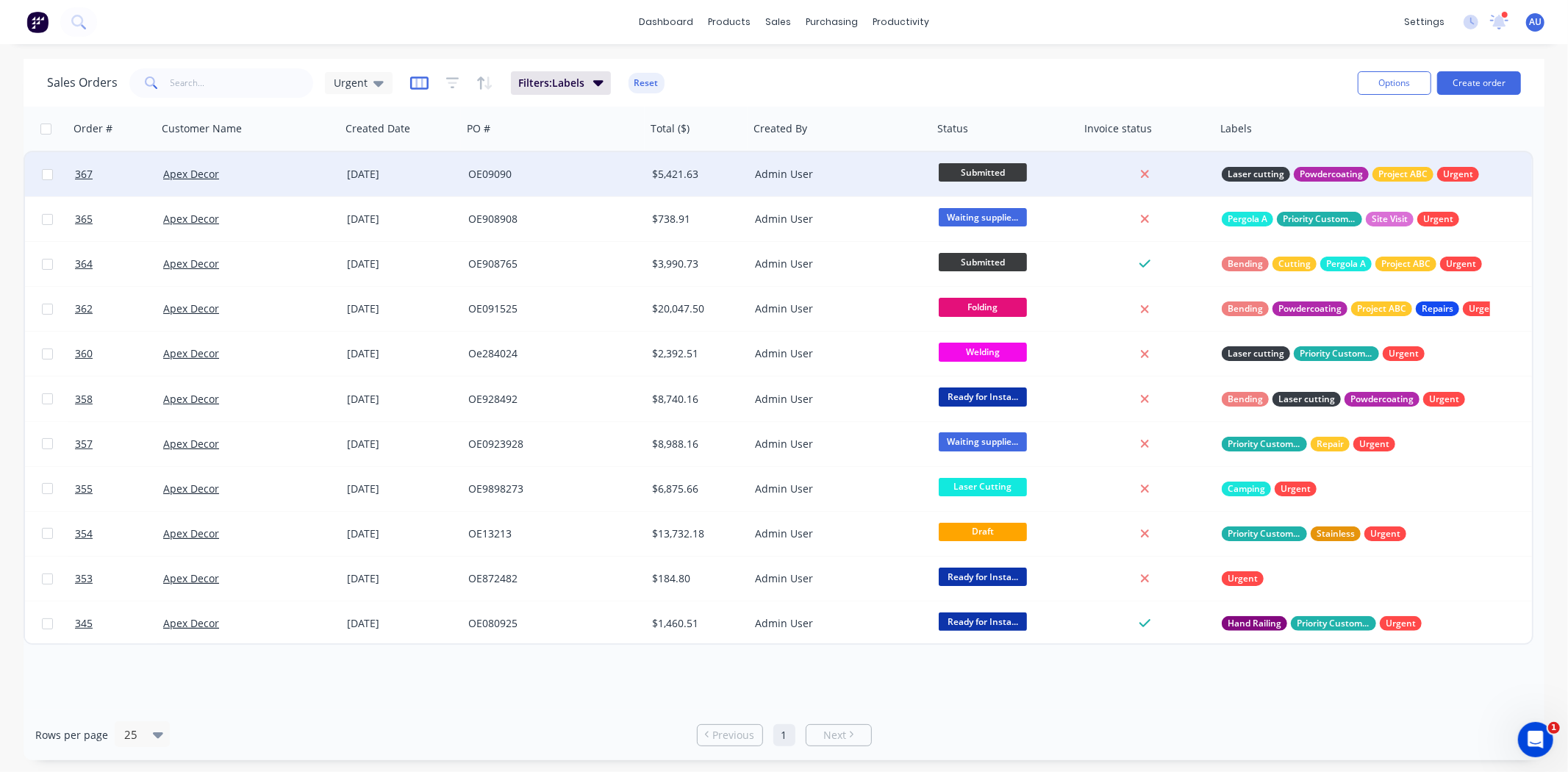
click at [418, 80] on icon "button" at bounding box center [419, 83] width 18 height 15
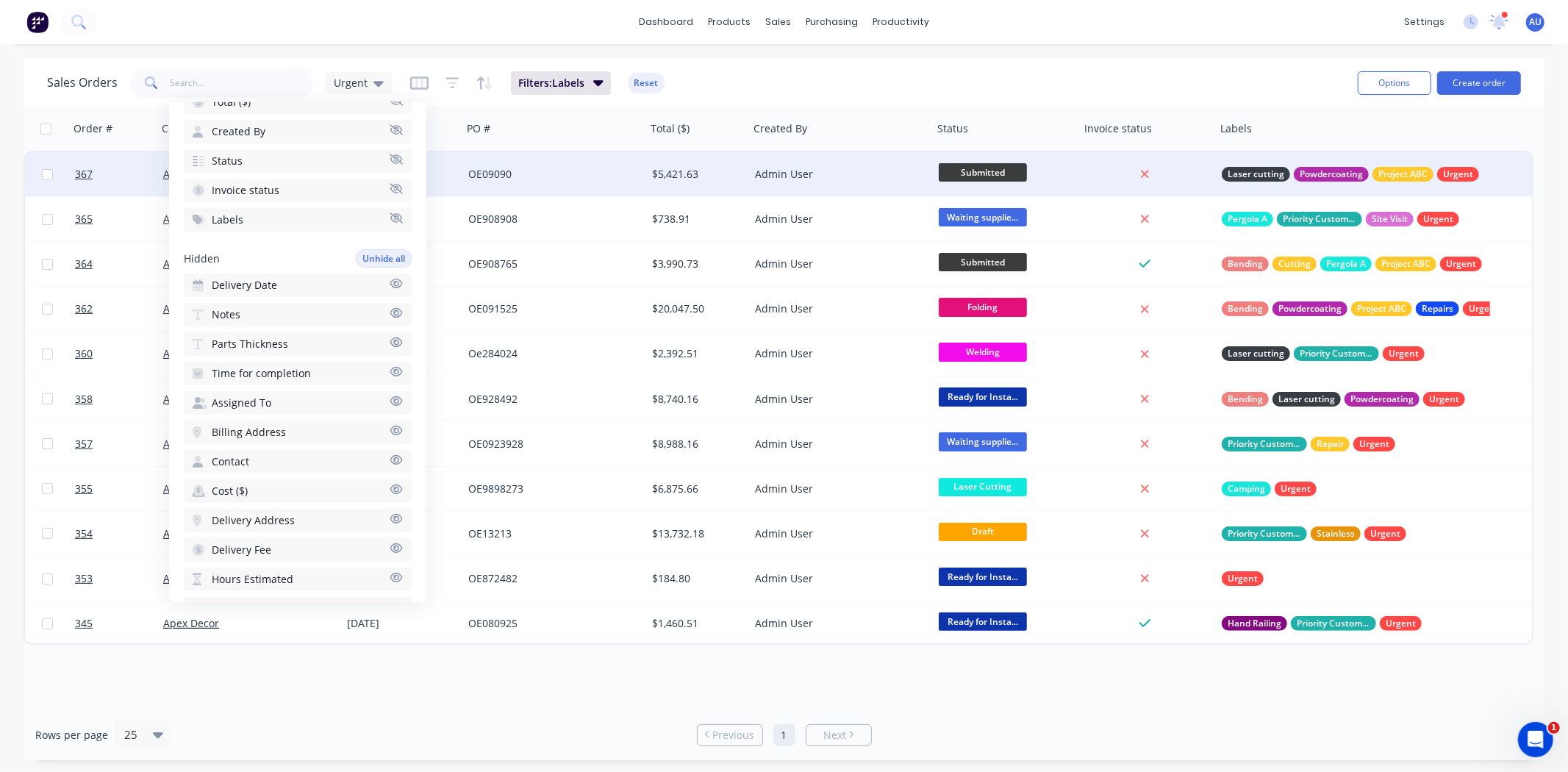
scroll to position [566, 0]
click at [258, 574] on span "Required Date" at bounding box center [247, 581] width 71 height 15
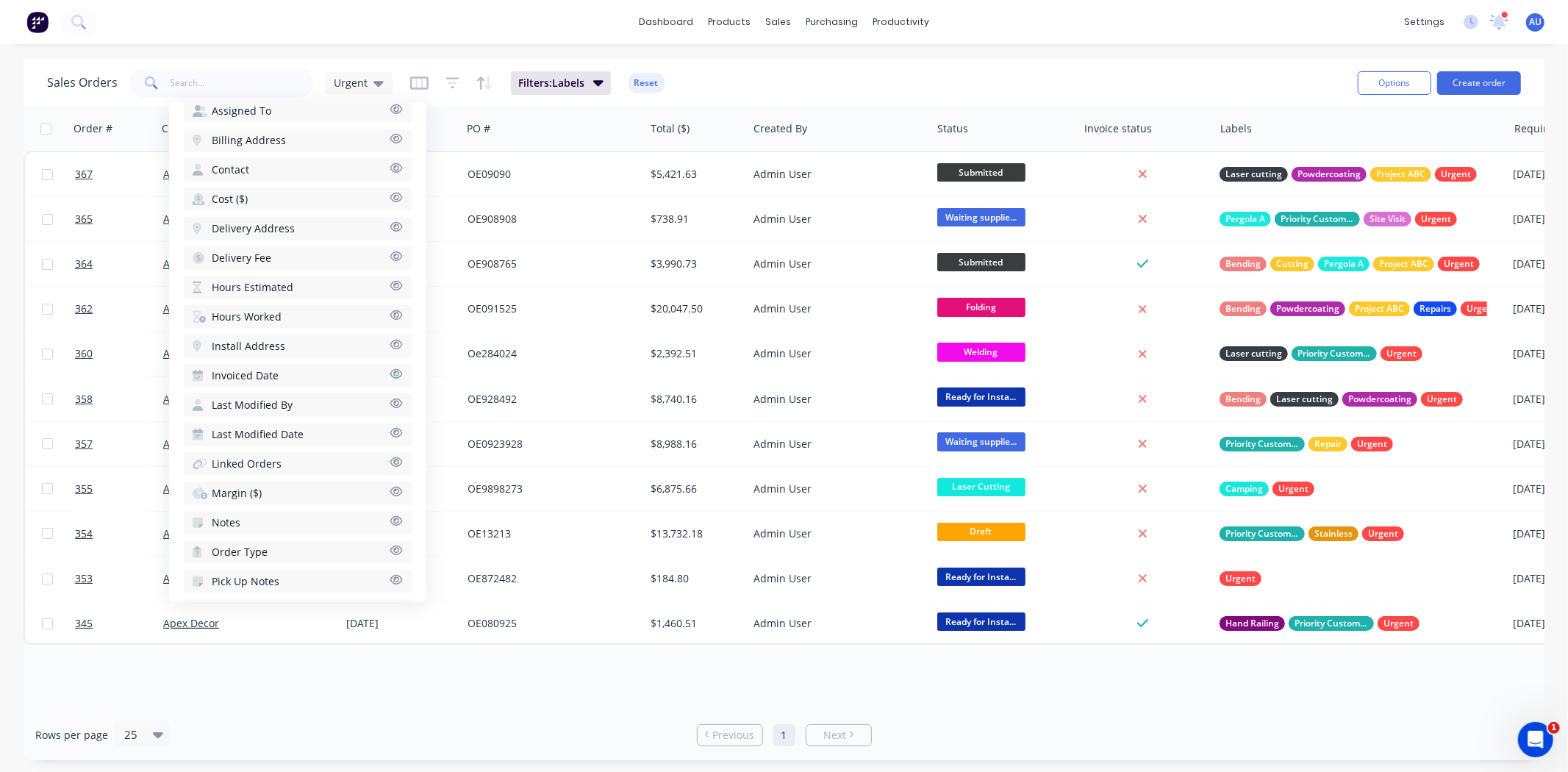
click at [891, 75] on div "Sales Orders Urgent Filters: Labels Reset" at bounding box center [697, 83] width 1299 height 36
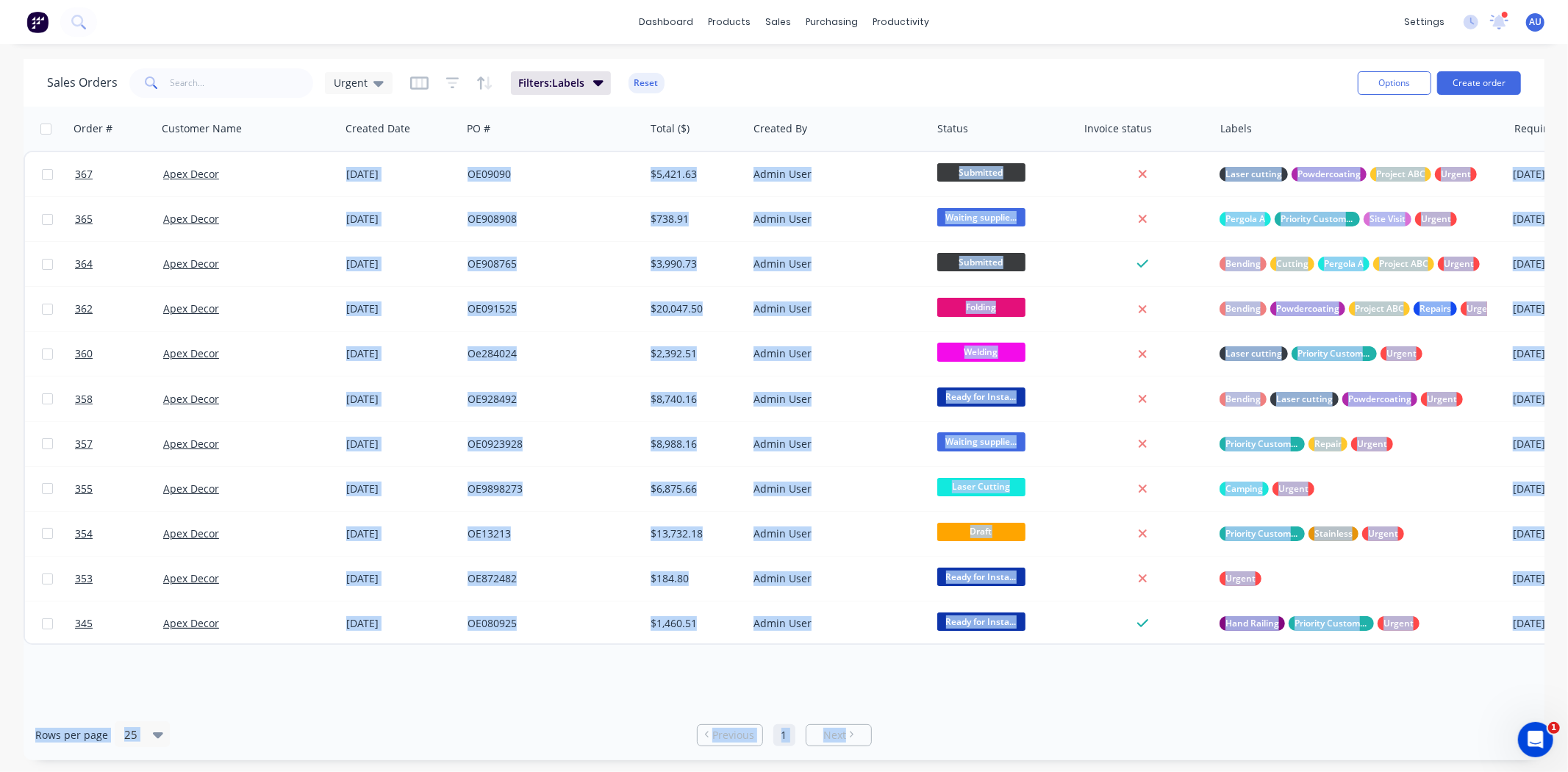
drag, startPoint x: 1301, startPoint y: 708, endPoint x: 1358, endPoint y: 691, distance: 59.5
click at [1358, 691] on div "Sales Orders Urgent Filters: Labels Reset Options Create order Order # Customer…" at bounding box center [784, 410] width 1521 height 701
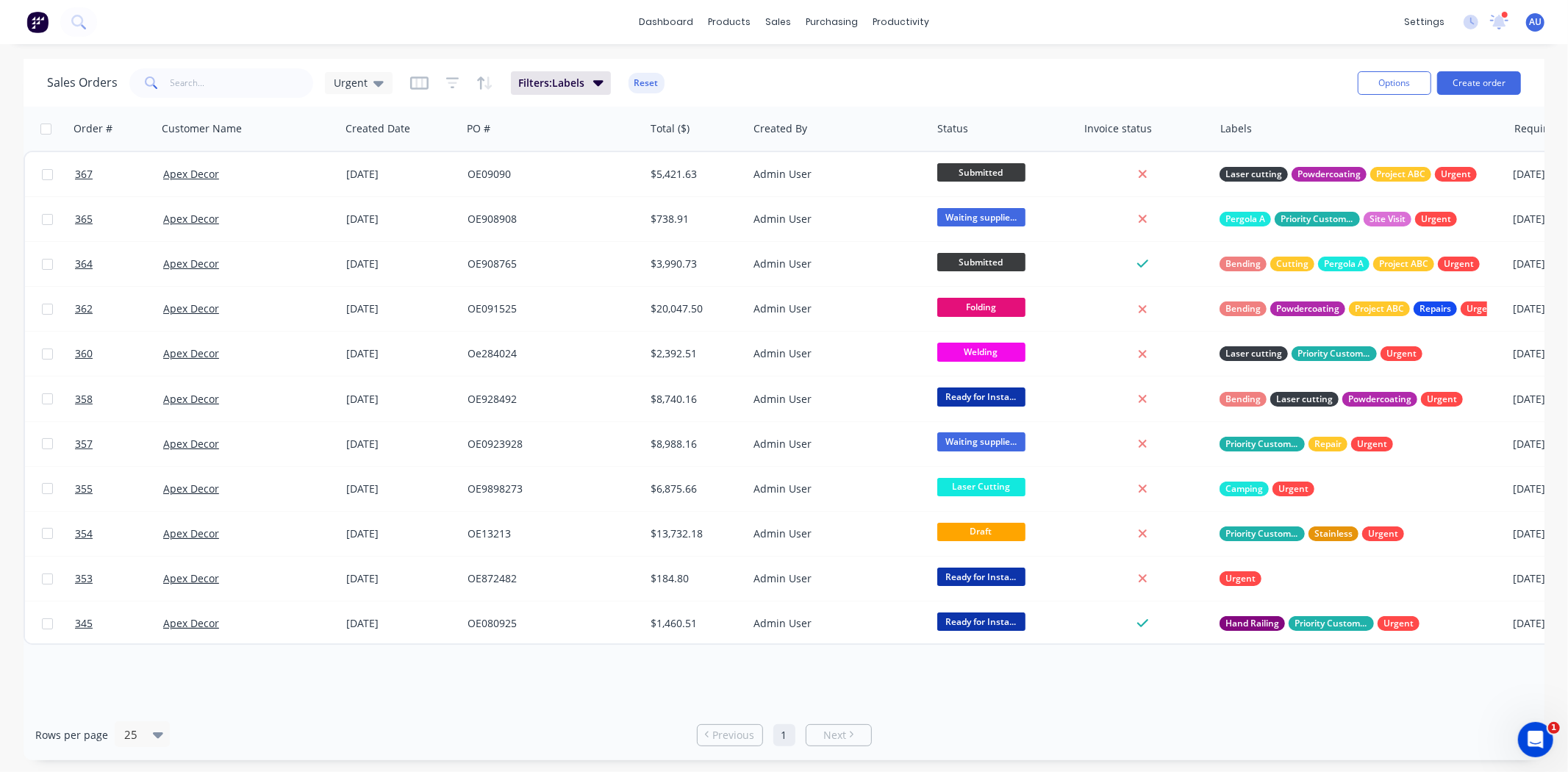
click at [1303, 733] on div "Rows per page 25 Previous 1 Next" at bounding box center [784, 734] width 1521 height 50
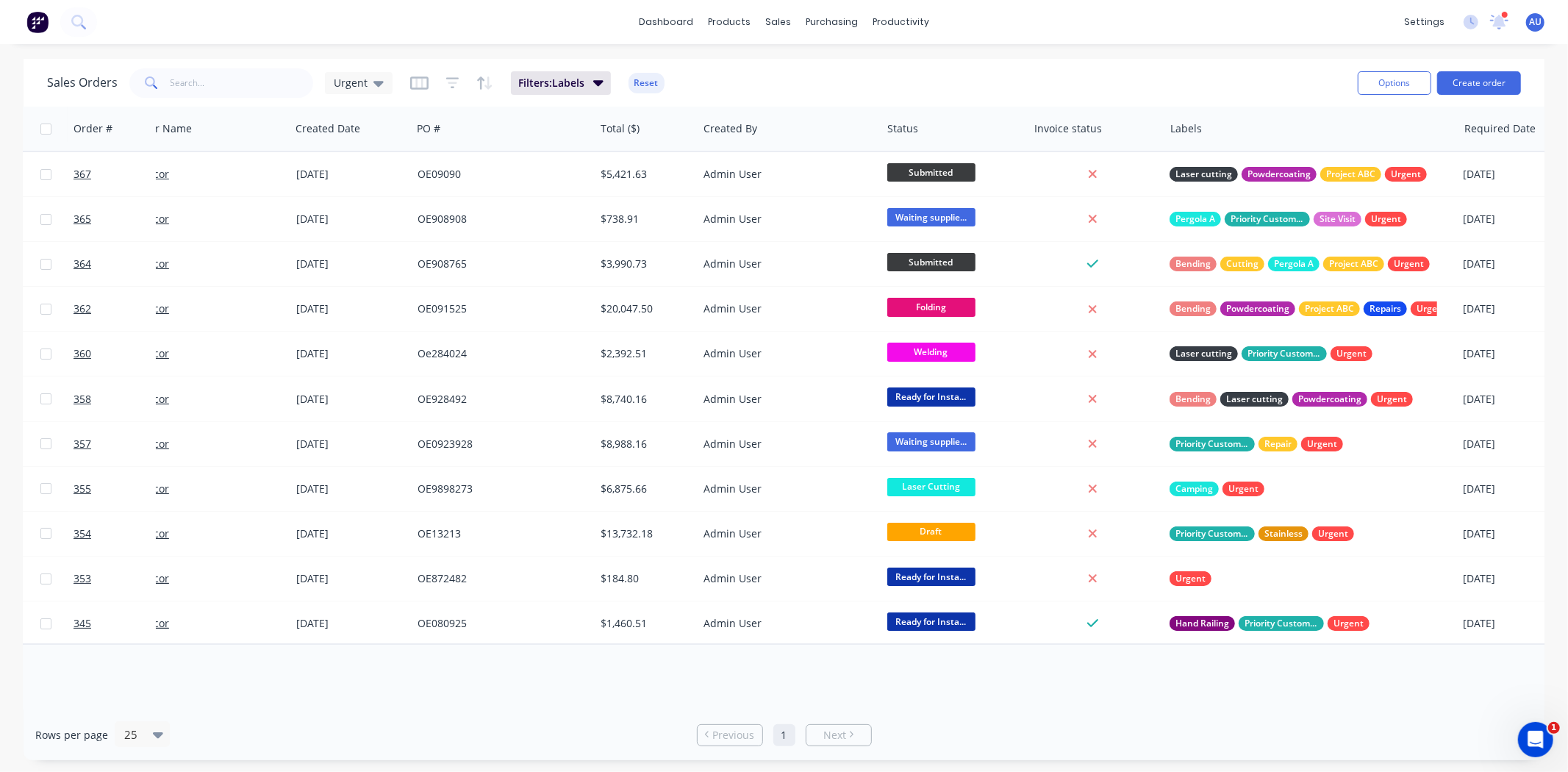
scroll to position [0, 63]
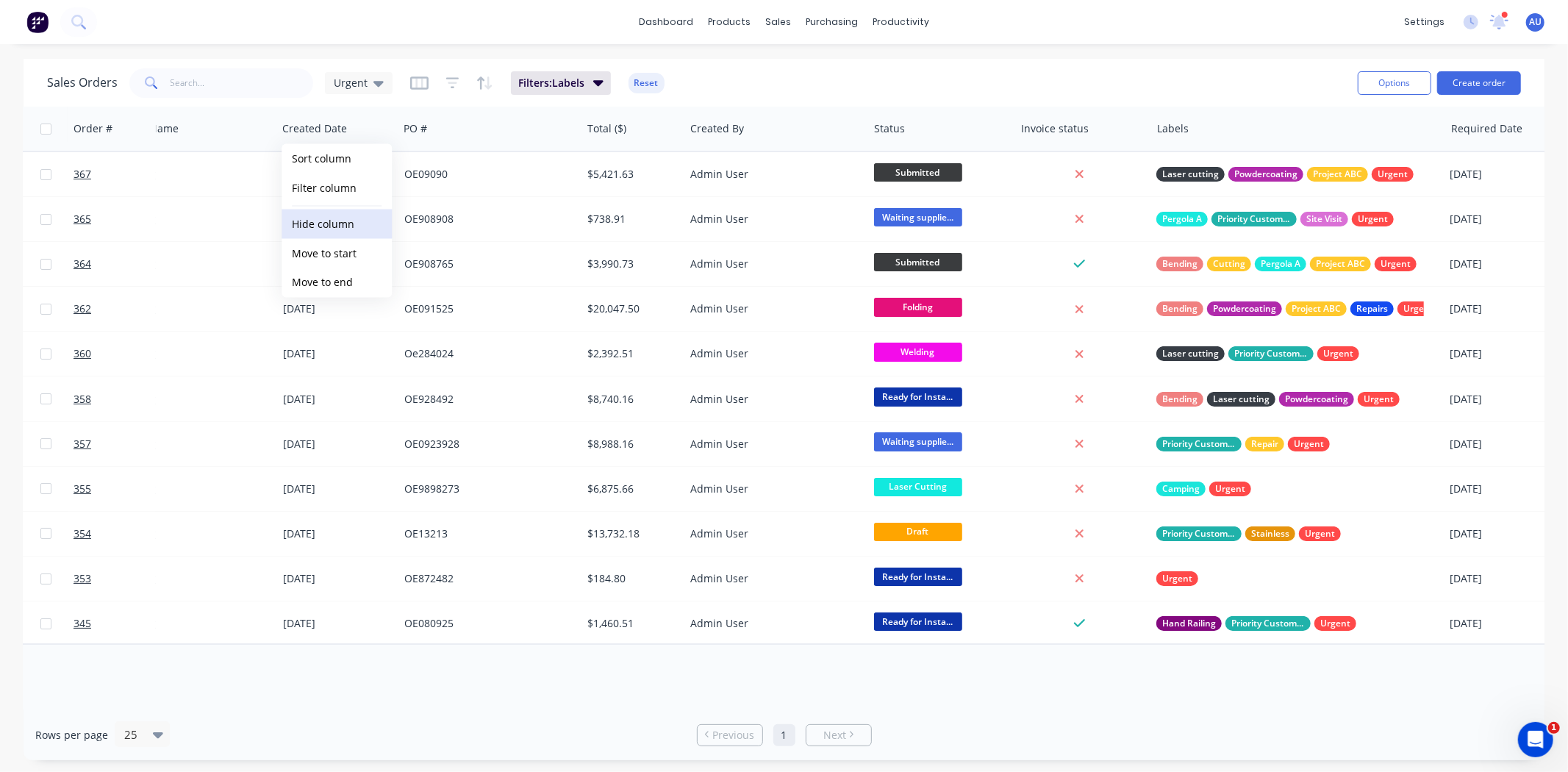
click at [355, 223] on button "Hide column" at bounding box center [336, 224] width 110 height 29
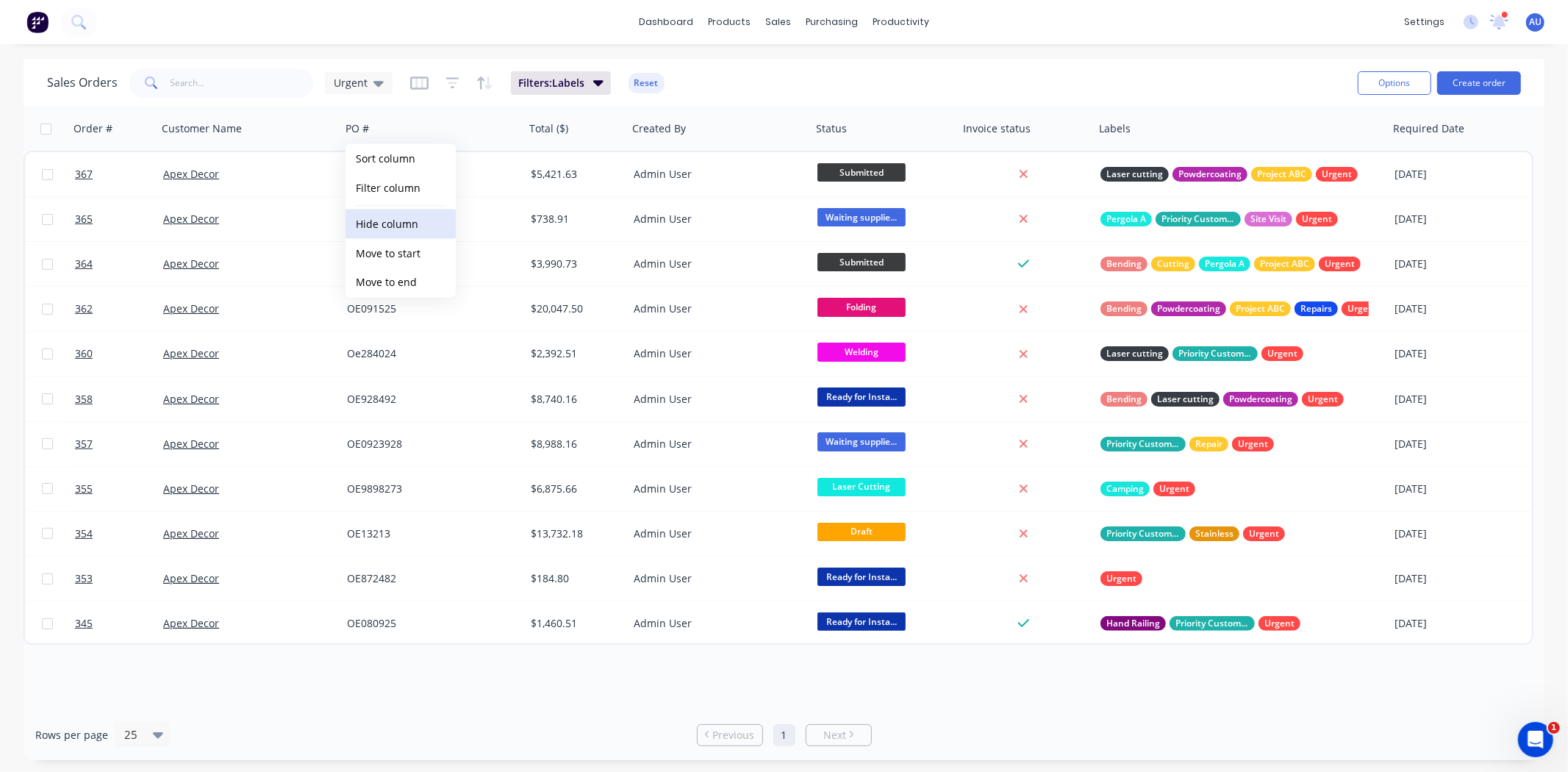
click at [422, 226] on button "Hide column" at bounding box center [401, 224] width 110 height 29
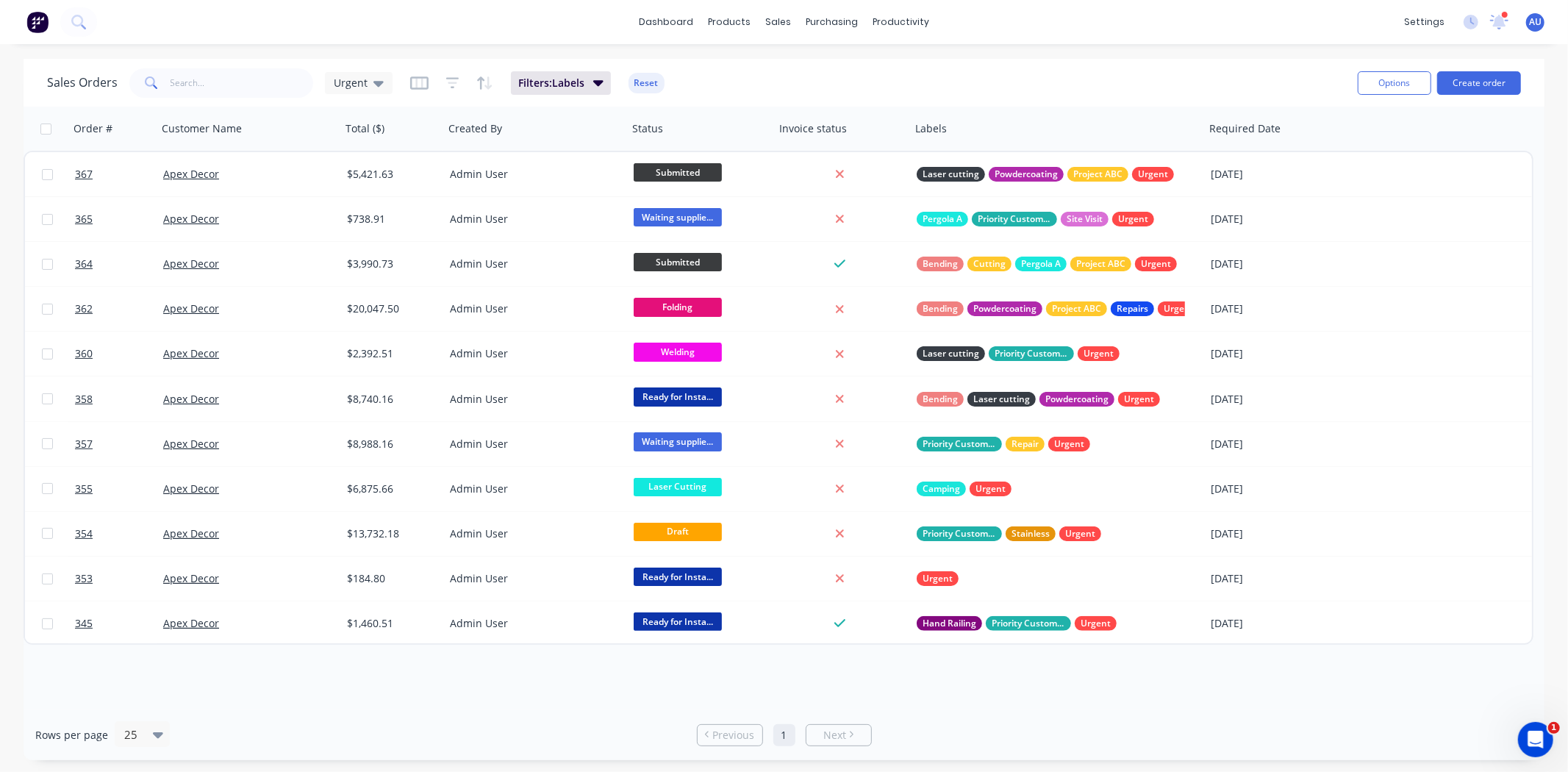
click at [841, 70] on div "Sales Orders Urgent Filters: Labels Reset" at bounding box center [697, 83] width 1299 height 36
click at [1135, 65] on div "Sales Orders Urgent Filters: Labels Reset" at bounding box center [697, 83] width 1299 height 36
click at [1235, 127] on div at bounding box center [1265, 128] width 111 height 29
click at [1305, 131] on icon "button" at bounding box center [1305, 128] width 6 height 10
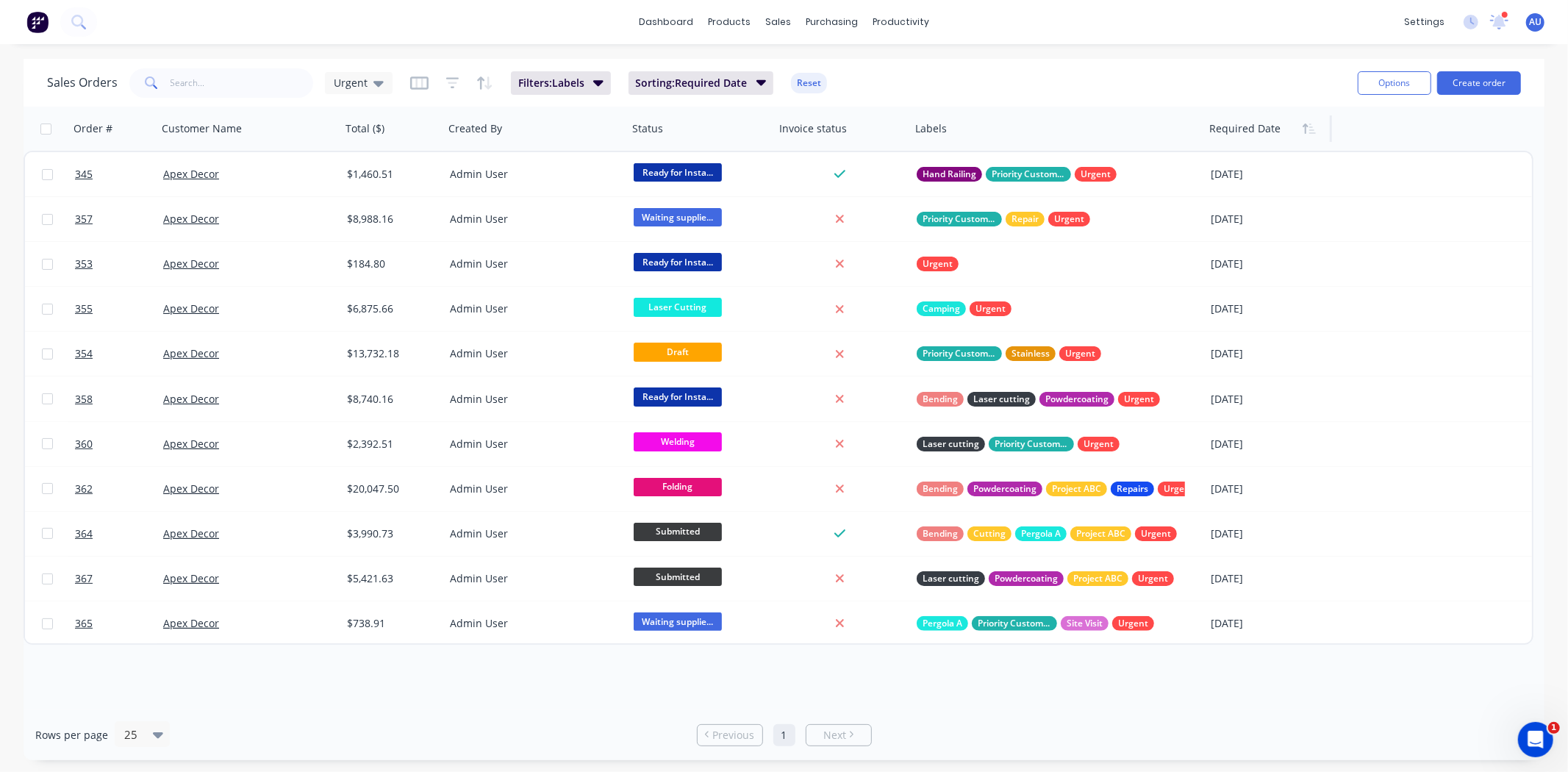
click at [1191, 692] on div "Order # Customer Name Total ($) Created By Status Invoice status Labels Require…" at bounding box center [784, 407] width 1521 height 603
click at [670, 24] on link "dashboard" at bounding box center [666, 22] width 69 height 22
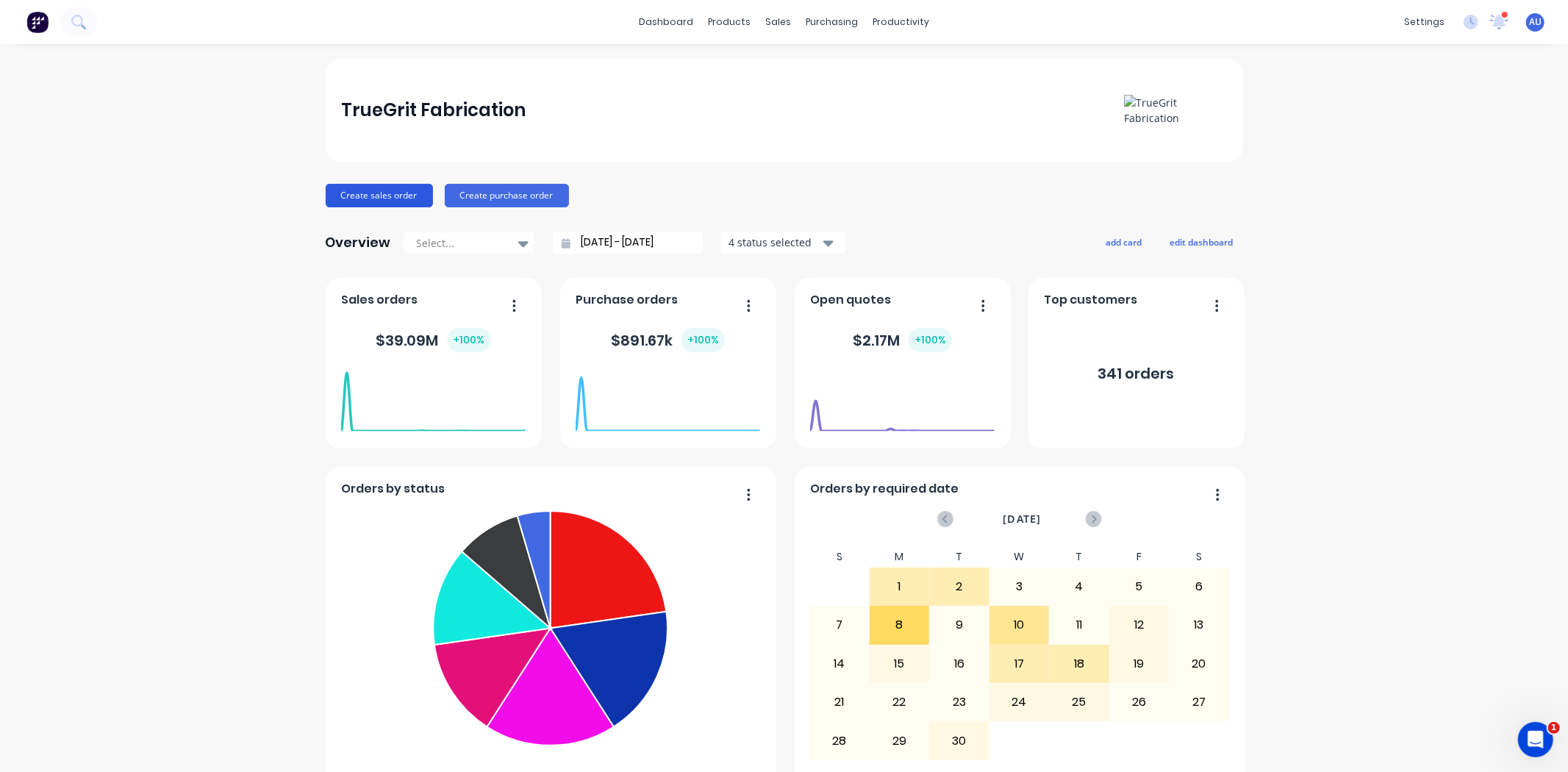
click at [413, 188] on button "Create sales order" at bounding box center [379, 195] width 107 height 24
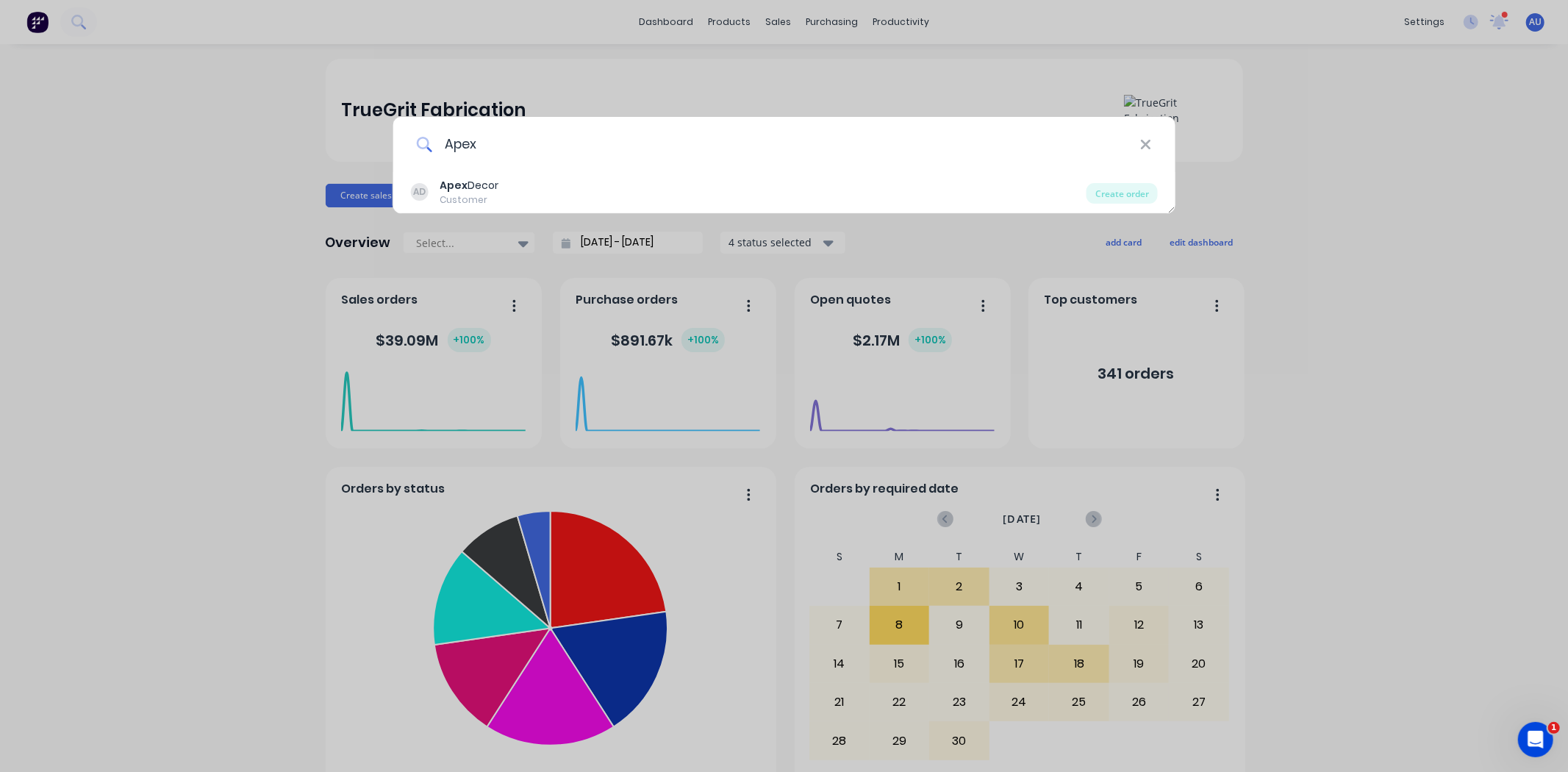
click at [457, 138] on input "Apex" at bounding box center [786, 144] width 708 height 55
click at [458, 138] on input "Apex" at bounding box center [786, 144] width 708 height 55
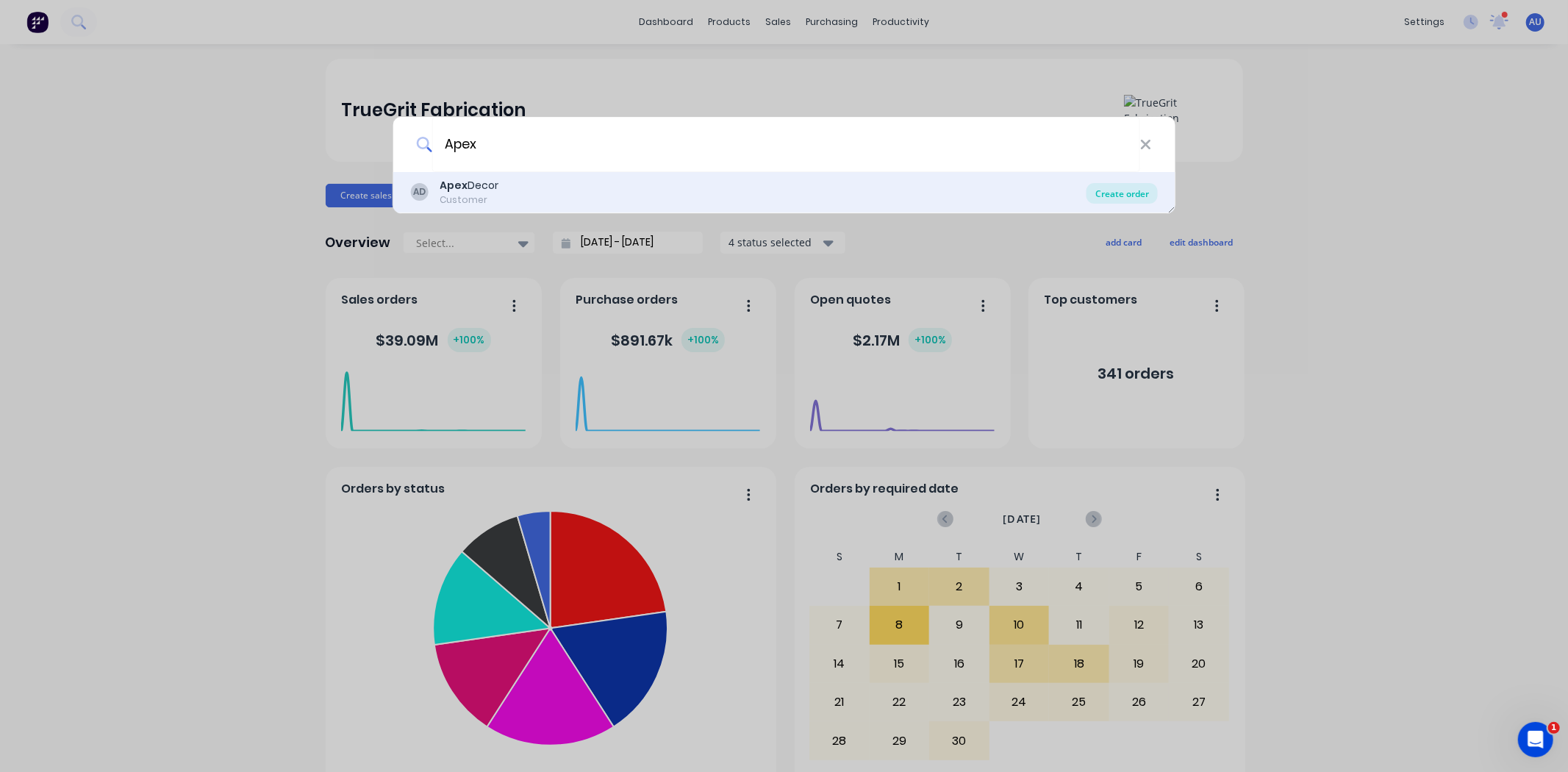
type input "Apex"
click at [1120, 195] on div "Create order" at bounding box center [1122, 193] width 71 height 20
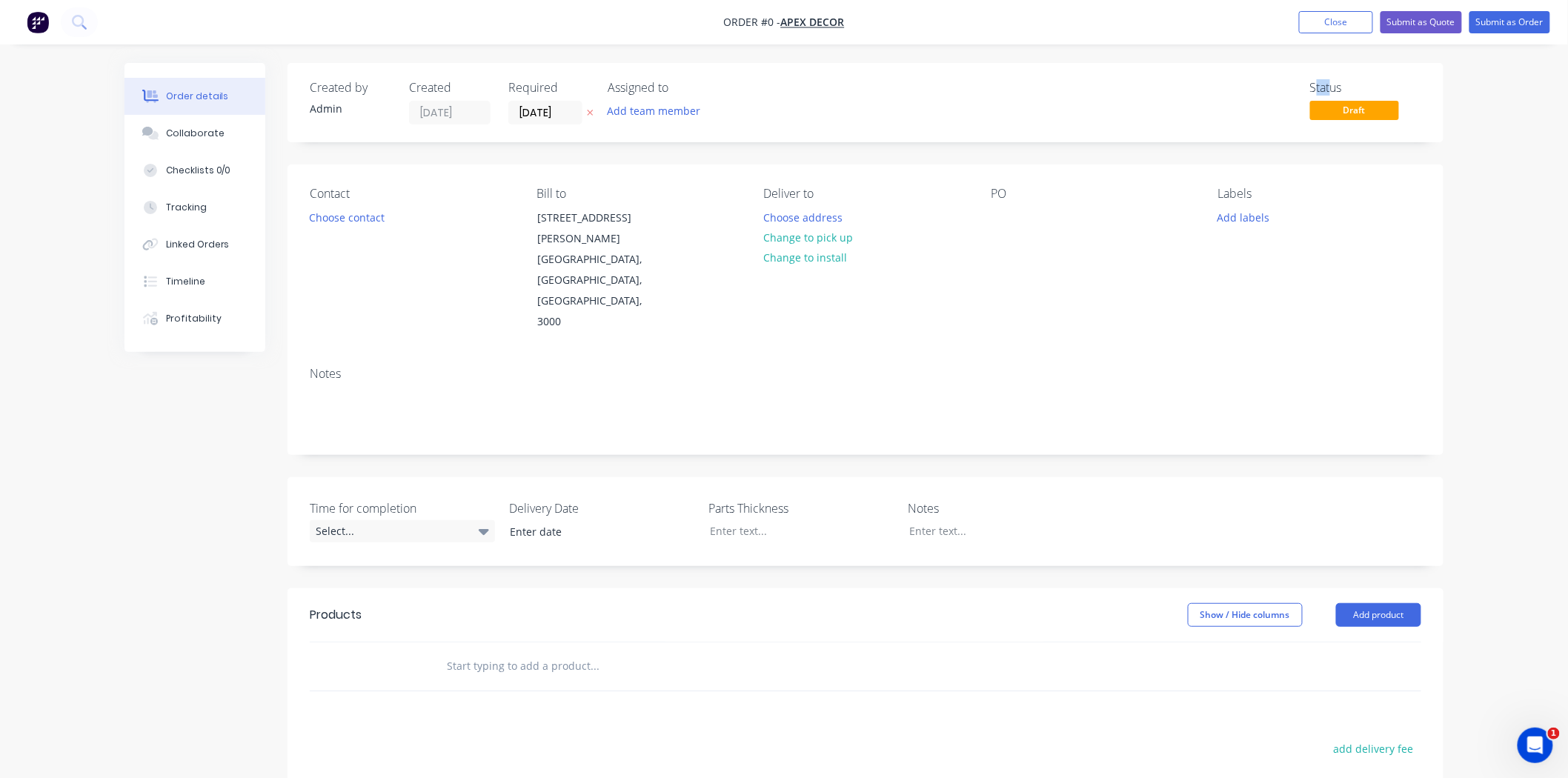
drag, startPoint x: 1315, startPoint y: 87, endPoint x: 1331, endPoint y: 90, distance: 16.3
click at [1331, 90] on div "Status" at bounding box center [1366, 88] width 111 height 14
click at [1352, 92] on div "Status" at bounding box center [1366, 88] width 111 height 14
click at [1335, 28] on button "Close" at bounding box center [1336, 22] width 74 height 22
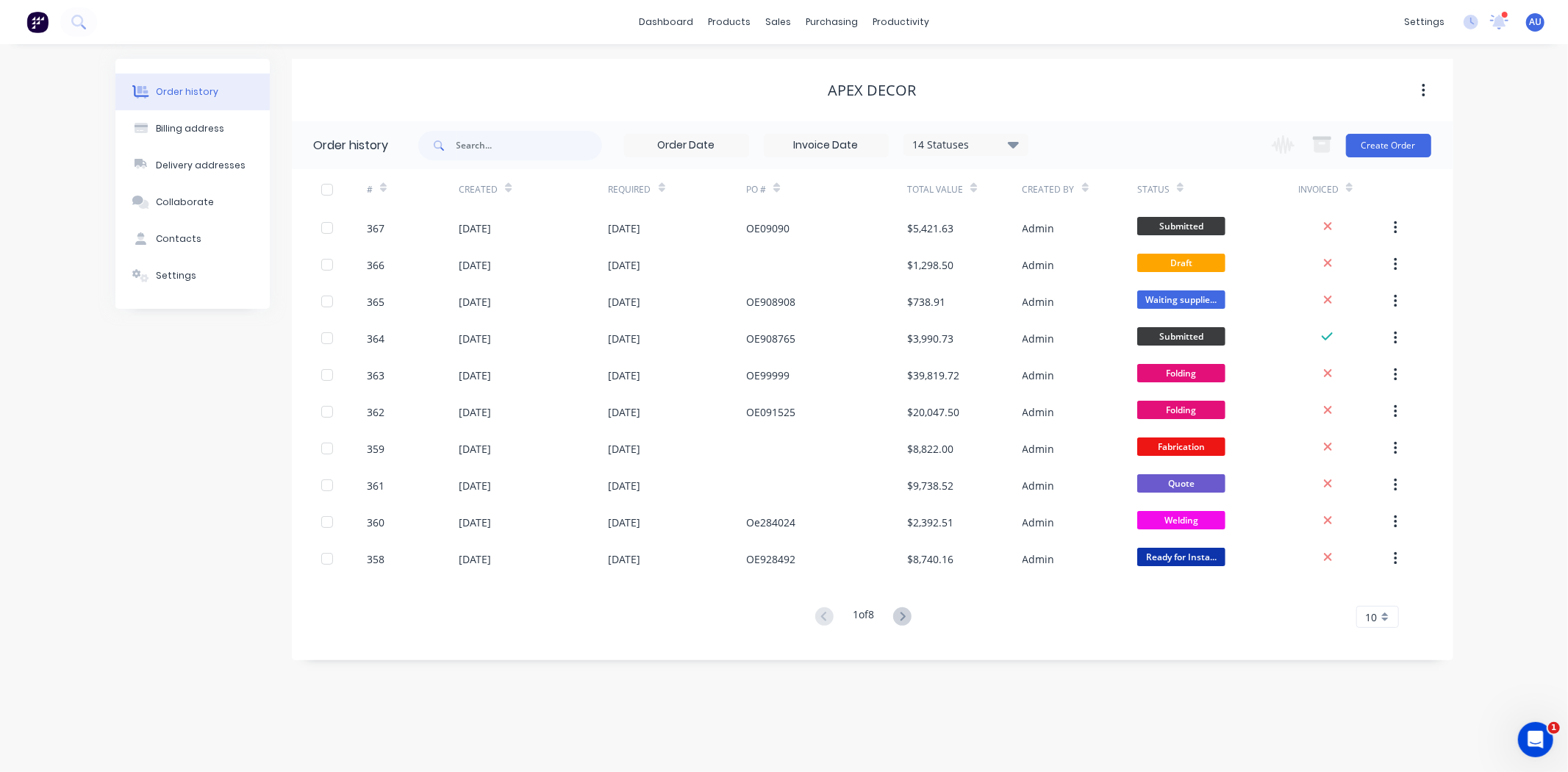
click at [1538, 24] on span "AU" at bounding box center [1536, 22] width 13 height 13
click at [1433, 181] on button "Sign out" at bounding box center [1444, 184] width 195 height 29
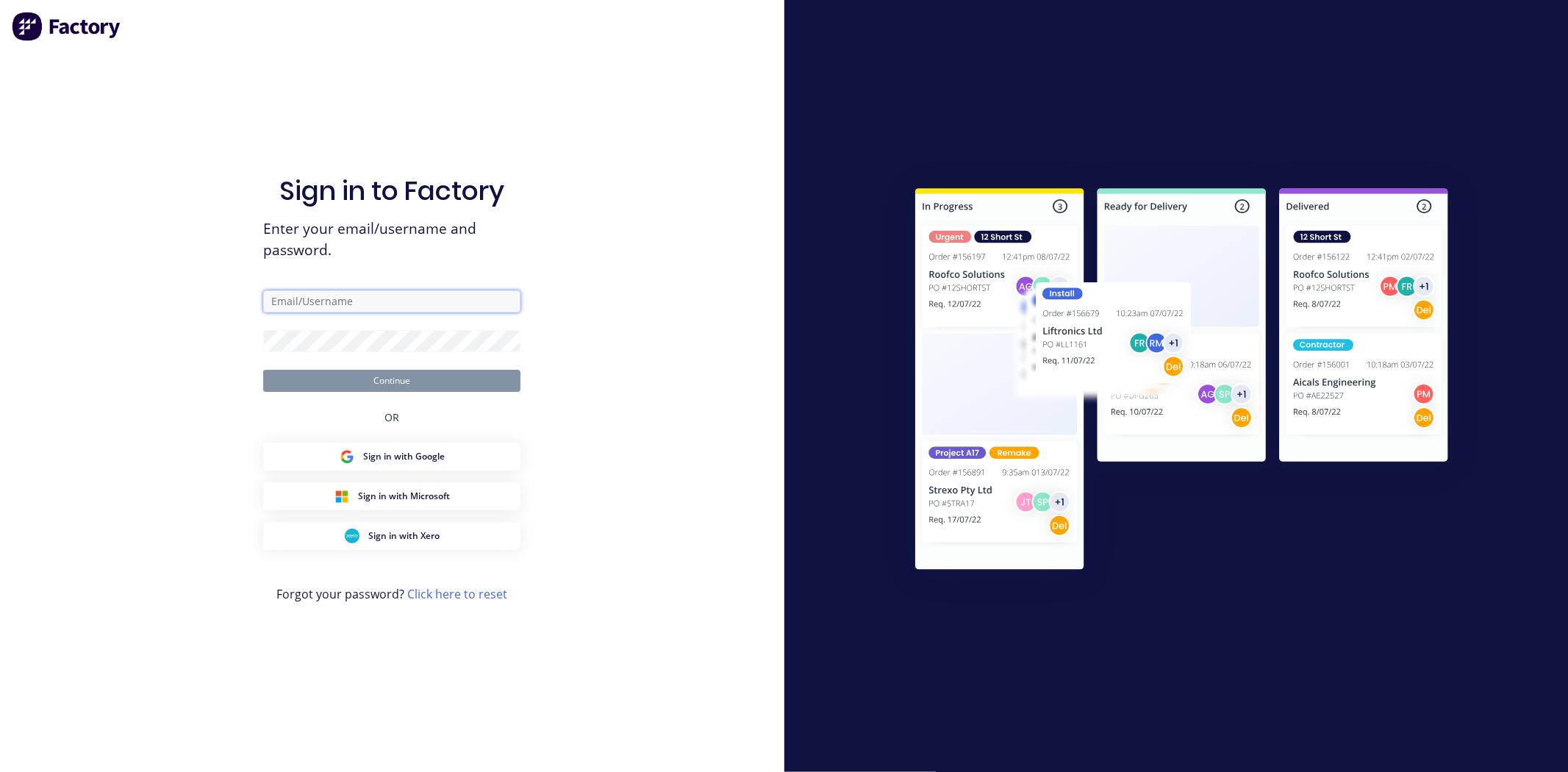
click at [328, 295] on input "text" at bounding box center [392, 302] width 258 height 22
paste input "[EMAIL_ADDRESS][DOMAIN_NAME]"
type input "[EMAIL_ADDRESS][DOMAIN_NAME]"
click at [292, 387] on button "Continue" at bounding box center [392, 380] width 258 height 22
